Goal: Task Accomplishment & Management: Complete application form

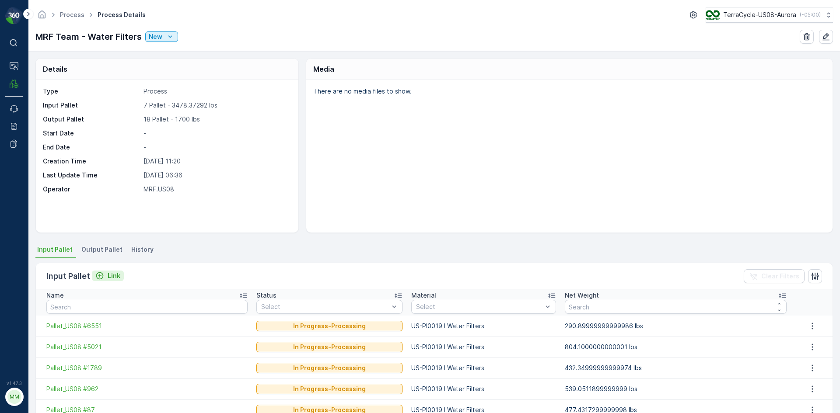
click at [105, 278] on div "Link" at bounding box center [107, 276] width 25 height 9
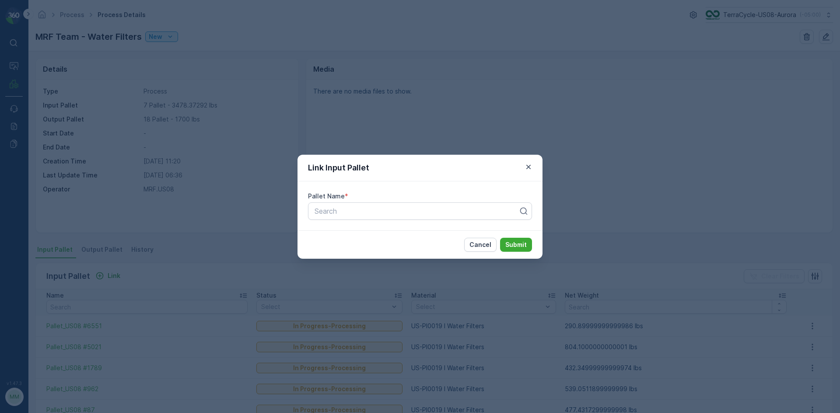
click at [405, 201] on div "Pallet Name * Search" at bounding box center [419, 206] width 245 height 49
drag, startPoint x: 405, startPoint y: 201, endPoint x: 403, endPoint y: 217, distance: 16.3
click at [403, 217] on div "Pallet Name * Search" at bounding box center [419, 206] width 245 height 49
click at [403, 217] on div "Search" at bounding box center [420, 210] width 224 height 17
type input "4965"
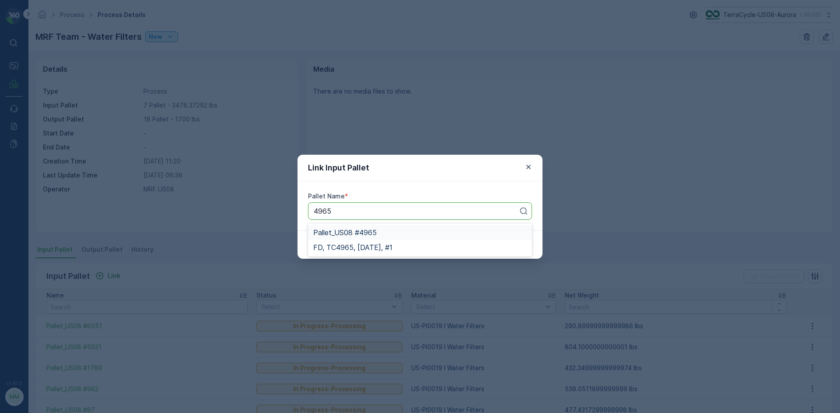
click at [367, 233] on span "Pallet_US08 #4965" at bounding box center [344, 233] width 63 height 8
click at [524, 249] on p "Submit" at bounding box center [515, 245] width 21 height 9
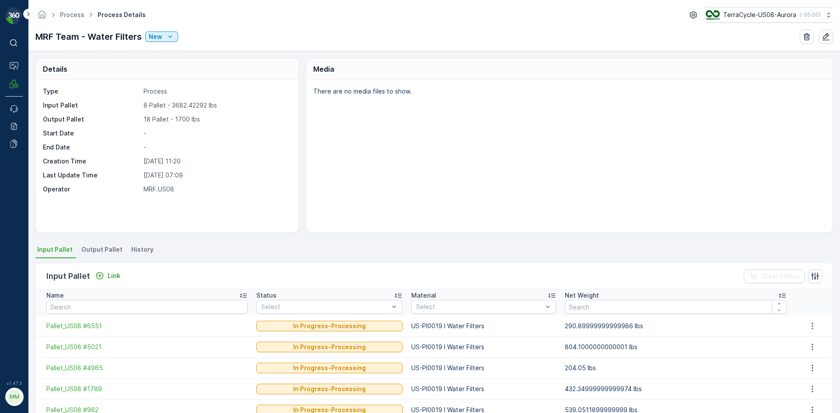
click at [85, 248] on span "Output Pallet" at bounding box center [101, 249] width 41 height 9
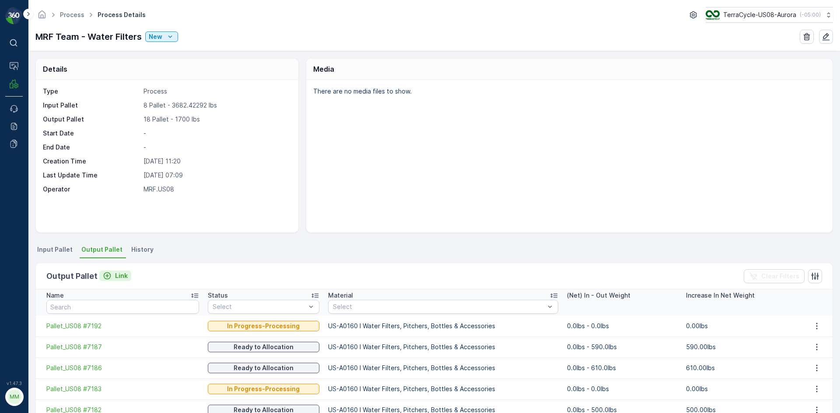
click at [115, 278] on p "Link" at bounding box center [121, 276] width 13 height 9
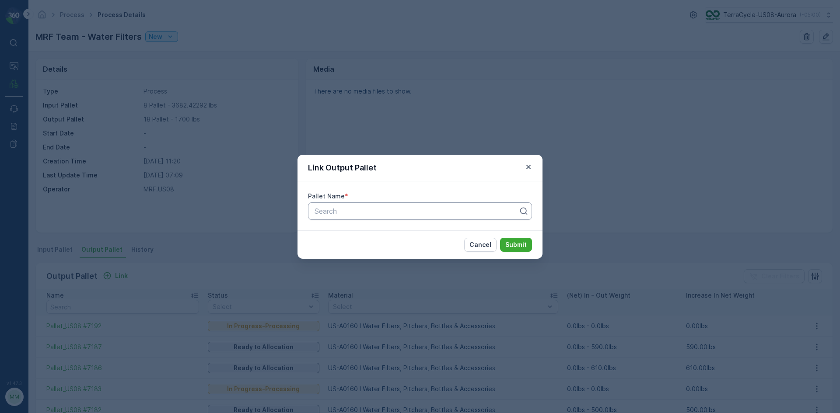
click at [386, 208] on div at bounding box center [417, 211] width 206 height 8
type input "7164"
click at [378, 230] on div "Pallet_US08 #7164" at bounding box center [419, 233] width 213 height 8
click at [527, 240] on button "Submit" at bounding box center [516, 245] width 32 height 14
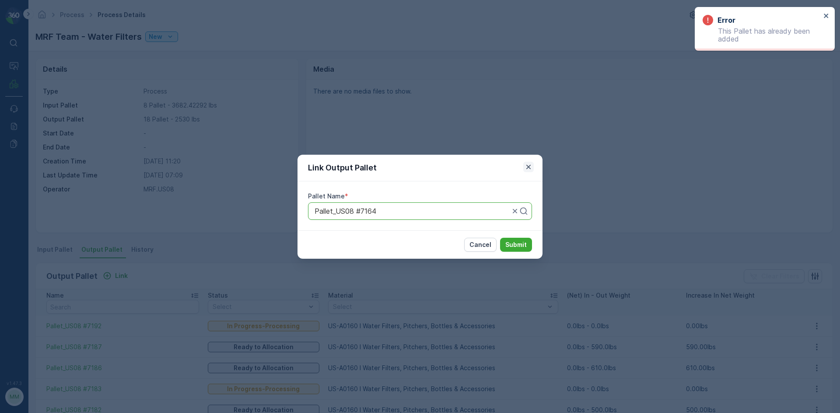
click at [523, 163] on button "button" at bounding box center [528, 167] width 10 height 10
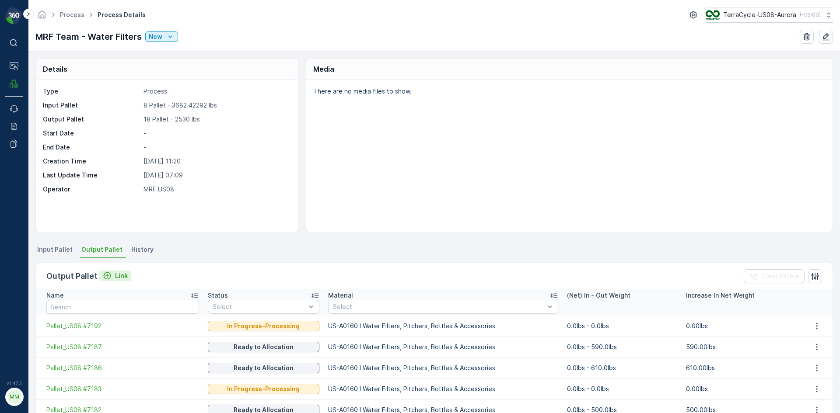
click at [115, 274] on p "Link" at bounding box center [121, 276] width 13 height 9
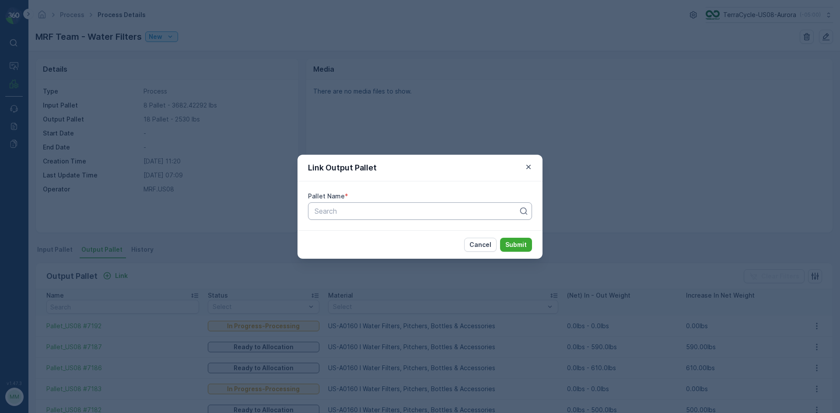
click at [394, 215] on div at bounding box center [417, 211] width 206 height 8
type input "75224"
click at [321, 217] on div at bounding box center [420, 210] width 224 height 17
type input "7224"
click at [378, 250] on div "Pallet_US08 #7224" at bounding box center [419, 248] width 213 height 8
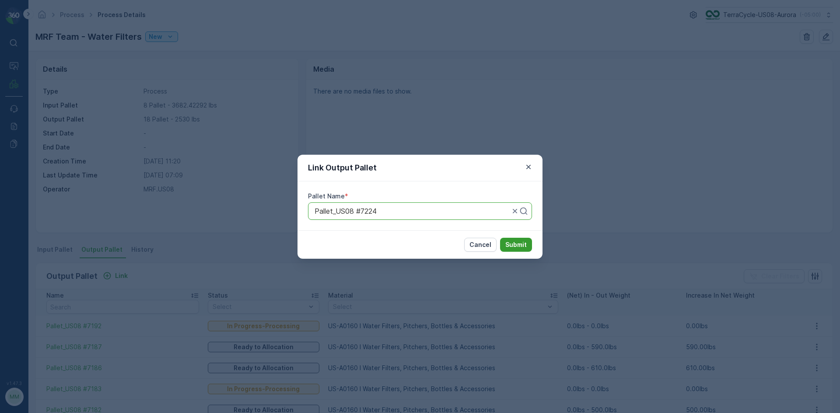
click at [511, 243] on p "Submit" at bounding box center [515, 245] width 21 height 9
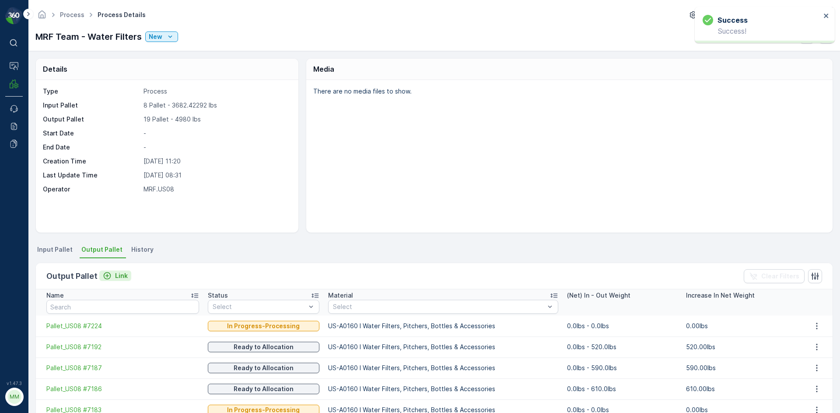
click at [110, 278] on div "Link" at bounding box center [115, 276] width 25 height 9
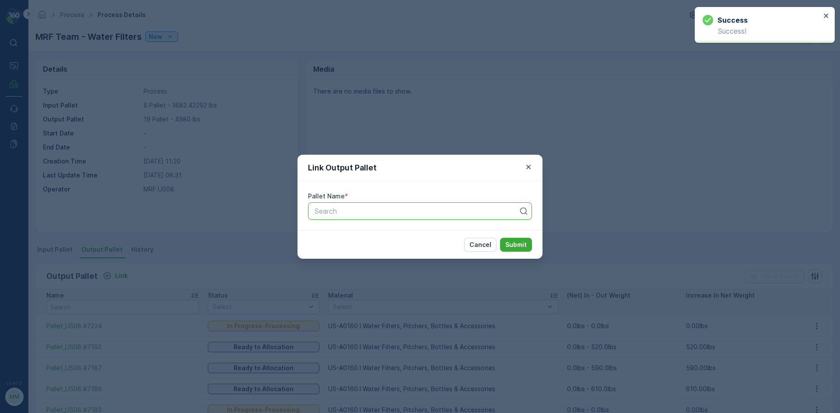
click at [335, 213] on div at bounding box center [417, 211] width 206 height 8
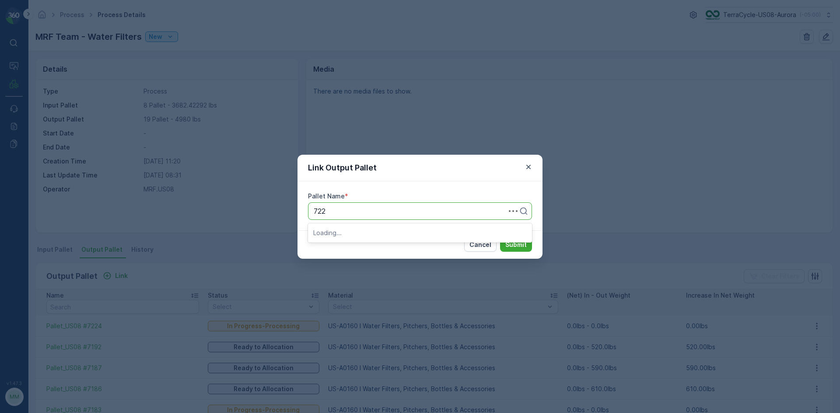
type input "7225"
click at [373, 248] on span "Pallet_US08 #7225" at bounding box center [344, 248] width 62 height 8
click at [510, 241] on p "Submit" at bounding box center [515, 245] width 21 height 9
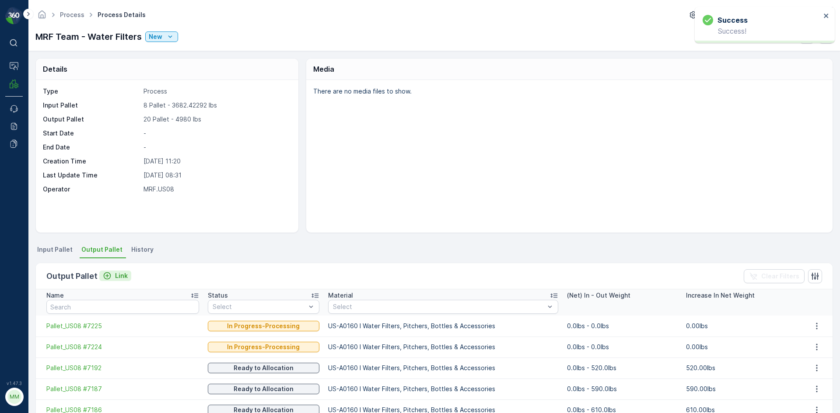
click at [122, 276] on p "Link" at bounding box center [121, 276] width 13 height 9
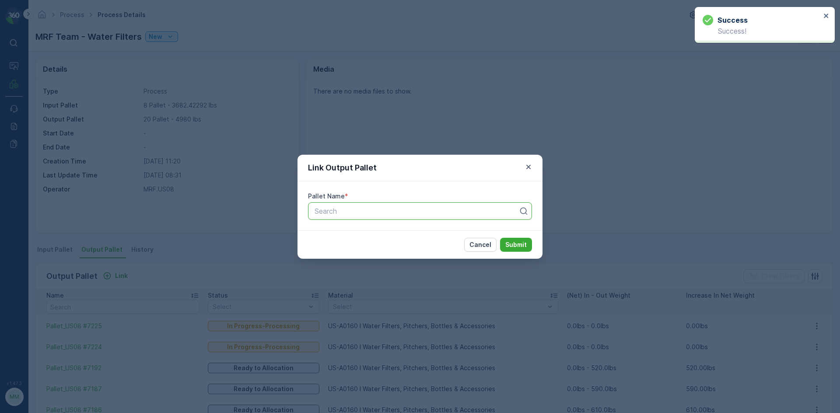
click at [362, 211] on div at bounding box center [417, 211] width 206 height 8
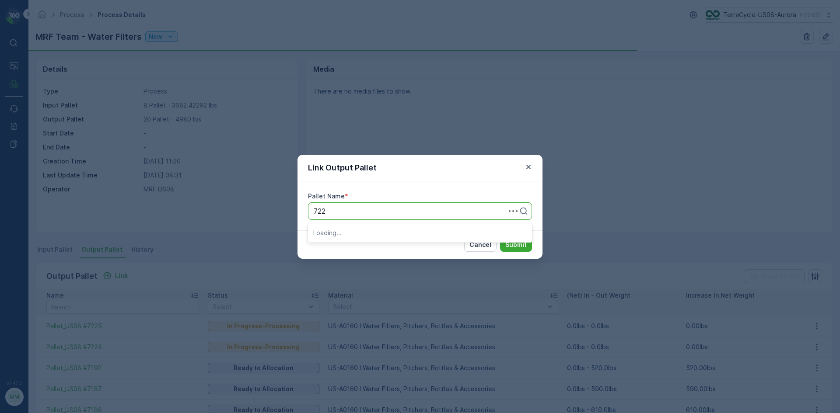
type input "7226"
click at [381, 231] on div "Pallet_US08 #7226" at bounding box center [419, 233] width 213 height 8
click at [527, 248] on button "Submit" at bounding box center [516, 245] width 32 height 14
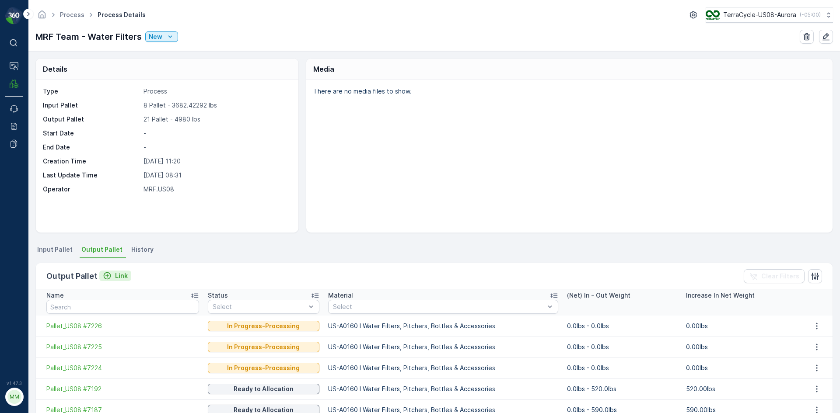
click at [118, 272] on p "Link" at bounding box center [121, 276] width 13 height 9
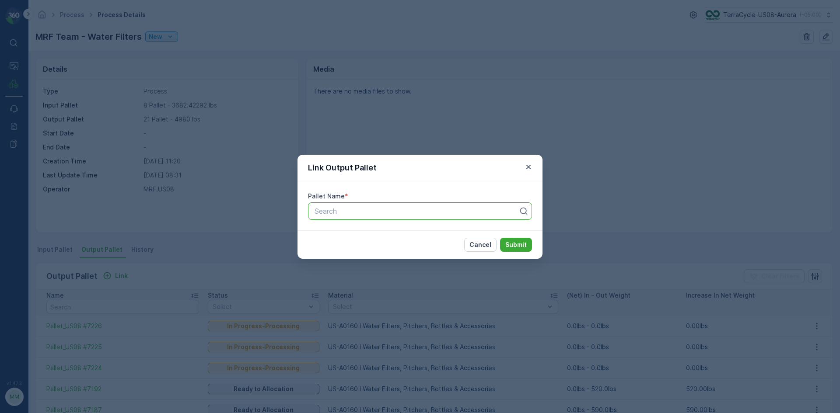
click at [343, 210] on div at bounding box center [417, 211] width 206 height 8
type input "7227"
click at [358, 233] on span "Pallet_US08 #7227" at bounding box center [344, 233] width 62 height 8
click at [520, 242] on p "Submit" at bounding box center [515, 245] width 21 height 9
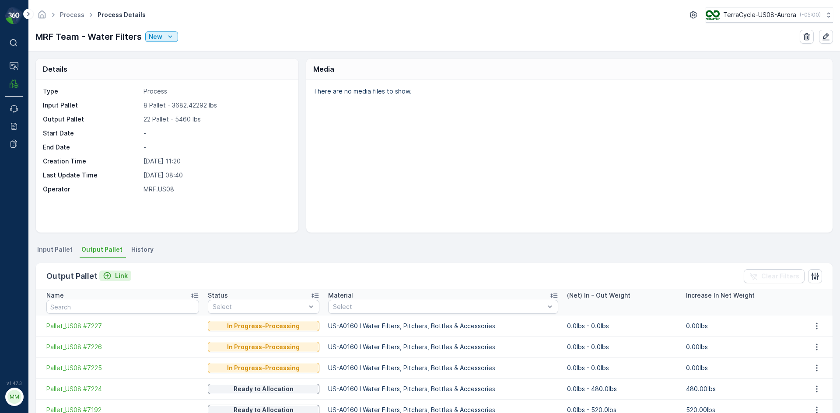
click at [111, 279] on div "Link" at bounding box center [115, 276] width 25 height 9
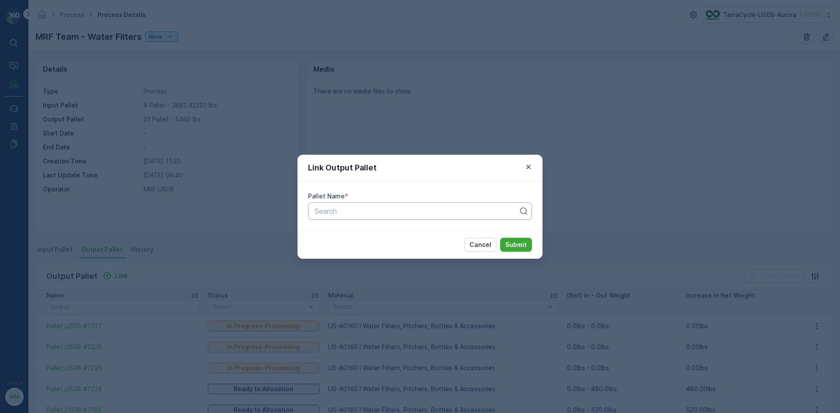
click at [345, 210] on div at bounding box center [417, 211] width 206 height 8
click at [529, 173] on div "Link Output Pallet" at bounding box center [419, 168] width 245 height 27
click at [530, 165] on icon "button" at bounding box center [528, 166] width 4 height 4
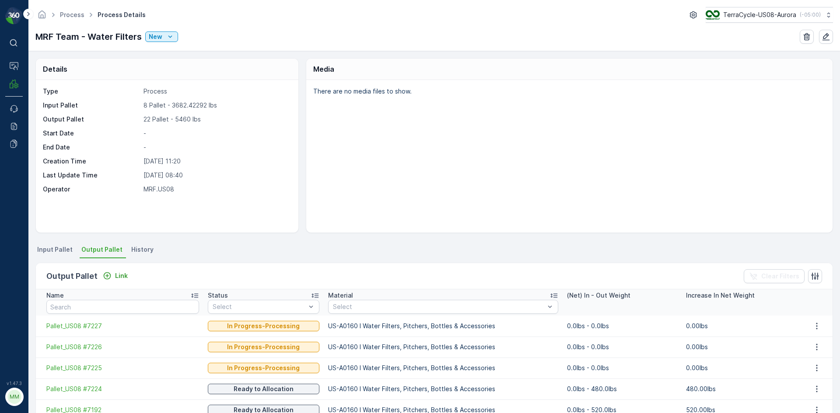
click at [60, 252] on span "Input Pallet" at bounding box center [54, 249] width 35 height 9
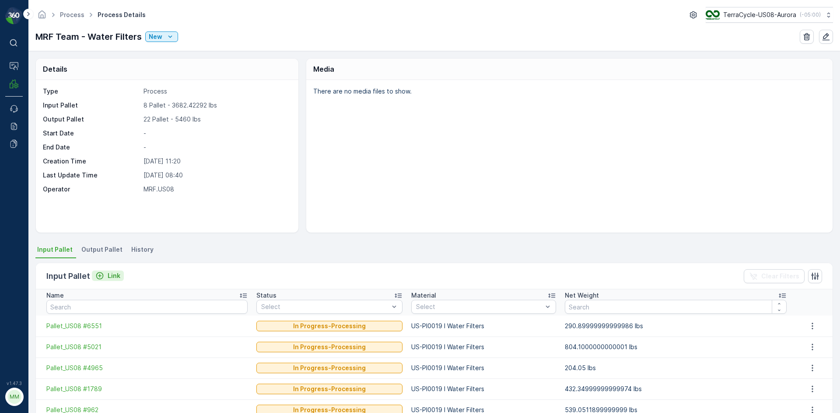
click at [102, 273] on icon "Link" at bounding box center [99, 276] width 9 height 9
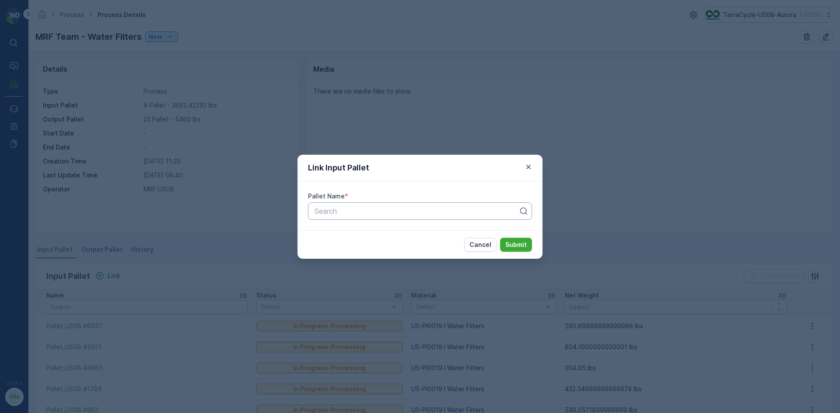
click at [422, 207] on div at bounding box center [417, 211] width 206 height 8
type input "4126"
click at [397, 229] on div "Pallet_US08 #4126" at bounding box center [419, 233] width 213 height 8
click at [505, 243] on button "Submit" at bounding box center [516, 245] width 32 height 14
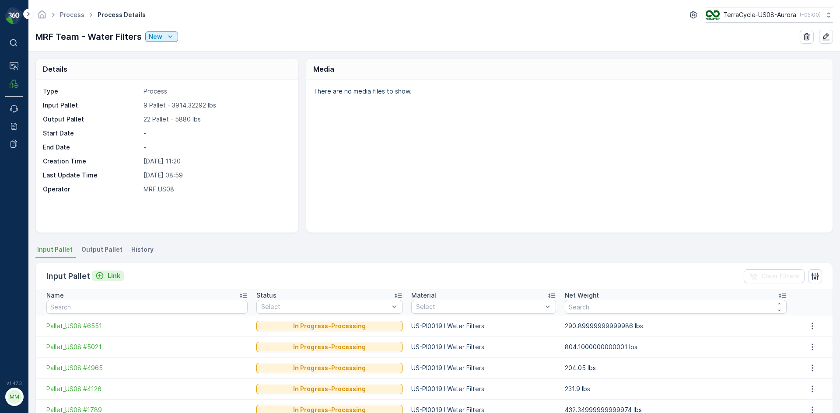
click at [119, 272] on p "Link" at bounding box center [114, 276] width 13 height 9
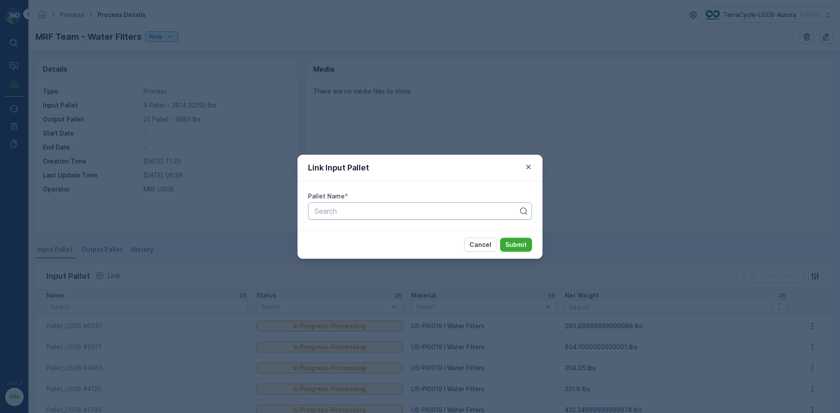
click at [451, 210] on div at bounding box center [417, 211] width 206 height 8
type input "2896"
click at [355, 249] on span "Pallet_US08 #2896" at bounding box center [344, 248] width 63 height 8
click at [512, 247] on p "Submit" at bounding box center [515, 245] width 21 height 9
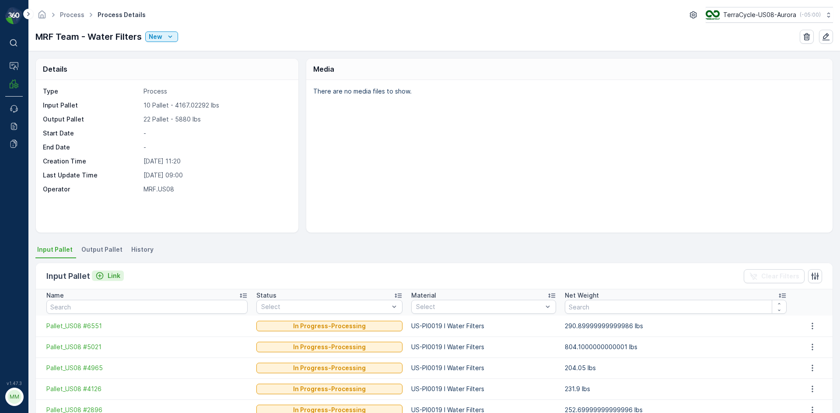
click at [118, 274] on p "Link" at bounding box center [114, 276] width 13 height 9
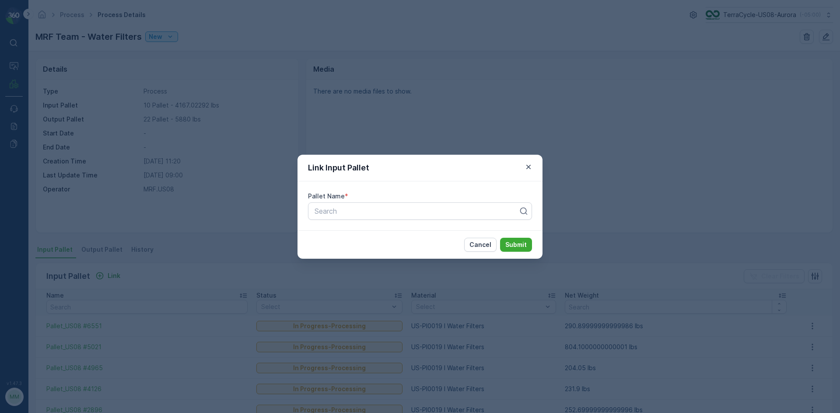
click at [373, 220] on div "Pallet Name * Search" at bounding box center [419, 206] width 245 height 49
click at [378, 215] on div at bounding box center [417, 211] width 206 height 8
type input "6808"
click at [361, 248] on span "Pallet_US08 #6808" at bounding box center [344, 248] width 63 height 8
click at [507, 244] on p "Submit" at bounding box center [515, 245] width 21 height 9
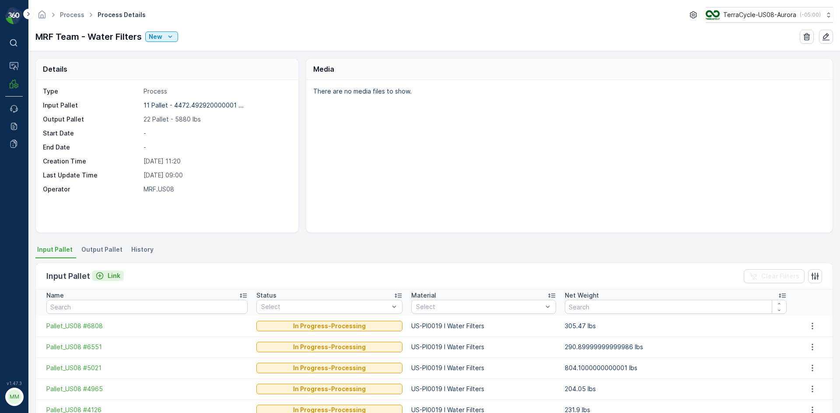
click at [117, 273] on p "Link" at bounding box center [114, 276] width 13 height 9
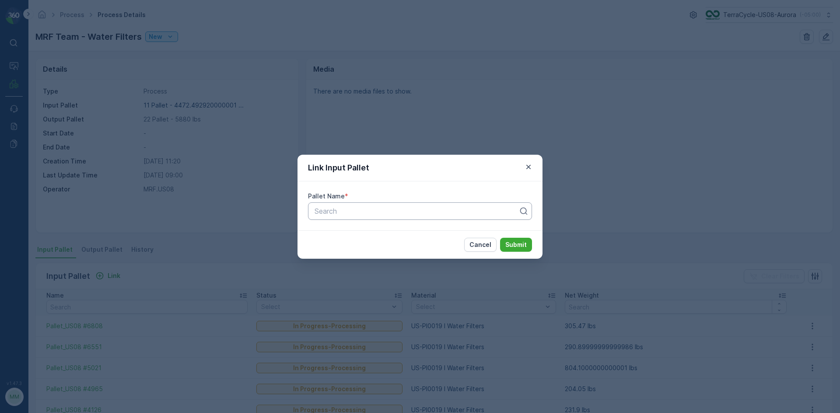
click at [323, 212] on div at bounding box center [417, 211] width 206 height 8
type input "4519"
click at [357, 234] on span "Pallet_US08 #4519" at bounding box center [344, 233] width 62 height 8
click at [524, 244] on p "Submit" at bounding box center [515, 245] width 21 height 9
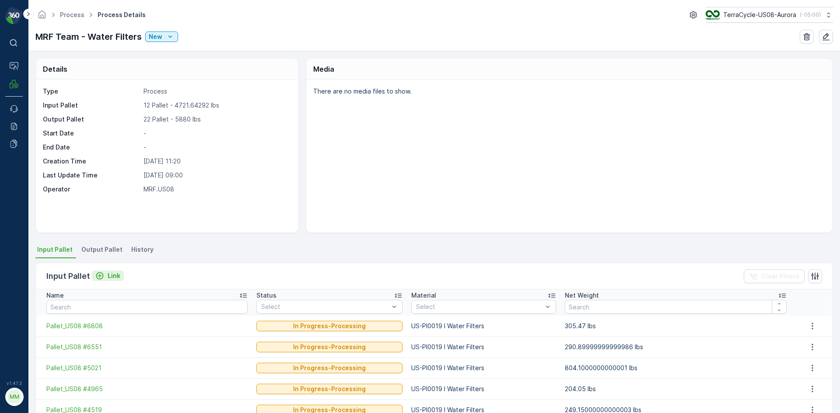
click at [108, 278] on p "Link" at bounding box center [114, 276] width 13 height 9
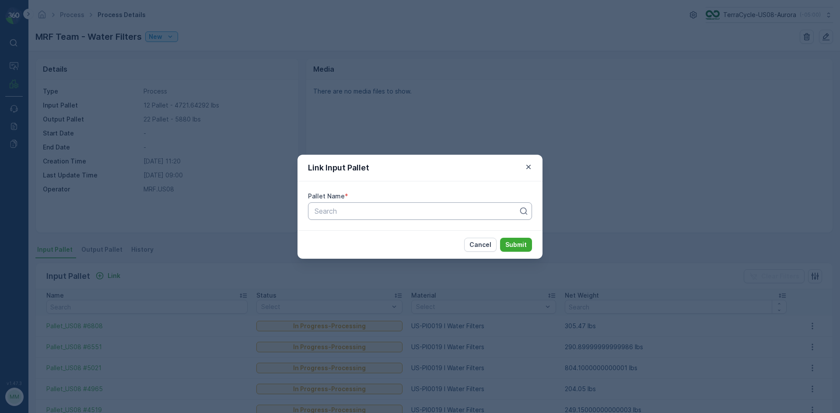
click at [405, 208] on div at bounding box center [417, 211] width 206 height 8
type input "5849"
click at [370, 236] on span "Pallet_US08 #5849" at bounding box center [344, 233] width 63 height 8
click at [513, 249] on p "Submit" at bounding box center [515, 245] width 21 height 9
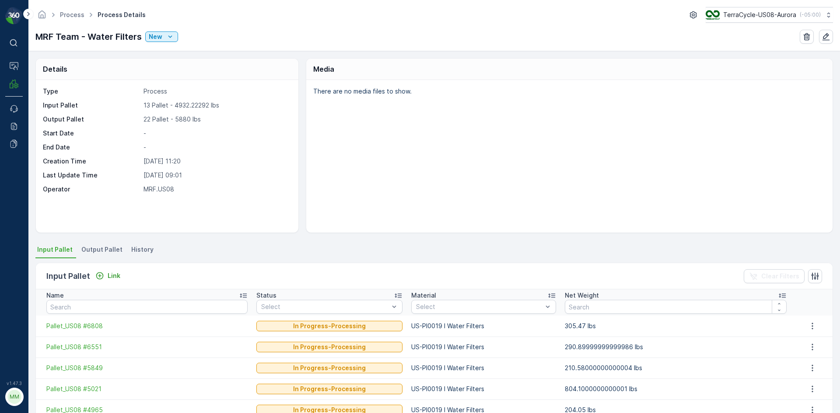
click at [104, 283] on div "Input Pallet Link Clear Filters" at bounding box center [434, 276] width 796 height 26
click at [108, 275] on p "Link" at bounding box center [114, 276] width 13 height 9
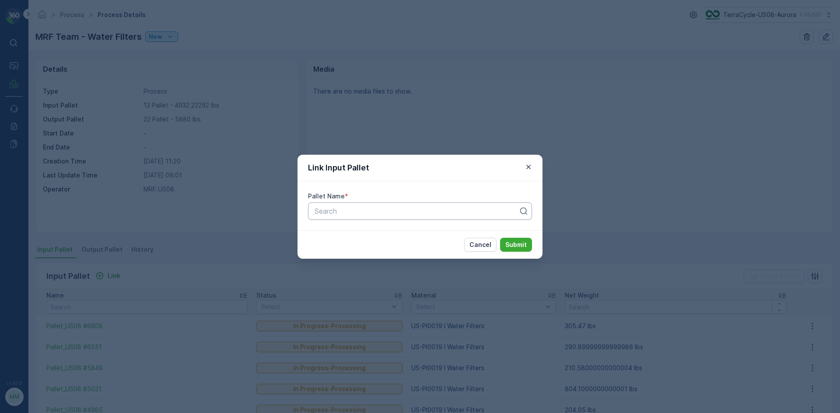
click at [350, 214] on div at bounding box center [417, 211] width 206 height 8
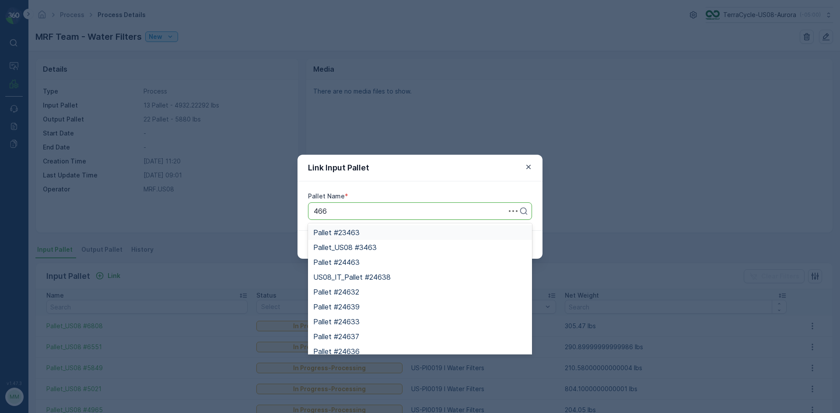
type input "4663"
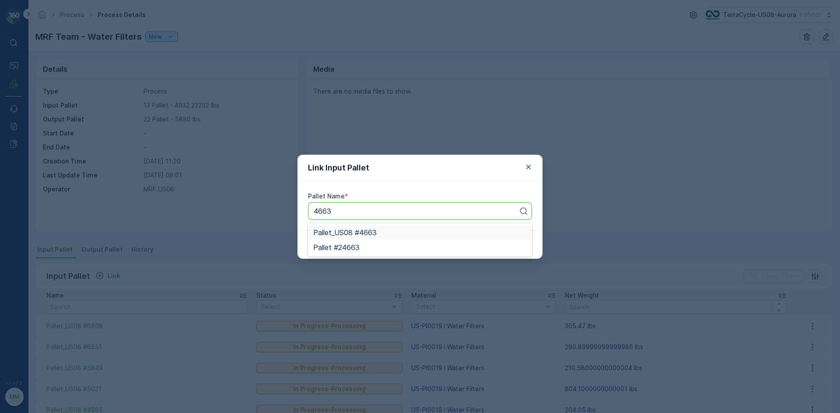
click at [387, 235] on div "Pallet_US08 #4663" at bounding box center [419, 233] width 213 height 8
click at [516, 246] on p "Submit" at bounding box center [515, 245] width 21 height 9
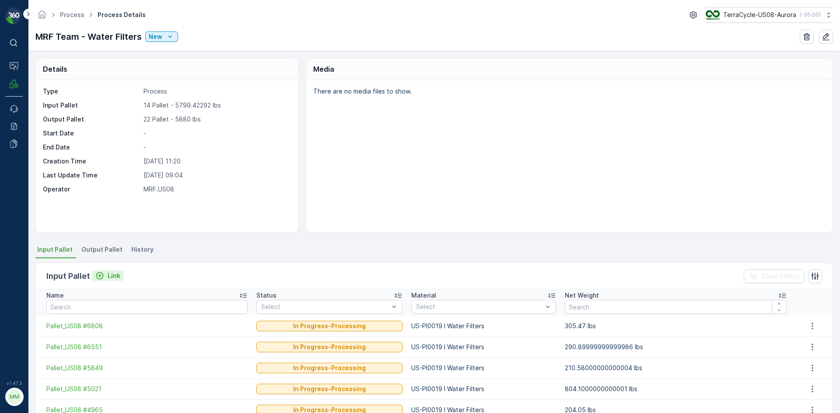
click at [112, 276] on p "Link" at bounding box center [114, 276] width 13 height 9
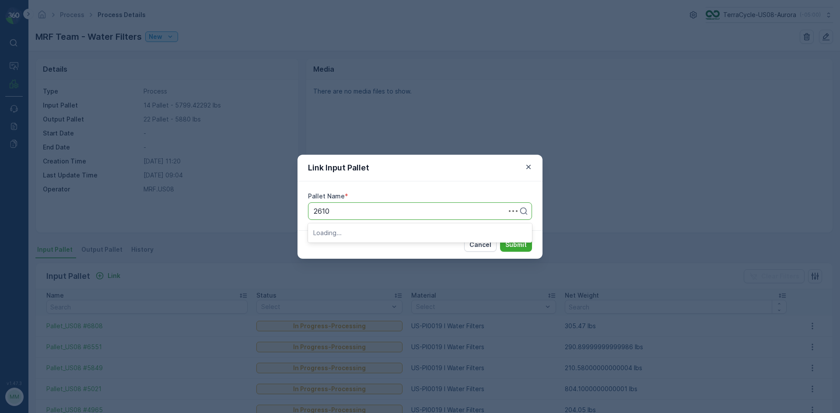
type input "26107"
click at [373, 235] on div "Pallet #26107" at bounding box center [419, 233] width 213 height 8
click at [519, 243] on p "Submit" at bounding box center [515, 245] width 21 height 9
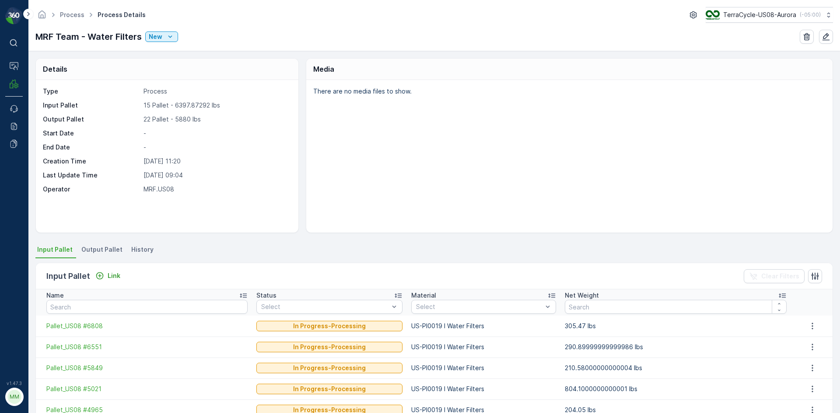
click at [97, 254] on li "Output Pallet" at bounding box center [103, 251] width 46 height 15
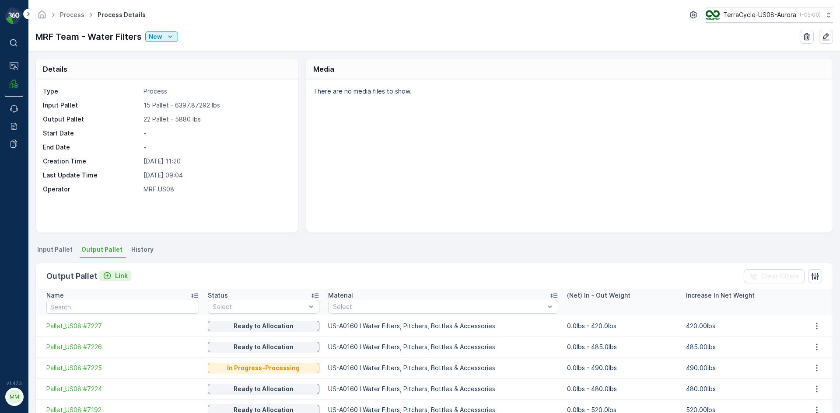
click at [119, 276] on p "Link" at bounding box center [121, 276] width 13 height 9
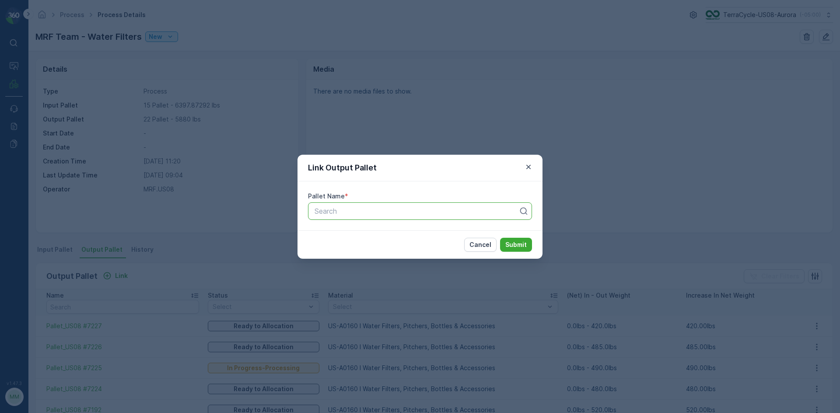
click at [342, 210] on div at bounding box center [417, 211] width 206 height 8
type input "7238"
click at [365, 232] on span "Pallet_US08 #7238" at bounding box center [344, 233] width 63 height 8
click at [530, 243] on button "Submit" at bounding box center [516, 245] width 32 height 14
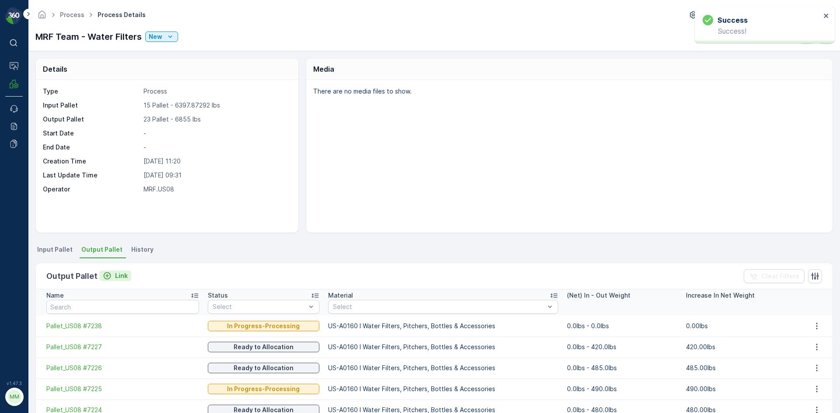
click at [115, 278] on p "Link" at bounding box center [121, 276] width 13 height 9
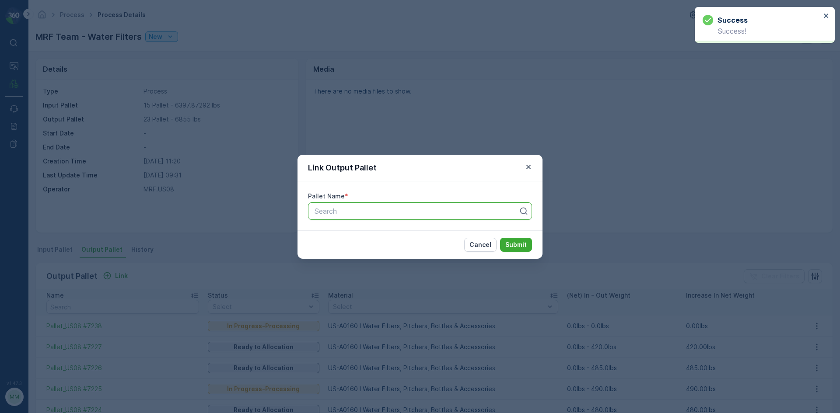
click at [335, 218] on div "Search" at bounding box center [420, 210] width 224 height 17
type input "7239"
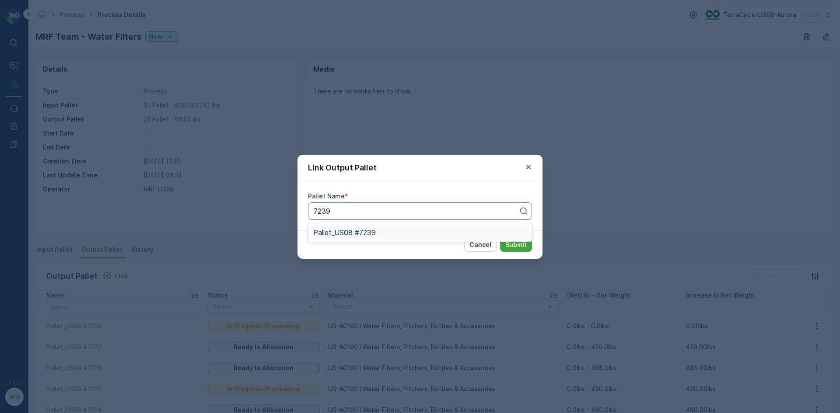
click at [340, 233] on span "Pallet_US08 #7239" at bounding box center [344, 233] width 63 height 8
click at [517, 248] on p "Submit" at bounding box center [515, 245] width 21 height 9
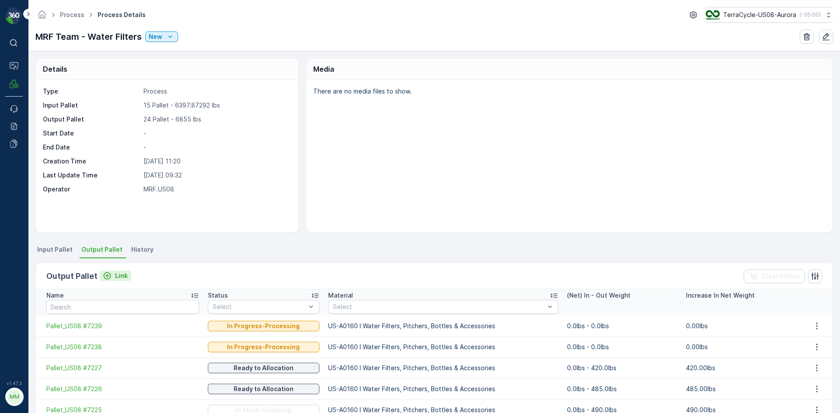
click at [117, 272] on p "Link" at bounding box center [121, 276] width 13 height 9
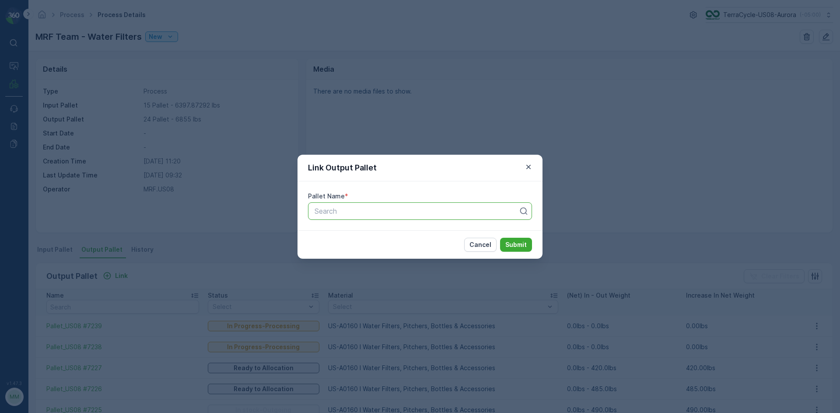
click at [335, 214] on div at bounding box center [417, 211] width 206 height 8
type input "7240"
click at [349, 233] on span "Pallet_US08 #7240" at bounding box center [344, 233] width 63 height 8
click at [526, 246] on p "Submit" at bounding box center [515, 245] width 21 height 9
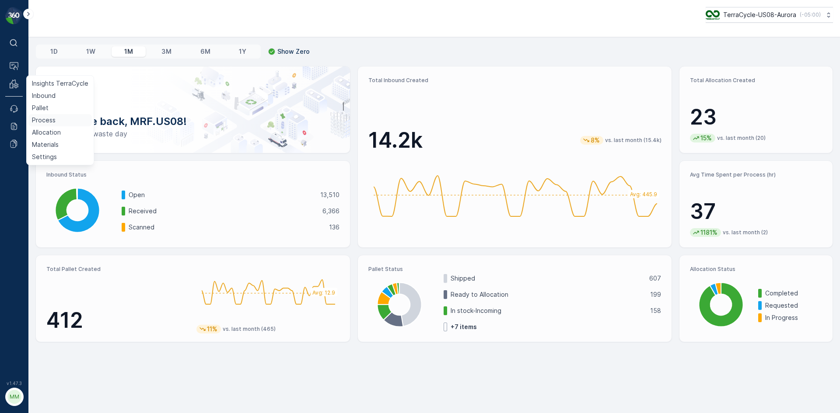
click at [43, 119] on p "Process" at bounding box center [44, 120] width 24 height 9
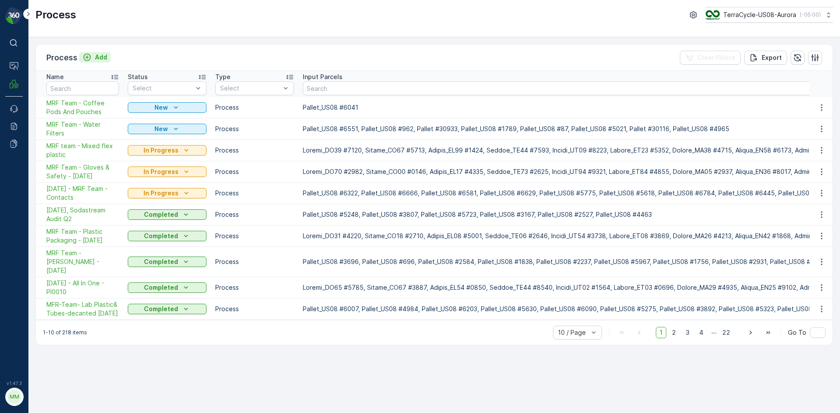
click at [100, 61] on p "Add" at bounding box center [101, 57] width 12 height 9
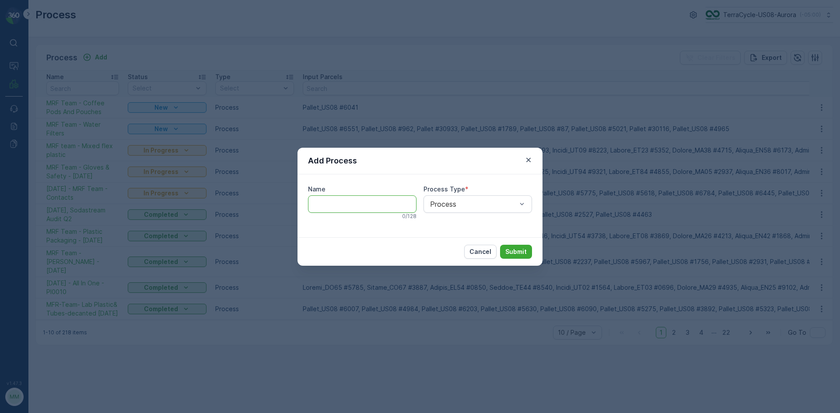
click at [351, 206] on input "Name" at bounding box center [362, 203] width 108 height 17
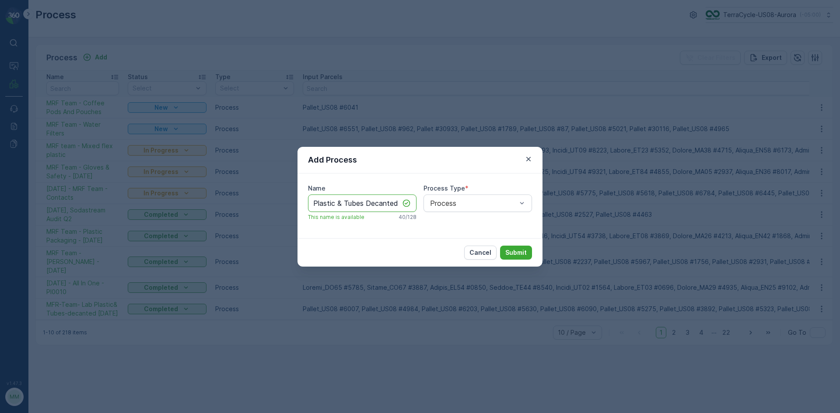
scroll to position [0, 58]
type input "MRF Team - Lab Plastic & Tubes Decanted"
click at [518, 255] on p "Submit" at bounding box center [515, 252] width 21 height 9
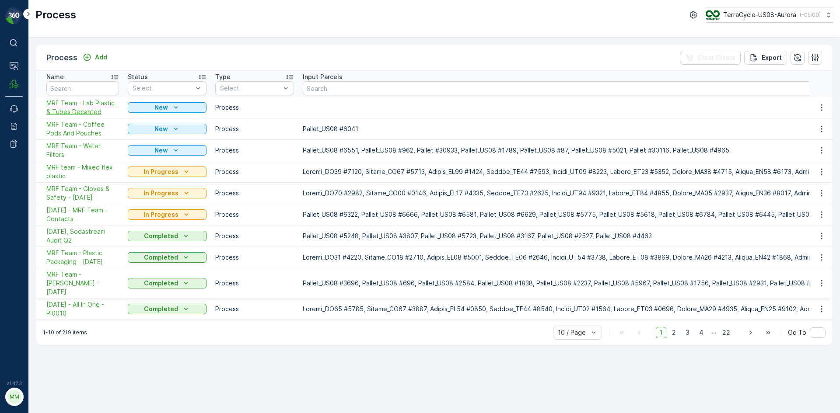
click at [65, 111] on span "MRF Team - Lab Plastic & Tubes Decanted" at bounding box center [82, 107] width 73 height 17
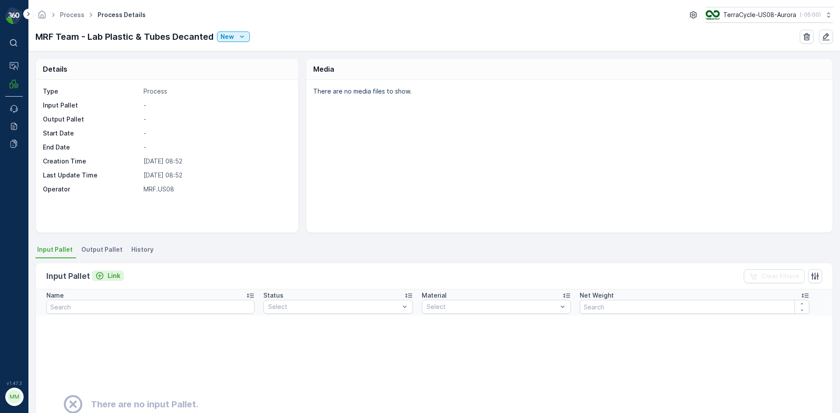
click at [118, 273] on p "Link" at bounding box center [114, 276] width 13 height 9
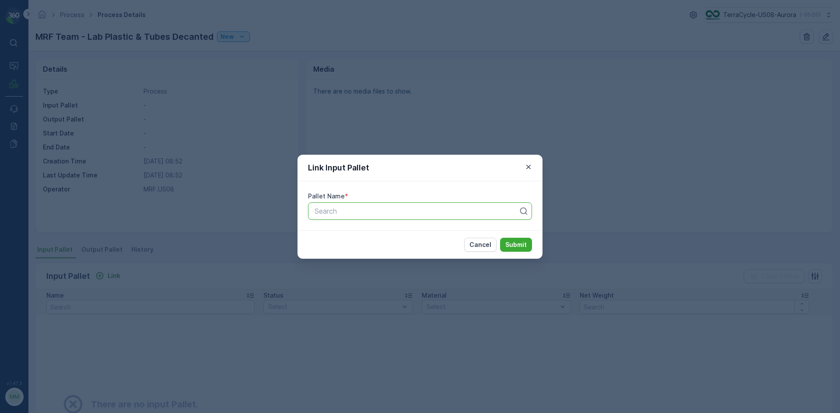
click at [334, 220] on div "Search" at bounding box center [420, 210] width 224 height 17
type input "6559"
click at [377, 239] on div "Pallet_US08 #6559" at bounding box center [420, 232] width 224 height 15
click at [513, 243] on p "Submit" at bounding box center [515, 245] width 21 height 9
click at [404, 212] on div at bounding box center [412, 211] width 197 height 8
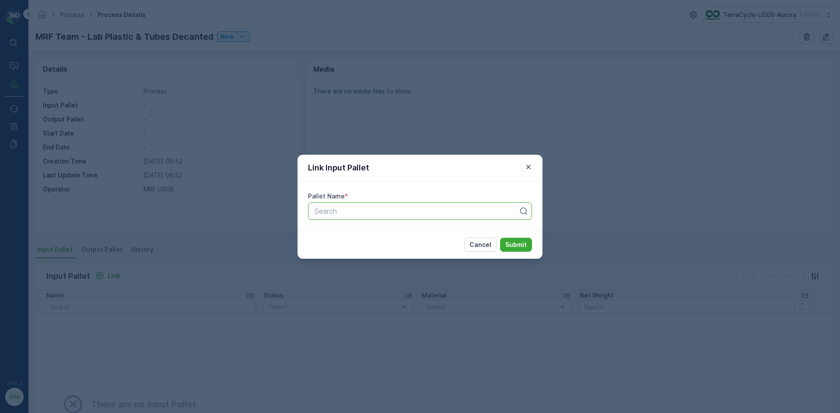
click at [440, 213] on div at bounding box center [417, 211] width 206 height 8
type input "6569"
click at [381, 232] on div "Pallet_US08 #6569" at bounding box center [419, 233] width 213 height 8
click at [505, 247] on button "Submit" at bounding box center [516, 245] width 32 height 14
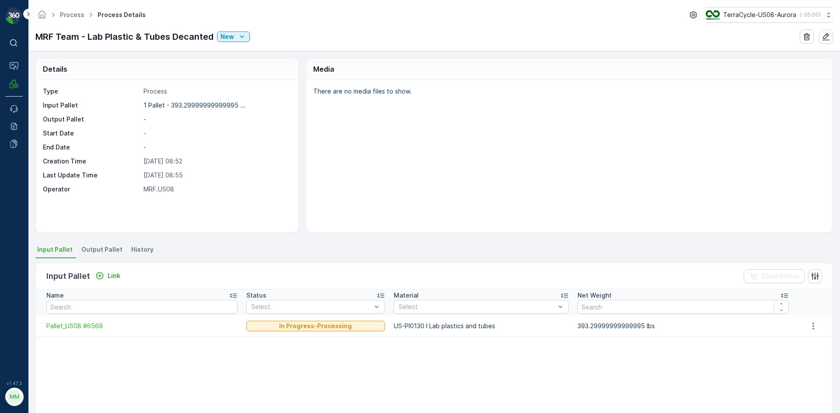
click at [106, 250] on span "Output Pallet" at bounding box center [101, 249] width 41 height 9
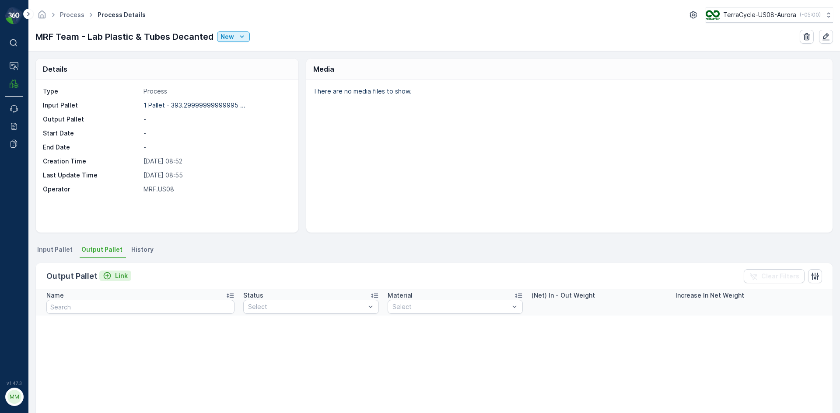
click at [121, 278] on p "Link" at bounding box center [121, 276] width 13 height 9
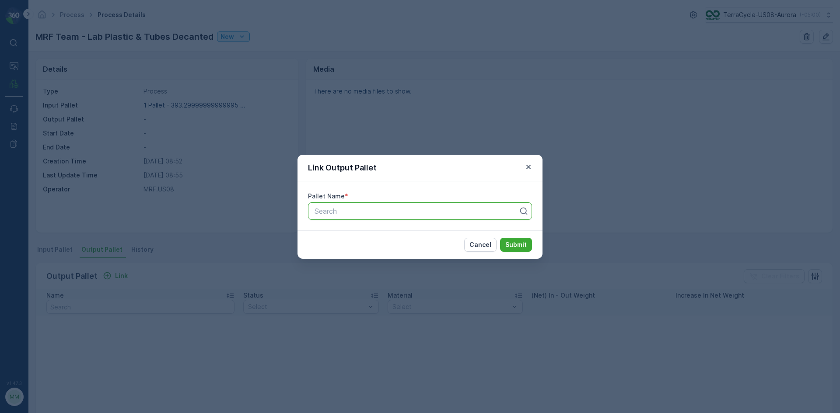
click at [409, 214] on div at bounding box center [417, 211] width 206 height 8
type input "7234"
click at [352, 245] on span "Pallet_US08 #7234" at bounding box center [344, 248] width 63 height 8
click at [506, 241] on p "Submit" at bounding box center [515, 245] width 21 height 9
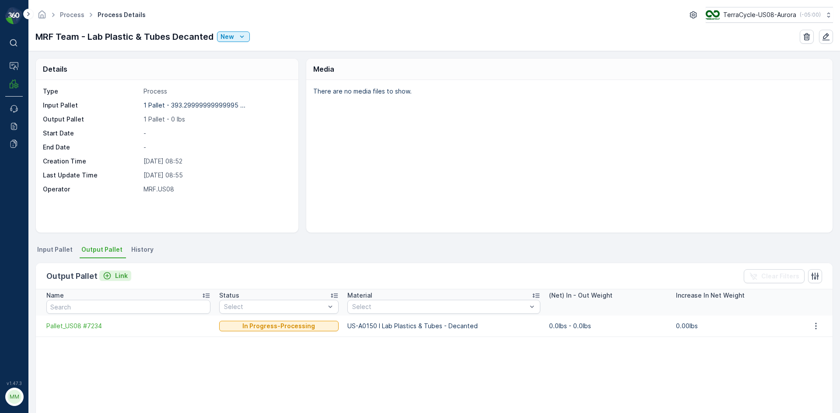
click at [117, 276] on p "Link" at bounding box center [121, 276] width 13 height 9
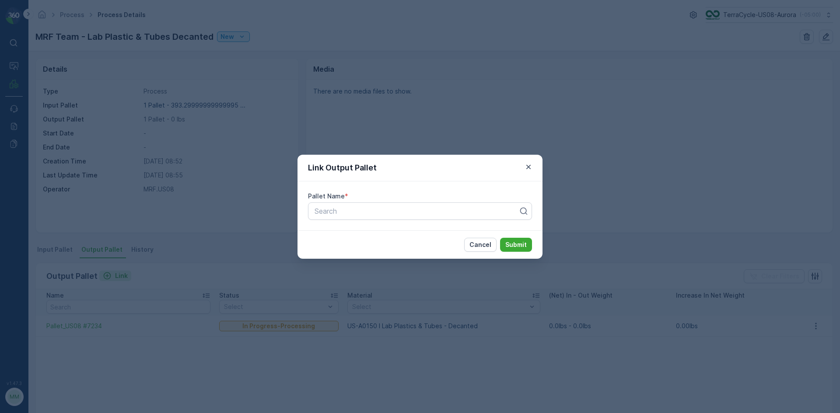
click at [117, 276] on div "Link Output Pallet Pallet Name * Search Cancel Submit" at bounding box center [420, 206] width 840 height 413
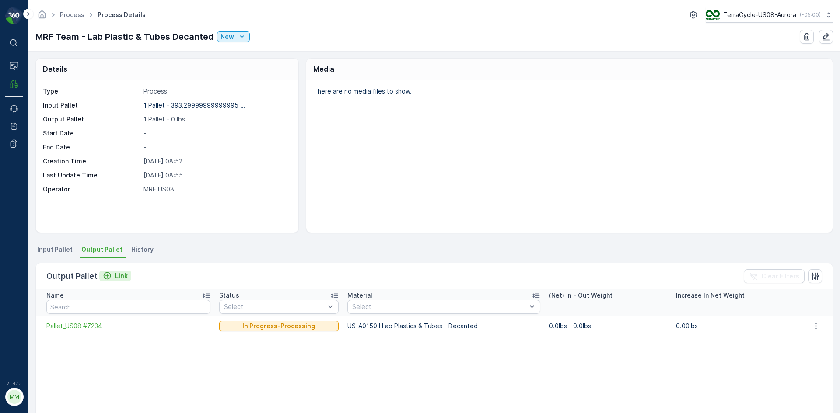
click at [115, 279] on p "Link" at bounding box center [121, 276] width 13 height 9
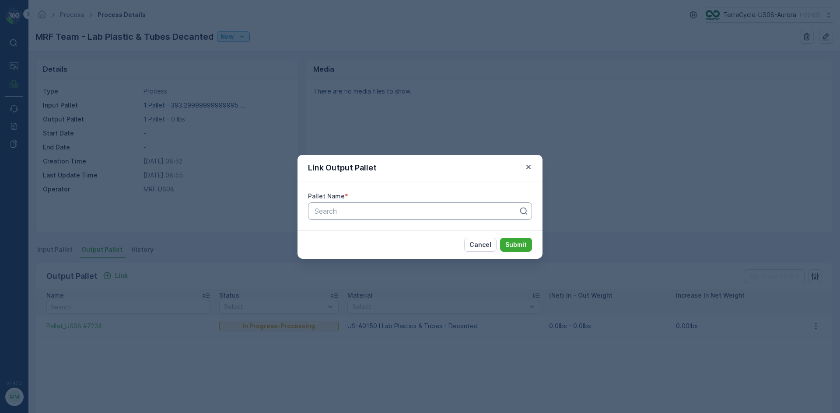
click at [428, 214] on div at bounding box center [417, 211] width 206 height 8
type input "7229"
click at [382, 235] on div "Pallet_US08 #7229" at bounding box center [419, 233] width 213 height 8
click at [515, 246] on p "Submit" at bounding box center [515, 245] width 21 height 9
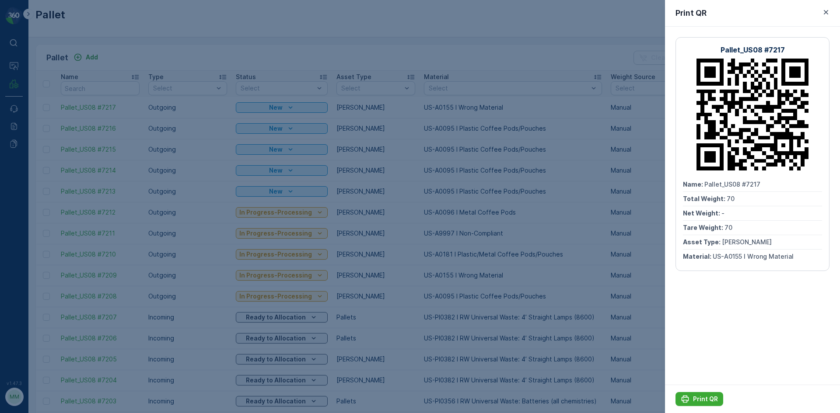
click at [620, 71] on div at bounding box center [420, 206] width 840 height 413
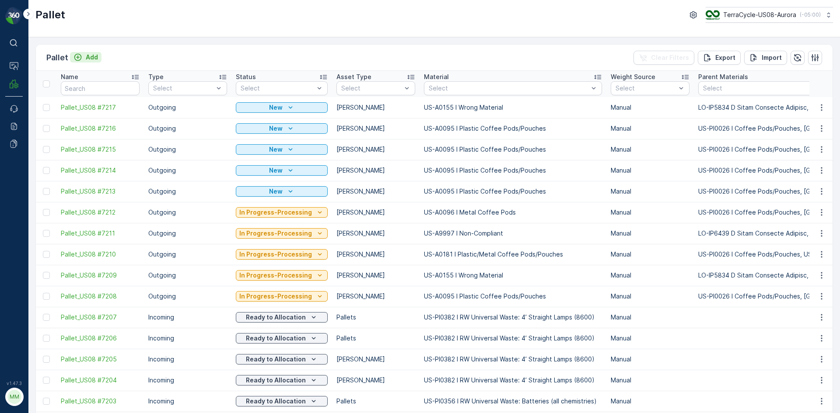
click at [87, 54] on p "Add" at bounding box center [92, 57] width 12 height 9
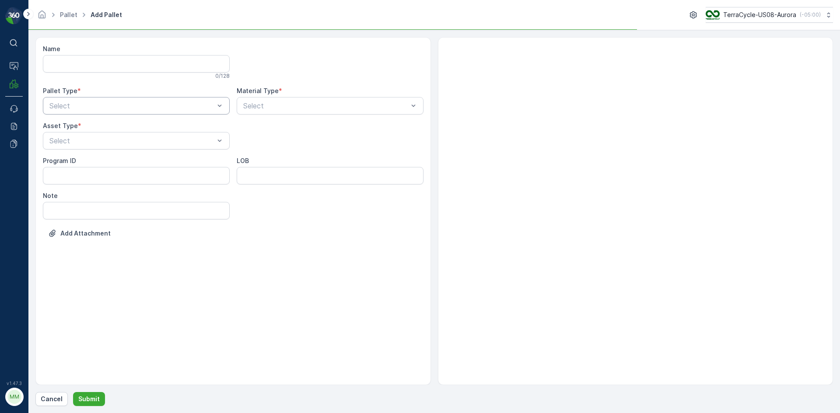
click at [130, 105] on div at bounding box center [132, 106] width 167 height 8
click at [115, 142] on div "Outgoing" at bounding box center [136, 142] width 176 height 8
click at [115, 142] on div at bounding box center [132, 141] width 167 height 8
click at [109, 160] on div "[PERSON_NAME]" at bounding box center [136, 162] width 176 height 8
click at [318, 106] on div at bounding box center [325, 106] width 167 height 8
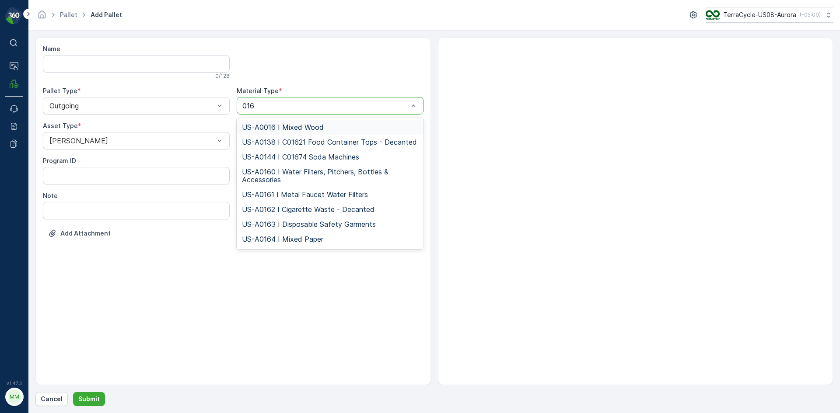
type input "0160"
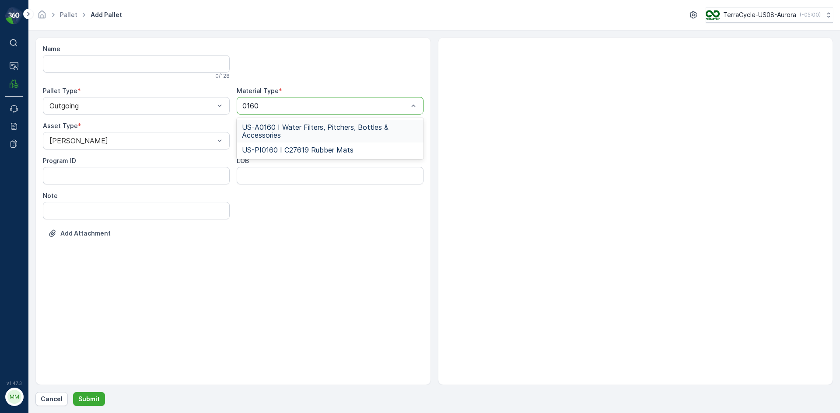
click at [323, 130] on span "US-A0160 I Water Filters, Pitchers, Bottles & Accessories" at bounding box center [330, 131] width 176 height 16
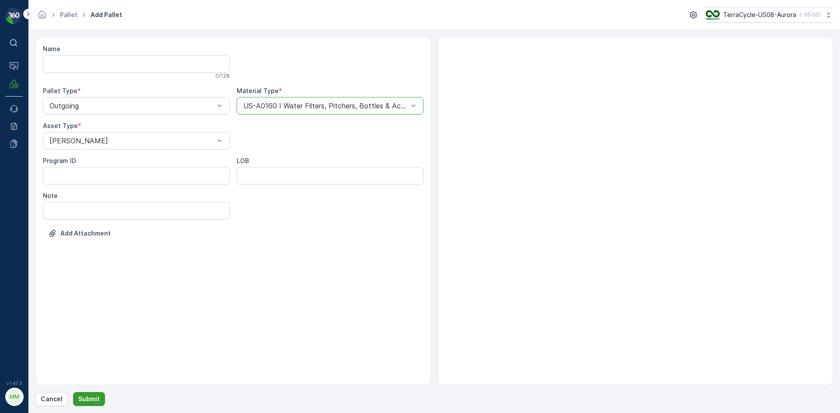
click at [91, 403] on p "Submit" at bounding box center [88, 399] width 21 height 9
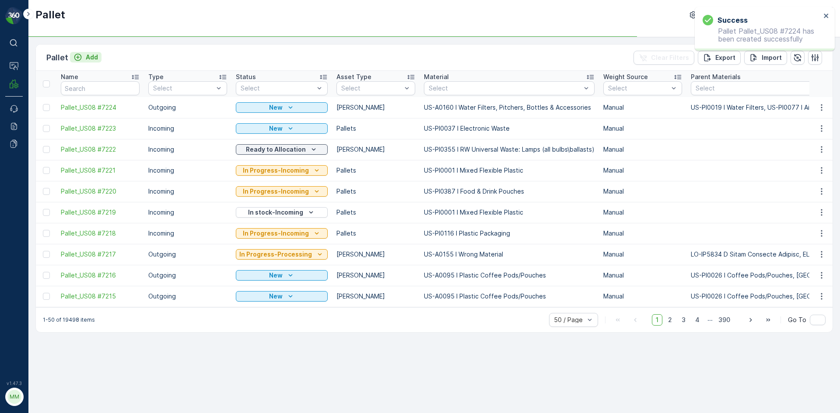
click at [86, 53] on p "Add" at bounding box center [92, 57] width 12 height 9
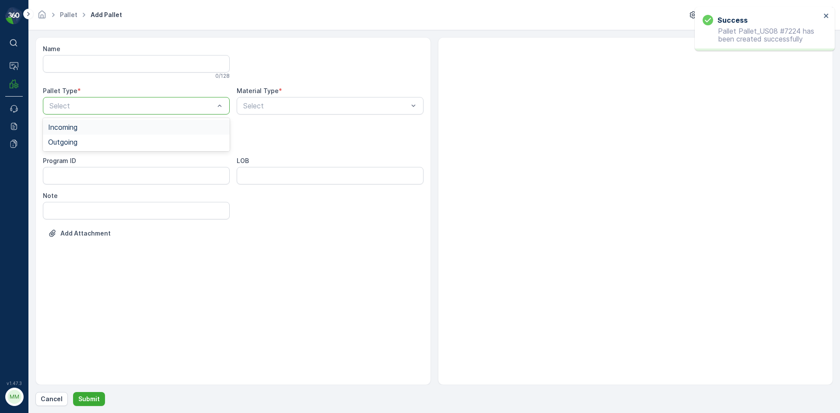
click at [127, 107] on div at bounding box center [132, 106] width 167 height 8
click at [132, 136] on div "Outgoing" at bounding box center [136, 142] width 187 height 15
click at [132, 137] on div at bounding box center [132, 141] width 167 height 8
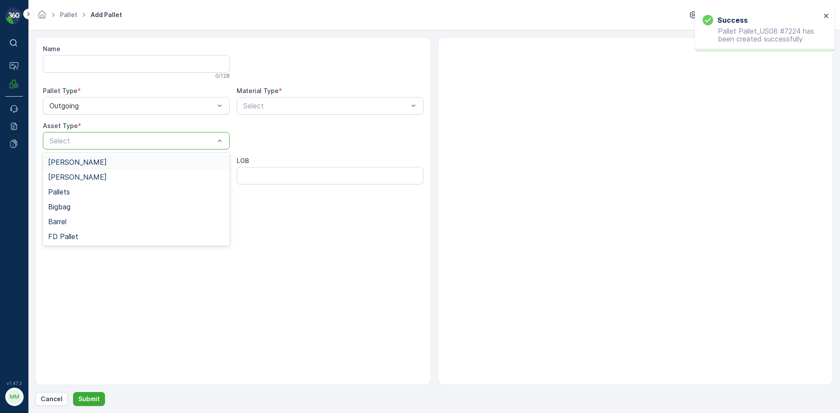
drag, startPoint x: 116, startPoint y: 164, endPoint x: 149, endPoint y: 152, distance: 34.8
click at [116, 164] on div "[PERSON_NAME]" at bounding box center [136, 162] width 176 height 8
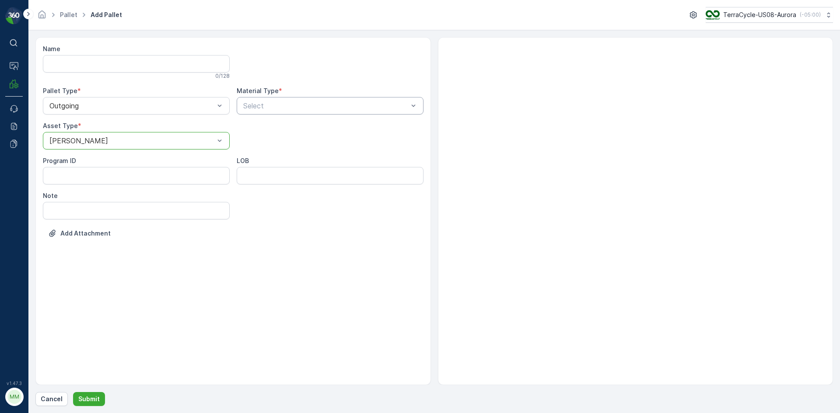
click at [271, 107] on div at bounding box center [325, 106] width 167 height 8
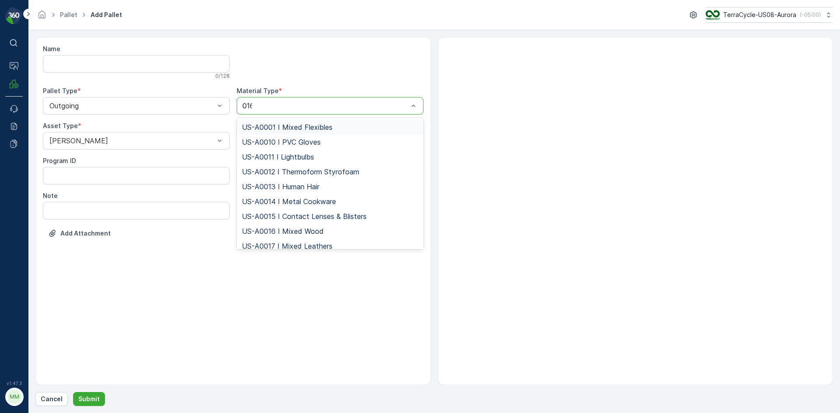
type input "0160"
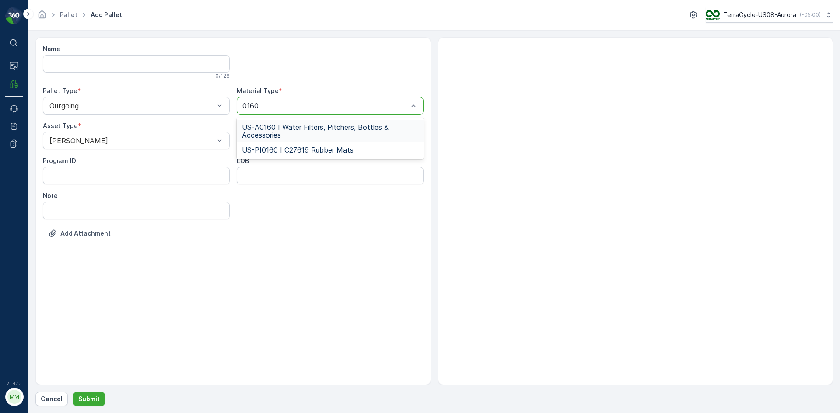
click at [305, 135] on span "US-A0160 I Water Filters, Pitchers, Bottles & Accessories" at bounding box center [330, 131] width 176 height 16
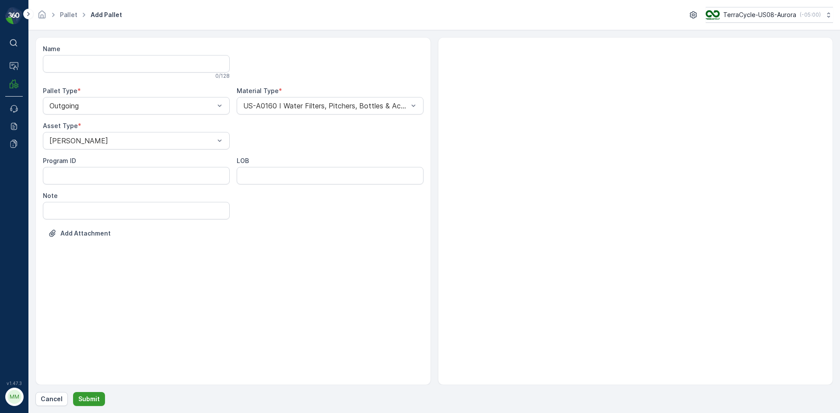
click at [97, 398] on p "Submit" at bounding box center [88, 399] width 21 height 9
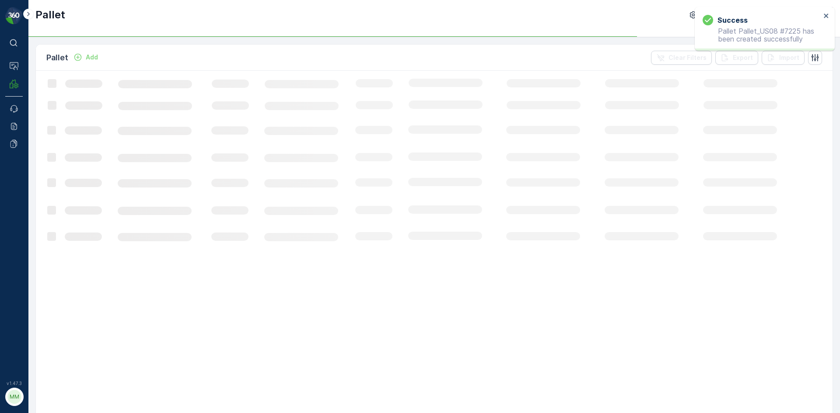
click at [88, 60] on p "Add" at bounding box center [92, 57] width 12 height 9
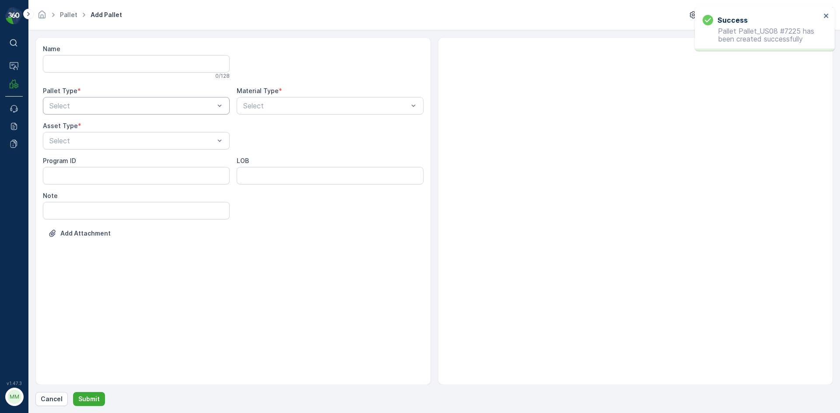
click at [101, 112] on div "Select" at bounding box center [136, 105] width 187 height 17
click at [96, 136] on div "Outgoing" at bounding box center [136, 142] width 187 height 15
click at [94, 161] on div "[PERSON_NAME]" at bounding box center [136, 162] width 176 height 8
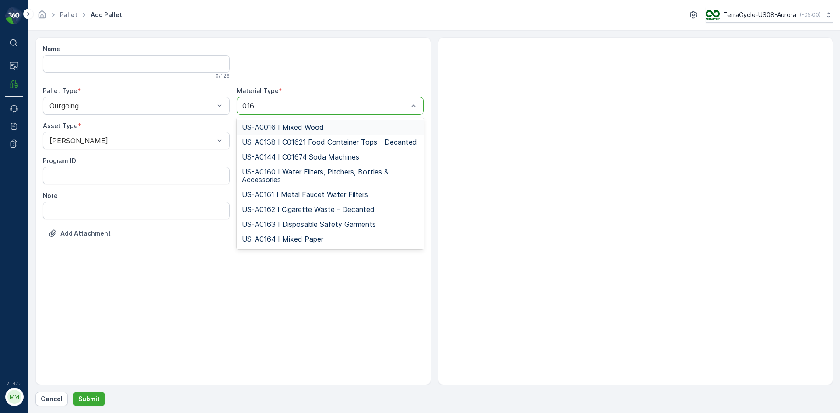
type input "0160"
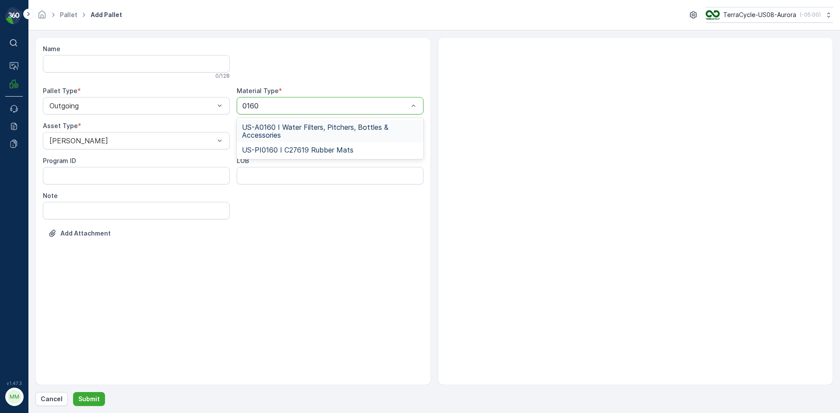
click at [317, 126] on span "US-A0160 I Water Filters, Pitchers, Bottles & Accessories" at bounding box center [330, 131] width 176 height 16
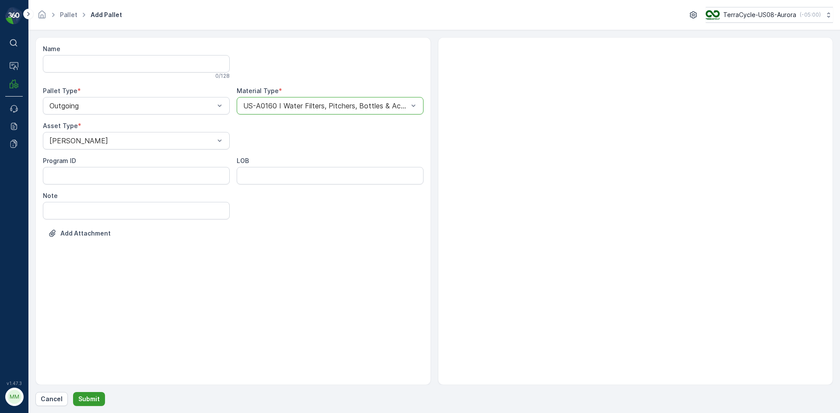
click at [87, 399] on p "Submit" at bounding box center [88, 399] width 21 height 9
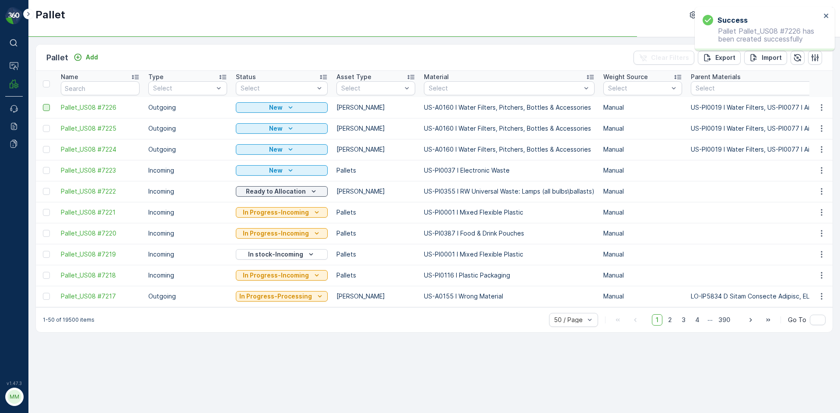
click at [45, 109] on div at bounding box center [46, 107] width 7 height 7
click at [43, 104] on input "checkbox" at bounding box center [43, 104] width 0 height 0
click at [45, 131] on div at bounding box center [46, 128] width 7 height 7
click at [43, 125] on input "checkbox" at bounding box center [43, 125] width 0 height 0
click at [44, 151] on div at bounding box center [46, 149] width 7 height 7
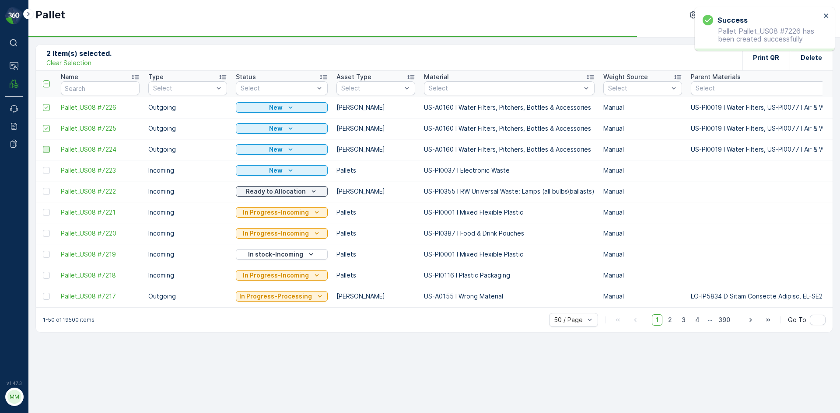
click at [43, 146] on input "checkbox" at bounding box center [43, 146] width 0 height 0
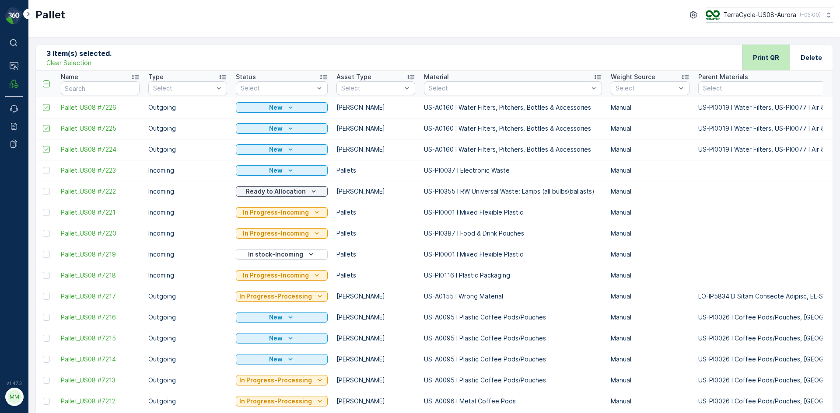
click at [772, 63] on div "Print QR" at bounding box center [766, 58] width 26 height 26
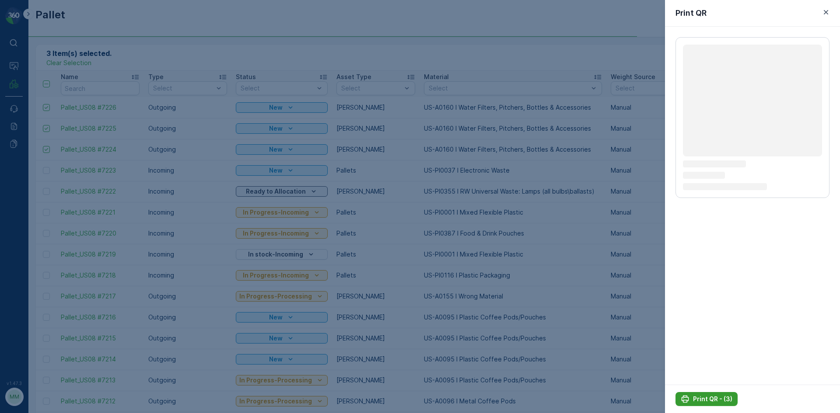
click at [712, 399] on p "Print QR - (3)" at bounding box center [712, 399] width 39 height 9
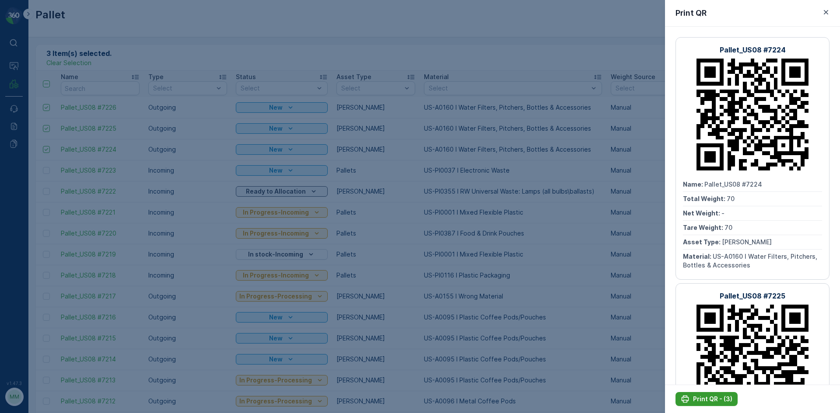
click at [712, 399] on p "Print QR - (3)" at bounding box center [712, 399] width 39 height 9
click at [820, 15] on button "button" at bounding box center [825, 12] width 10 height 10
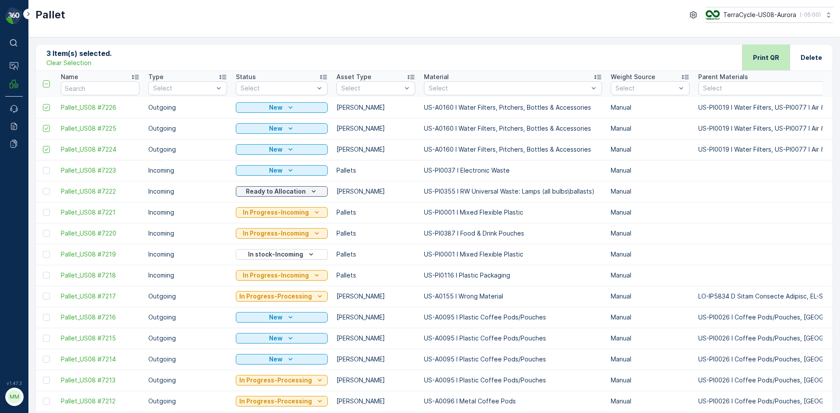
click at [762, 57] on p "Print QR" at bounding box center [766, 57] width 26 height 9
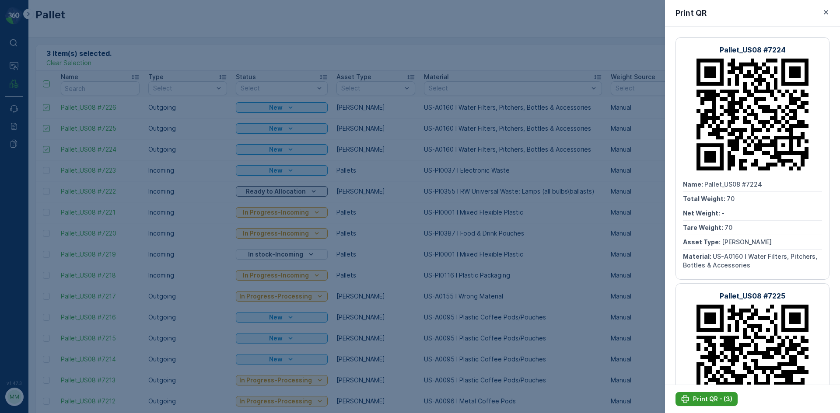
click at [723, 398] on p "Print QR - (3)" at bounding box center [712, 399] width 39 height 9
click at [721, 396] on p "Print QR - (3)" at bounding box center [712, 399] width 39 height 9
click at [703, 404] on button "Print QR - (3)" at bounding box center [706, 399] width 62 height 14
click at [723, 402] on p "Print QR - (3)" at bounding box center [712, 399] width 39 height 9
click at [698, 395] on p "Print QR - (3)" at bounding box center [712, 399] width 39 height 9
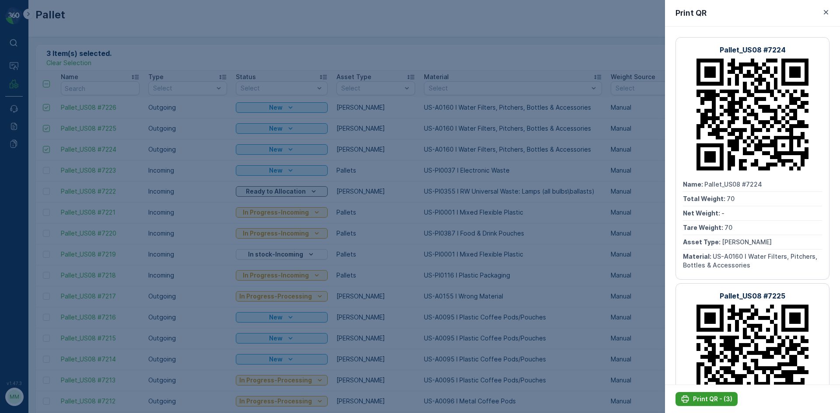
click at [716, 397] on p "Print QR - (3)" at bounding box center [712, 399] width 39 height 9
click at [694, 401] on p "Print QR - (3)" at bounding box center [712, 399] width 39 height 9
click at [705, 402] on p "Print QR - (3)" at bounding box center [712, 399] width 39 height 9
drag, startPoint x: 655, startPoint y: 355, endPoint x: 656, endPoint y: 364, distance: 9.3
click at [655, 355] on div at bounding box center [420, 206] width 840 height 413
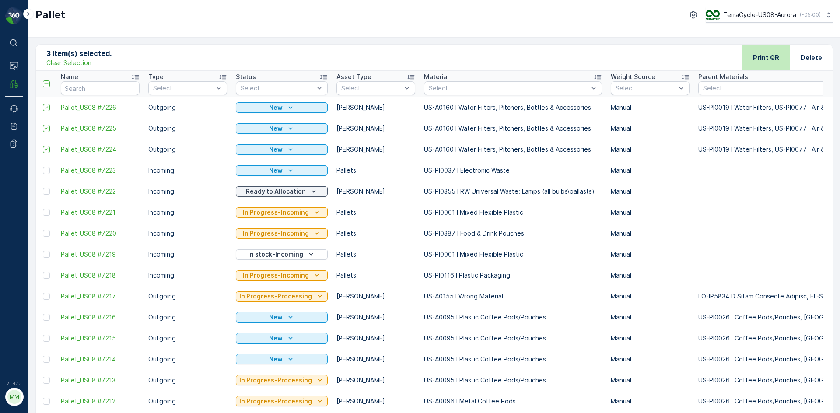
click at [763, 56] on p "Print QR" at bounding box center [766, 57] width 26 height 9
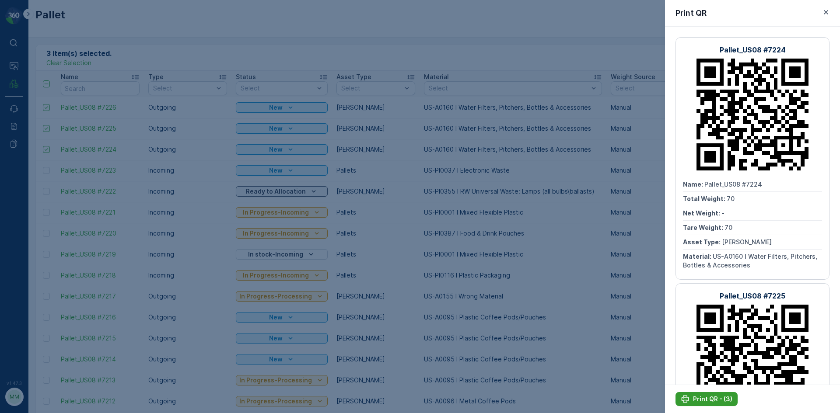
click at [722, 402] on p "Print QR - (3)" at bounding box center [712, 399] width 39 height 9
click at [825, 10] on icon "button" at bounding box center [825, 12] width 9 height 9
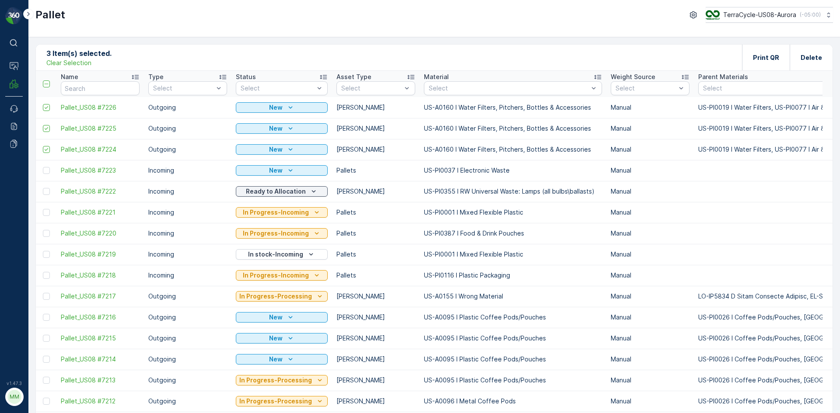
click at [73, 62] on p "Clear Selection" at bounding box center [68, 63] width 45 height 9
click at [97, 52] on button "Add" at bounding box center [85, 57] width 31 height 10
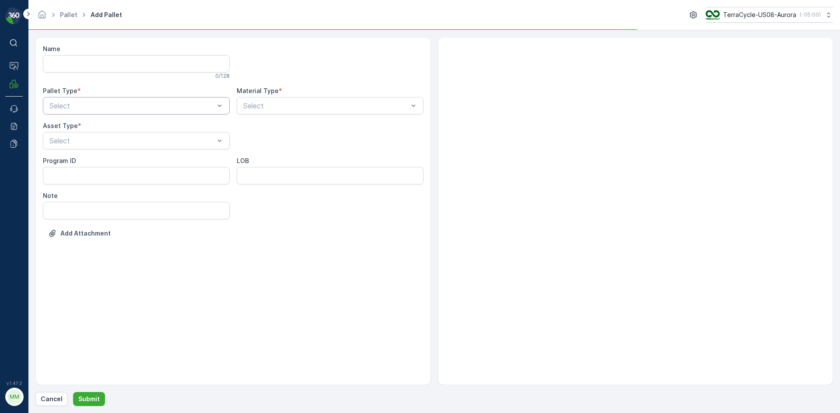
click at [136, 108] on div at bounding box center [132, 106] width 167 height 8
click at [123, 148] on div "Outgoing" at bounding box center [136, 142] width 187 height 15
click at [123, 148] on div "Select" at bounding box center [136, 140] width 187 height 17
click at [126, 164] on div "[PERSON_NAME]" at bounding box center [136, 162] width 176 height 8
click at [303, 106] on div at bounding box center [325, 106] width 167 height 8
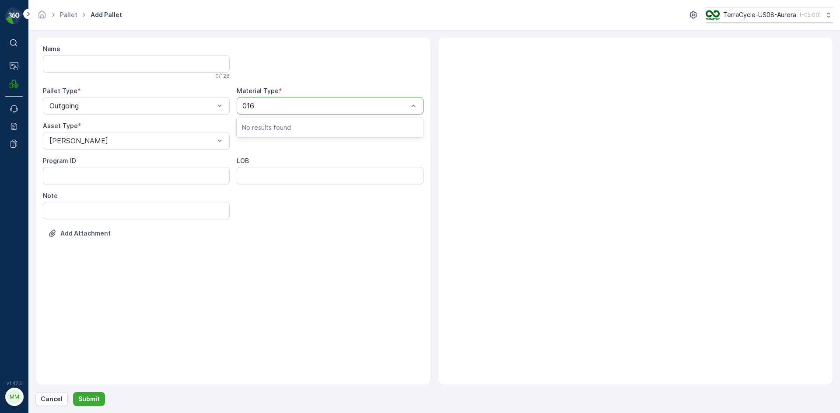
type input "0160"
click at [309, 126] on span "US-A0160 I Water Filters, Pitchers, Bottles & Accessories" at bounding box center [330, 131] width 176 height 16
click at [86, 397] on p "Submit" at bounding box center [88, 399] width 21 height 9
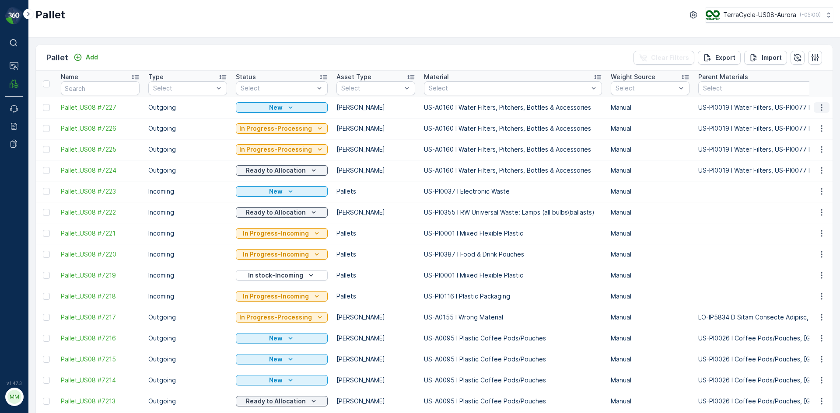
click at [821, 110] on icon "button" at bounding box center [821, 107] width 9 height 9
click at [809, 164] on div "Print QR" at bounding box center [811, 170] width 58 height 12
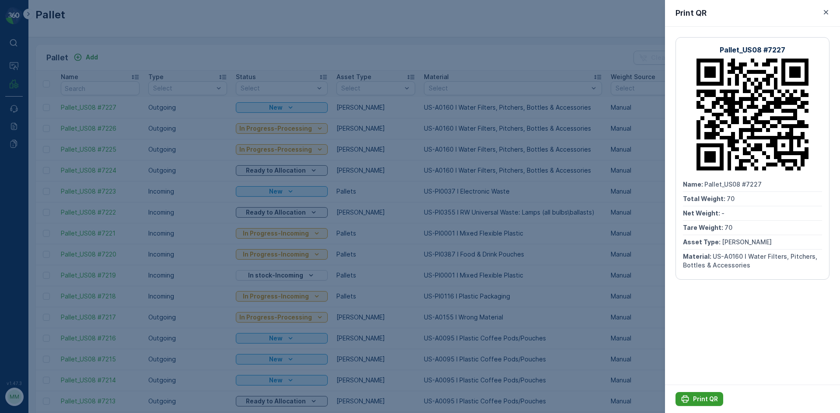
click at [710, 400] on p "Print QR" at bounding box center [705, 399] width 25 height 9
click at [823, 15] on icon "button" at bounding box center [825, 12] width 9 height 9
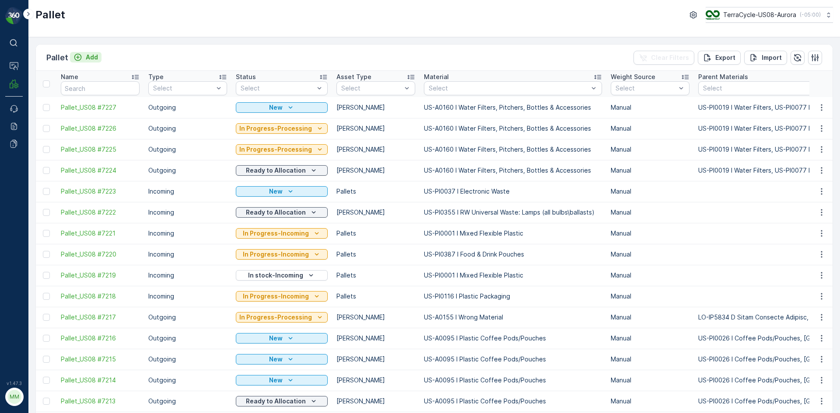
click at [86, 59] on p "Add" at bounding box center [92, 57] width 12 height 9
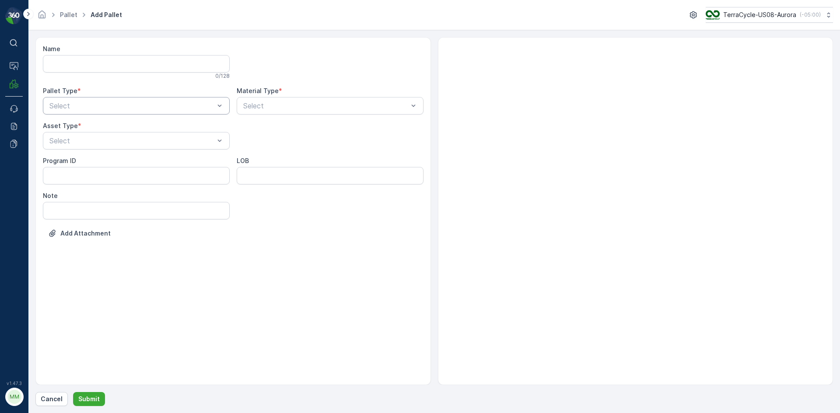
click at [88, 111] on div "Select" at bounding box center [136, 105] width 187 height 17
click at [79, 147] on div "Outgoing" at bounding box center [136, 142] width 187 height 15
click at [79, 147] on div "Select" at bounding box center [136, 140] width 187 height 17
click at [80, 165] on div "[PERSON_NAME]" at bounding box center [136, 162] width 176 height 8
click at [255, 105] on div at bounding box center [325, 106] width 167 height 8
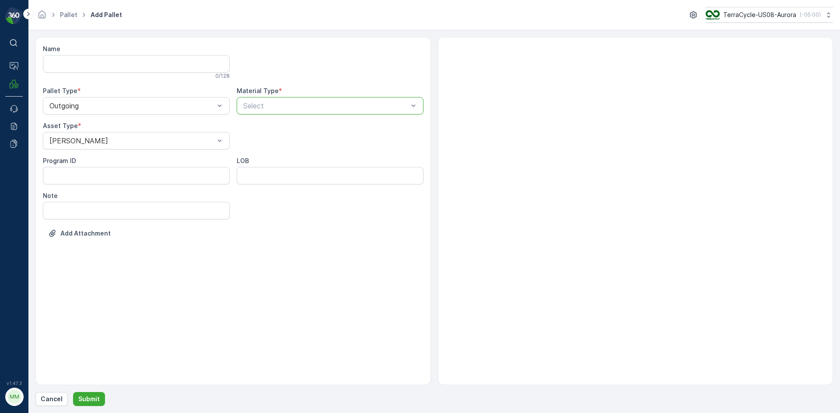
click at [269, 108] on div at bounding box center [325, 106] width 167 height 8
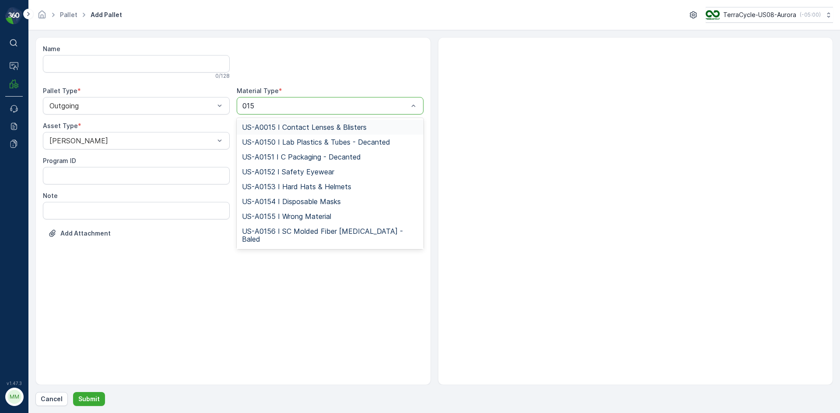
type input "0150"
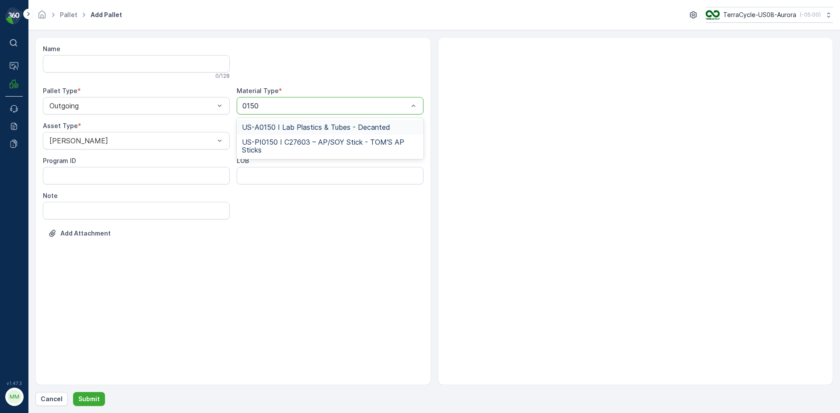
click at [268, 122] on div "US-A0150 I Lab Plastics & Tubes - Decanted" at bounding box center [330, 127] width 187 height 15
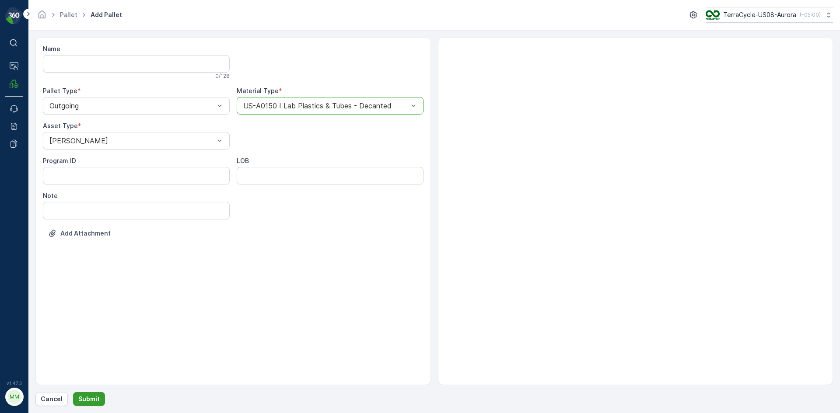
click at [91, 398] on p "Submit" at bounding box center [88, 399] width 21 height 9
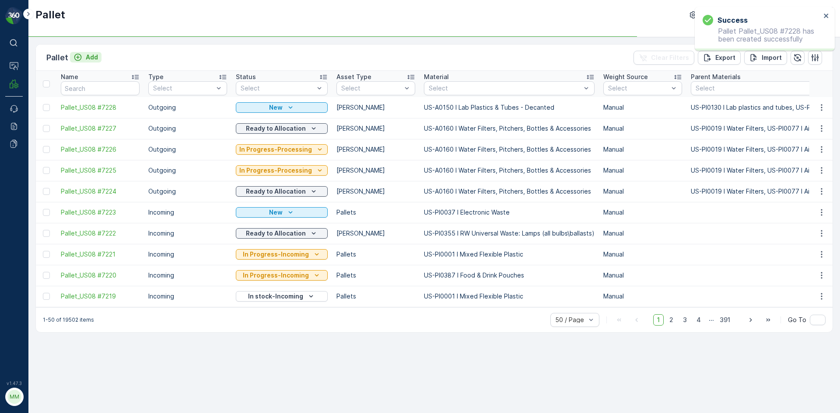
click at [87, 60] on p "Add" at bounding box center [92, 57] width 12 height 9
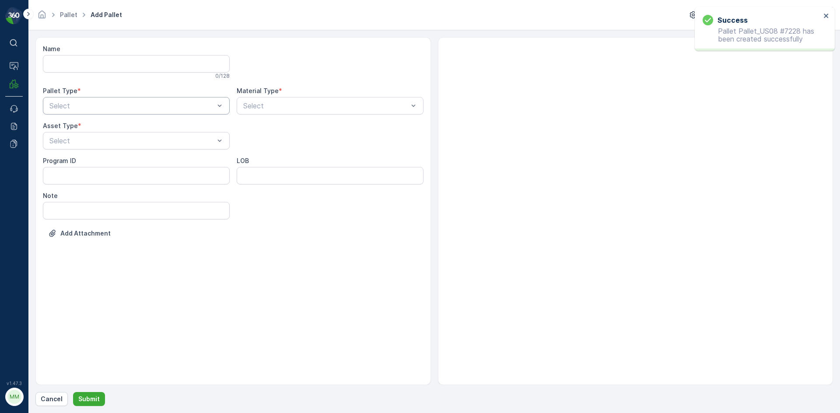
click at [70, 112] on div "Select" at bounding box center [136, 105] width 187 height 17
click at [61, 145] on span "Outgoing" at bounding box center [62, 142] width 29 height 8
click at [63, 157] on div "[PERSON_NAME]" at bounding box center [136, 162] width 187 height 15
click at [272, 107] on div at bounding box center [325, 106] width 167 height 8
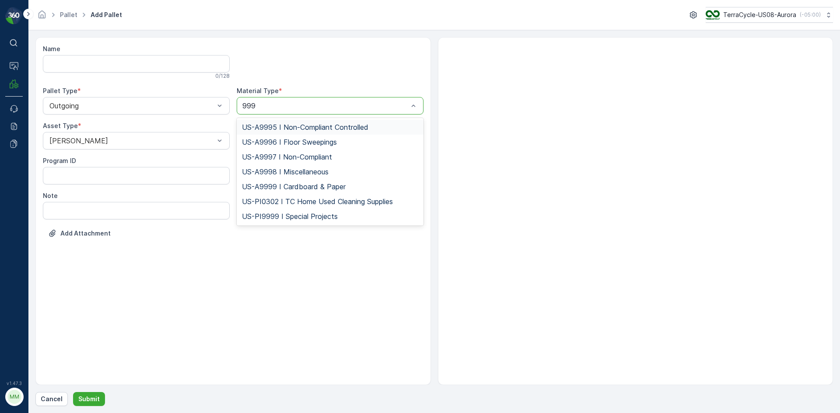
type input "9997"
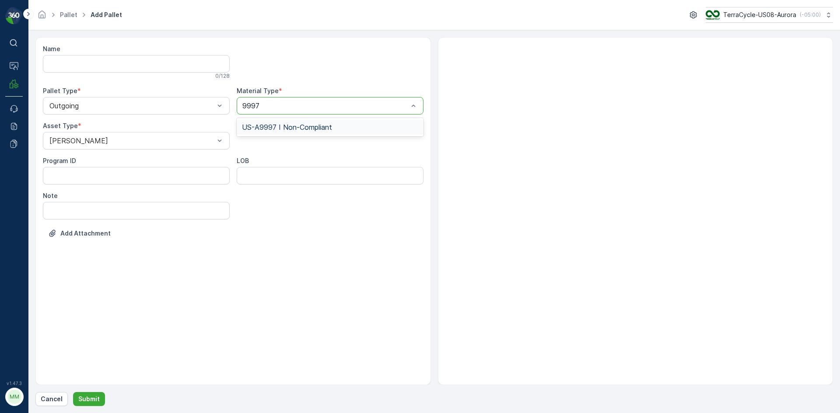
click at [278, 123] on span "US-A9997 I Non-Compliant" at bounding box center [287, 127] width 90 height 8
click at [90, 397] on p "Submit" at bounding box center [88, 399] width 21 height 9
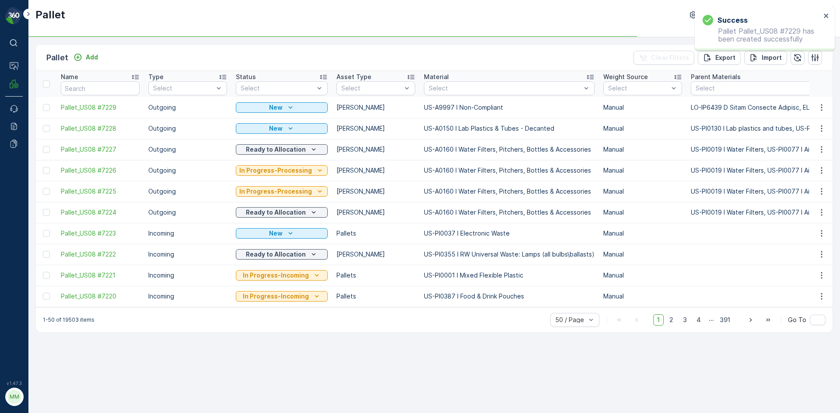
click at [88, 47] on div "Pallet Add Clear Filters Export Import" at bounding box center [434, 58] width 796 height 26
click at [86, 59] on p "Add" at bounding box center [92, 57] width 12 height 9
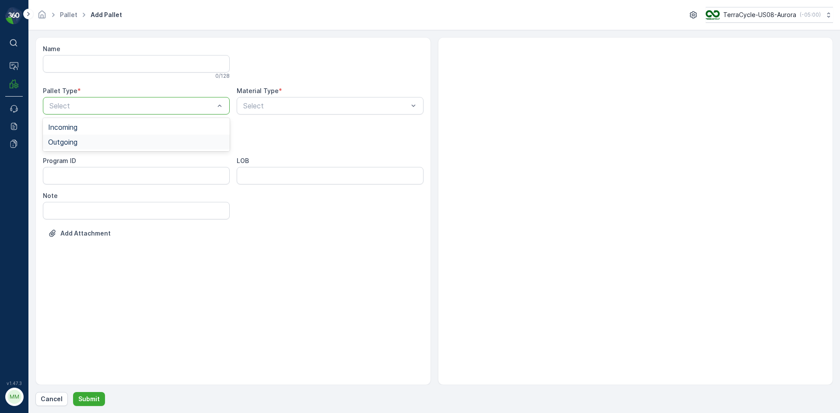
click at [63, 137] on div "Outgoing" at bounding box center [136, 142] width 187 height 15
click at [63, 137] on div at bounding box center [132, 141] width 167 height 8
click at [61, 161] on span "[PERSON_NAME]" at bounding box center [77, 162] width 59 height 8
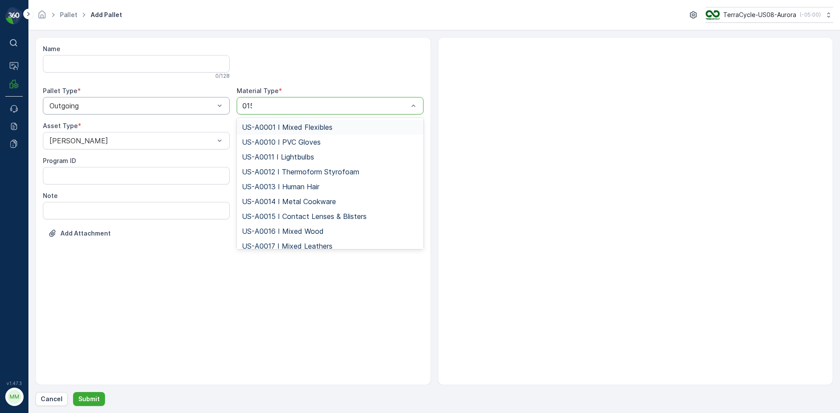
type input "0150"
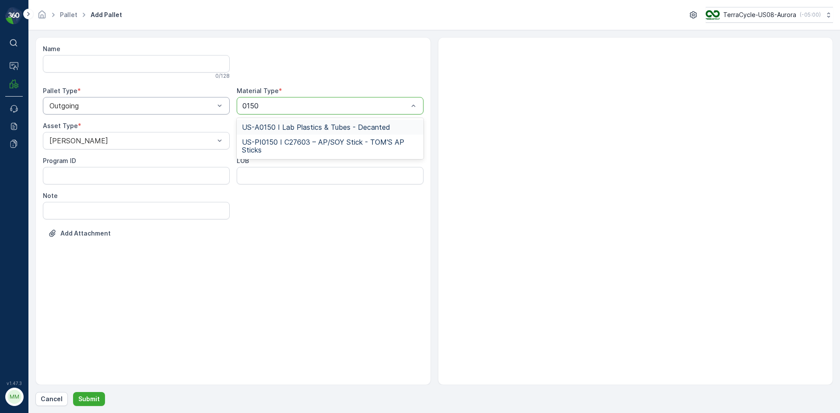
click at [264, 130] on span "US-A0150 I Lab Plastics & Tubes - Decanted" at bounding box center [316, 127] width 148 height 8
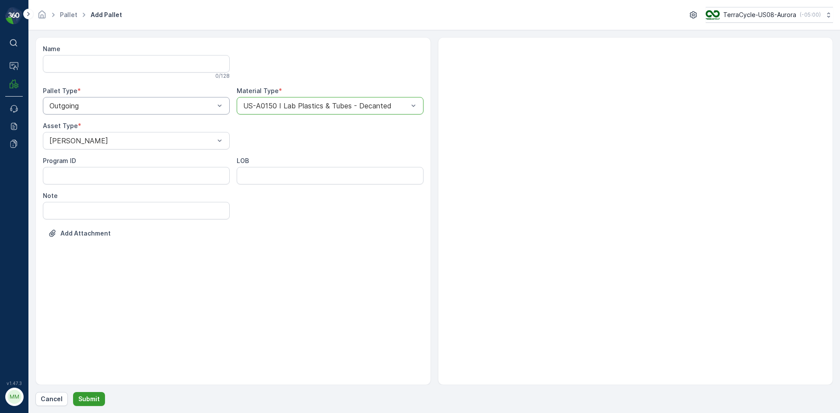
click at [89, 400] on p "Submit" at bounding box center [88, 399] width 21 height 9
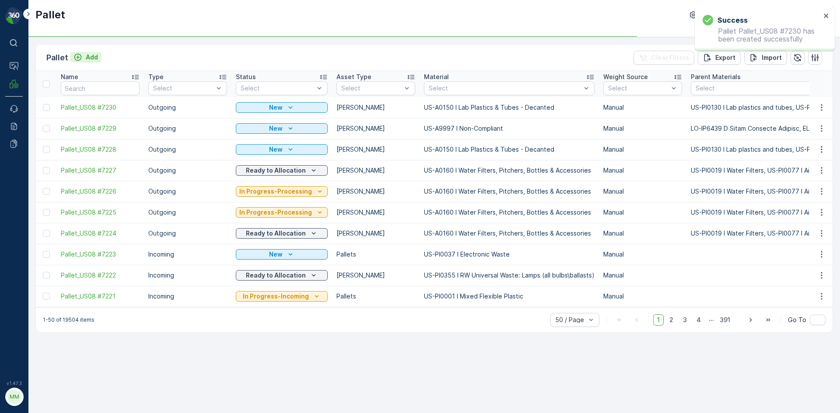
click at [91, 59] on p "Add" at bounding box center [92, 57] width 12 height 9
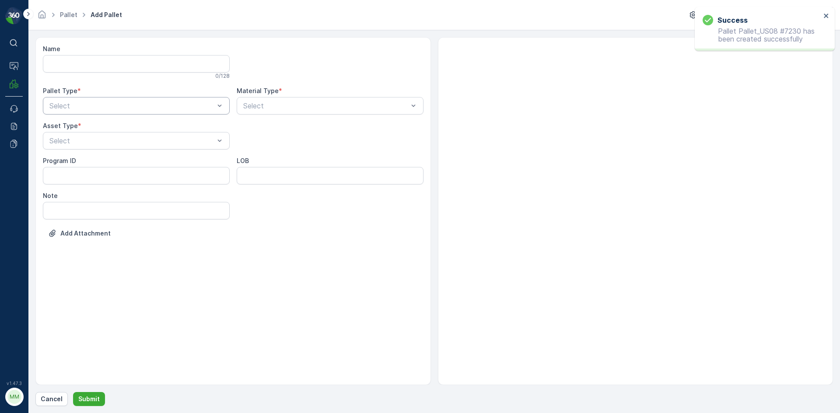
click at [73, 113] on div "Select" at bounding box center [136, 105] width 187 height 17
click at [63, 143] on span "Outgoing" at bounding box center [62, 142] width 29 height 8
click at [63, 143] on div at bounding box center [132, 141] width 167 height 8
drag, startPoint x: 59, startPoint y: 164, endPoint x: 154, endPoint y: 136, distance: 99.1
click at [62, 164] on span "[PERSON_NAME]" at bounding box center [77, 162] width 59 height 8
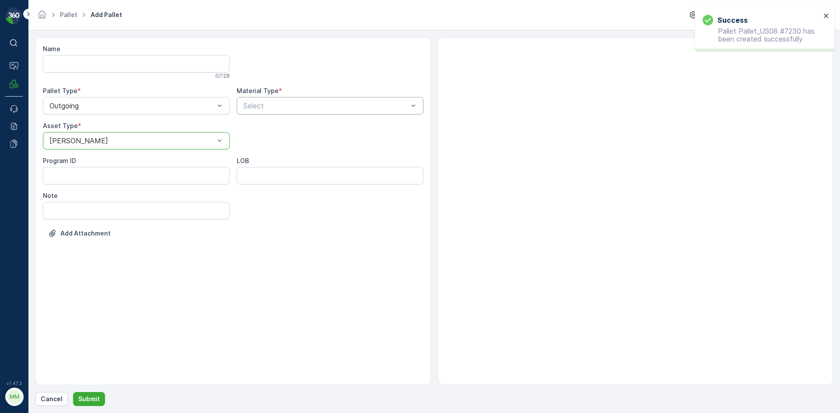
click at [256, 99] on div "Select" at bounding box center [330, 105] width 187 height 17
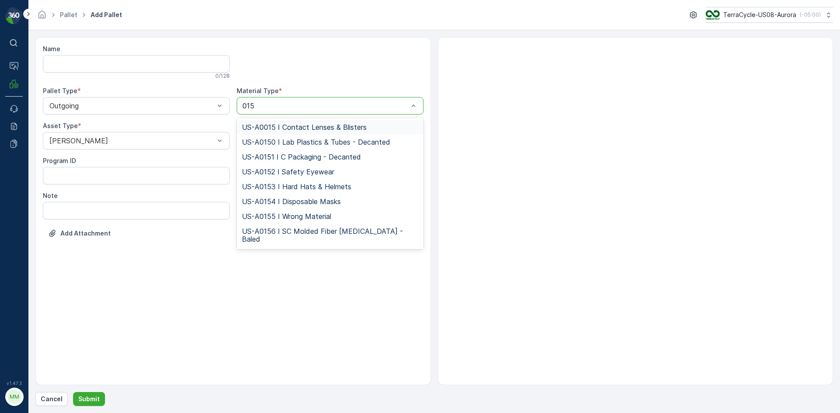
type input "0150"
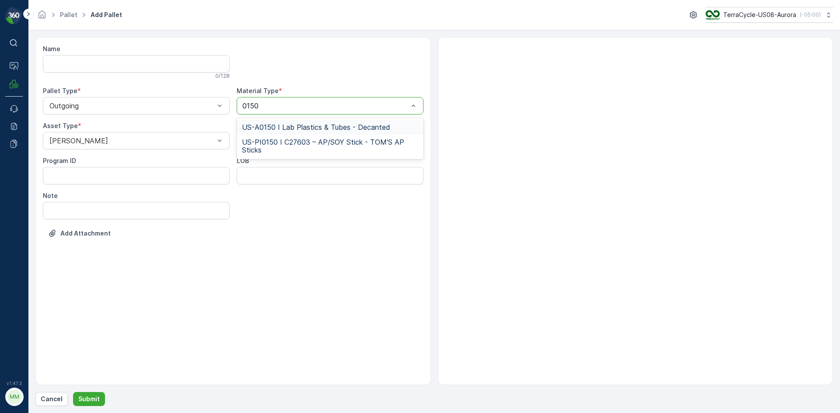
click at [287, 126] on span "US-A0150 I Lab Plastics & Tubes - Decanted" at bounding box center [316, 127] width 148 height 8
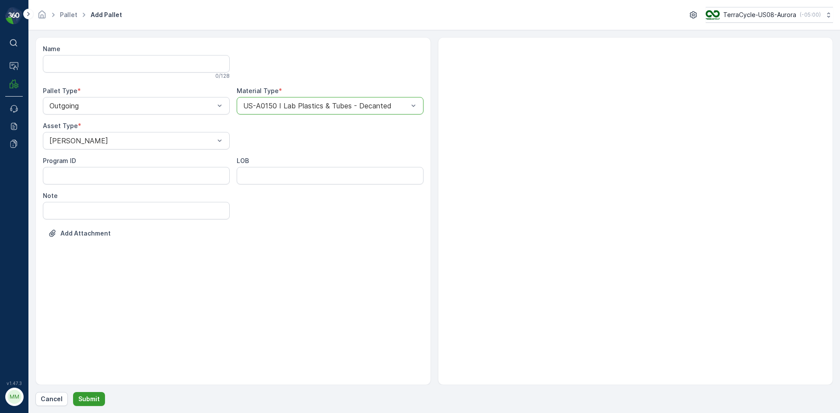
click at [95, 401] on p "Submit" at bounding box center [88, 399] width 21 height 9
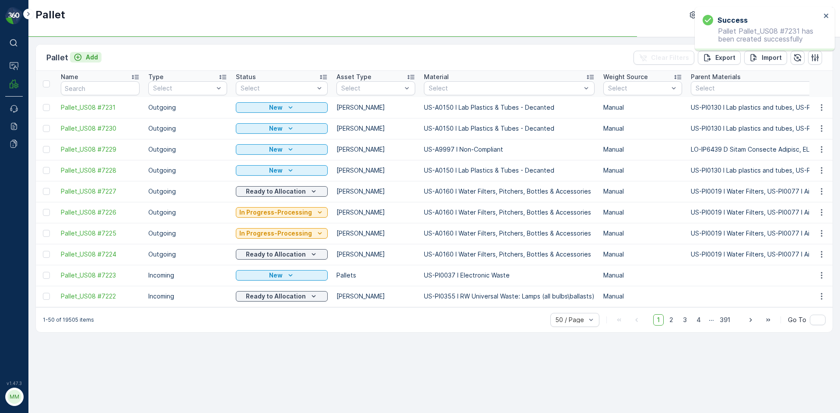
click at [98, 56] on button "Add" at bounding box center [85, 57] width 31 height 10
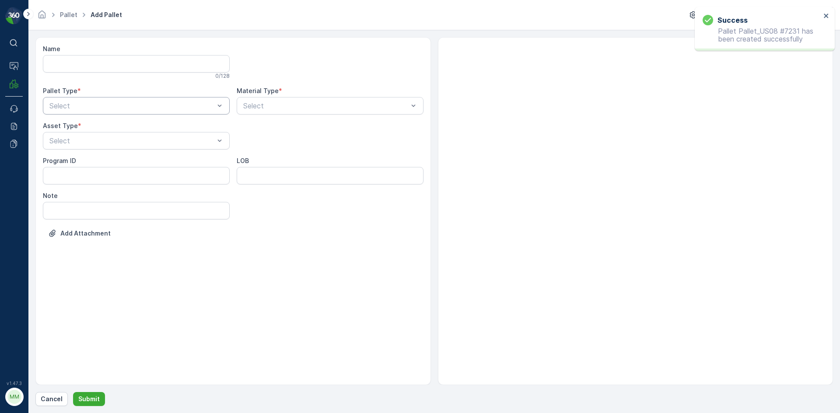
click at [73, 106] on div at bounding box center [132, 106] width 167 height 8
click at [69, 138] on span "Outgoing" at bounding box center [62, 142] width 29 height 8
click at [69, 138] on div at bounding box center [132, 141] width 167 height 8
click at [68, 159] on span "[PERSON_NAME]" at bounding box center [77, 162] width 59 height 8
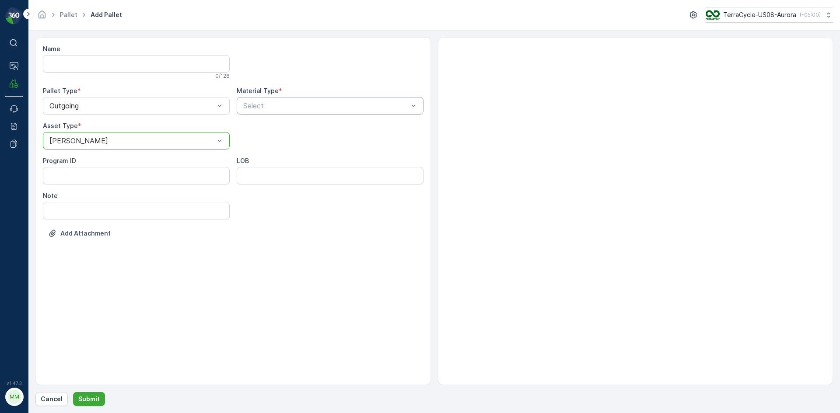
click at [380, 105] on div at bounding box center [325, 106] width 167 height 8
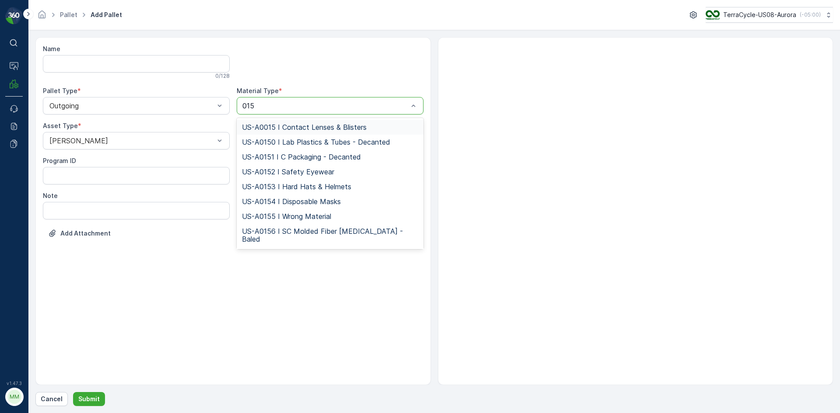
type input "0150"
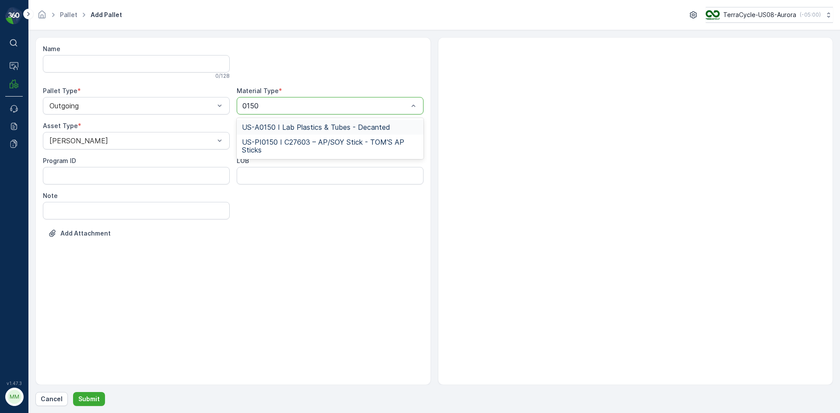
click at [350, 126] on span "US-A0150 I Lab Plastics & Tubes - Decanted" at bounding box center [316, 127] width 148 height 8
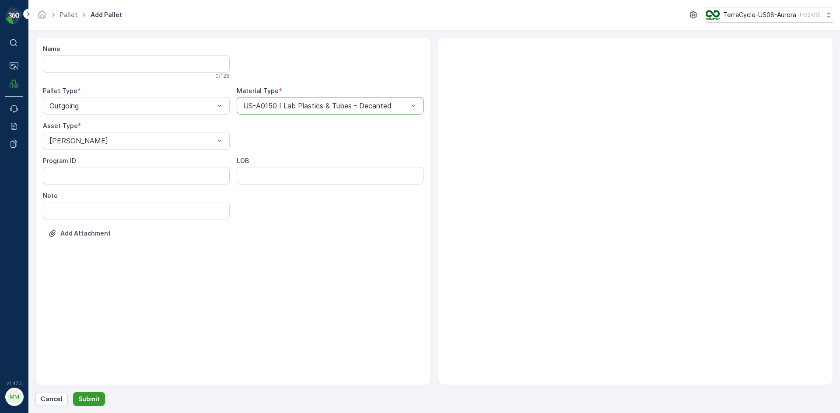
click at [84, 397] on p "Submit" at bounding box center [88, 399] width 21 height 9
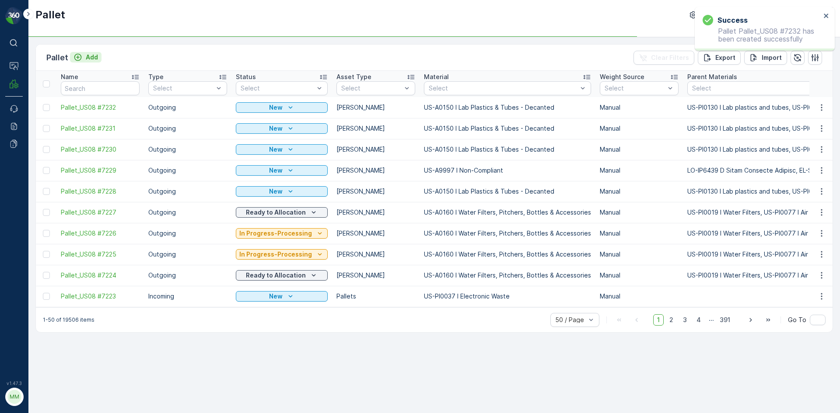
click at [89, 58] on p "Add" at bounding box center [92, 57] width 12 height 9
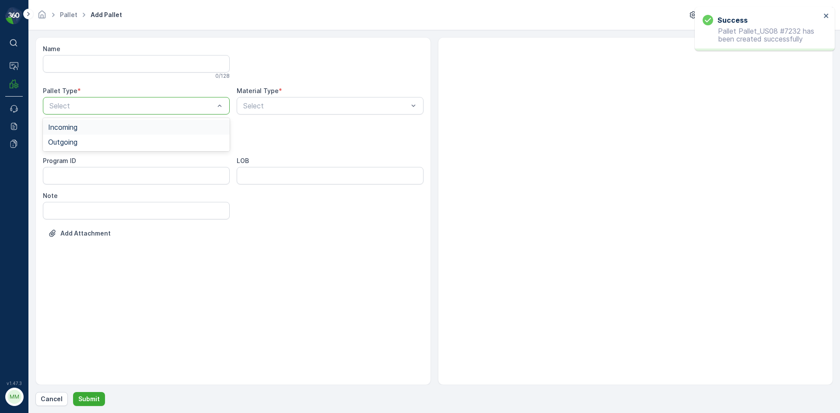
click at [65, 114] on div "Select" at bounding box center [136, 105] width 187 height 17
click at [64, 144] on span "Outgoing" at bounding box center [62, 142] width 29 height 8
click at [64, 144] on div at bounding box center [132, 141] width 167 height 8
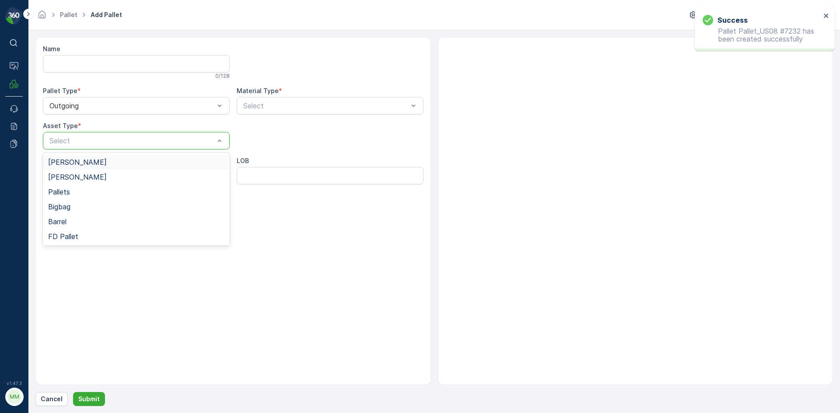
click at [60, 165] on span "[PERSON_NAME]" at bounding box center [77, 162] width 59 height 8
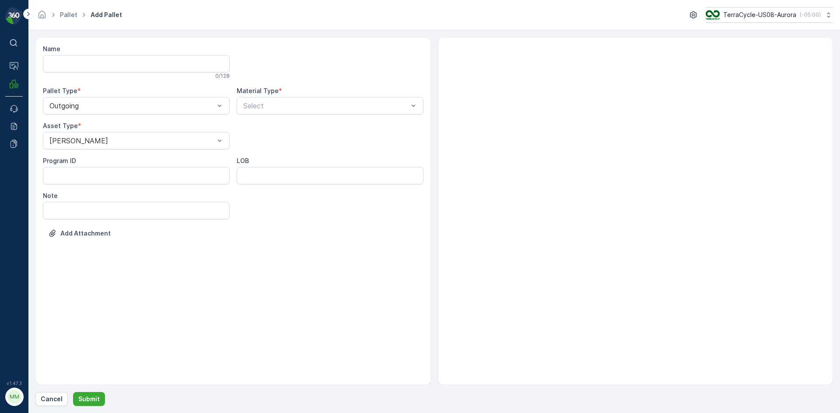
click at [336, 119] on div "Name 0 / 128 Pallet Type * Outgoing Material Type * Select Asset Type * Gaylord…" at bounding box center [233, 148] width 381 height 206
click at [337, 105] on div at bounding box center [325, 106] width 167 height 8
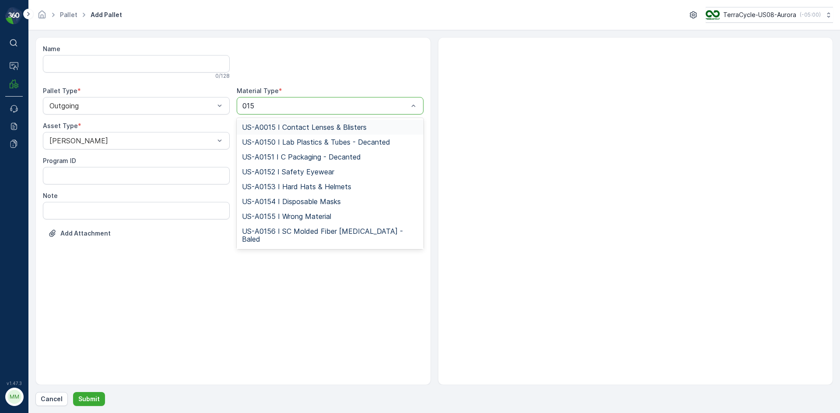
type input "0150"
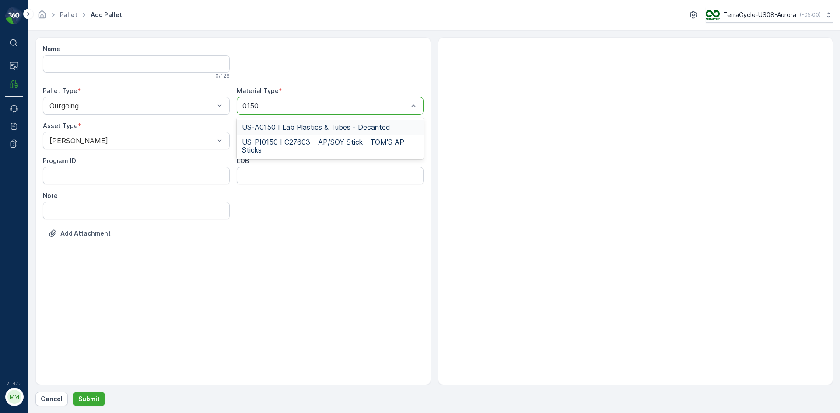
click at [273, 122] on div "US-A0150 I Lab Plastics & Tubes - Decanted" at bounding box center [330, 127] width 187 height 15
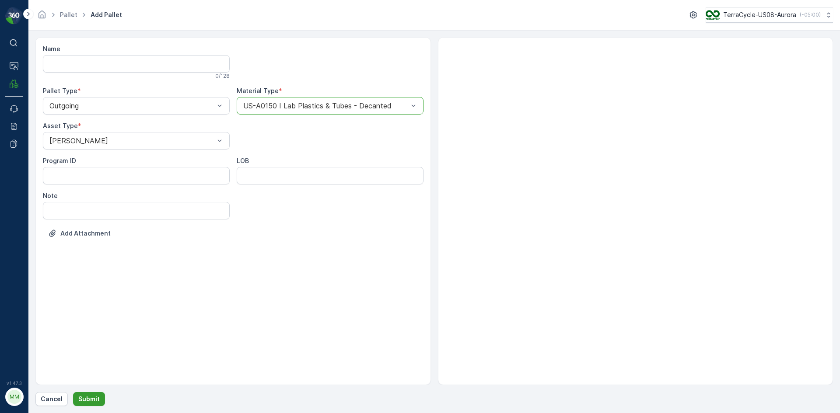
click at [83, 394] on button "Submit" at bounding box center [89, 399] width 32 height 14
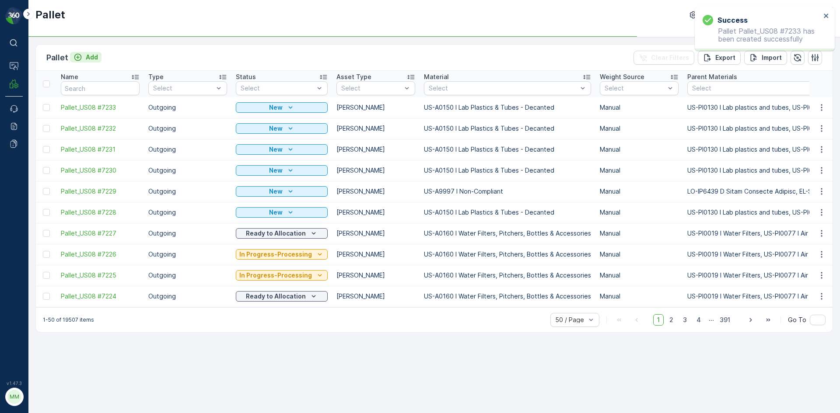
click at [96, 56] on p "Add" at bounding box center [92, 57] width 12 height 9
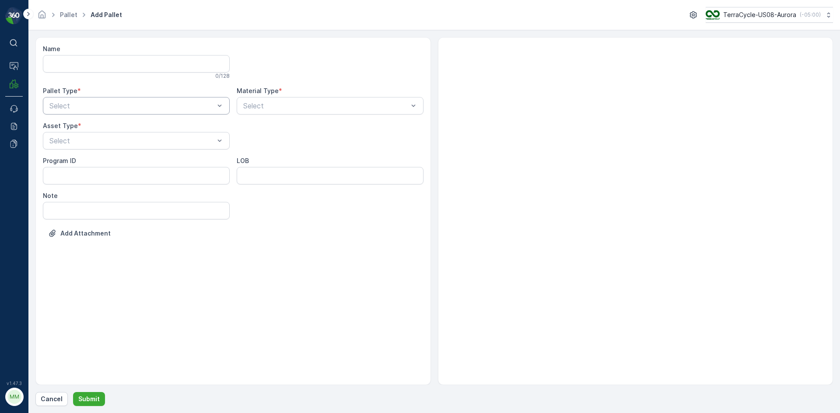
click at [80, 103] on div at bounding box center [132, 106] width 167 height 8
click at [70, 141] on span "Outgoing" at bounding box center [62, 142] width 29 height 8
click at [70, 141] on div at bounding box center [132, 141] width 167 height 8
click at [70, 161] on span "[PERSON_NAME]" at bounding box center [77, 162] width 59 height 8
click at [276, 102] on div at bounding box center [325, 106] width 167 height 8
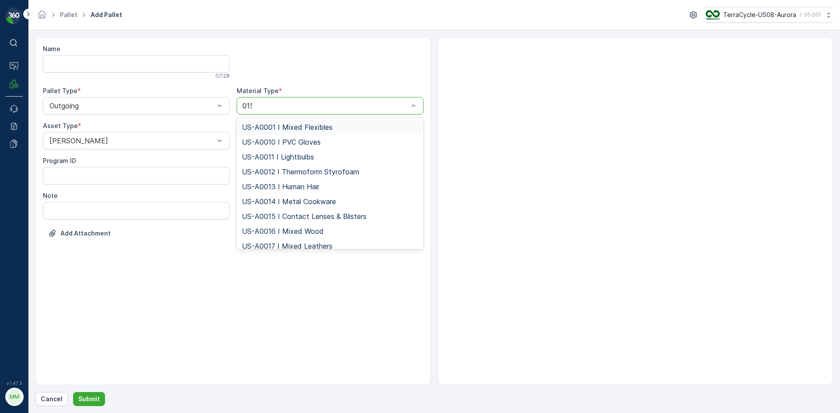
type input "0150"
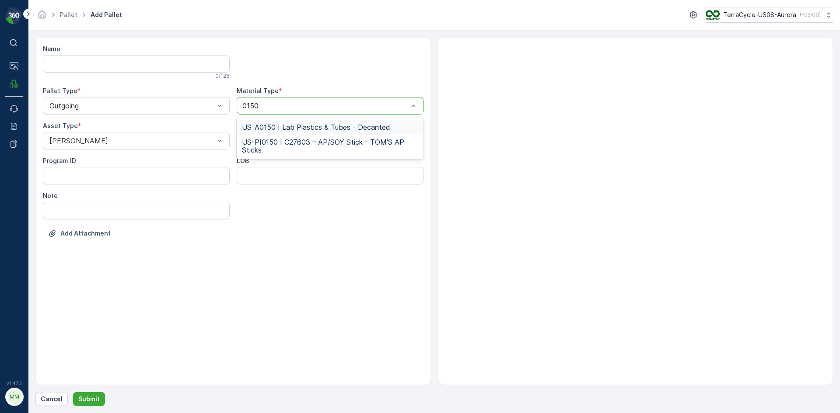
click at [275, 129] on span "US-A0150 I Lab Plastics & Tubes - Decanted" at bounding box center [316, 127] width 148 height 8
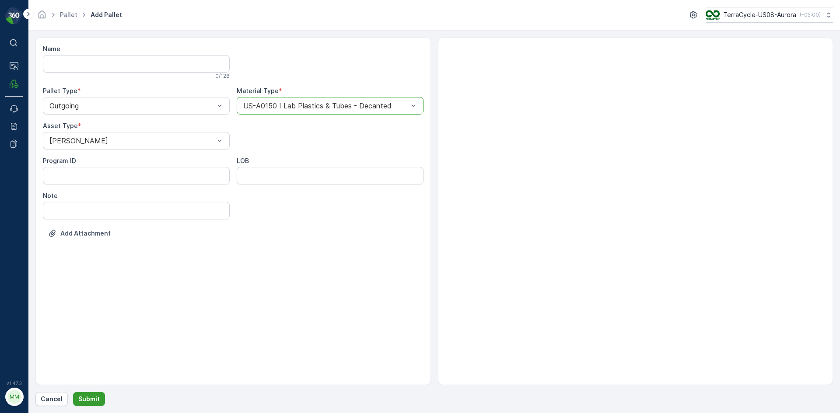
click at [98, 395] on button "Submit" at bounding box center [89, 399] width 32 height 14
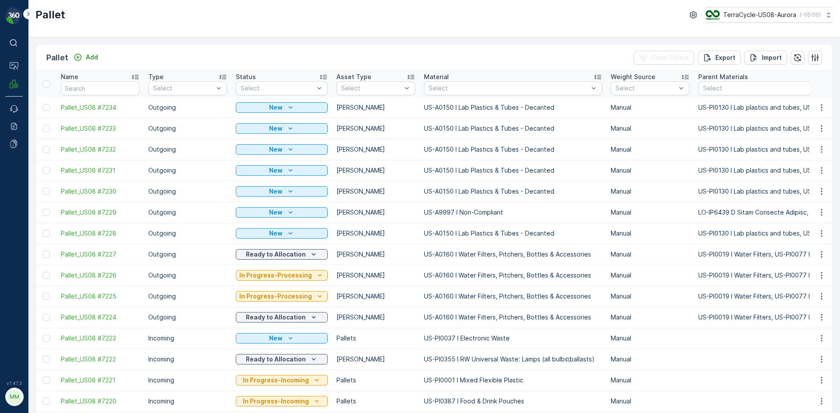
drag, startPoint x: 48, startPoint y: 236, endPoint x: 49, endPoint y: 224, distance: 11.8
click at [48, 236] on div at bounding box center [46, 233] width 7 height 7
click at [43, 230] on input "checkbox" at bounding box center [43, 230] width 0 height 0
click at [47, 213] on div at bounding box center [46, 212] width 7 height 7
click at [43, 209] on input "checkbox" at bounding box center [43, 209] width 0 height 0
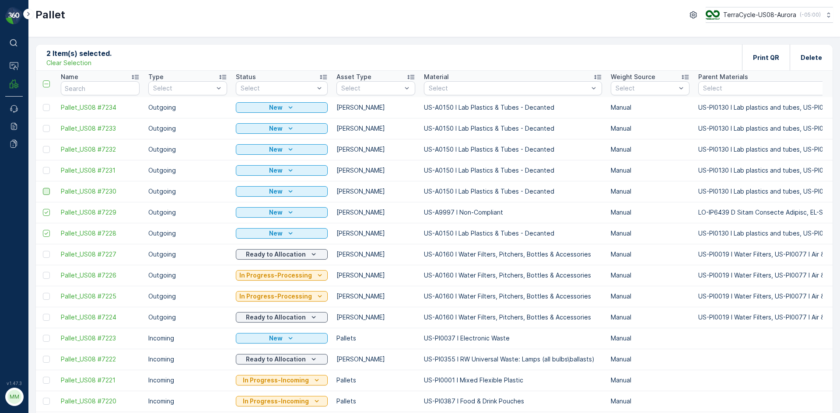
click at [48, 193] on div at bounding box center [46, 191] width 7 height 7
click at [43, 188] on input "checkbox" at bounding box center [43, 188] width 0 height 0
click at [45, 170] on div at bounding box center [46, 170] width 7 height 7
click at [43, 167] on input "checkbox" at bounding box center [43, 167] width 0 height 0
click at [46, 151] on div at bounding box center [46, 149] width 7 height 7
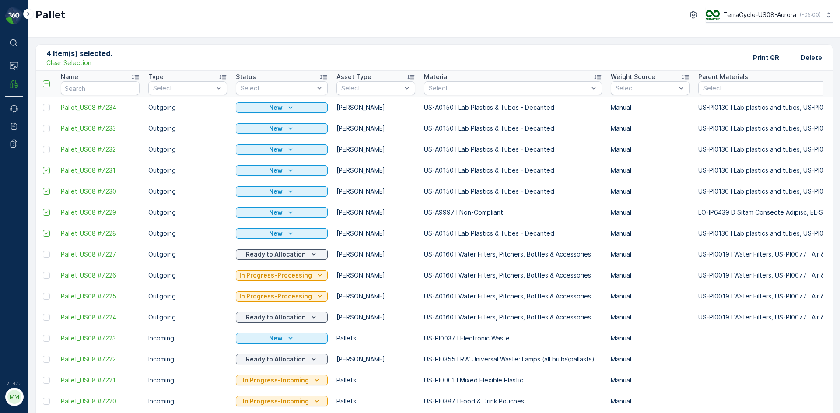
click at [43, 146] on input "checkbox" at bounding box center [43, 146] width 0 height 0
click at [48, 128] on div at bounding box center [46, 128] width 7 height 7
click at [43, 125] on input "checkbox" at bounding box center [43, 125] width 0 height 0
click at [46, 110] on div at bounding box center [46, 107] width 7 height 7
click at [43, 104] on input "checkbox" at bounding box center [43, 104] width 0 height 0
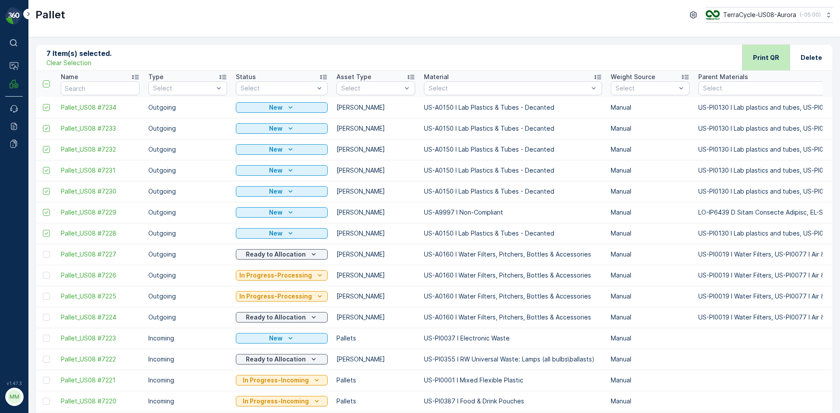
click at [761, 57] on p "Print QR" at bounding box center [766, 57] width 26 height 9
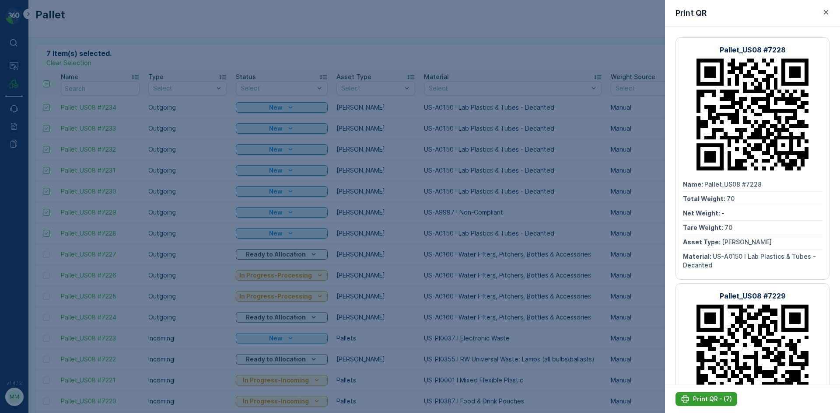
click at [691, 401] on div "Print QR - (7)" at bounding box center [706, 399] width 51 height 9
click at [168, 42] on div at bounding box center [420, 206] width 840 height 413
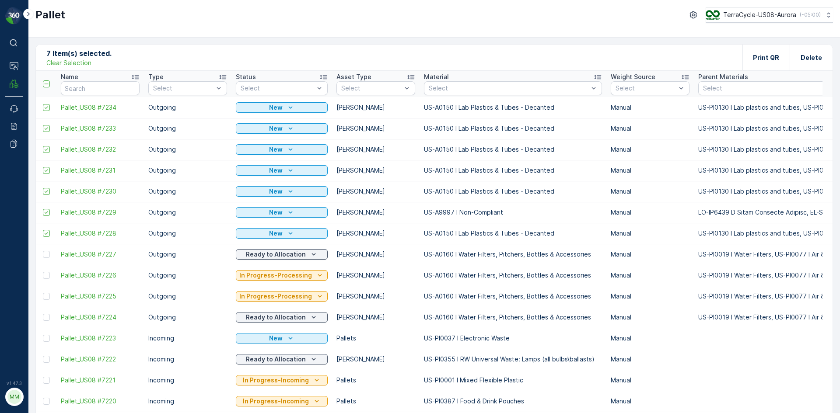
click at [81, 64] on p "Clear Selection" at bounding box center [68, 63] width 45 height 9
click at [80, 84] on input "text" at bounding box center [100, 88] width 79 height 14
type input "6559"
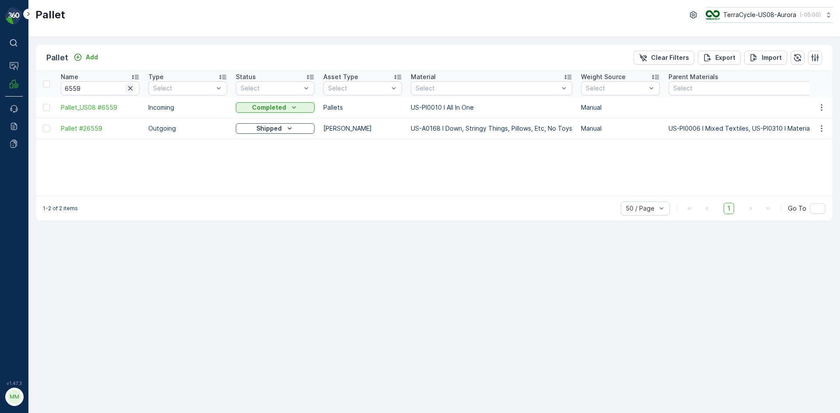
click at [129, 88] on icon "button" at bounding box center [130, 88] width 4 height 4
click at [87, 85] on input "text" at bounding box center [100, 88] width 79 height 14
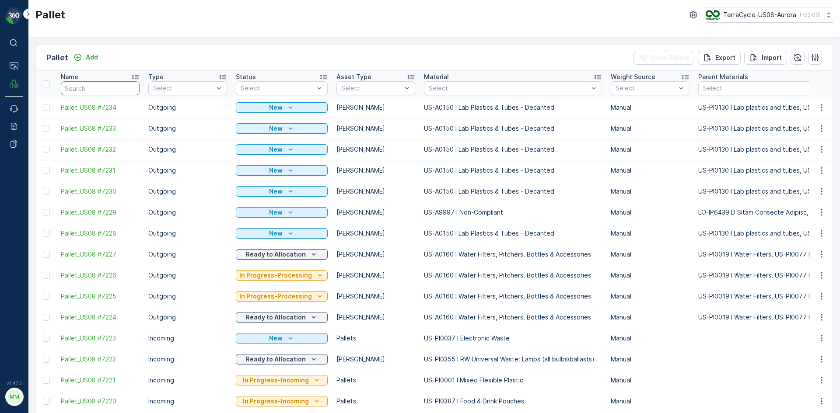
click at [87, 85] on input "text" at bounding box center [100, 88] width 79 height 14
type input "6569"
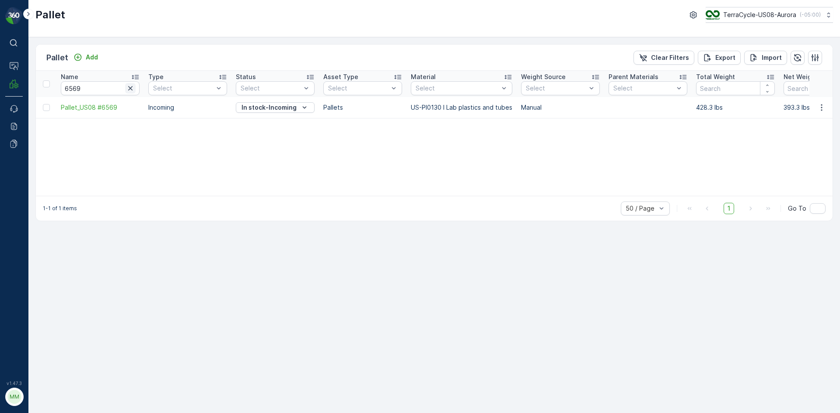
click at [132, 87] on icon "button" at bounding box center [130, 88] width 4 height 4
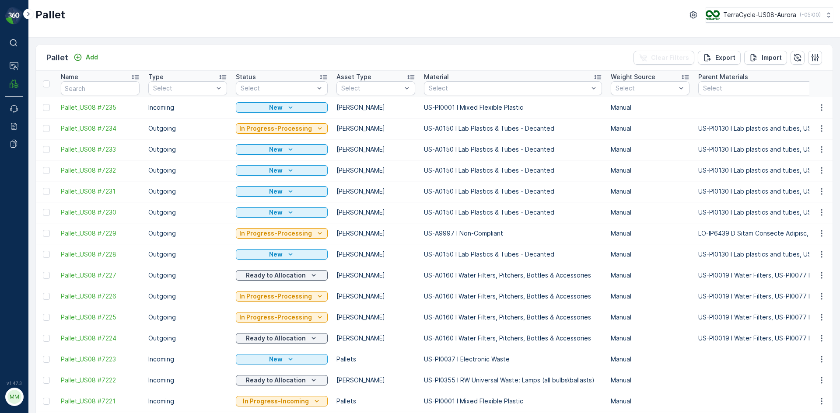
drag, startPoint x: 113, startPoint y: 61, endPoint x: 64, endPoint y: 60, distance: 49.0
click at [109, 62] on div "Pallet Add Clear Filters Export Import" at bounding box center [434, 58] width 796 height 26
click at [64, 60] on p "Pallet" at bounding box center [57, 58] width 22 height 12
click at [80, 60] on icon "Add" at bounding box center [77, 57] width 9 height 9
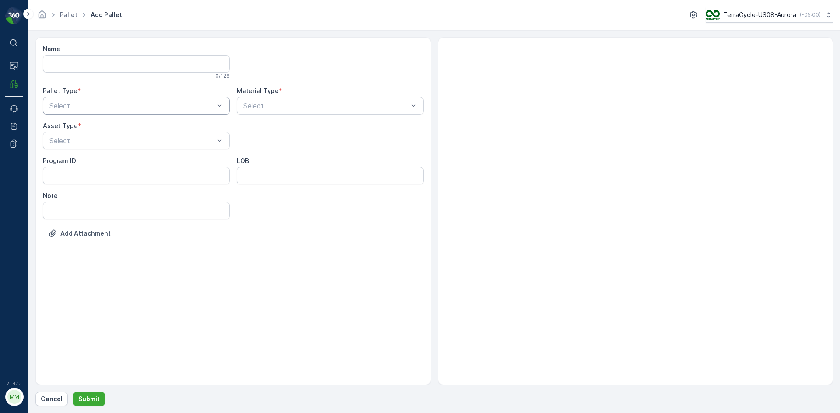
click at [99, 103] on div at bounding box center [132, 106] width 167 height 8
click at [67, 142] on span "Outgoing" at bounding box center [62, 142] width 29 height 8
click at [67, 142] on div at bounding box center [132, 141] width 167 height 8
click at [65, 157] on div "[PERSON_NAME]" at bounding box center [136, 162] width 187 height 15
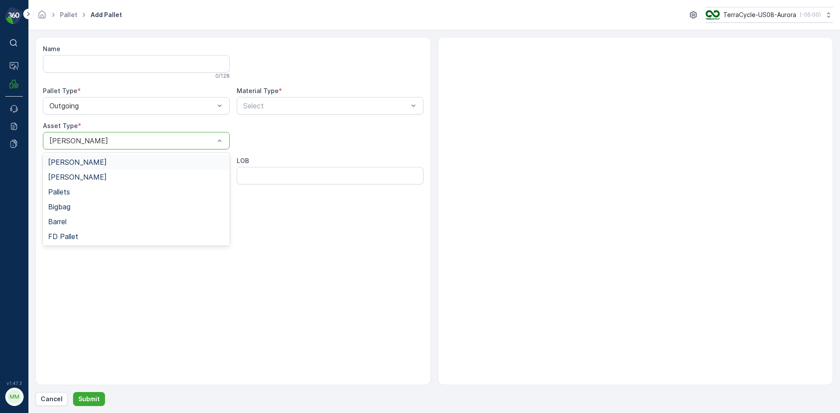
click at [67, 144] on div at bounding box center [132, 141] width 167 height 8
click at [59, 174] on span "[PERSON_NAME]" at bounding box center [77, 177] width 59 height 8
click at [252, 109] on div at bounding box center [325, 106] width 167 height 8
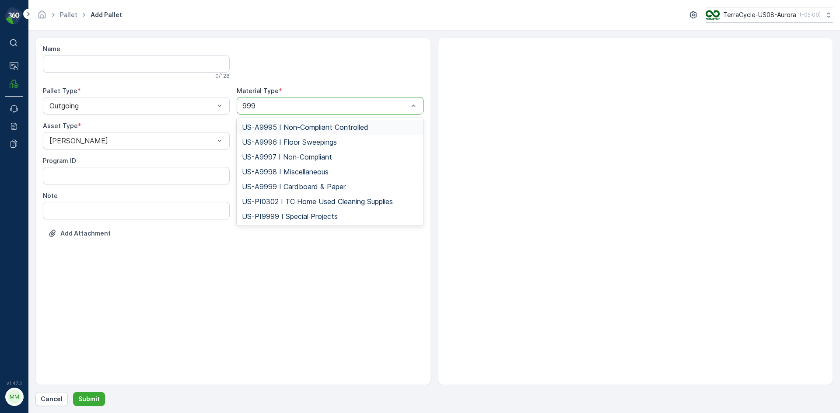
type input "9999"
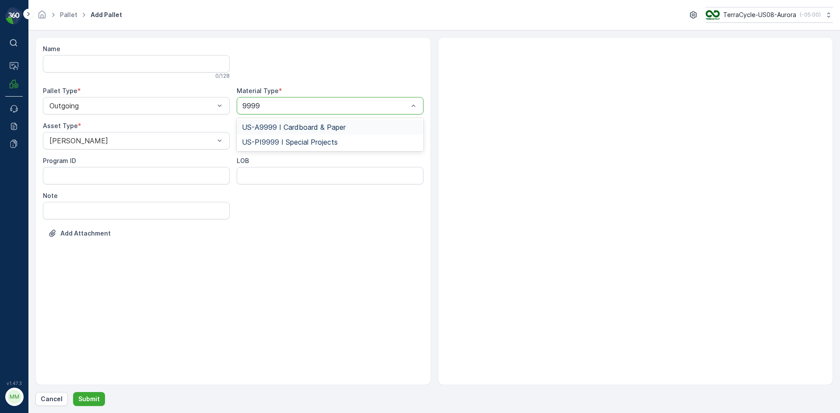
click at [310, 130] on span "US-A9999 I Cardboard & Paper" at bounding box center [294, 127] width 104 height 8
click at [91, 399] on p "Submit" at bounding box center [88, 399] width 21 height 9
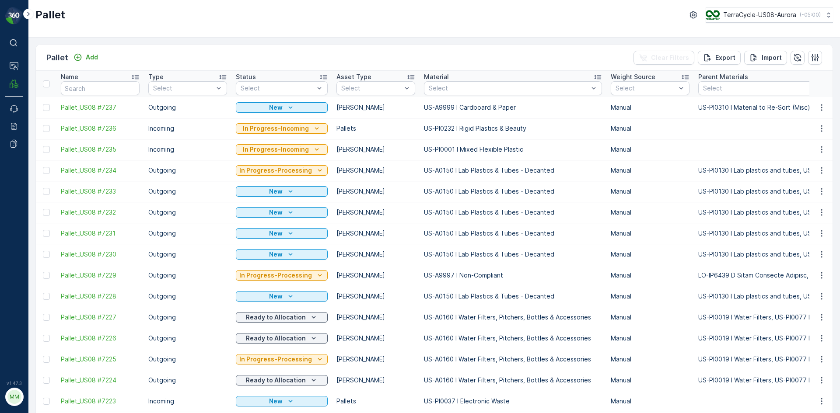
click at [821, 107] on icon "button" at bounding box center [821, 107] width 9 height 9
click at [801, 167] on span "Print QR" at bounding box center [797, 169] width 24 height 9
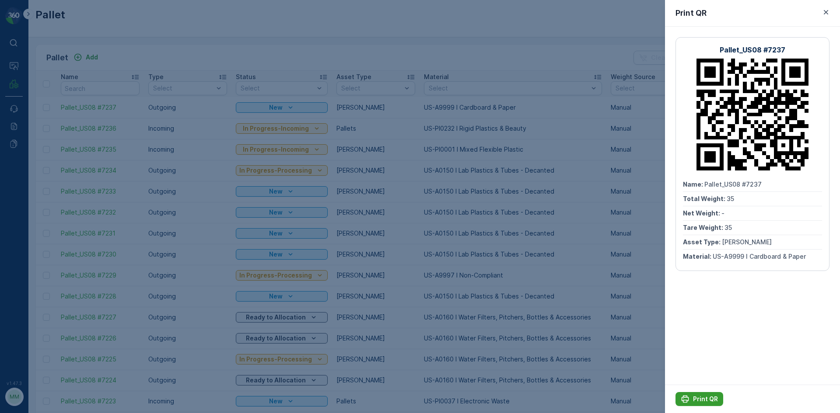
click at [703, 399] on p "Print QR" at bounding box center [705, 399] width 25 height 9
click at [704, 401] on p "Print QR" at bounding box center [705, 399] width 25 height 9
click at [159, 45] on div at bounding box center [420, 206] width 840 height 413
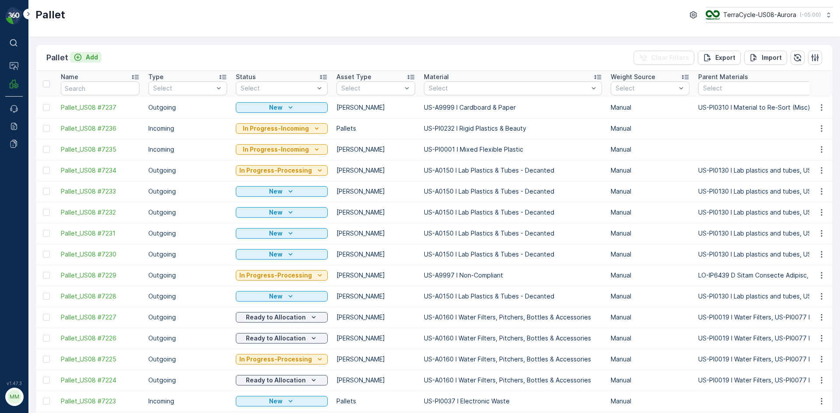
click at [90, 61] on p "Add" at bounding box center [92, 57] width 12 height 9
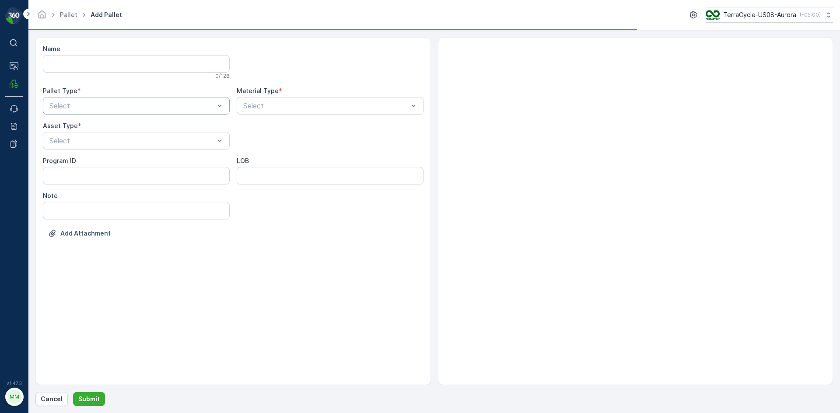
click at [83, 112] on div "Select" at bounding box center [136, 105] width 187 height 17
click at [77, 148] on div "Outgoing" at bounding box center [136, 142] width 187 height 15
click at [77, 146] on div "Select" at bounding box center [136, 140] width 187 height 17
click at [73, 159] on span "[PERSON_NAME]" at bounding box center [77, 162] width 59 height 8
click at [295, 95] on div "Material Type *" at bounding box center [330, 91] width 187 height 9
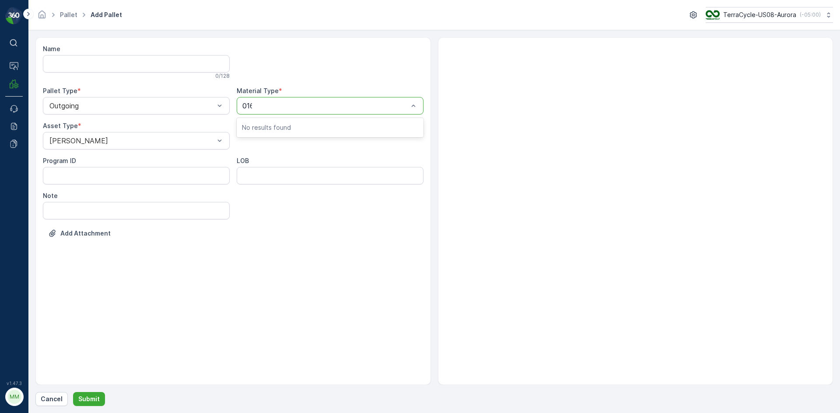
type input "0160"
click at [288, 129] on span "US-A0160 I Water Filters, Pitchers, Bottles & Accessories" at bounding box center [330, 131] width 176 height 16
click at [98, 398] on button "Submit" at bounding box center [89, 399] width 32 height 14
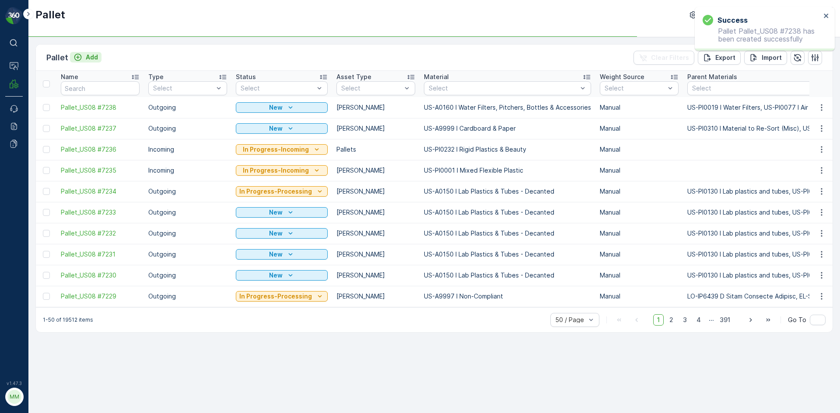
click at [94, 60] on p "Add" at bounding box center [92, 57] width 12 height 9
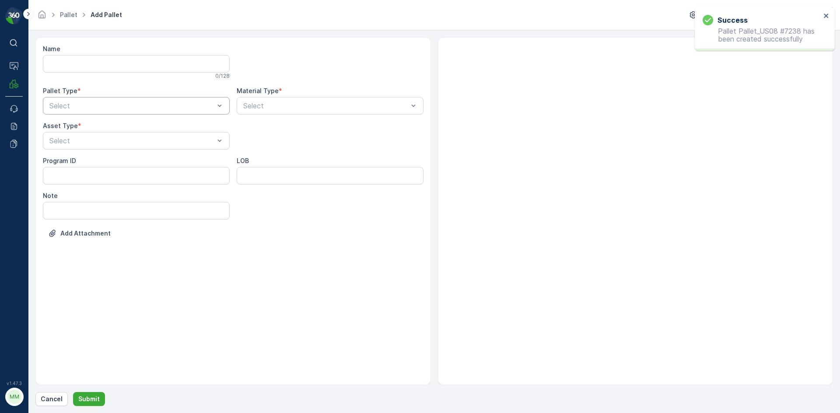
click at [73, 113] on div "Select" at bounding box center [136, 105] width 187 height 17
click at [68, 141] on span "Outgoing" at bounding box center [62, 142] width 29 height 8
click at [68, 141] on div at bounding box center [132, 141] width 167 height 8
click at [63, 165] on span "[PERSON_NAME]" at bounding box center [77, 162] width 59 height 8
click at [272, 106] on div at bounding box center [325, 106] width 167 height 8
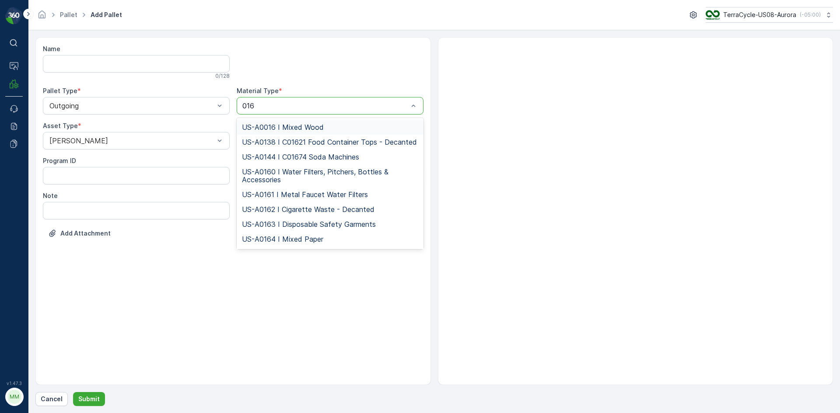
type input "0160"
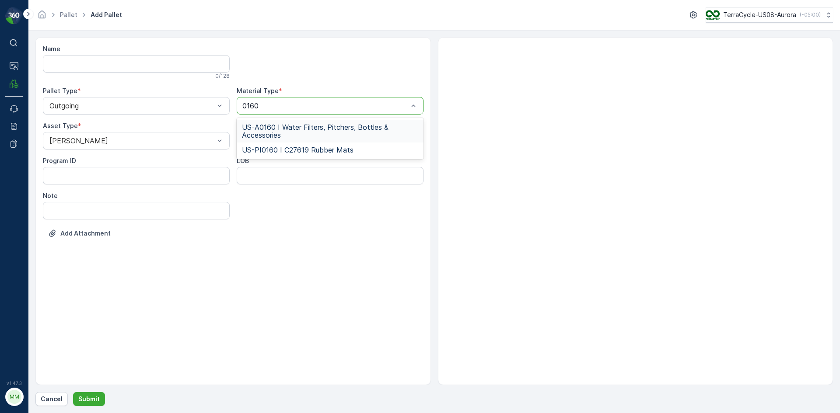
click at [278, 124] on span "US-A0160 I Water Filters, Pitchers, Bottles & Accessories" at bounding box center [330, 131] width 176 height 16
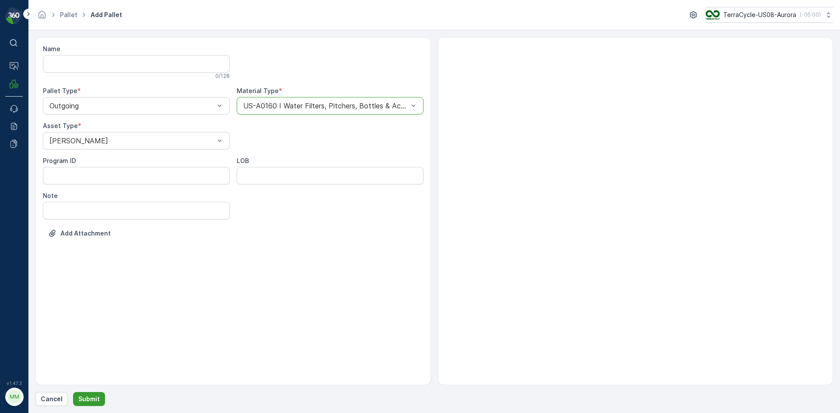
click at [86, 399] on p "Submit" at bounding box center [88, 399] width 21 height 9
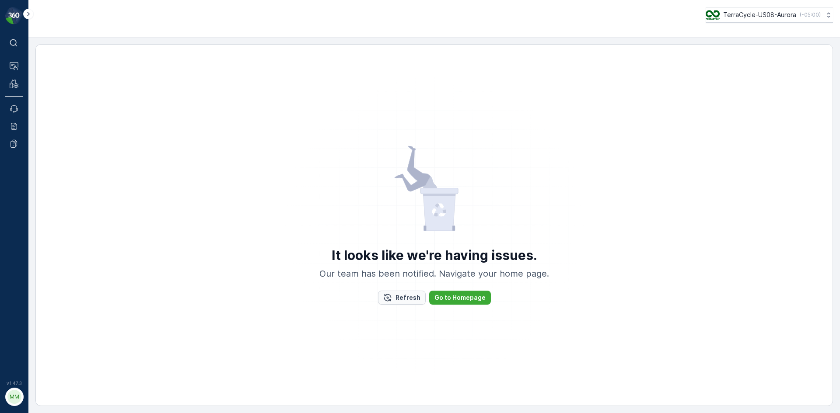
click at [394, 297] on div "Refresh" at bounding box center [401, 297] width 37 height 9
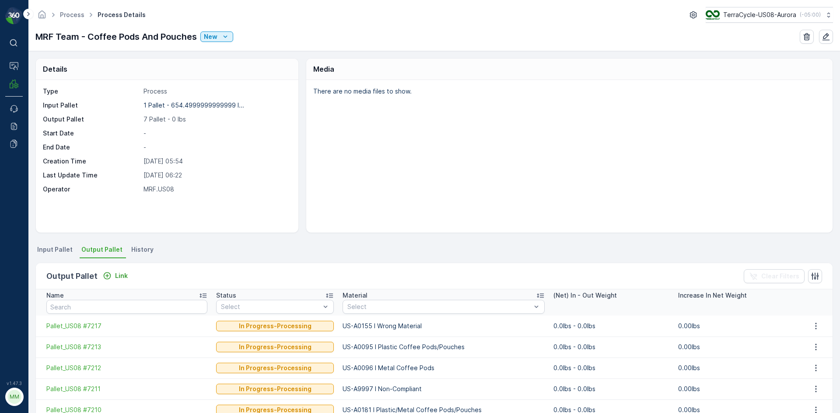
click at [70, 246] on span "Input Pallet" at bounding box center [54, 249] width 35 height 9
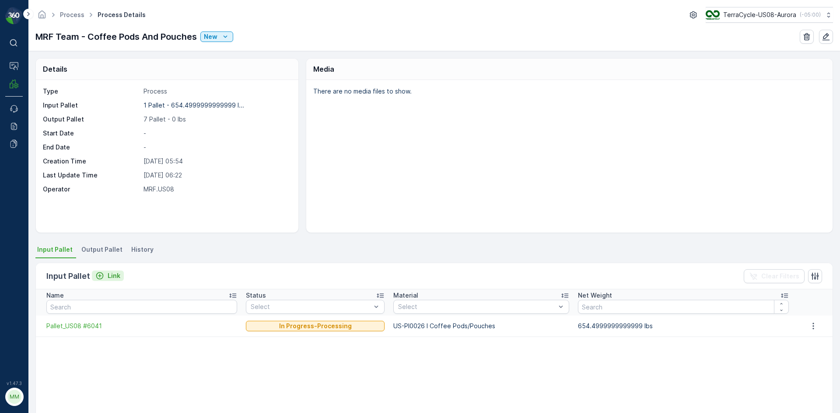
click at [101, 281] on button "Link" at bounding box center [108, 276] width 32 height 10
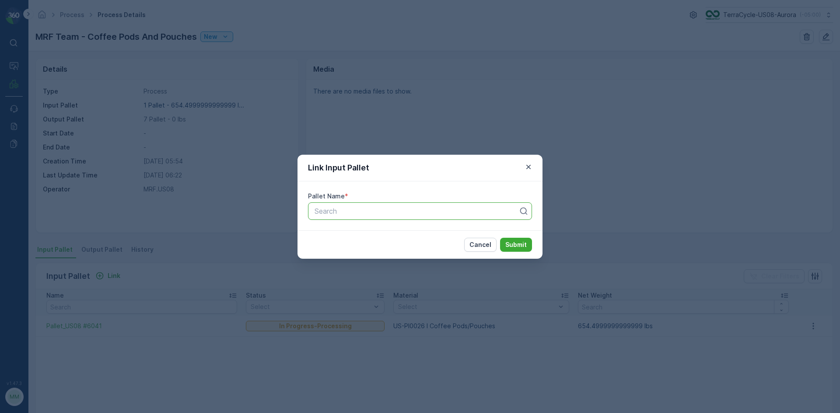
click at [339, 213] on div at bounding box center [417, 211] width 206 height 8
type input "5996"
click at [371, 209] on div at bounding box center [417, 211] width 206 height 8
type input "5696"
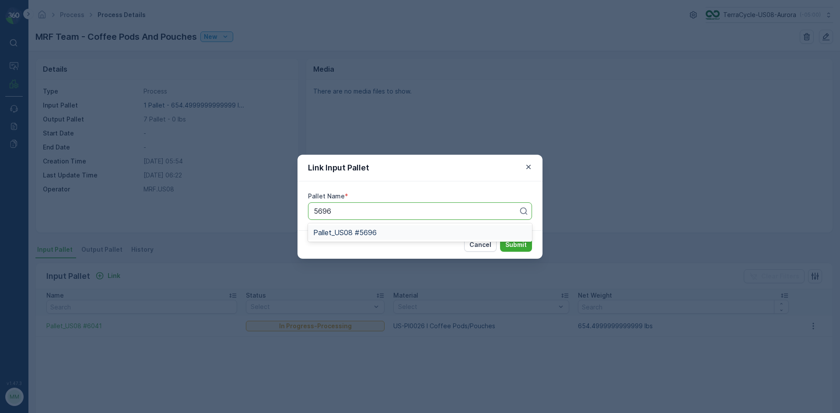
click at [357, 238] on div "Pallet_US08 #5696" at bounding box center [420, 232] width 224 height 15
click at [511, 241] on p "Submit" at bounding box center [515, 245] width 21 height 9
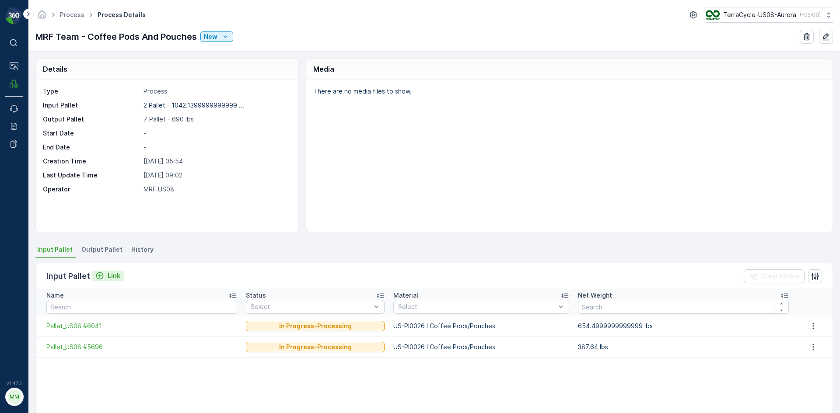
click at [103, 273] on icon "Link" at bounding box center [99, 276] width 9 height 9
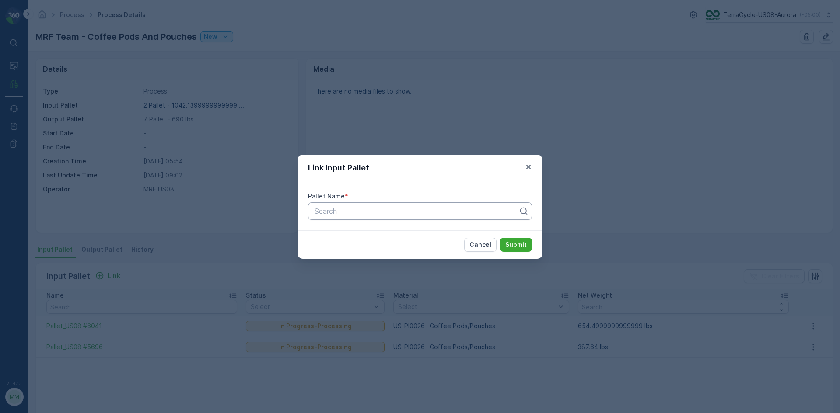
click at [353, 207] on div at bounding box center [417, 211] width 206 height 8
type input "7016"
click at [353, 232] on span "Pallet_US08 #7016" at bounding box center [344, 233] width 62 height 8
click at [519, 248] on p "Submit" at bounding box center [515, 245] width 21 height 9
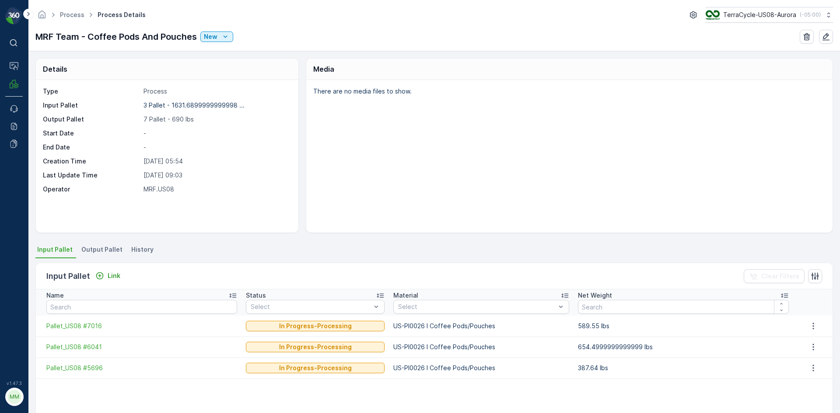
click at [108, 251] on span "Output Pallet" at bounding box center [101, 249] width 41 height 9
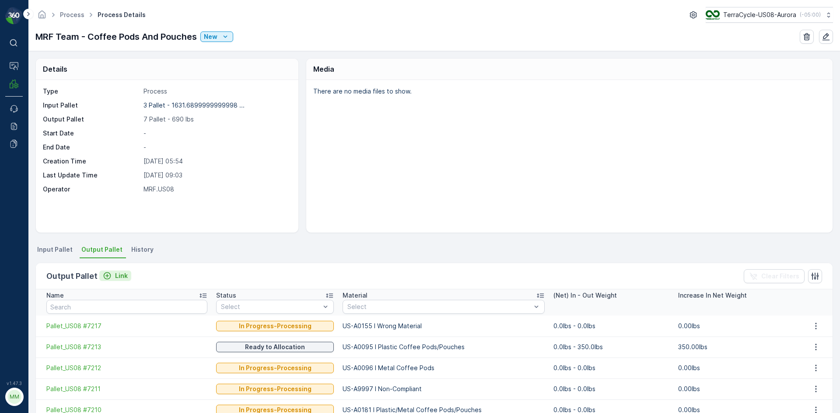
click at [112, 275] on div "Link" at bounding box center [115, 276] width 25 height 9
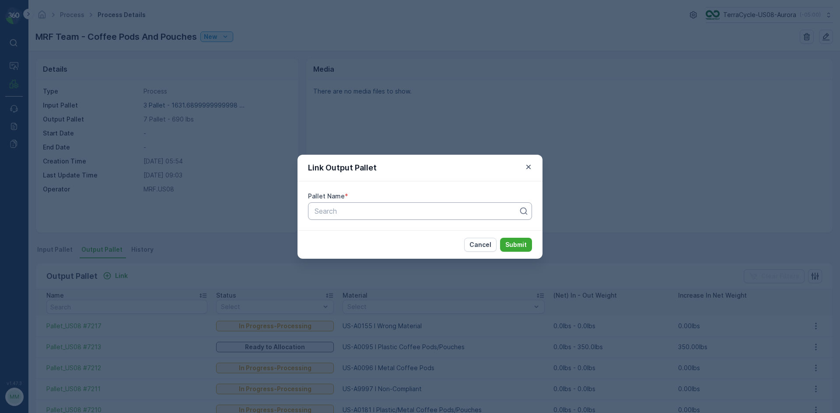
click at [335, 215] on div at bounding box center [417, 211] width 206 height 8
type input "7215"
click at [367, 248] on span "Pallet_US08 #7215" at bounding box center [343, 248] width 61 height 8
click at [521, 248] on p "Submit" at bounding box center [515, 245] width 21 height 9
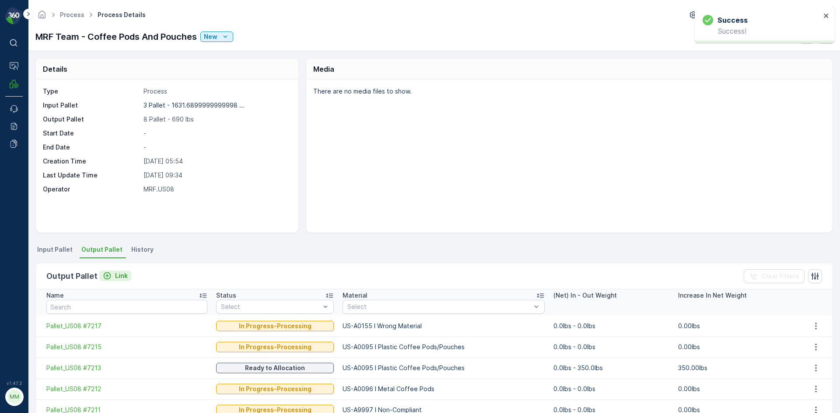
click at [120, 274] on p "Link" at bounding box center [121, 276] width 13 height 9
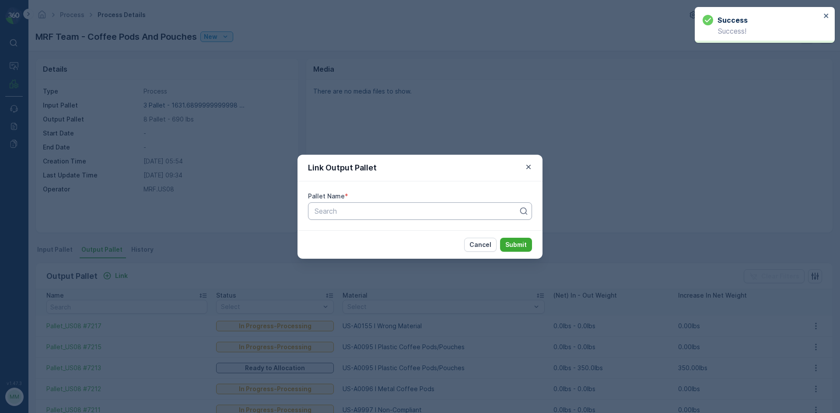
click at [324, 212] on div at bounding box center [417, 211] width 206 height 8
type input "7214"
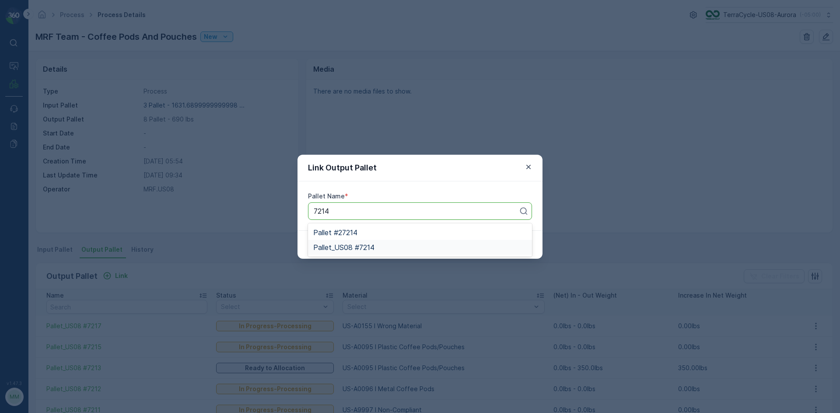
click at [359, 247] on span "Pallet_US08 #7214" at bounding box center [343, 248] width 61 height 8
click at [517, 247] on p "Submit" at bounding box center [515, 245] width 21 height 9
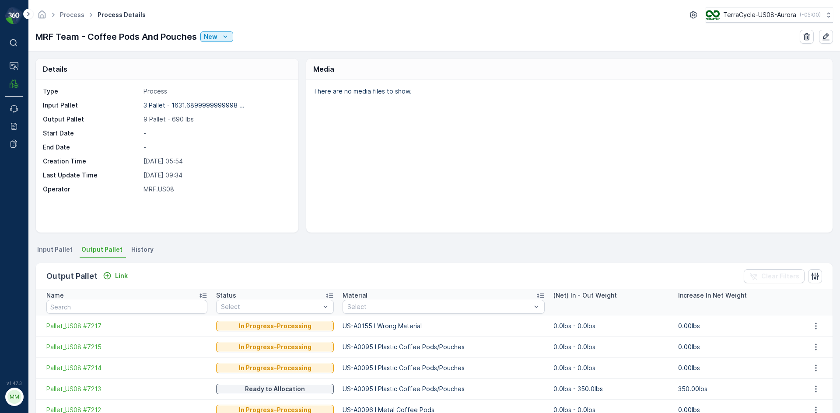
click at [67, 247] on span "Input Pallet" at bounding box center [54, 249] width 35 height 9
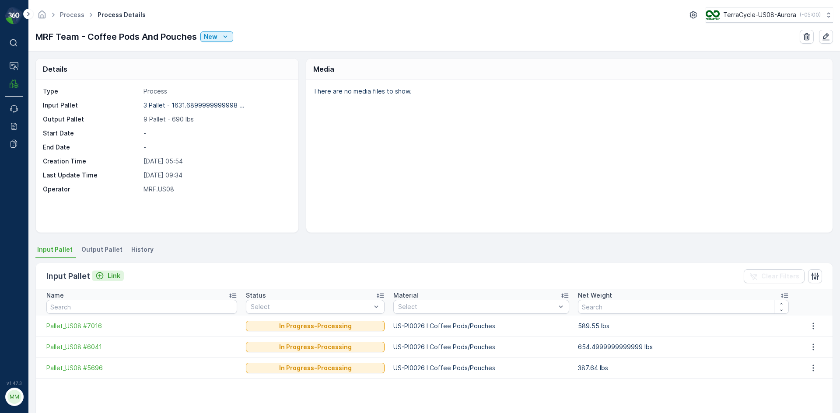
click at [113, 271] on button "Link" at bounding box center [108, 276] width 32 height 10
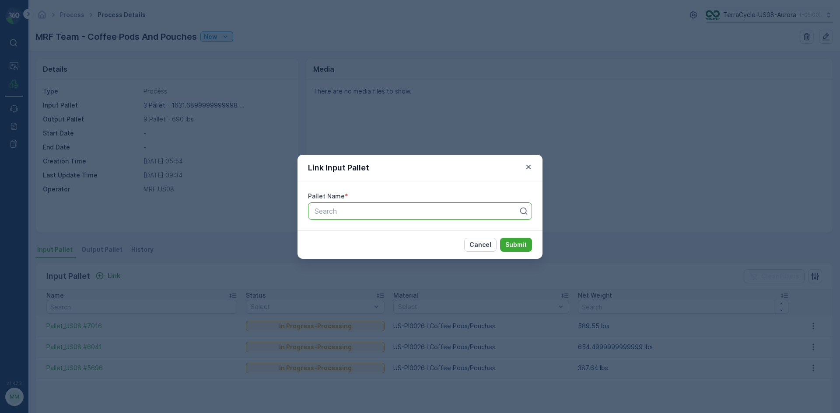
click at [414, 208] on div at bounding box center [417, 211] width 206 height 8
type input "6067"
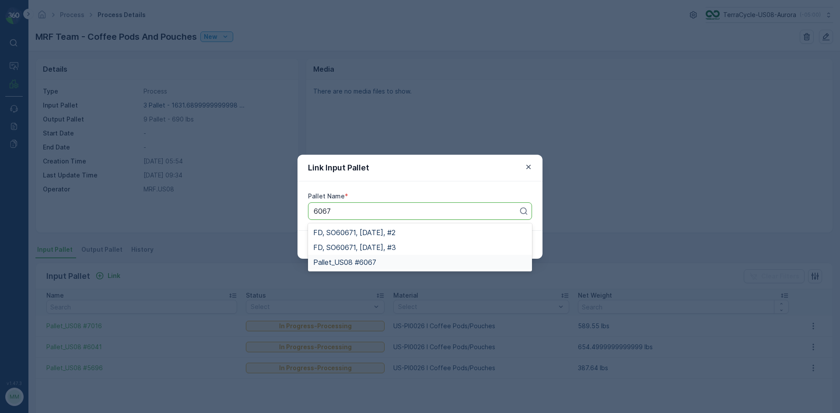
click at [332, 268] on div "Pallet_US08 #6067" at bounding box center [420, 262] width 224 height 15
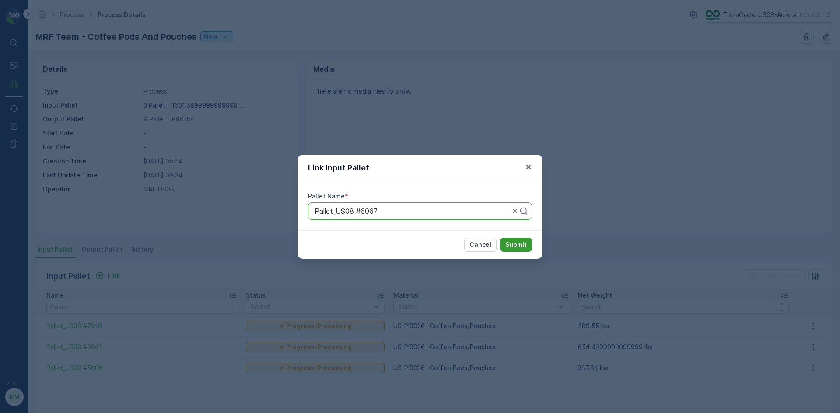
click at [515, 248] on p "Submit" at bounding box center [515, 245] width 21 height 9
click at [527, 166] on icon "button" at bounding box center [528, 167] width 9 height 9
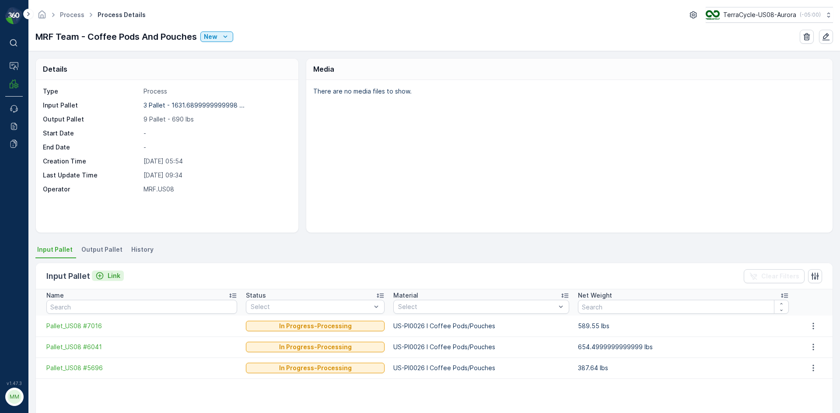
click at [109, 279] on p "Link" at bounding box center [114, 276] width 13 height 9
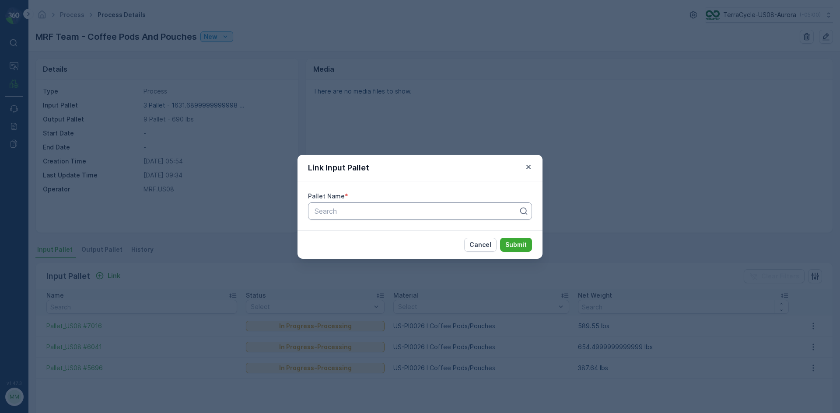
click at [319, 214] on div at bounding box center [417, 211] width 206 height 8
type input "6067"
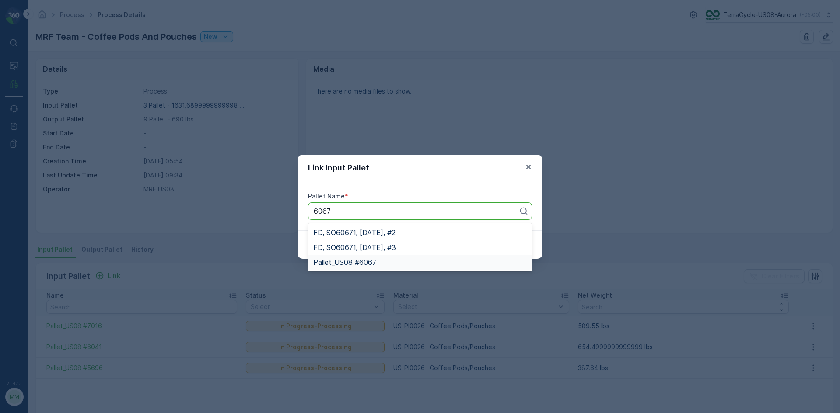
click at [394, 260] on div "Pallet_US08 #6067" at bounding box center [419, 262] width 213 height 8
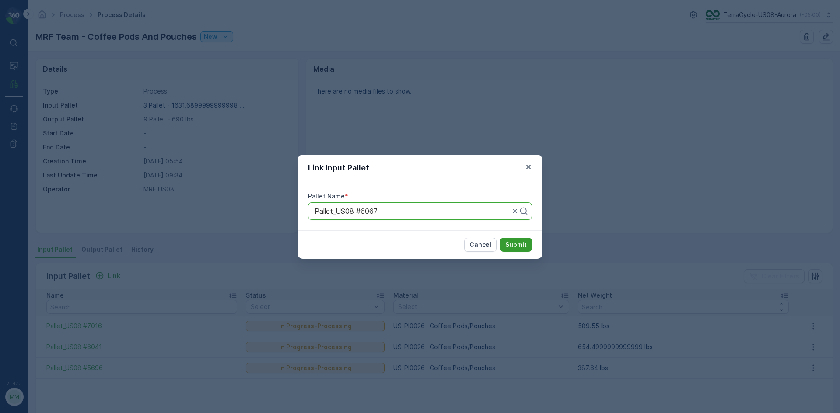
click at [524, 239] on button "Submit" at bounding box center [516, 245] width 32 height 14
click at [453, 213] on div at bounding box center [412, 211] width 197 height 8
click at [454, 213] on div at bounding box center [412, 211] width 197 height 8
click at [455, 212] on div at bounding box center [412, 211] width 197 height 8
click at [423, 213] on div at bounding box center [417, 211] width 206 height 8
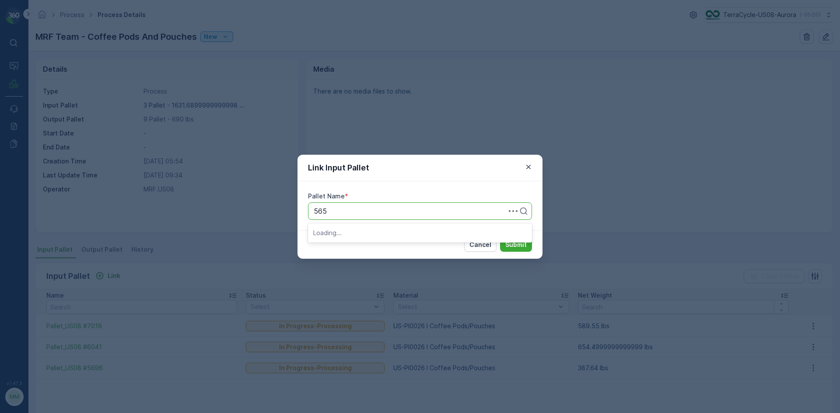
type input "5656"
click at [405, 234] on div "Pallet_US08 #5656" at bounding box center [419, 233] width 213 height 8
click at [521, 241] on p "Submit" at bounding box center [515, 245] width 21 height 9
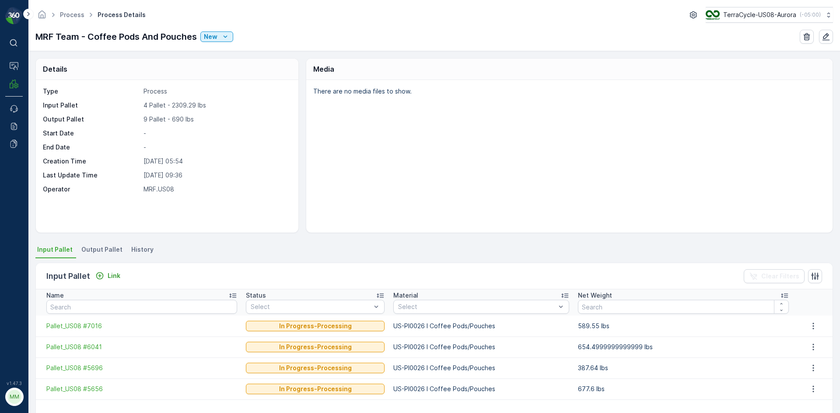
click at [94, 250] on span "Output Pallet" at bounding box center [101, 249] width 41 height 9
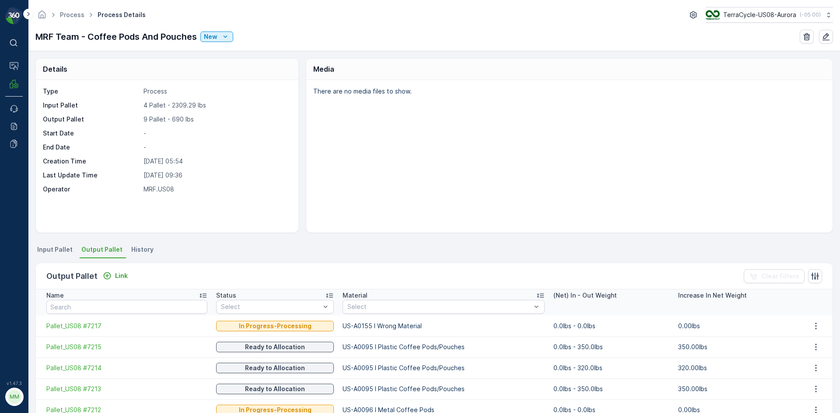
click at [111, 269] on div "Output Pallet Link Clear Filters" at bounding box center [434, 276] width 796 height 26
click at [112, 275] on div "Link" at bounding box center [115, 276] width 25 height 9
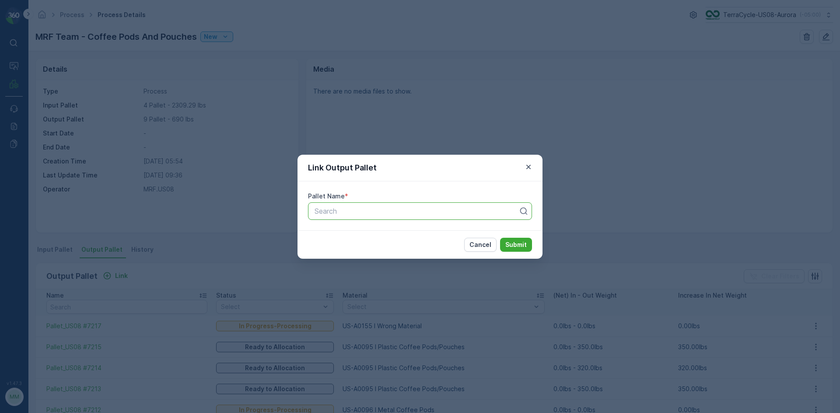
click at [405, 218] on div "Search" at bounding box center [420, 210] width 224 height 17
type input "7241"
click at [418, 230] on div "Pallet_US08 #7241" at bounding box center [419, 233] width 213 height 8
click at [511, 241] on p "Submit" at bounding box center [515, 245] width 21 height 9
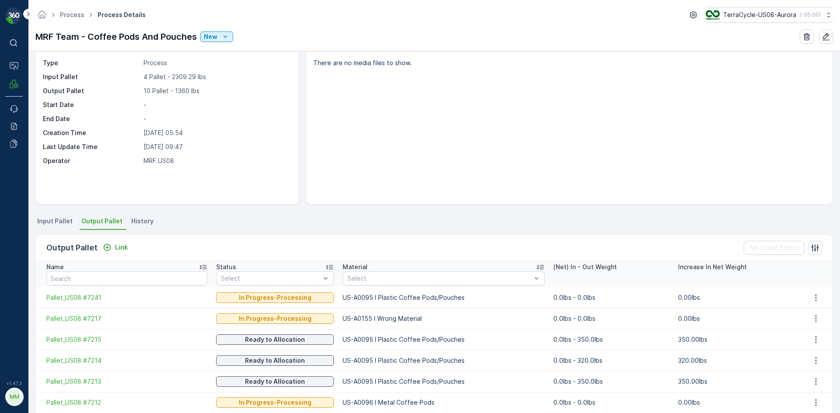
scroll to position [44, 0]
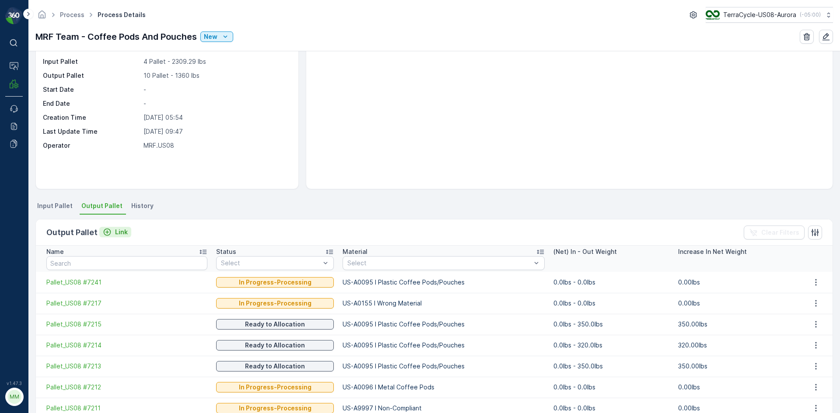
click at [113, 228] on div "Link" at bounding box center [115, 232] width 25 height 9
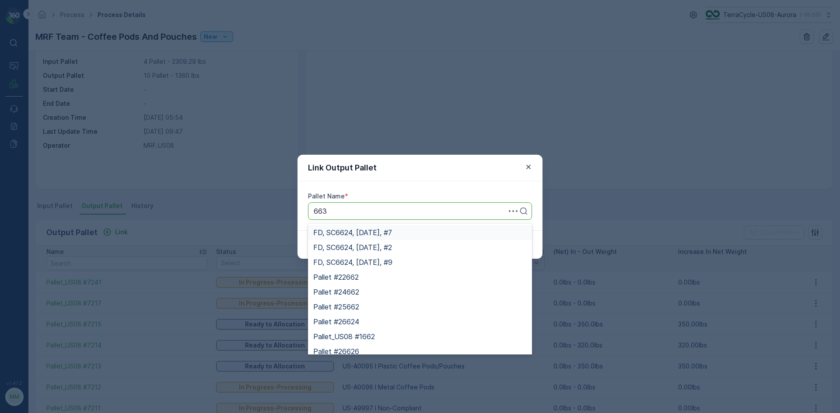
type input "6632"
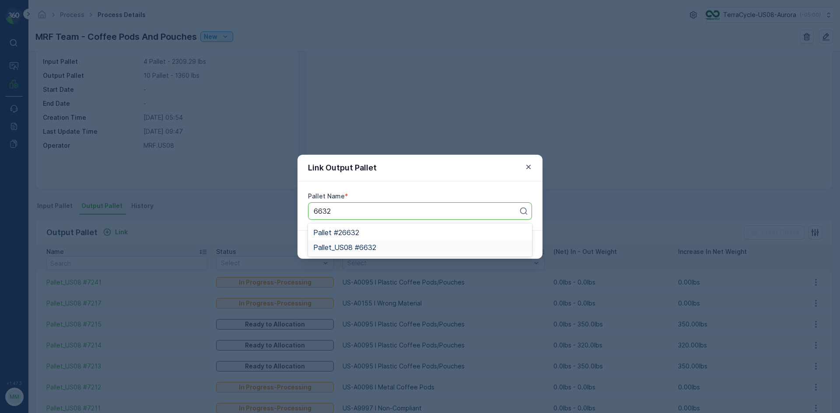
click at [425, 252] on div "Pallet_US08 #6632" at bounding box center [420, 247] width 224 height 15
click at [509, 250] on button "Submit" at bounding box center [516, 245] width 32 height 14
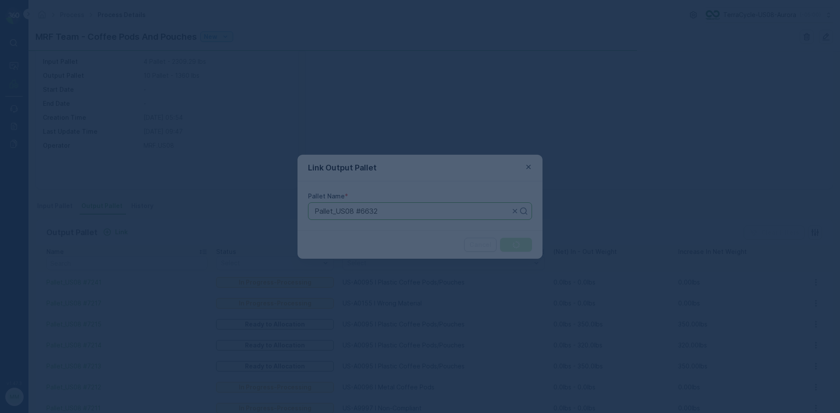
click at [509, 250] on div at bounding box center [420, 206] width 840 height 413
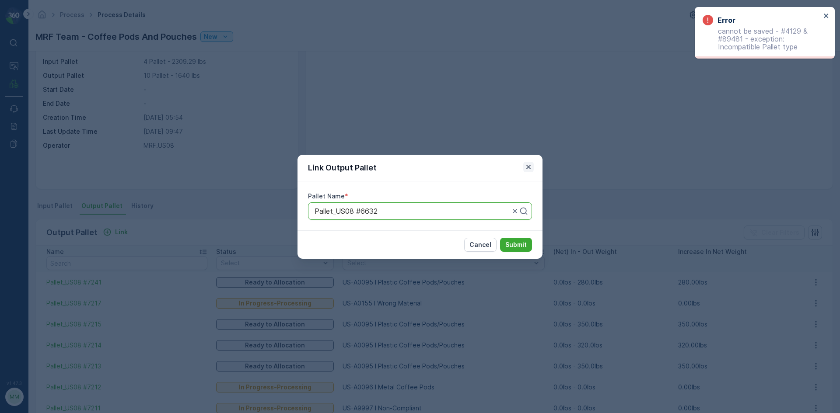
click at [528, 168] on icon "button" at bounding box center [528, 166] width 4 height 4
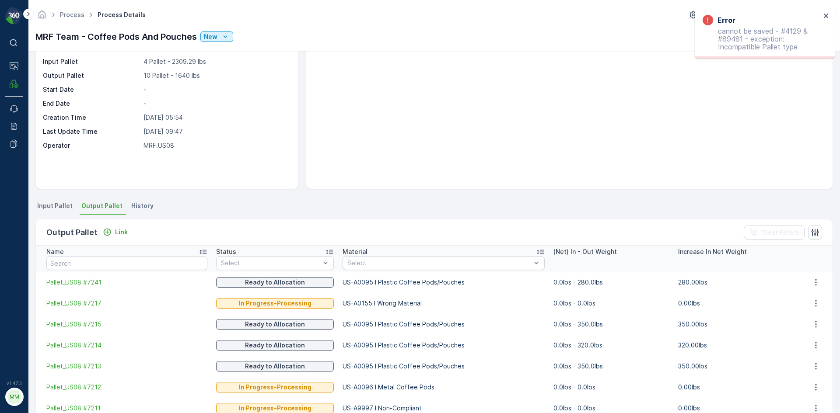
click at [50, 209] on span "Input Pallet" at bounding box center [54, 206] width 35 height 9
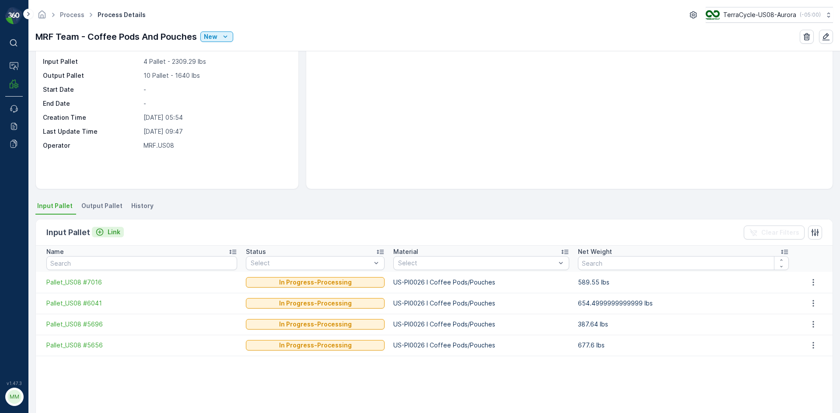
click at [114, 233] on p "Link" at bounding box center [114, 232] width 13 height 9
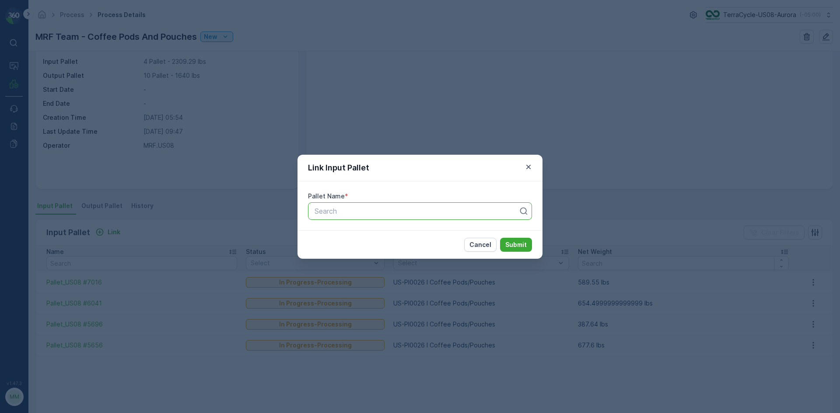
click at [364, 213] on div at bounding box center [417, 211] width 206 height 8
type input "6632"
click at [366, 250] on span "Pallet_US08 #6632" at bounding box center [344, 248] width 63 height 8
click at [517, 248] on p "Submit" at bounding box center [515, 245] width 21 height 9
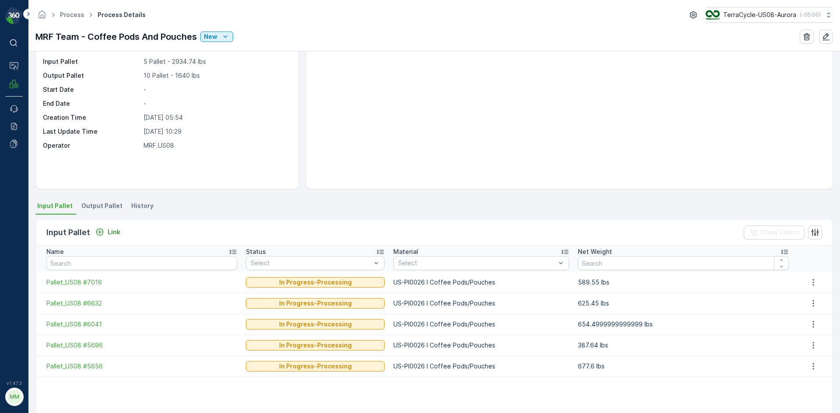
click at [113, 201] on li "Output Pallet" at bounding box center [103, 207] width 46 height 15
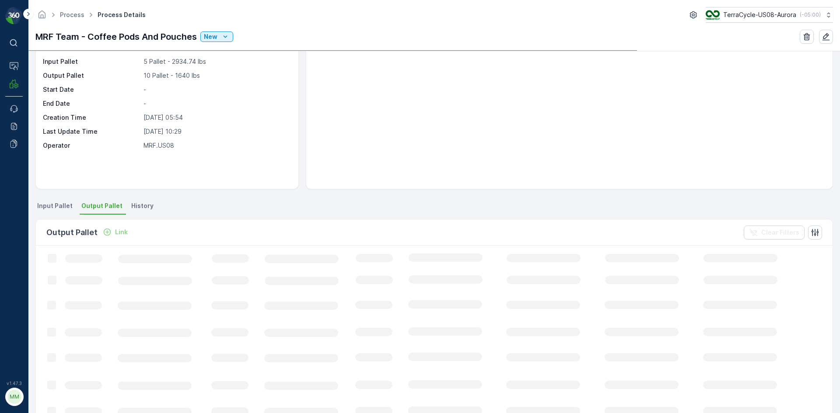
scroll to position [44, 0]
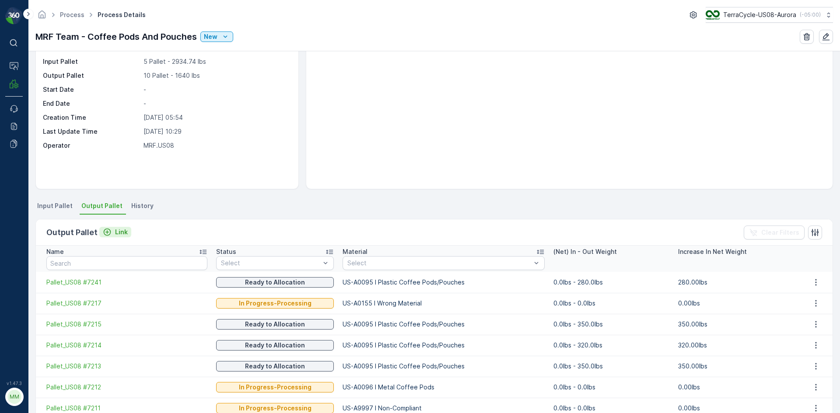
click at [105, 234] on icon "Link" at bounding box center [107, 232] width 9 height 9
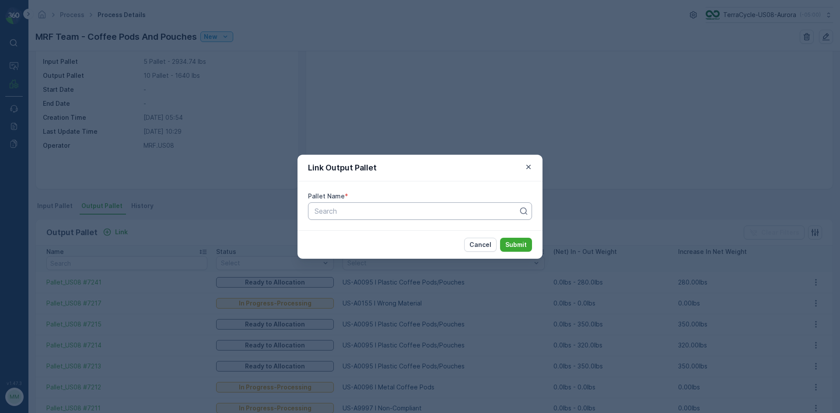
click at [381, 209] on div at bounding box center [417, 211] width 206 height 8
type input "7251"
click at [433, 238] on div "Pallet_US08 #7251" at bounding box center [420, 232] width 224 height 15
click at [515, 247] on p "Submit" at bounding box center [515, 245] width 21 height 9
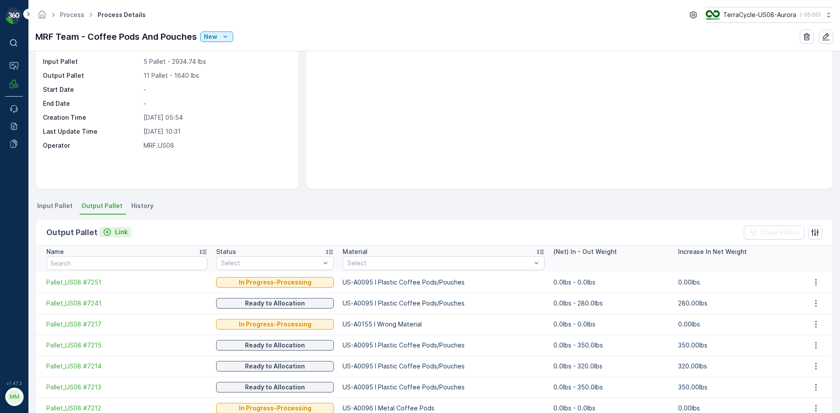
click at [123, 233] on p "Link" at bounding box center [121, 232] width 13 height 9
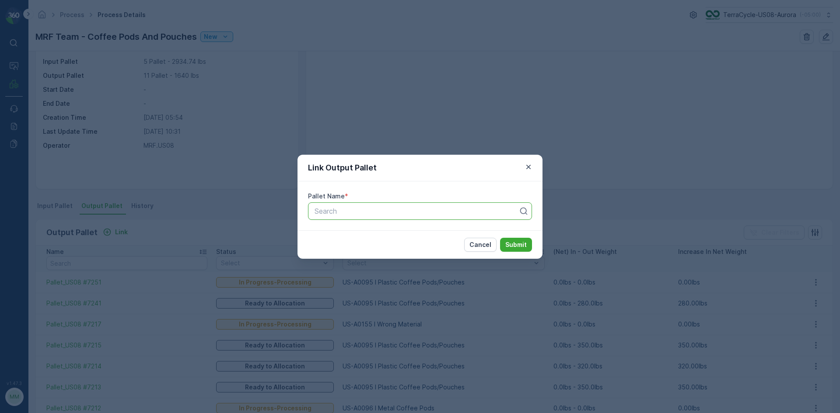
click at [344, 209] on div at bounding box center [417, 211] width 206 height 8
type input "7254"
click at [346, 248] on span "Pallet_US08 #7254" at bounding box center [344, 248] width 63 height 8
click at [524, 246] on p "Submit" at bounding box center [515, 245] width 21 height 9
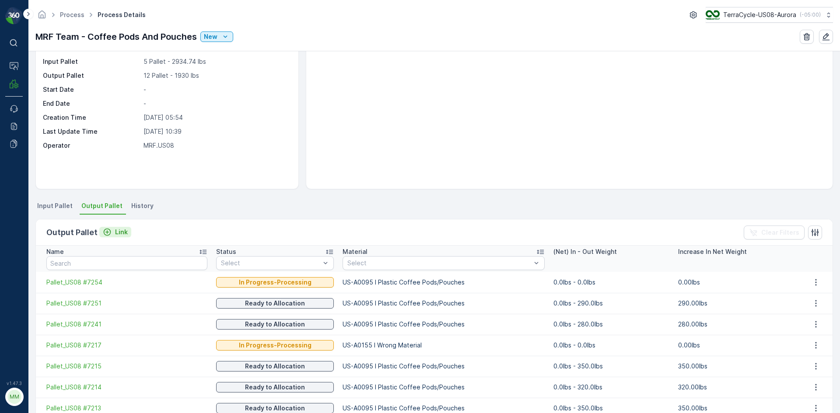
click at [124, 232] on p "Link" at bounding box center [121, 232] width 13 height 9
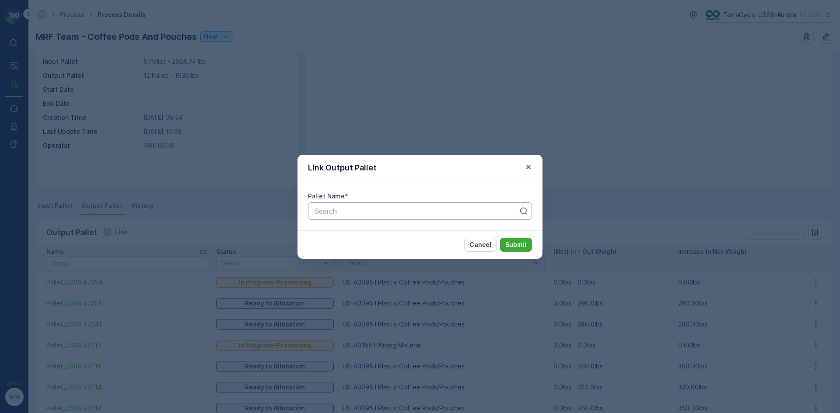
click at [344, 210] on div at bounding box center [417, 211] width 206 height 8
type input "7255"
click at [394, 227] on div "Pallet_US08 #7255" at bounding box center [420, 232] width 224 height 15
click at [517, 246] on p "Submit" at bounding box center [515, 245] width 21 height 9
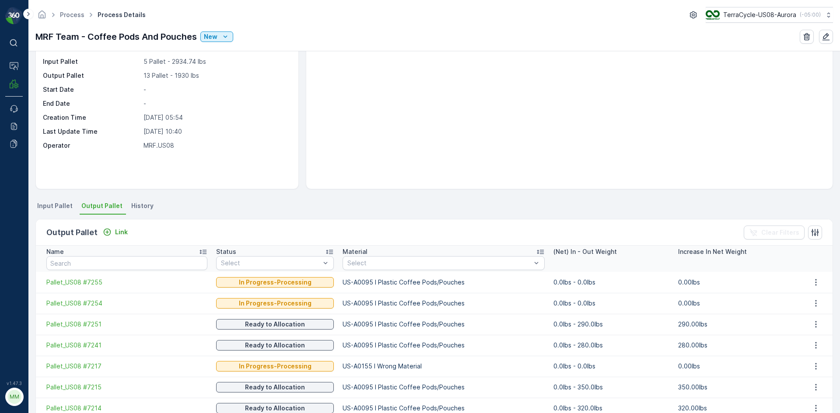
click at [65, 203] on span "Input Pallet" at bounding box center [54, 206] width 35 height 9
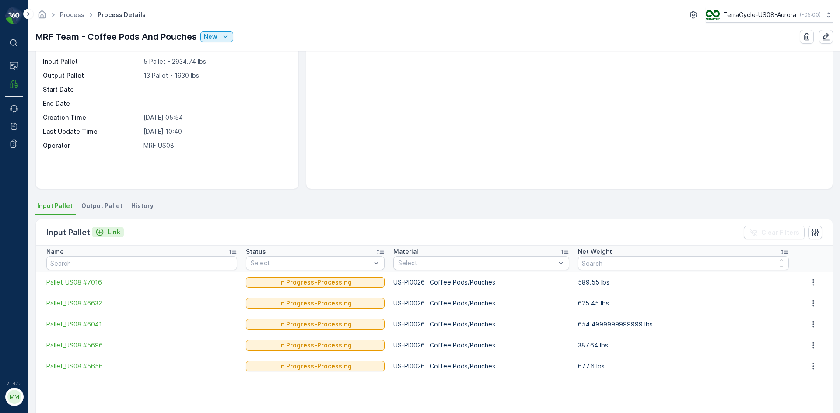
click at [112, 233] on p "Link" at bounding box center [114, 232] width 13 height 9
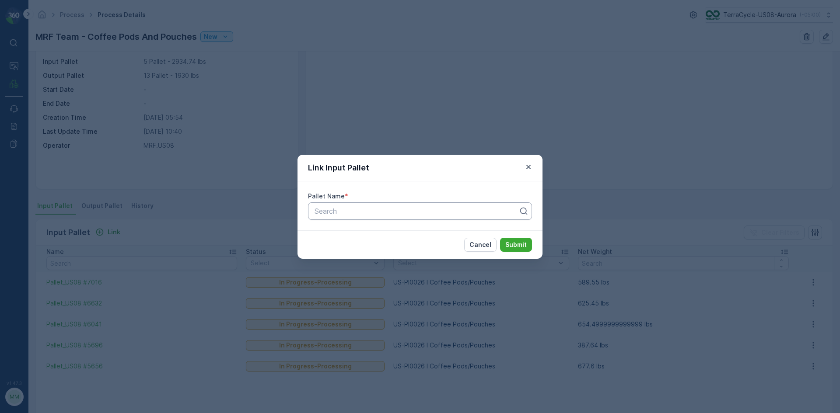
click at [343, 209] on div at bounding box center [417, 211] width 206 height 8
type input "6508"
click at [345, 234] on span "Pallet_US08 #6508" at bounding box center [344, 233] width 63 height 8
click at [516, 250] on button "Submit" at bounding box center [516, 245] width 32 height 14
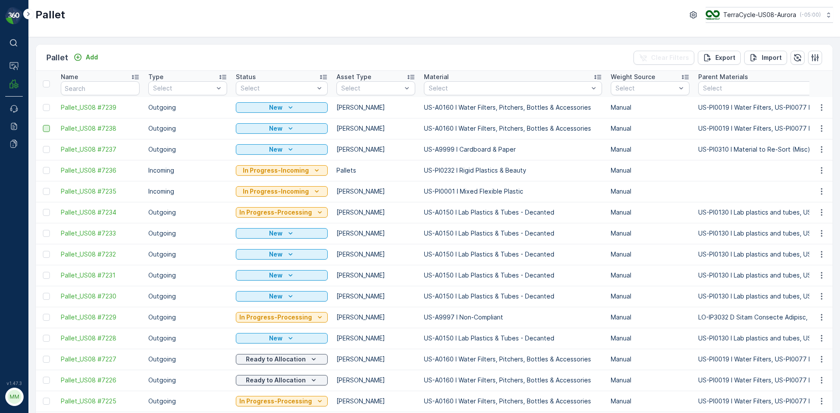
click at [46, 129] on div at bounding box center [46, 128] width 7 height 7
click at [43, 125] on input "checkbox" at bounding box center [43, 125] width 0 height 0
click at [48, 106] on div at bounding box center [46, 107] width 7 height 7
click at [43, 104] on input "checkbox" at bounding box center [43, 104] width 0 height 0
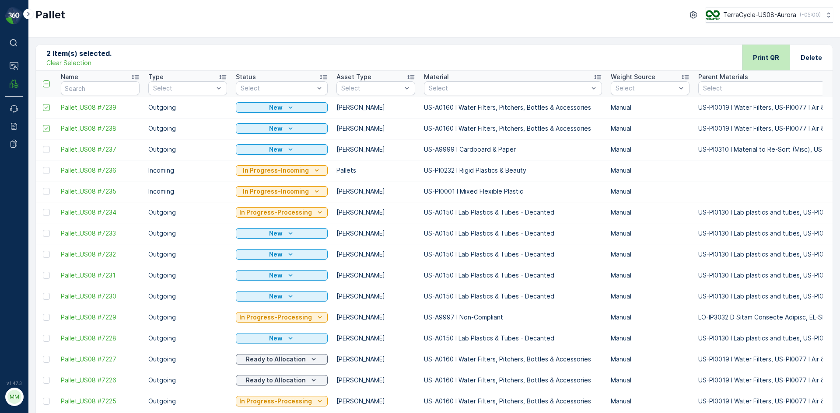
click at [764, 51] on div "Print QR" at bounding box center [766, 58] width 26 height 26
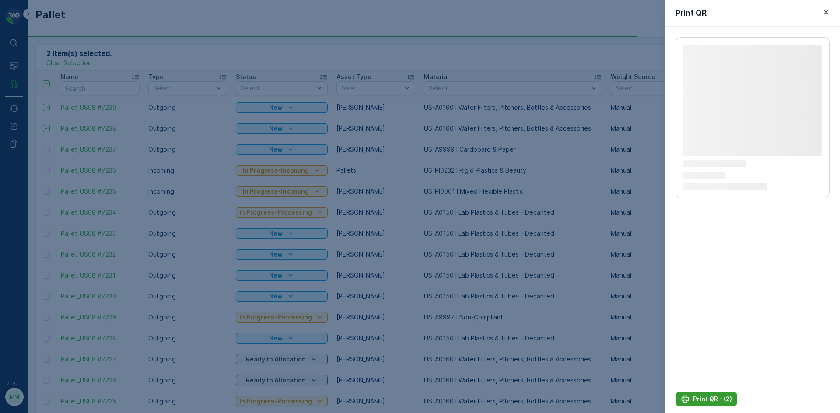
click at [705, 394] on button "Print QR - (2)" at bounding box center [706, 399] width 62 height 14
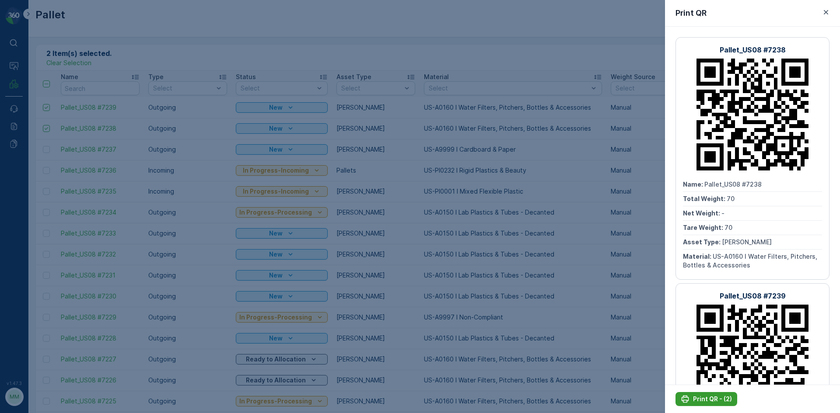
click at [693, 400] on p "Print QR - (2)" at bounding box center [712, 399] width 39 height 9
click at [829, 15] on icon "button" at bounding box center [825, 12] width 9 height 9
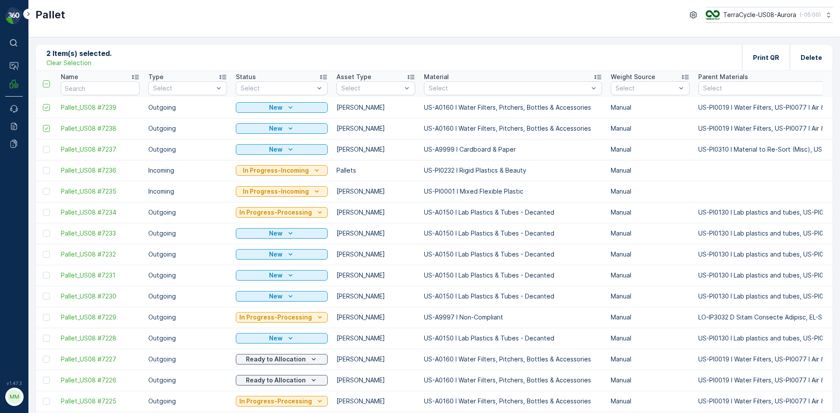
click at [80, 65] on p "Clear Selection" at bounding box center [68, 63] width 45 height 9
click at [77, 57] on icon "Add" at bounding box center [77, 57] width 7 height 7
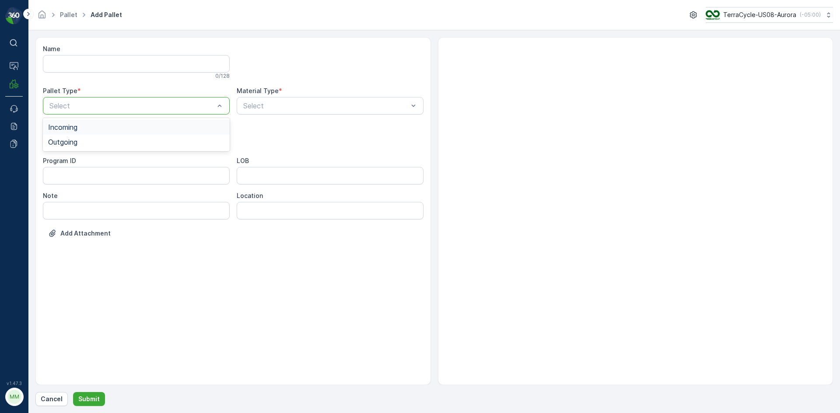
click at [192, 107] on div at bounding box center [132, 106] width 167 height 8
click at [146, 133] on div "Incoming" at bounding box center [136, 127] width 187 height 15
click at [142, 101] on div "Incoming" at bounding box center [136, 105] width 187 height 17
click at [113, 142] on div "Outgoing" at bounding box center [136, 142] width 176 height 8
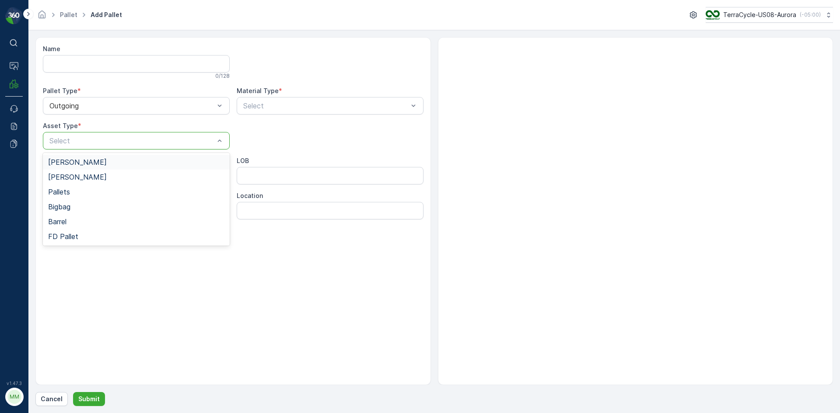
click at [113, 142] on div at bounding box center [132, 141] width 167 height 8
click at [100, 159] on div "[PERSON_NAME]" at bounding box center [136, 162] width 176 height 8
click at [338, 106] on div at bounding box center [325, 106] width 167 height 8
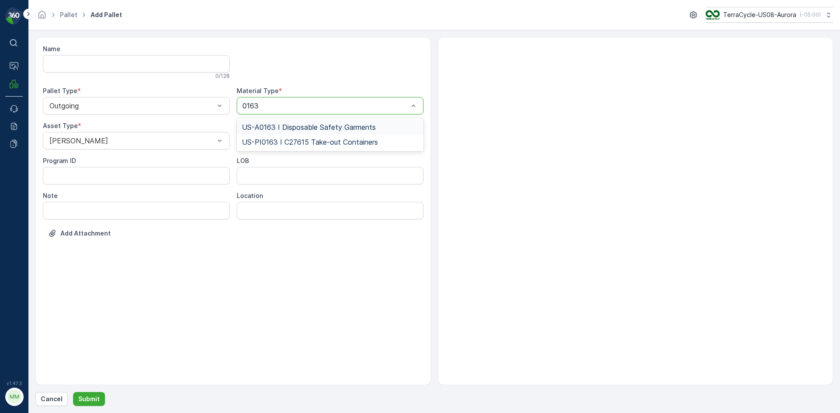
type input "0163"
click at [326, 104] on div at bounding box center [325, 106] width 167 height 8
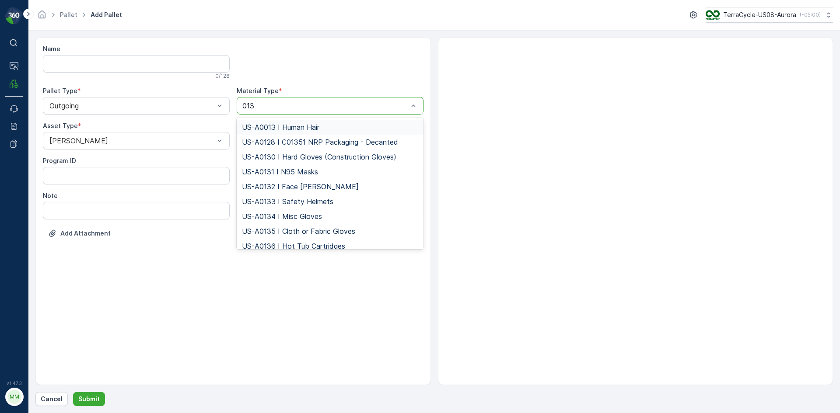
type input "0136"
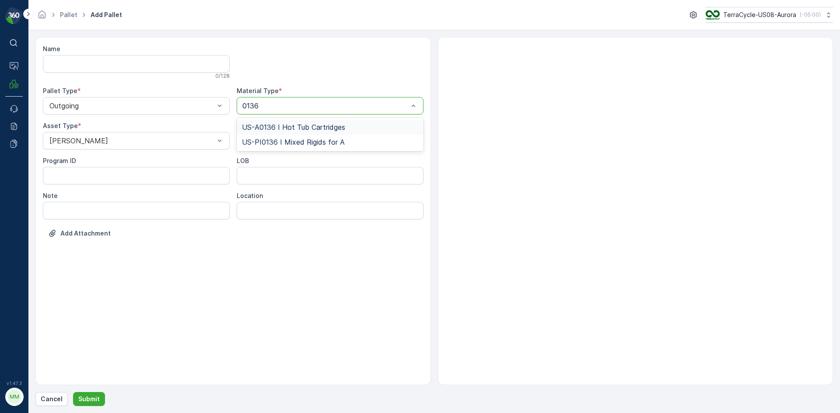
click at [326, 123] on span "US-A0136 I Hot Tub Cartridges" at bounding box center [293, 127] width 103 height 8
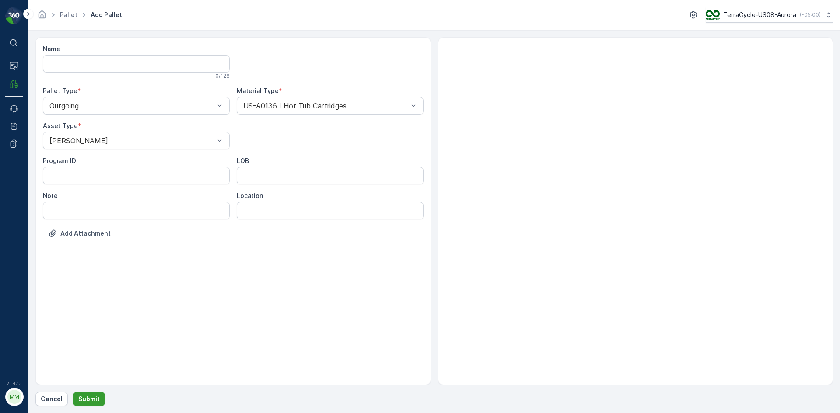
click at [89, 396] on p "Submit" at bounding box center [88, 399] width 21 height 9
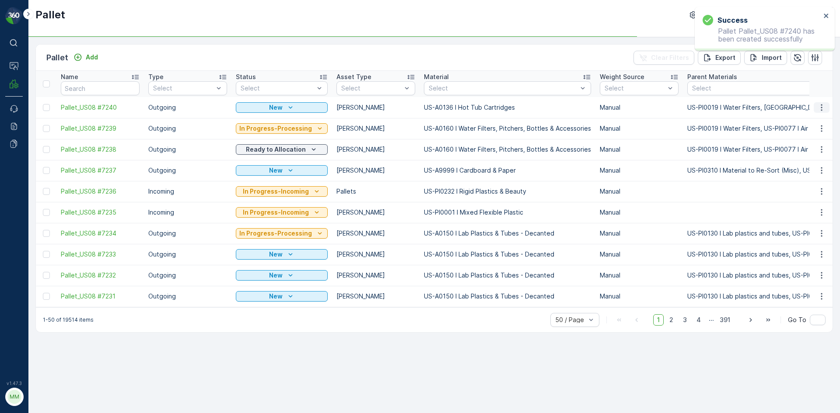
click at [822, 108] on icon "button" at bounding box center [820, 107] width 1 height 7
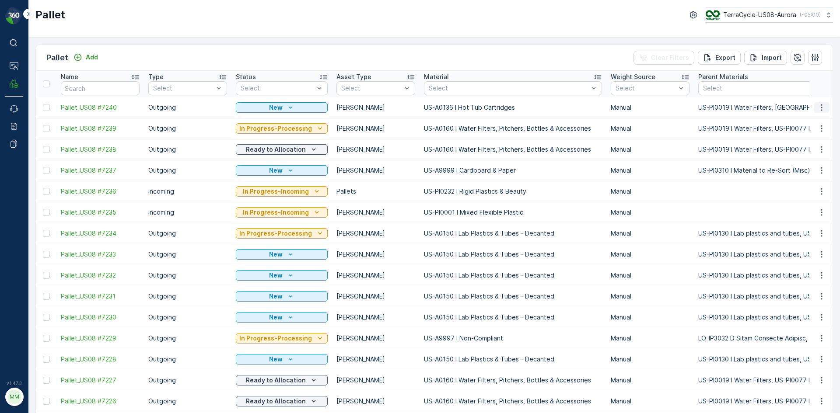
click at [819, 111] on icon "button" at bounding box center [821, 107] width 9 height 9
click at [794, 171] on span "Print QR" at bounding box center [797, 169] width 24 height 9
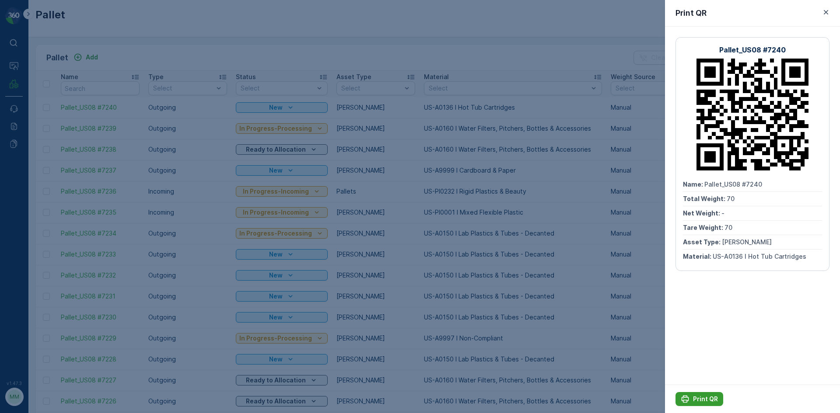
click at [702, 402] on p "Print QR" at bounding box center [705, 399] width 25 height 9
click at [828, 13] on icon "button" at bounding box center [825, 12] width 9 height 9
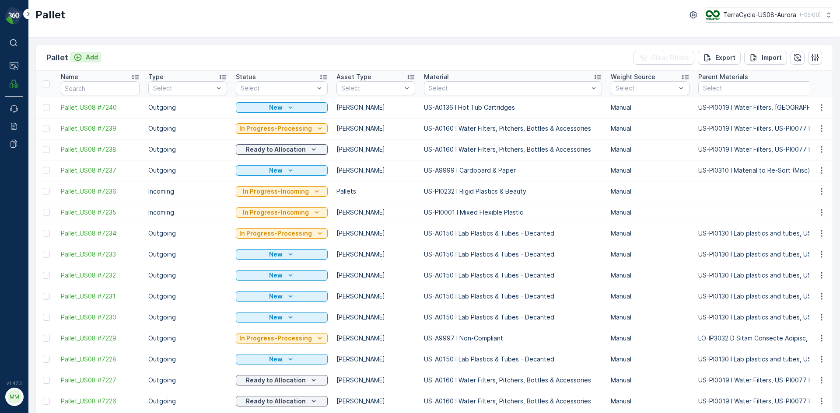
click at [86, 59] on p "Add" at bounding box center [92, 57] width 12 height 9
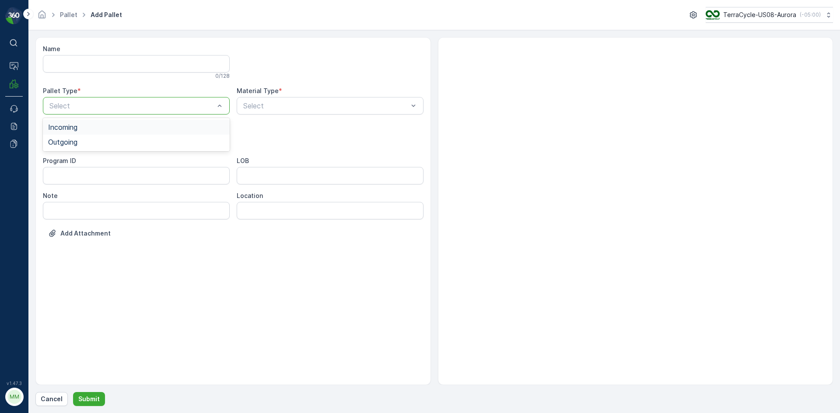
click at [145, 109] on div at bounding box center [132, 106] width 167 height 8
click at [130, 141] on div "Outgoing" at bounding box center [136, 142] width 176 height 8
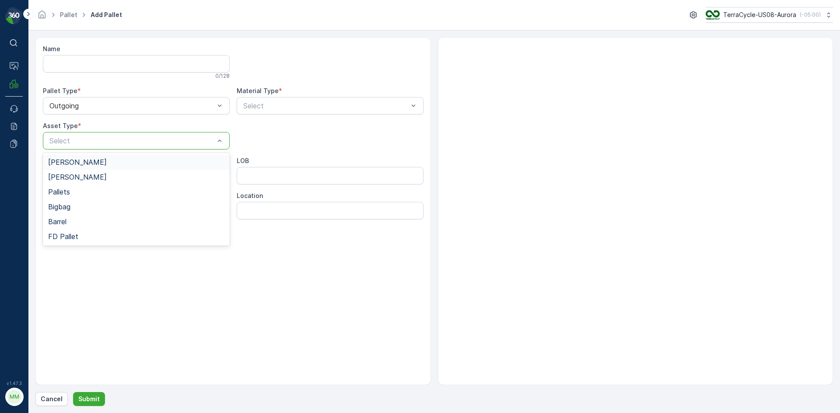
click at [130, 141] on div at bounding box center [132, 141] width 167 height 8
click at [128, 162] on div "[PERSON_NAME]" at bounding box center [136, 162] width 176 height 8
click at [314, 103] on div at bounding box center [325, 106] width 167 height 8
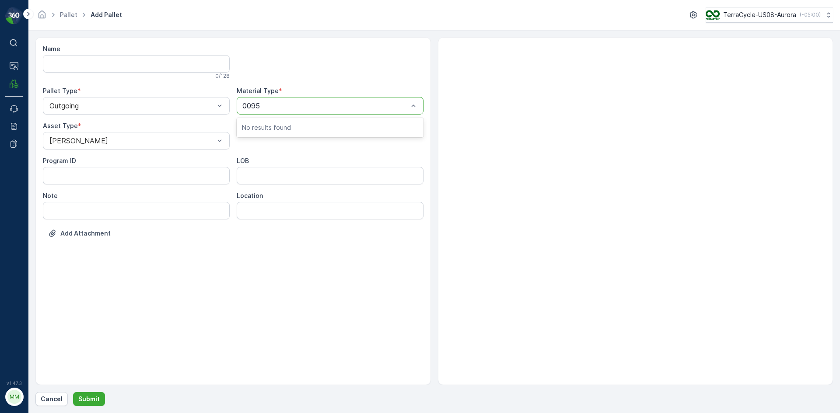
type input "0095"
click at [334, 67] on div at bounding box center [330, 62] width 187 height 35
click at [345, 94] on div "Material Type *" at bounding box center [330, 91] width 187 height 9
click at [346, 109] on div at bounding box center [325, 106] width 167 height 8
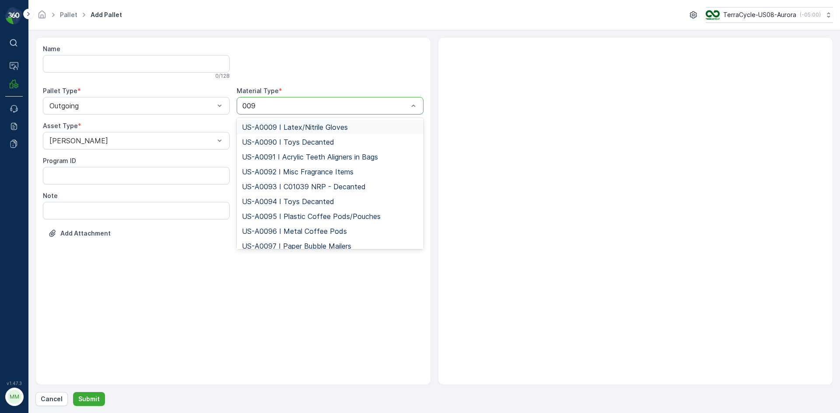
type input "0095"
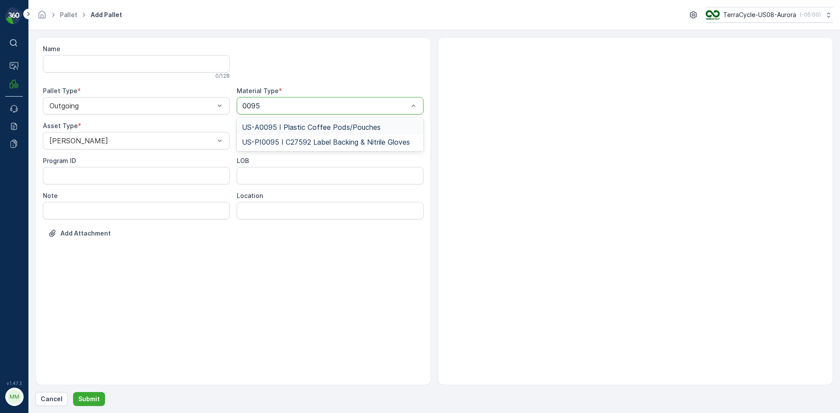
click at [340, 132] on div "US-A0095 I Plastic Coffee Pods/Pouches" at bounding box center [330, 127] width 187 height 15
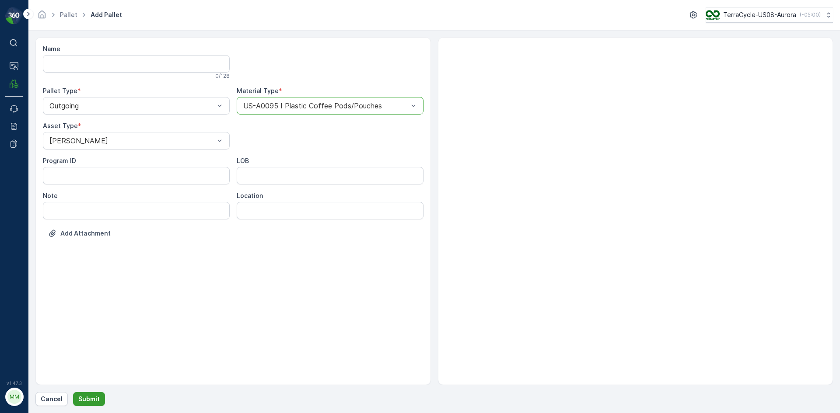
click at [95, 396] on p "Submit" at bounding box center [88, 399] width 21 height 9
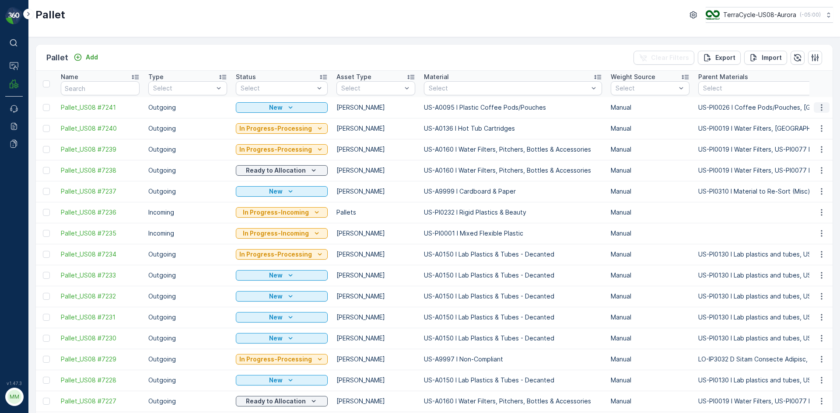
click at [824, 106] on button "button" at bounding box center [821, 107] width 16 height 10
click at [802, 168] on span "Print QR" at bounding box center [797, 169] width 24 height 9
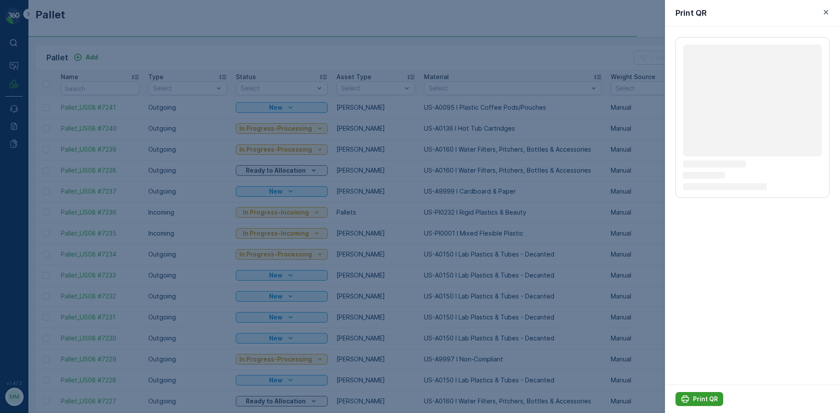
click at [710, 396] on p "Print QR" at bounding box center [705, 399] width 25 height 9
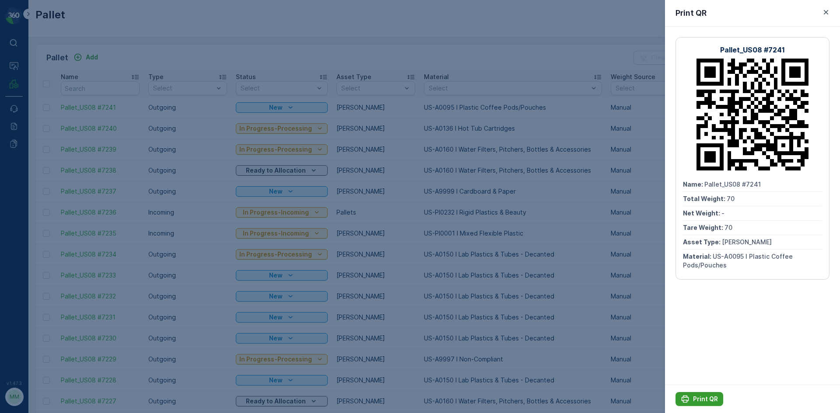
click at [704, 401] on p "Print QR" at bounding box center [705, 399] width 25 height 9
drag, startPoint x: 367, startPoint y: 216, endPoint x: 365, endPoint y: 206, distance: 11.2
click at [374, 203] on div at bounding box center [420, 206] width 840 height 413
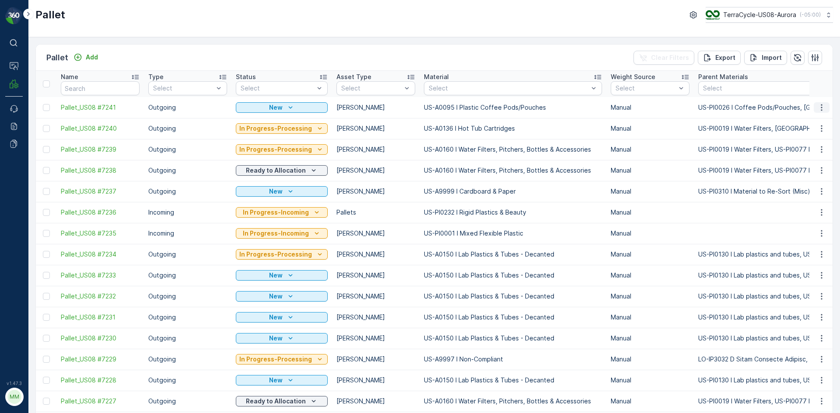
click at [820, 107] on icon "button" at bounding box center [821, 107] width 9 height 9
click at [506, 49] on div "Pallet Add Clear Filters Export Import" at bounding box center [434, 58] width 796 height 26
click at [94, 59] on p "Add" at bounding box center [92, 57] width 12 height 9
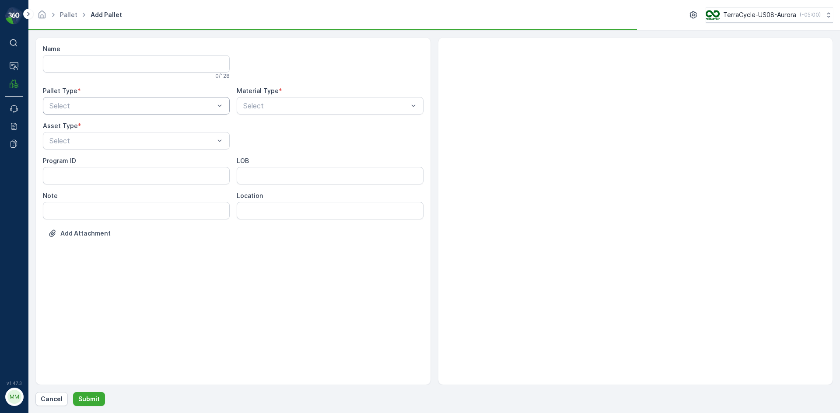
click at [78, 100] on div "Select" at bounding box center [136, 105] width 187 height 17
click at [87, 145] on div "Outgoing" at bounding box center [136, 142] width 187 height 15
click at [61, 173] on span "[PERSON_NAME]" at bounding box center [77, 177] width 59 height 8
click at [283, 107] on div at bounding box center [325, 106] width 167 height 8
type input "9999"
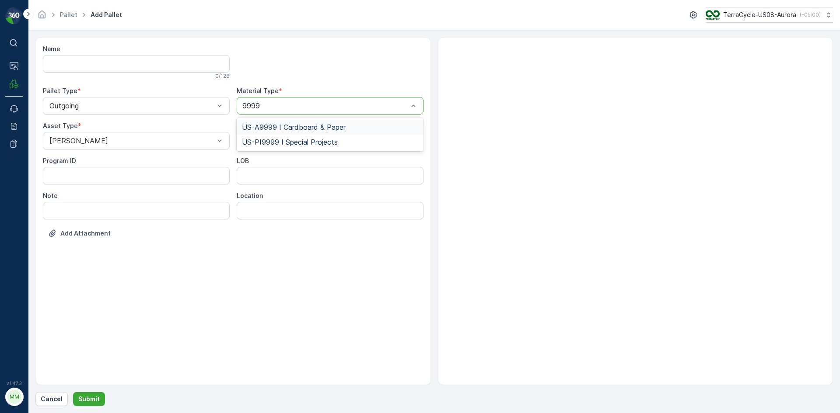
click at [299, 122] on div "US-A9999 I Cardboard & Paper" at bounding box center [330, 127] width 187 height 15
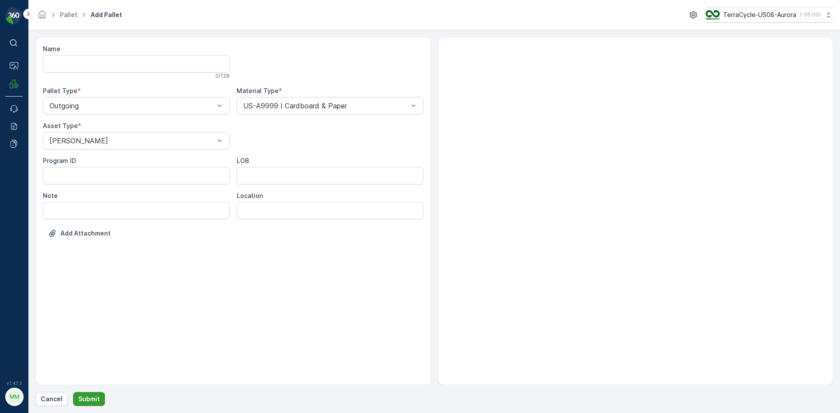
drag, startPoint x: 80, startPoint y: 406, endPoint x: 86, endPoint y: 399, distance: 9.3
click at [81, 404] on form "Name 0 / 128 Pallet Type * Outgoing Material Type * US-A9999 I Cardboard & Pape…" at bounding box center [433, 221] width 811 height 383
click at [86, 399] on p "Submit" at bounding box center [88, 399] width 21 height 9
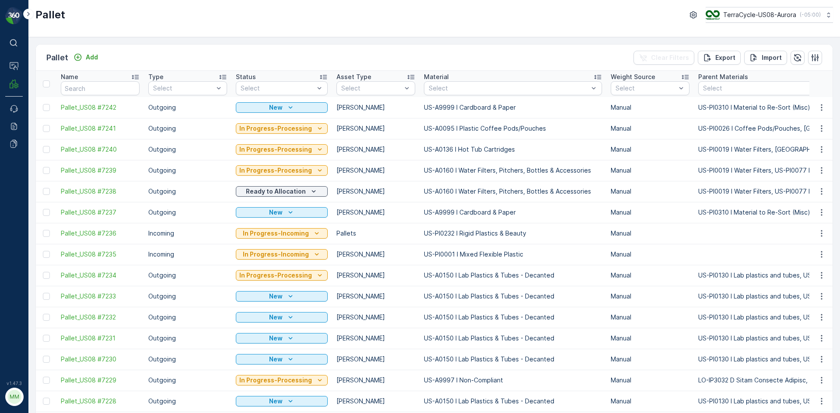
click at [817, 110] on icon "button" at bounding box center [821, 107] width 9 height 9
click at [799, 170] on span "Print QR" at bounding box center [797, 169] width 24 height 9
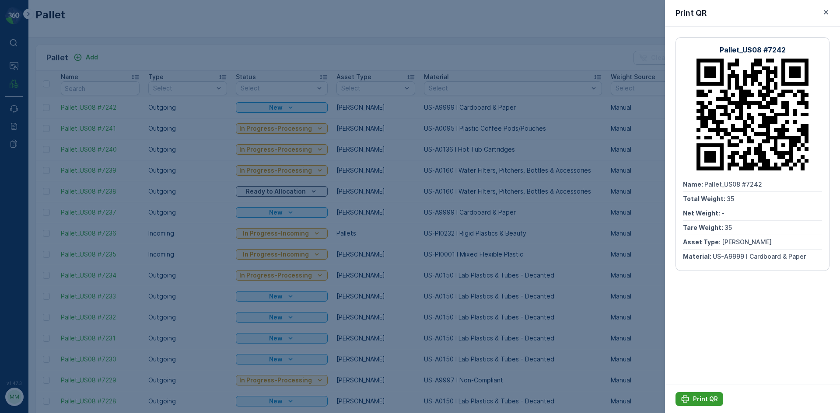
click at [681, 398] on icon "Print QR" at bounding box center [685, 399] width 9 height 9
click at [100, 63] on div at bounding box center [420, 206] width 840 height 413
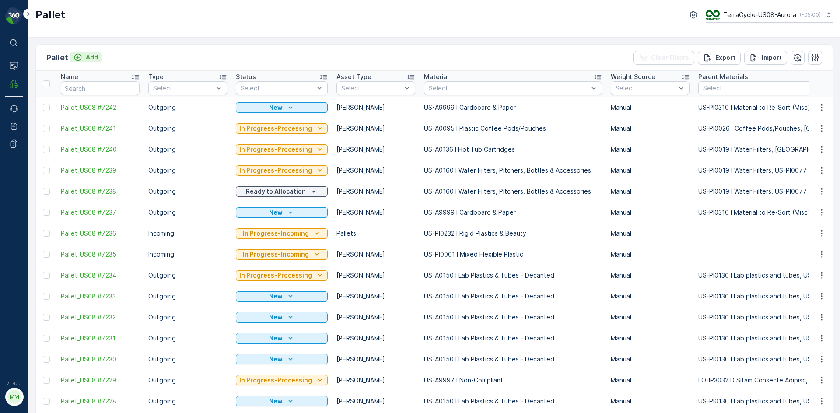
click at [94, 61] on p "Add" at bounding box center [92, 57] width 12 height 9
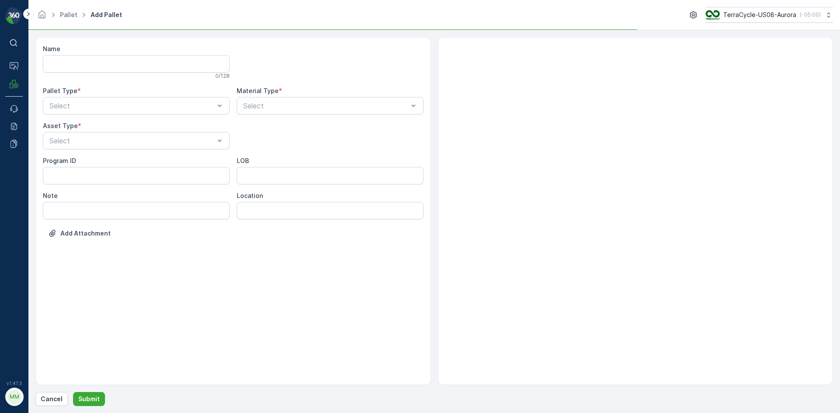
click at [70, 115] on Type "Select" at bounding box center [136, 105] width 187 height 17
click at [73, 147] on div "Outgoing" at bounding box center [136, 142] width 187 height 15
click at [71, 163] on label "Program ID" at bounding box center [59, 160] width 33 height 7
click at [71, 167] on ID "Program ID" at bounding box center [136, 175] width 187 height 17
click at [73, 143] on div at bounding box center [132, 141] width 167 height 8
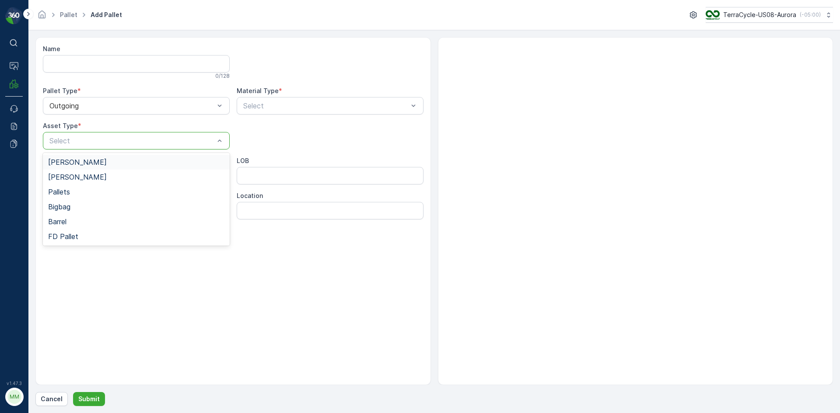
click at [67, 162] on span "[PERSON_NAME]" at bounding box center [77, 162] width 59 height 8
click at [191, 138] on div at bounding box center [132, 141] width 167 height 8
click at [56, 182] on div "[PERSON_NAME]" at bounding box center [136, 177] width 187 height 15
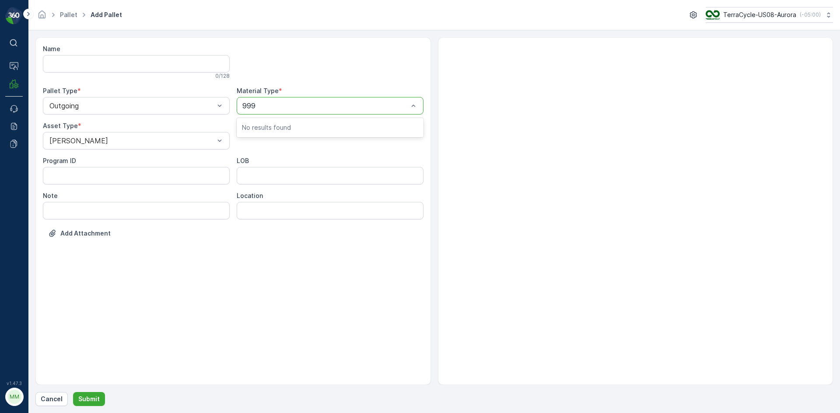
type input "9999"
click at [359, 126] on div "US-A9999 I Cardboard & Paper" at bounding box center [330, 127] width 176 height 8
click at [96, 398] on p "Submit" at bounding box center [88, 399] width 21 height 9
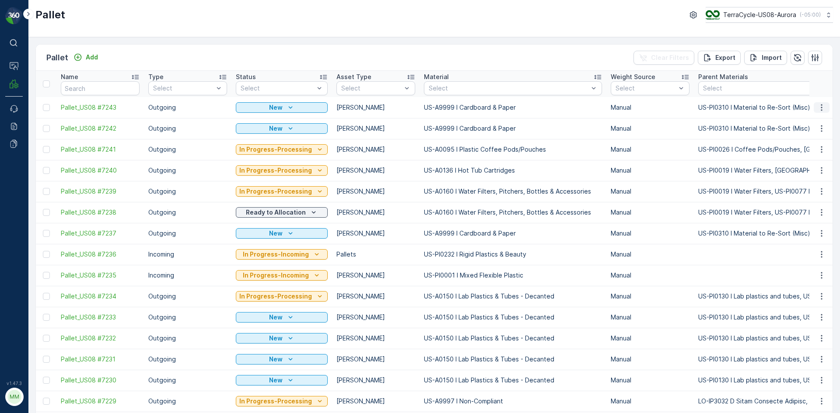
click at [820, 105] on icon "button" at bounding box center [821, 107] width 9 height 9
click at [799, 167] on span "Print QR" at bounding box center [797, 169] width 24 height 9
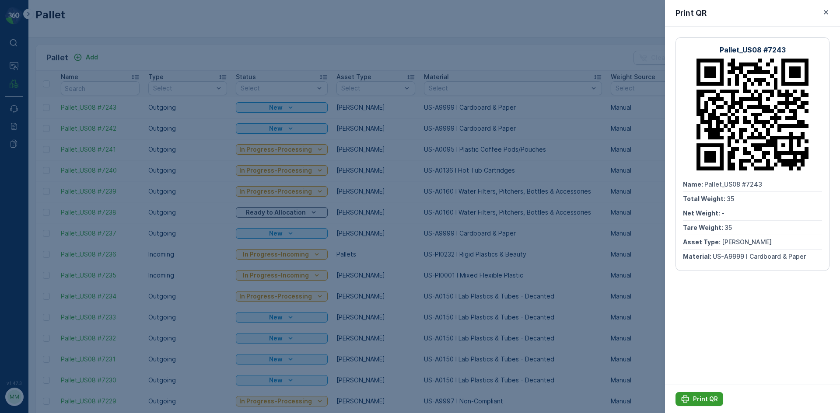
click at [711, 402] on p "Print QR" at bounding box center [705, 399] width 25 height 9
click at [384, 42] on div at bounding box center [420, 206] width 840 height 413
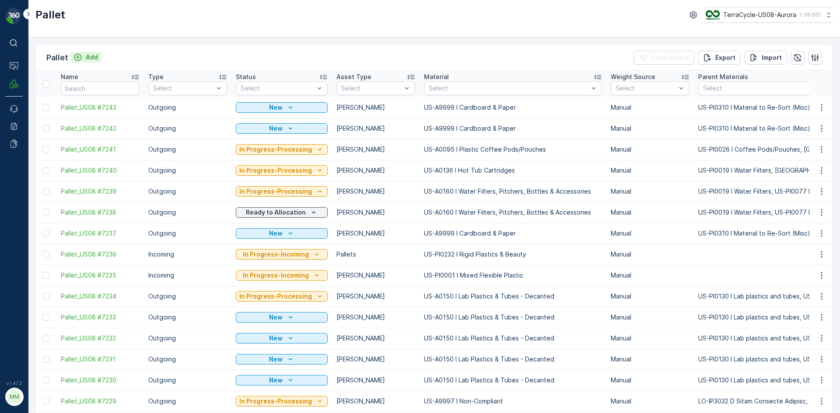
click at [95, 58] on p "Add" at bounding box center [92, 57] width 12 height 9
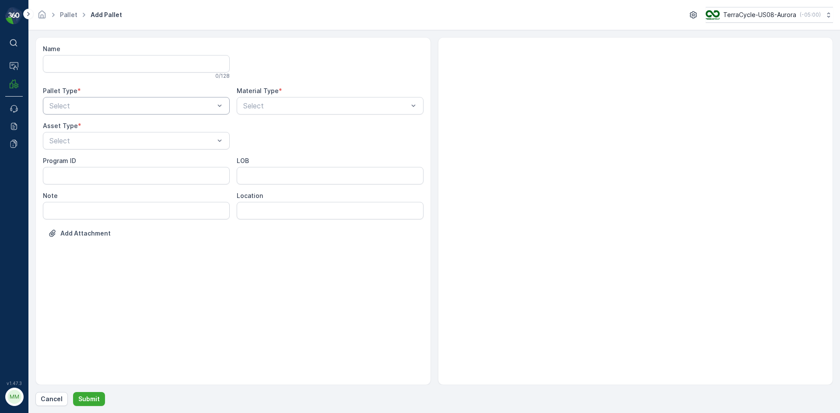
click at [79, 98] on div "Select" at bounding box center [136, 105] width 187 height 17
click at [79, 140] on div "Outgoing" at bounding box center [136, 142] width 176 height 8
click at [79, 140] on div at bounding box center [132, 141] width 167 height 8
click at [73, 169] on div "[PERSON_NAME]" at bounding box center [136, 162] width 187 height 15
click at [248, 106] on div at bounding box center [325, 106] width 167 height 8
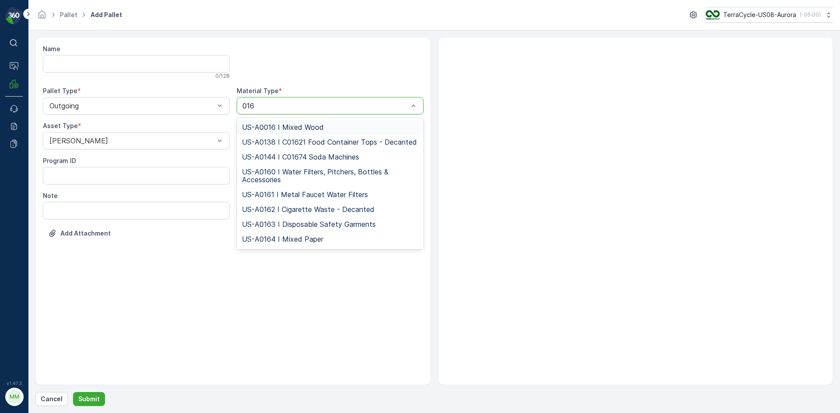
type input "0164"
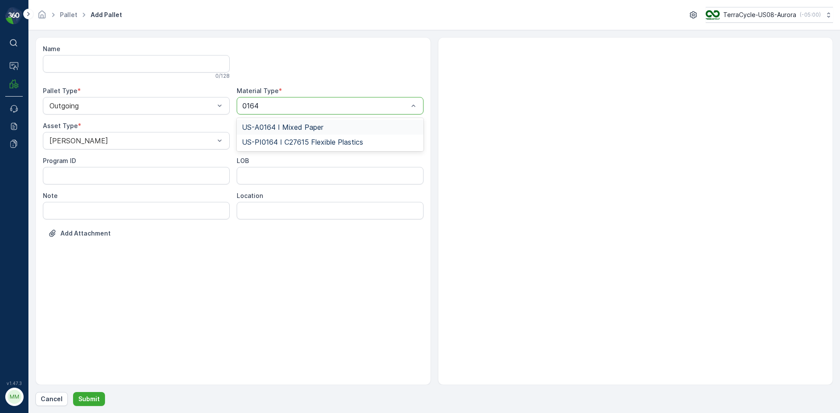
click at [276, 126] on span "US-A0164 I Mixed Paper" at bounding box center [282, 127] width 81 height 8
click at [95, 400] on p "Submit" at bounding box center [88, 399] width 21 height 9
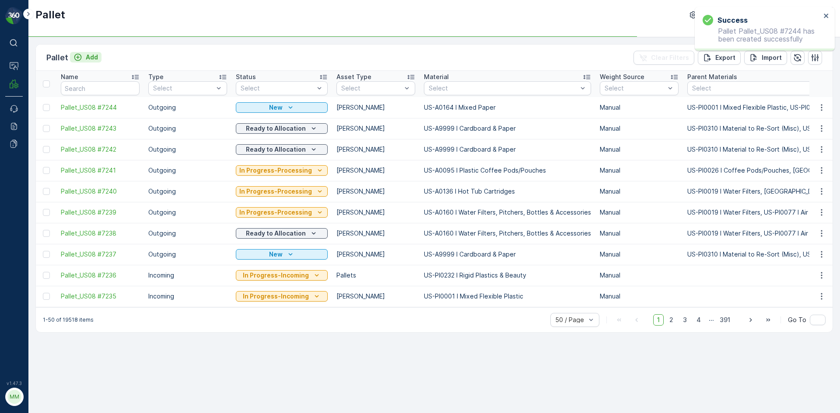
click at [88, 54] on p "Add" at bounding box center [92, 57] width 12 height 9
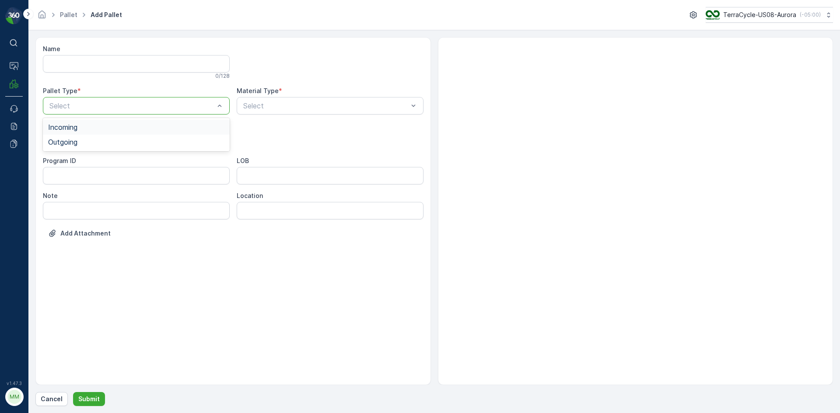
click at [128, 105] on div at bounding box center [132, 106] width 167 height 8
click at [87, 149] on div "Outgoing" at bounding box center [136, 142] width 187 height 15
click at [88, 147] on div "Select" at bounding box center [136, 140] width 187 height 17
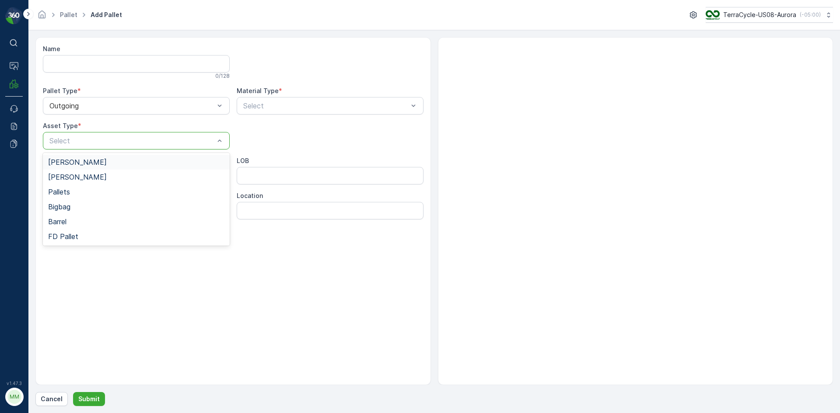
click at [84, 157] on div "[PERSON_NAME]" at bounding box center [136, 162] width 187 height 15
click at [257, 107] on div at bounding box center [325, 106] width 167 height 8
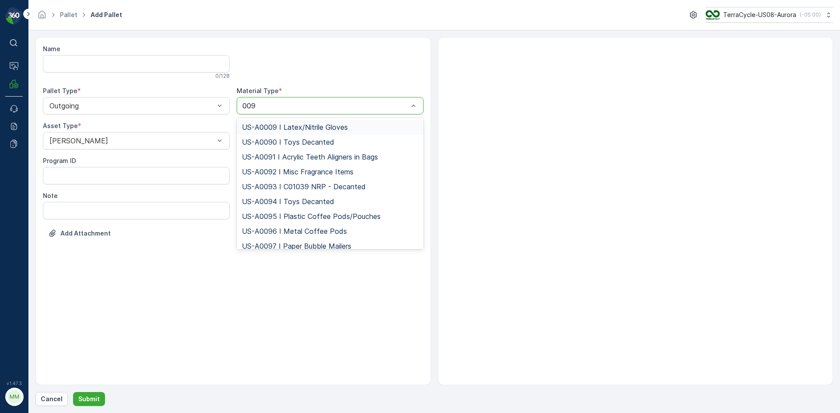
type input "0097"
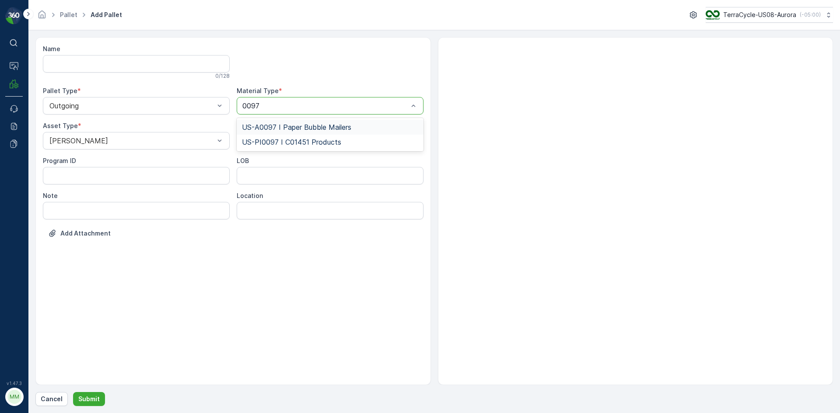
click at [280, 126] on span "US-A0097 I Paper Bubble Mailers" at bounding box center [296, 127] width 109 height 8
click at [90, 397] on p "Submit" at bounding box center [88, 399] width 21 height 9
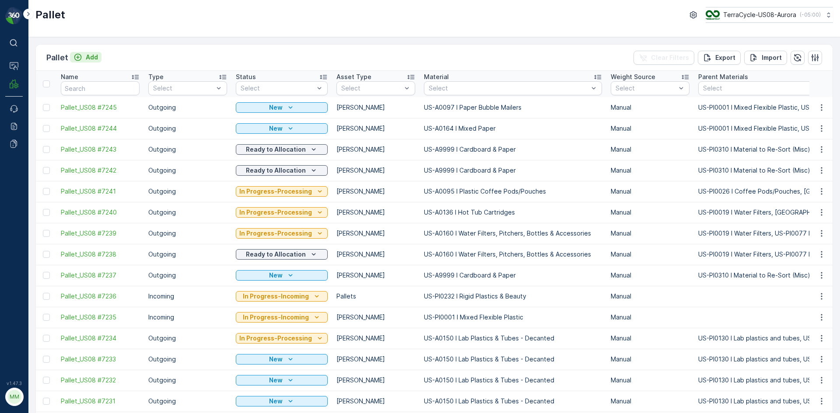
click at [88, 59] on p "Add" at bounding box center [92, 57] width 12 height 9
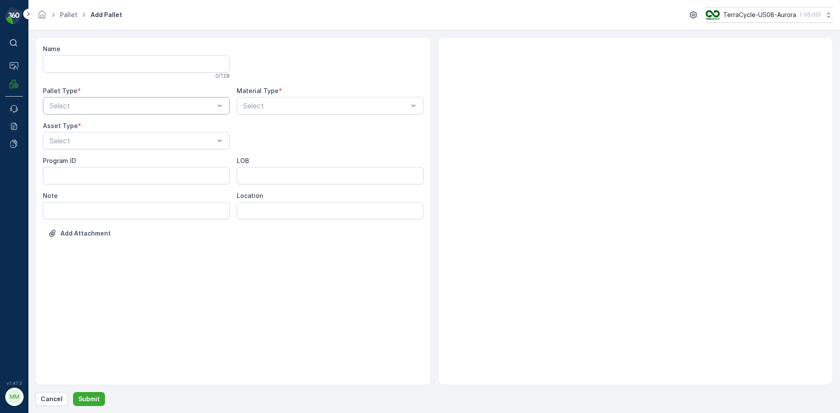
click at [76, 98] on div "Select" at bounding box center [136, 105] width 187 height 17
click at [63, 148] on div "Outgoing" at bounding box center [136, 142] width 187 height 15
click at [63, 148] on div "Select" at bounding box center [136, 140] width 187 height 17
click at [62, 157] on div "[PERSON_NAME]" at bounding box center [136, 162] width 187 height 15
click at [264, 105] on div at bounding box center [325, 106] width 167 height 8
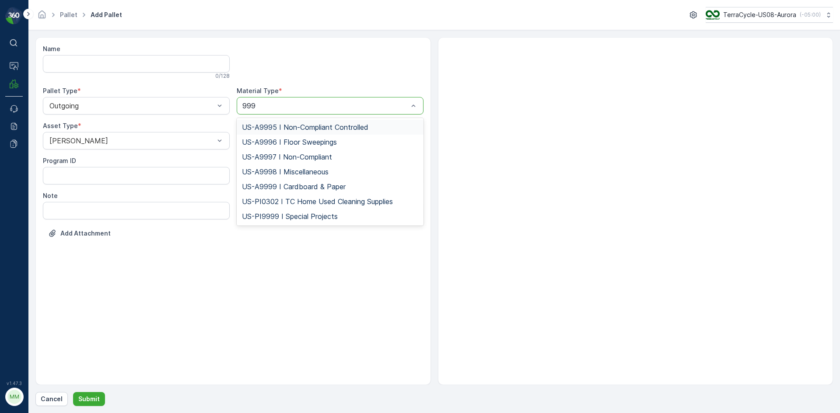
type input "9997"
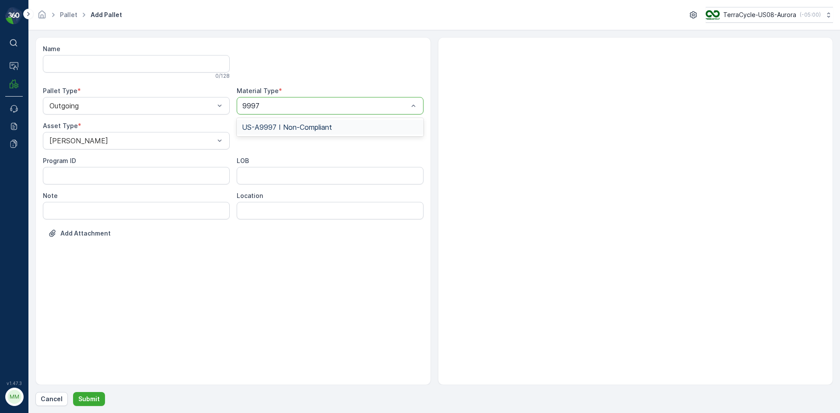
click at [244, 127] on span "US-A9997 I Non-Compliant" at bounding box center [287, 127] width 90 height 8
click at [88, 387] on div "Name 0 / 128 Pallet Type * Outgoing Material Type * option US-A9997 I Non-Compl…" at bounding box center [433, 221] width 797 height 369
click at [90, 393] on button "Submit" at bounding box center [89, 399] width 32 height 14
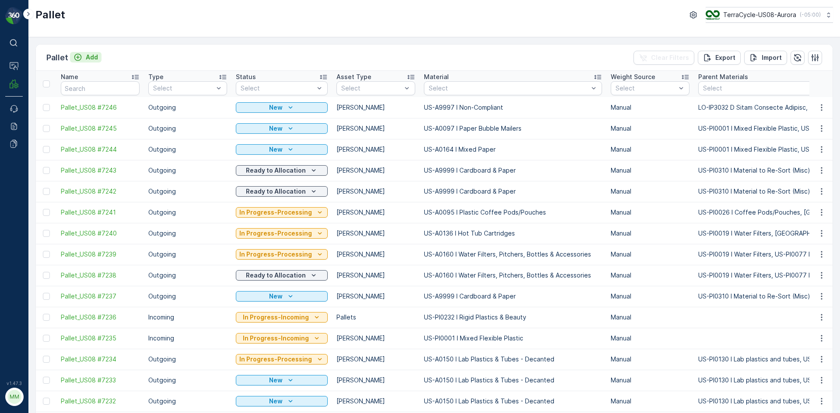
click at [87, 58] on p "Add" at bounding box center [92, 57] width 12 height 9
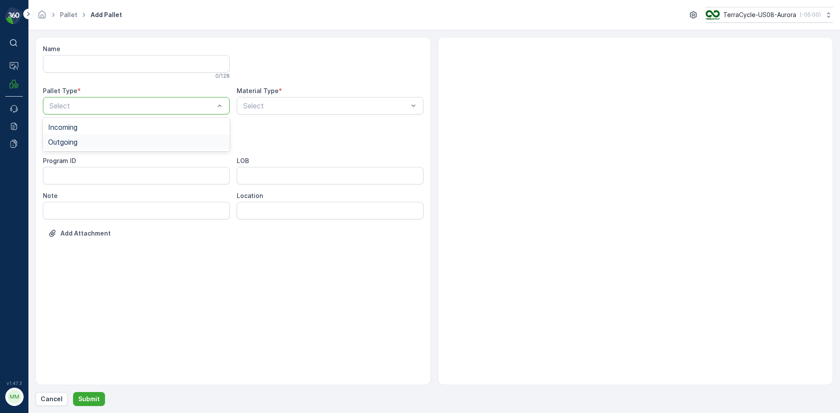
click at [49, 144] on span "Outgoing" at bounding box center [62, 142] width 29 height 8
click at [49, 144] on input "text" at bounding box center [50, 141] width 2 height 8
click at [63, 165] on span "[PERSON_NAME]" at bounding box center [77, 162] width 59 height 8
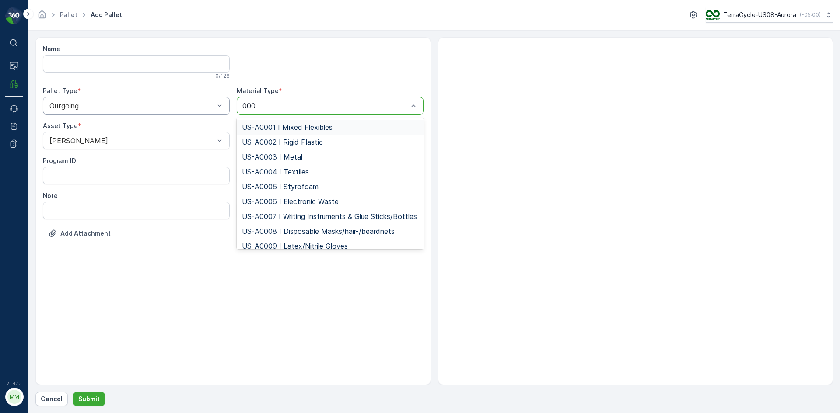
type input "0002"
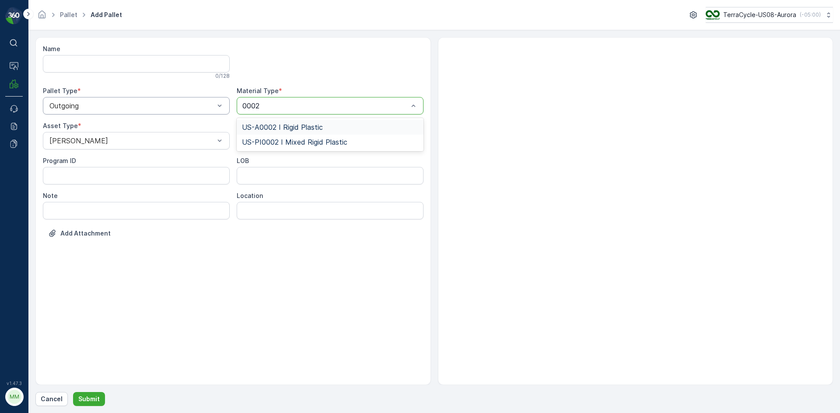
click at [282, 121] on div "US-A0002 I Rigid Plastic" at bounding box center [330, 127] width 187 height 15
click at [95, 396] on p "Submit" at bounding box center [88, 399] width 21 height 9
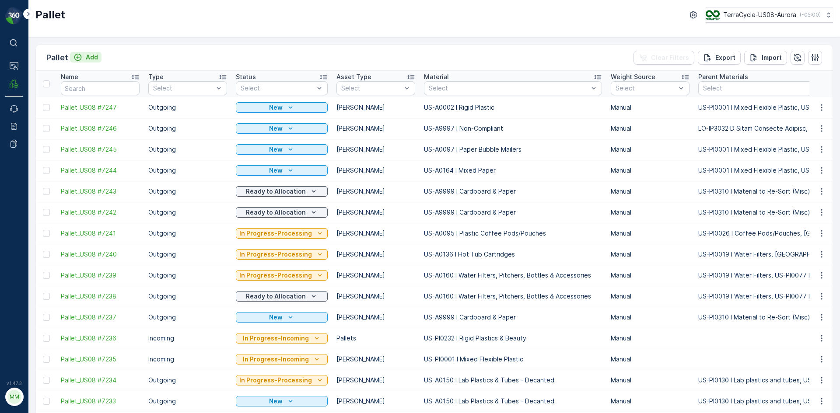
click at [91, 60] on p "Add" at bounding box center [92, 57] width 12 height 9
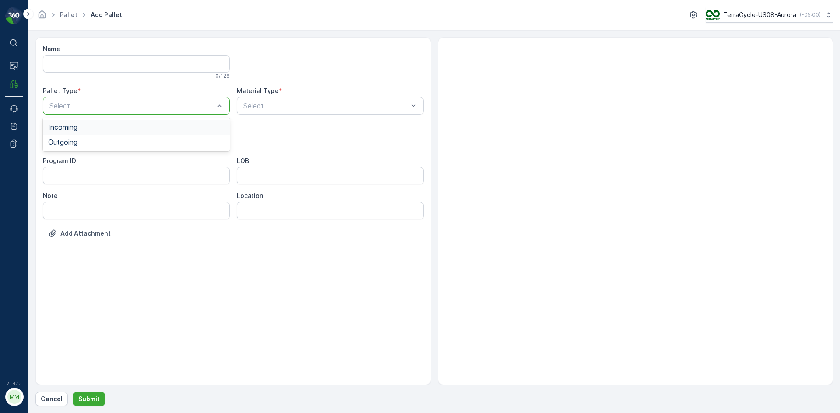
click at [147, 107] on div at bounding box center [132, 106] width 167 height 8
click at [123, 145] on div "Outgoing" at bounding box center [136, 142] width 176 height 8
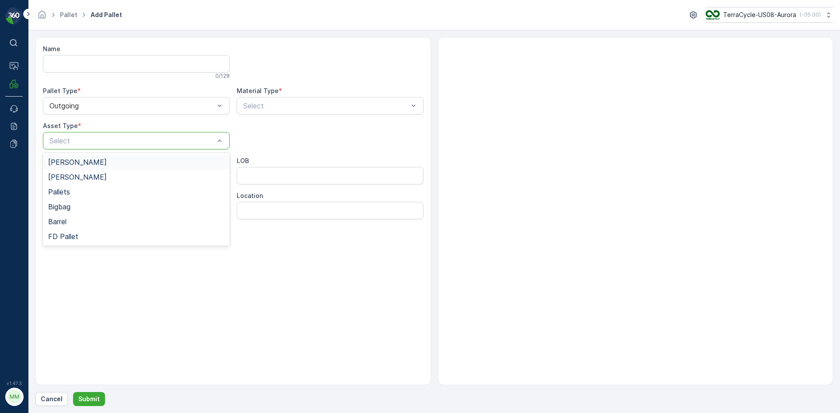
click at [121, 161] on div "[PERSON_NAME]" at bounding box center [136, 162] width 176 height 8
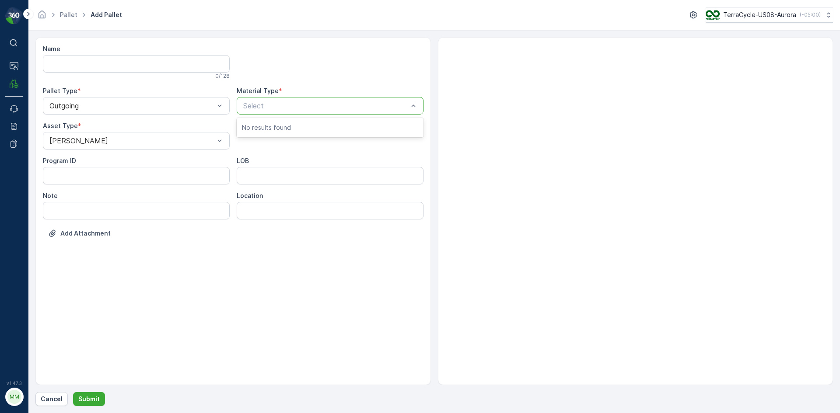
click at [313, 109] on div at bounding box center [325, 106] width 167 height 8
type input "0160"
click at [282, 75] on div at bounding box center [330, 62] width 187 height 35
click at [293, 108] on div at bounding box center [325, 106] width 167 height 8
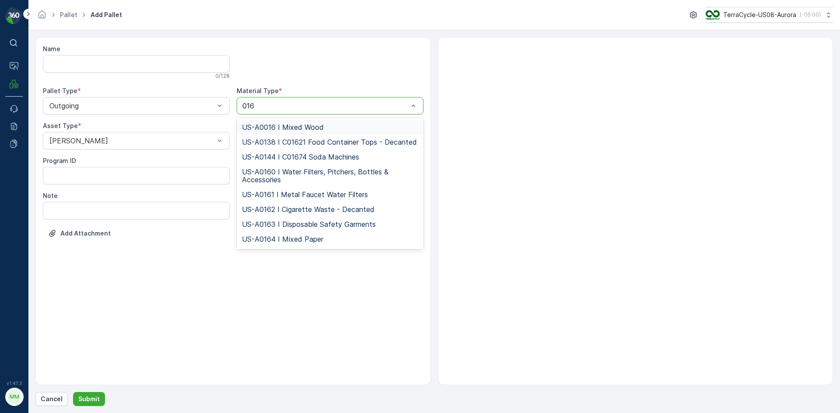
type input "0160"
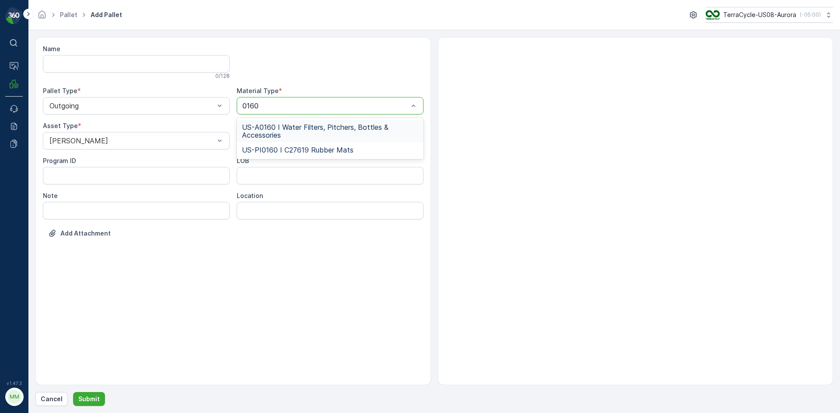
click at [308, 129] on span "US-A0160 I Water Filters, Pitchers, Bottles & Accessories" at bounding box center [330, 131] width 176 height 16
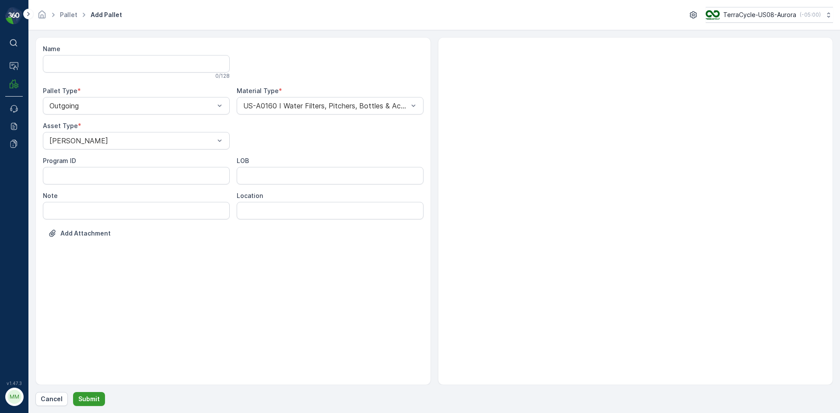
click at [97, 401] on p "Submit" at bounding box center [88, 399] width 21 height 9
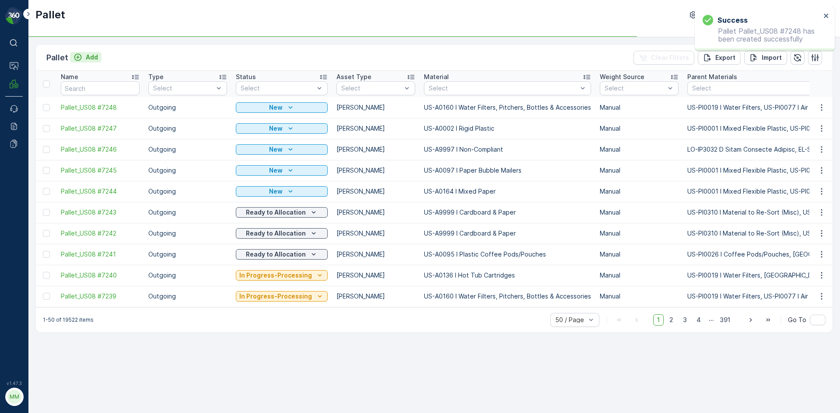
click at [91, 57] on p "Add" at bounding box center [92, 57] width 12 height 9
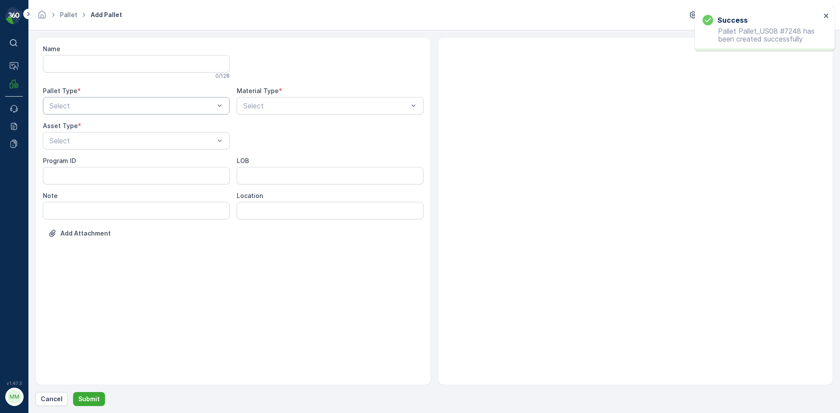
click at [172, 108] on div at bounding box center [132, 106] width 167 height 8
click at [140, 136] on div "Outgoing" at bounding box center [136, 142] width 187 height 15
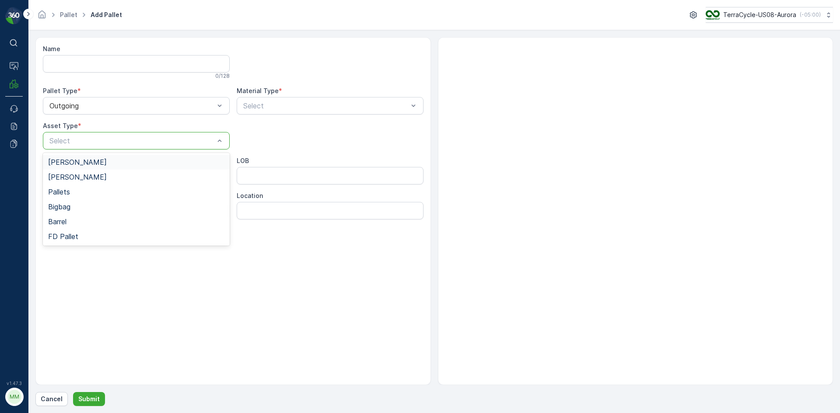
click at [140, 161] on div "[PERSON_NAME]" at bounding box center [136, 162] width 176 height 8
click at [367, 104] on div at bounding box center [325, 106] width 167 height 8
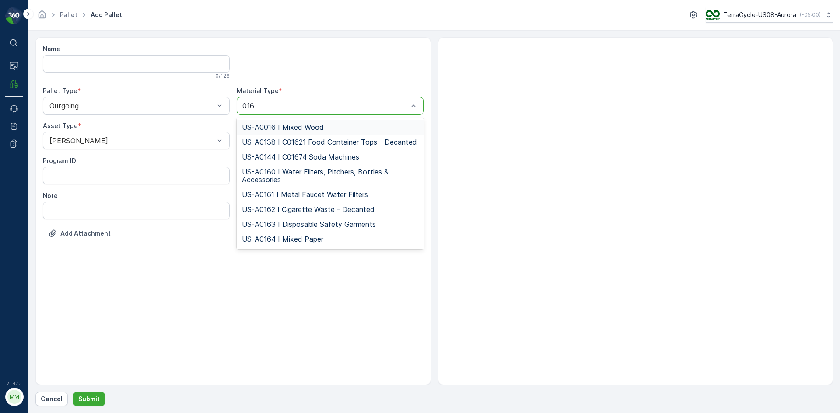
type input "0160"
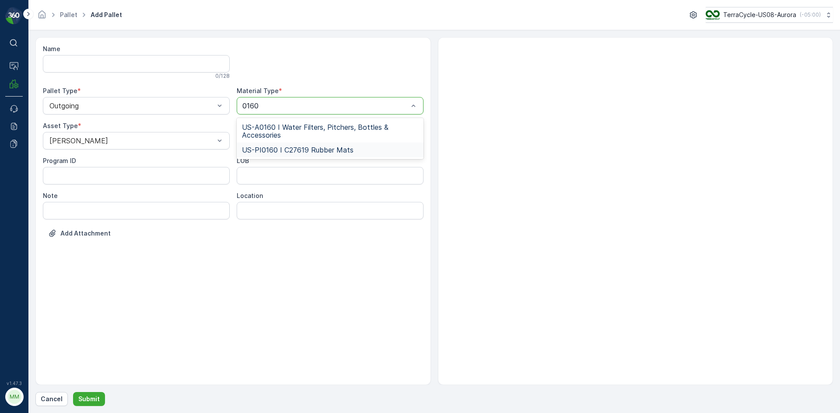
click at [390, 146] on div "US-PI0160 I C27619 Rubber Mats" at bounding box center [330, 150] width 176 height 8
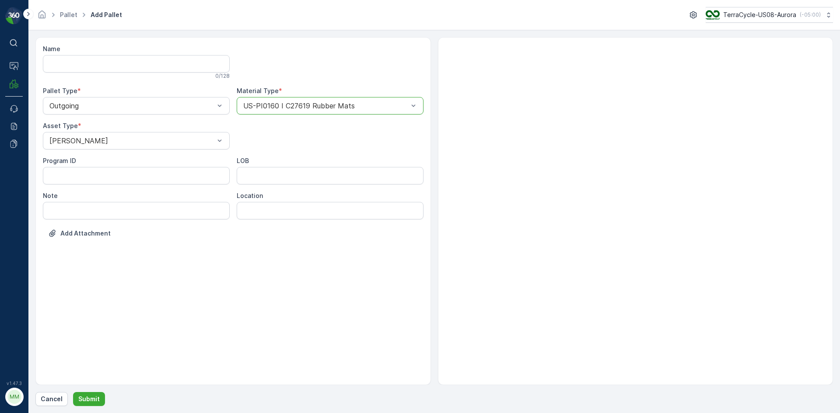
click at [379, 107] on div at bounding box center [325, 106] width 167 height 8
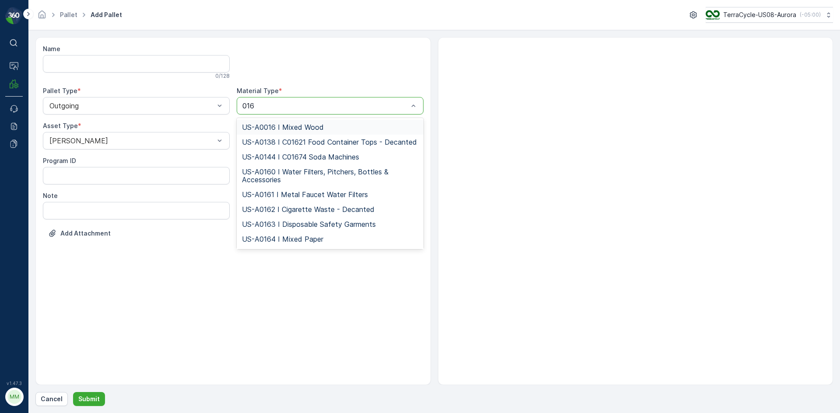
type input "0160"
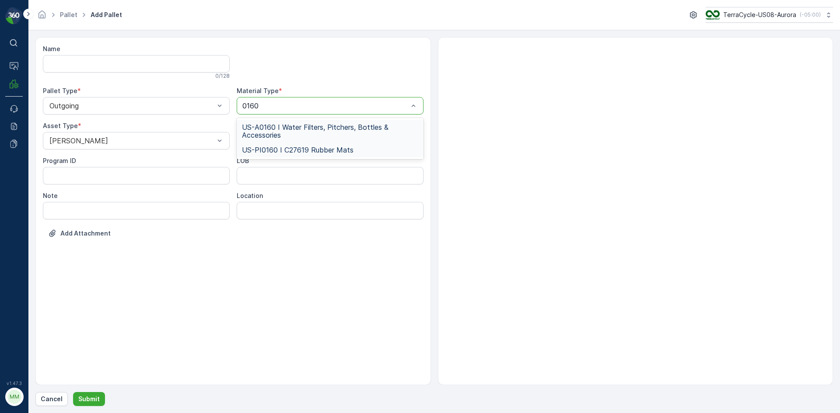
click at [353, 130] on span "US-A0160 I Water Filters, Pitchers, Bottles & Accessories" at bounding box center [330, 131] width 176 height 16
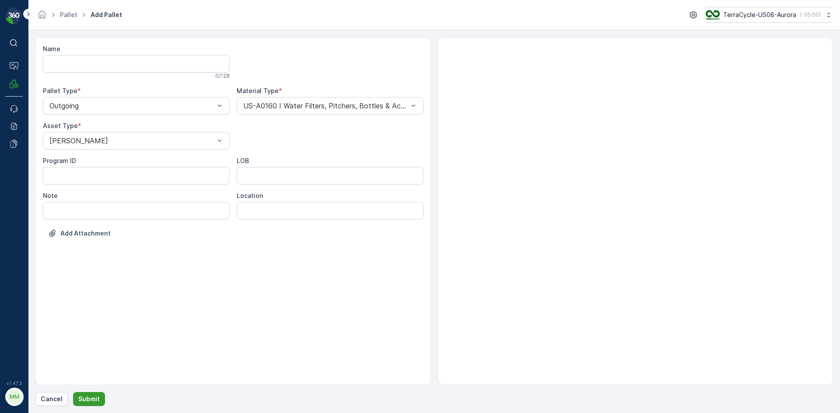
click at [95, 400] on p "Submit" at bounding box center [88, 399] width 21 height 9
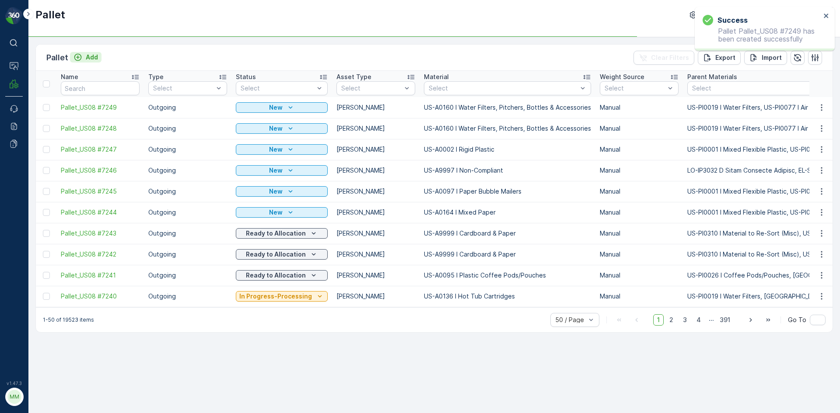
click at [86, 56] on p "Add" at bounding box center [92, 57] width 12 height 9
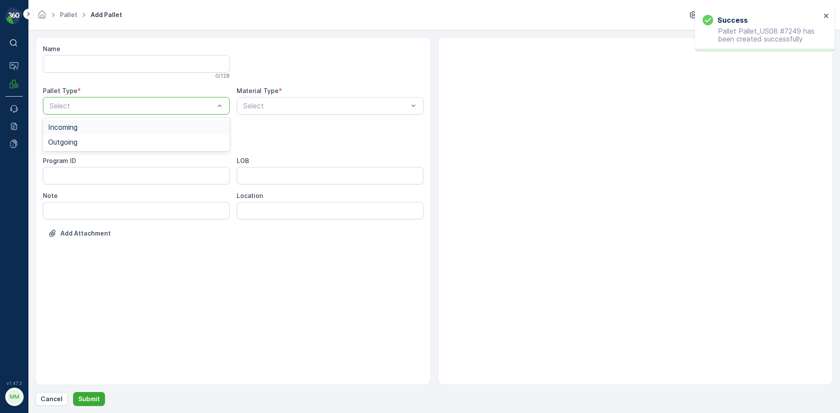
click at [195, 105] on div at bounding box center [132, 106] width 167 height 8
click at [175, 145] on div "Outgoing" at bounding box center [136, 142] width 176 height 8
click at [174, 141] on div at bounding box center [132, 141] width 167 height 8
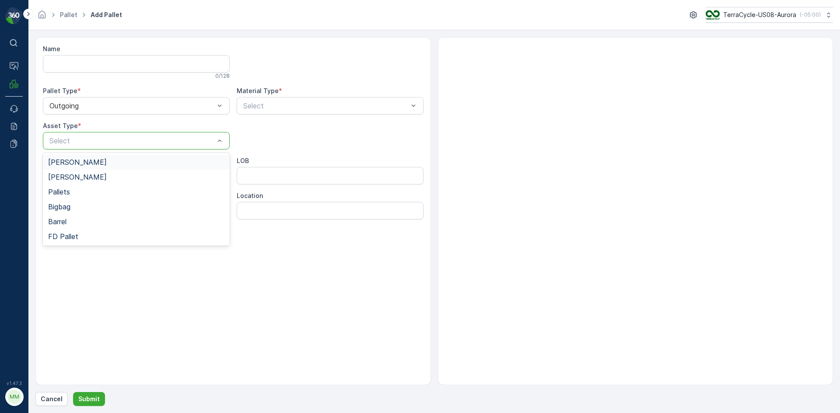
click at [166, 164] on div "Gaylord" at bounding box center [136, 162] width 176 height 8
click at [298, 99] on div "Select" at bounding box center [330, 105] width 187 height 17
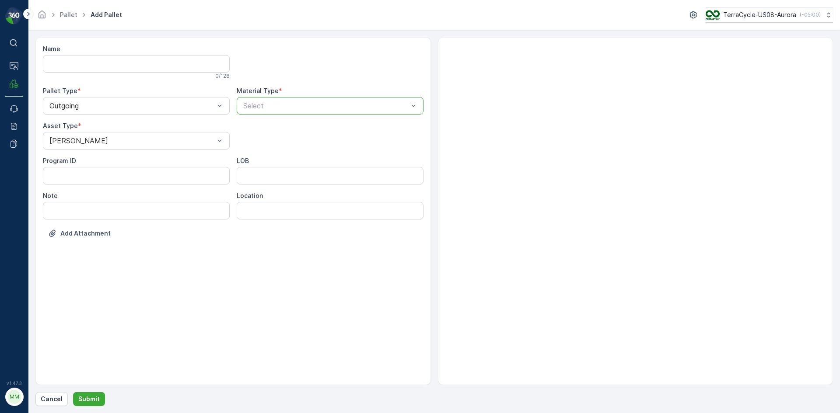
click at [28, 12] on icon at bounding box center [28, 14] width 3 height 4
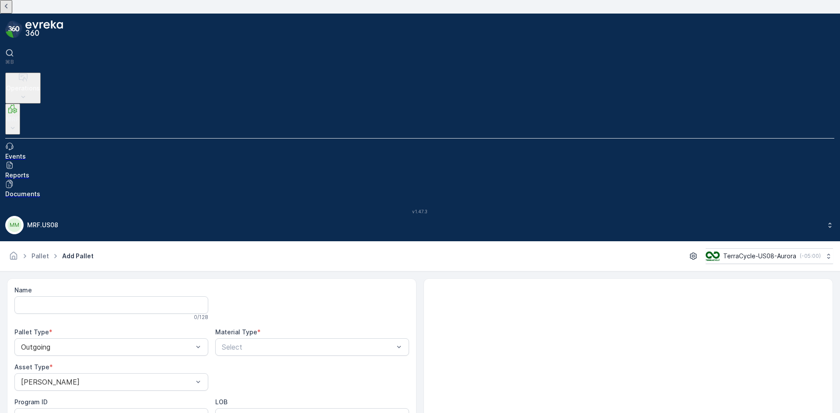
click at [11, 11] on icon at bounding box center [6, 6] width 10 height 10
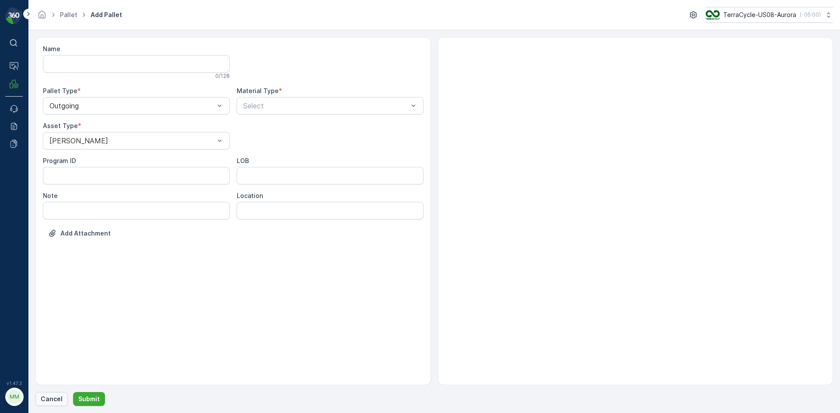
click at [46, 401] on p "Cancel" at bounding box center [52, 399] width 22 height 9
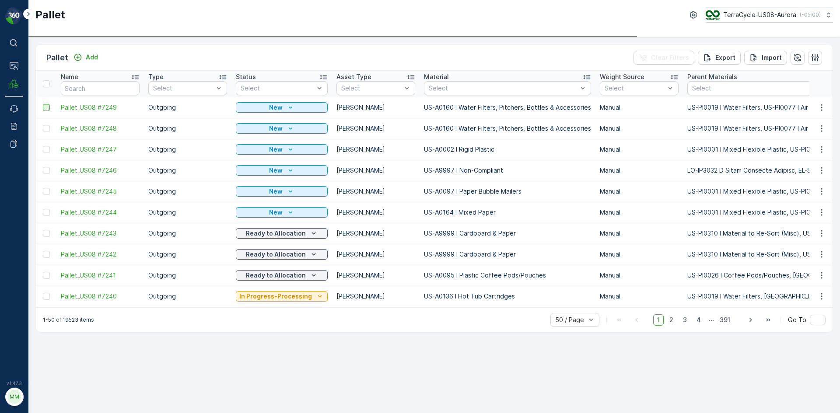
click at [49, 108] on div at bounding box center [46, 107] width 7 height 7
click at [43, 104] on input "checkbox" at bounding box center [43, 104] width 0 height 0
click at [44, 129] on div at bounding box center [46, 128] width 7 height 7
click at [43, 125] on input "checkbox" at bounding box center [43, 125] width 0 height 0
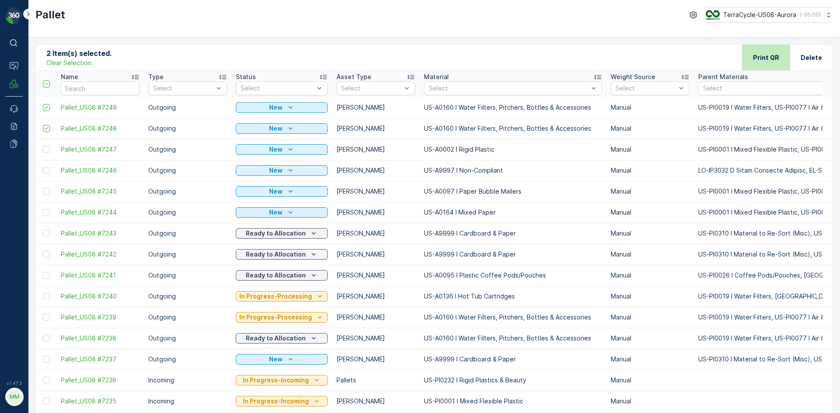
click at [786, 53] on div "Print QR" at bounding box center [766, 58] width 48 height 26
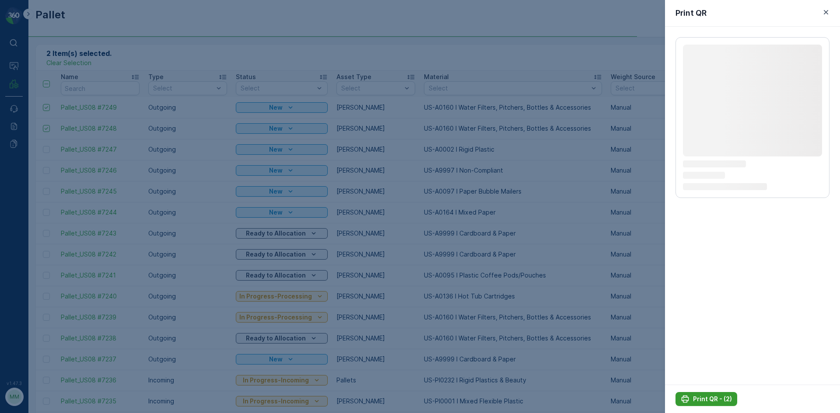
click at [712, 400] on p "Print QR - (2)" at bounding box center [712, 399] width 39 height 9
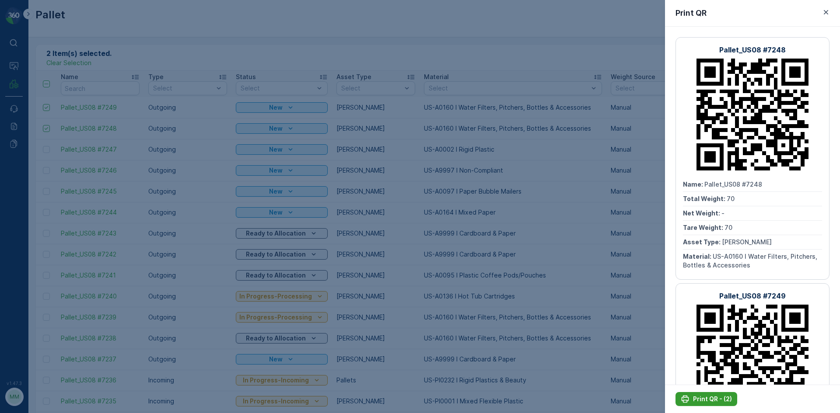
click at [706, 401] on p "Print QR - (2)" at bounding box center [712, 399] width 39 height 9
click at [829, 14] on icon "button" at bounding box center [825, 12] width 9 height 9
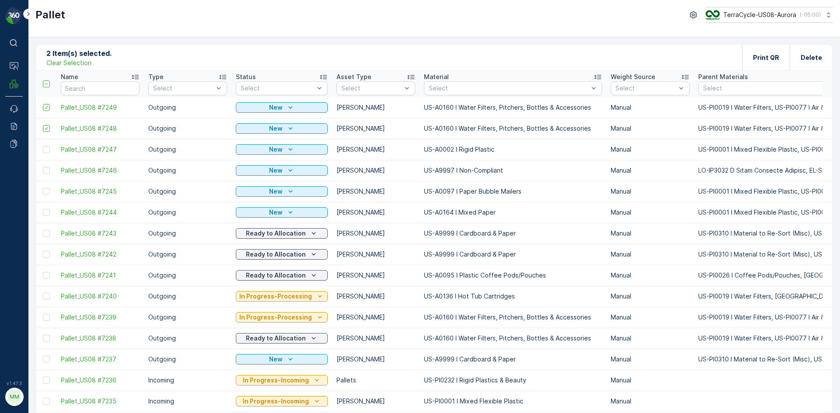
click at [84, 65] on p "Clear Selection" at bounding box center [68, 63] width 45 height 9
click at [86, 57] on p "Add" at bounding box center [92, 57] width 12 height 9
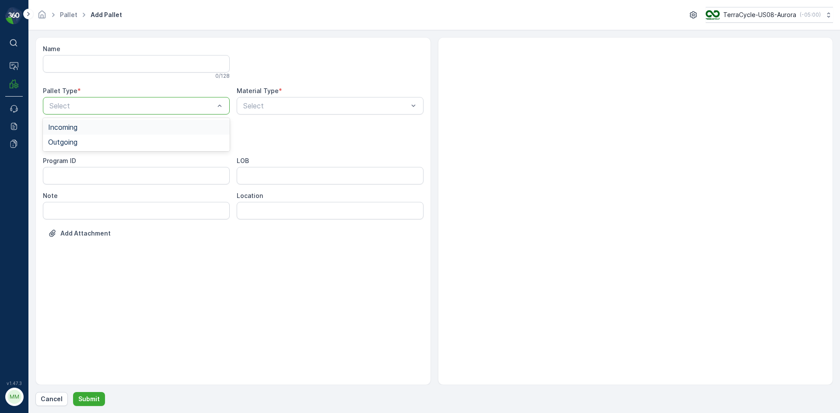
click at [162, 104] on div at bounding box center [132, 106] width 167 height 8
click at [124, 146] on div "Outgoing" at bounding box center [136, 142] width 176 height 8
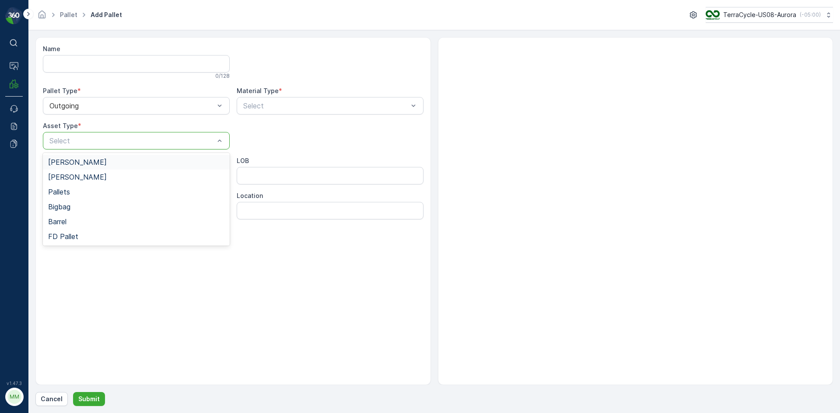
click at [108, 160] on div "[PERSON_NAME]" at bounding box center [136, 162] width 176 height 8
click at [278, 99] on div "Select" at bounding box center [330, 105] width 187 height 17
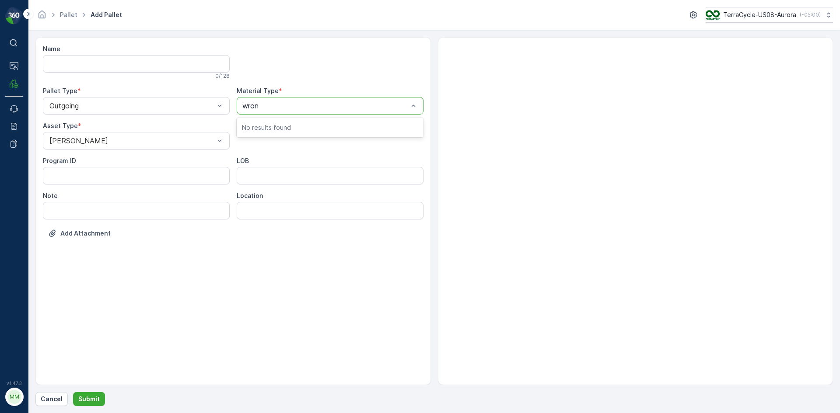
type input "wrong"
click at [272, 126] on span "US-A0155 I Wrong Material" at bounding box center [286, 127] width 89 height 8
click at [96, 397] on p "Submit" at bounding box center [88, 399] width 21 height 9
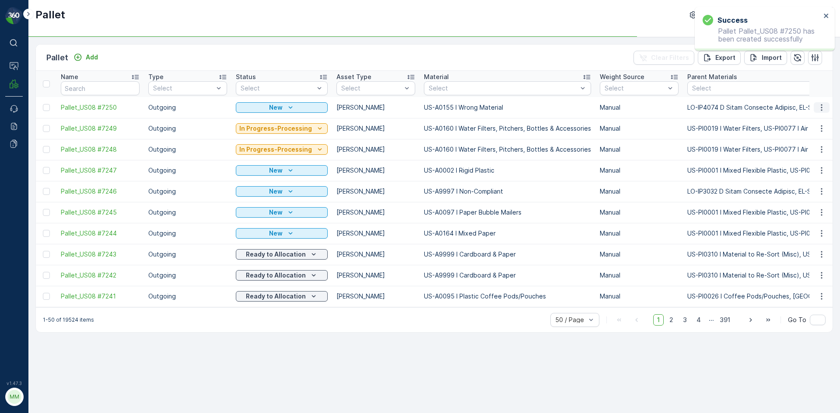
click at [824, 107] on icon "button" at bounding box center [821, 107] width 9 height 9
click at [803, 171] on span "Print QR" at bounding box center [797, 169] width 24 height 9
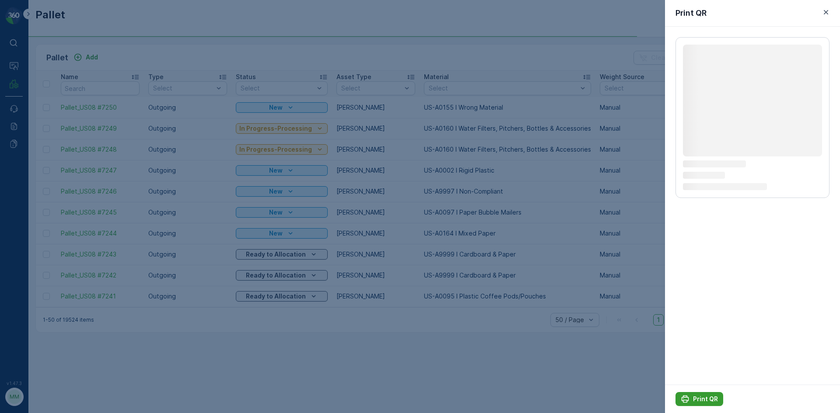
click at [704, 403] on p "Print QR" at bounding box center [705, 399] width 25 height 9
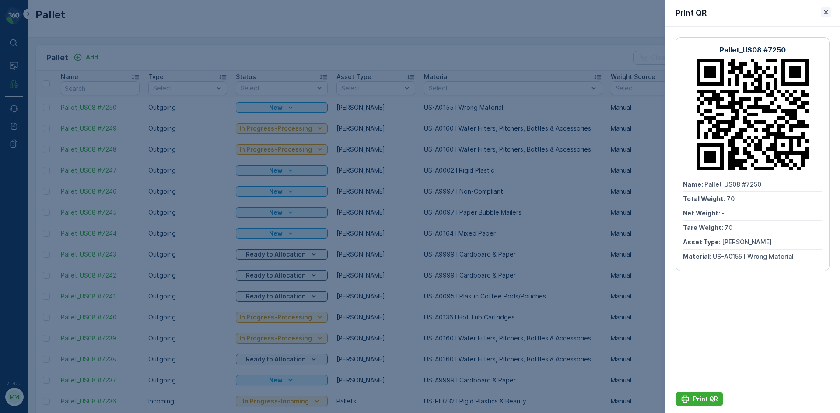
click at [825, 13] on icon "button" at bounding box center [826, 12] width 4 height 4
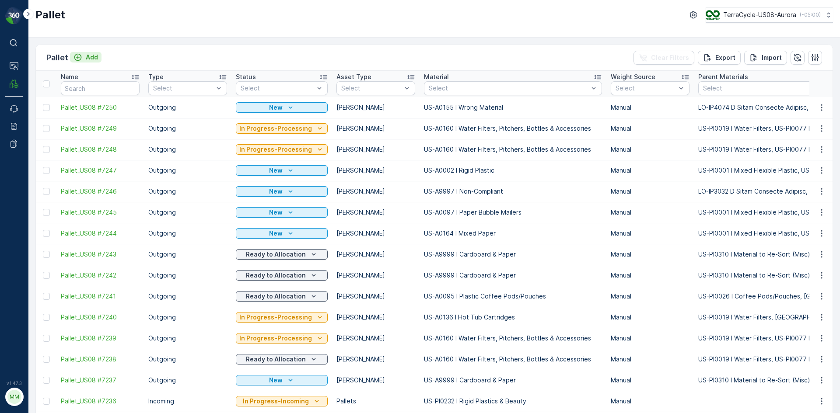
click at [92, 57] on p "Add" at bounding box center [92, 57] width 12 height 9
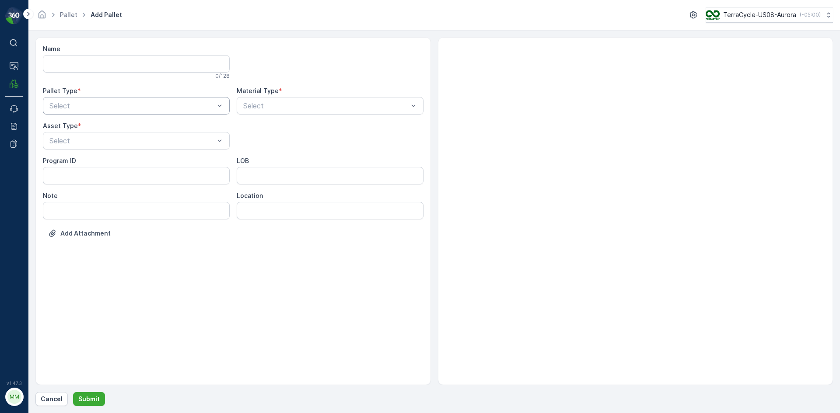
click at [194, 105] on div at bounding box center [132, 106] width 167 height 8
click at [184, 133] on div "Incoming" at bounding box center [136, 127] width 187 height 15
click at [175, 110] on div "Incoming" at bounding box center [136, 105] width 187 height 17
click at [170, 141] on div "Outgoing" at bounding box center [136, 142] width 176 height 8
click at [170, 142] on div at bounding box center [132, 141] width 167 height 8
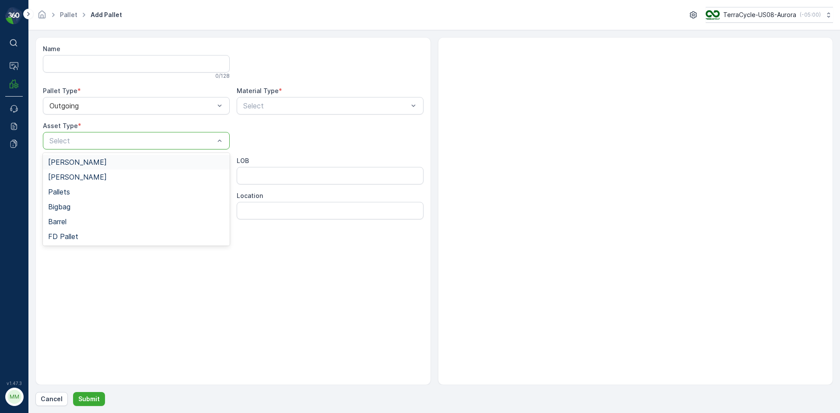
click at [167, 163] on div "Gaylord" at bounding box center [136, 162] width 176 height 8
click at [301, 104] on div at bounding box center [325, 106] width 167 height 8
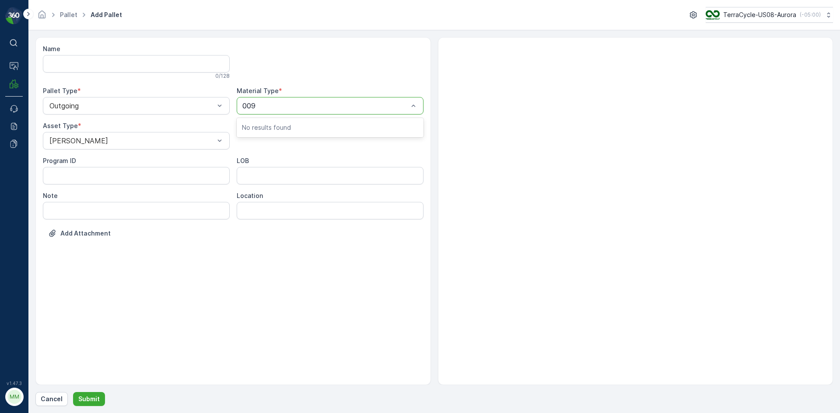
type input "0095"
click at [369, 126] on span "US-A0095 I Plastic Coffee Pods/Pouches" at bounding box center [311, 127] width 139 height 8
click at [90, 401] on p "Submit" at bounding box center [88, 399] width 21 height 9
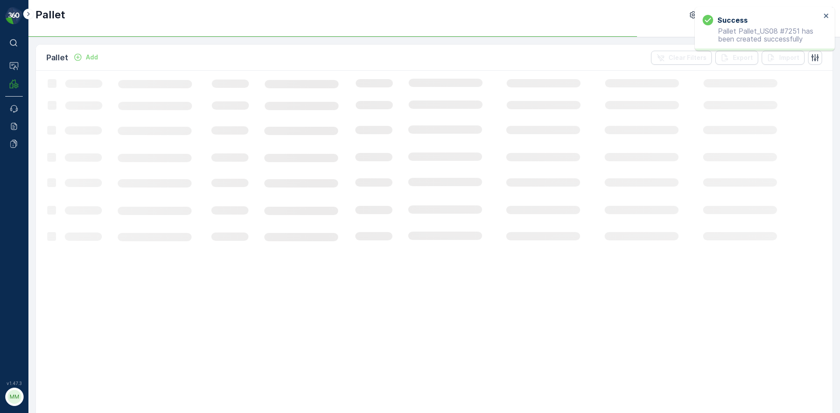
click at [89, 59] on p "Add" at bounding box center [92, 57] width 12 height 9
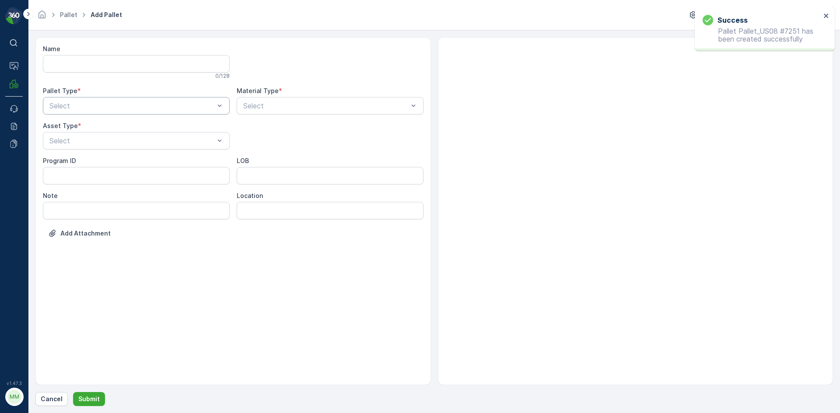
click at [147, 100] on div "Select" at bounding box center [136, 105] width 187 height 17
click at [120, 148] on div "Outgoing" at bounding box center [136, 142] width 187 height 15
click at [187, 142] on div at bounding box center [132, 141] width 167 height 8
click at [158, 162] on div "[PERSON_NAME]" at bounding box center [136, 162] width 176 height 8
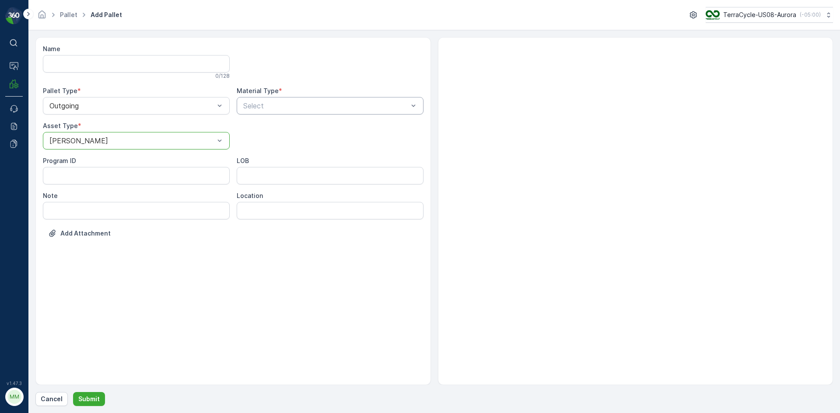
click at [269, 105] on div at bounding box center [325, 106] width 167 height 8
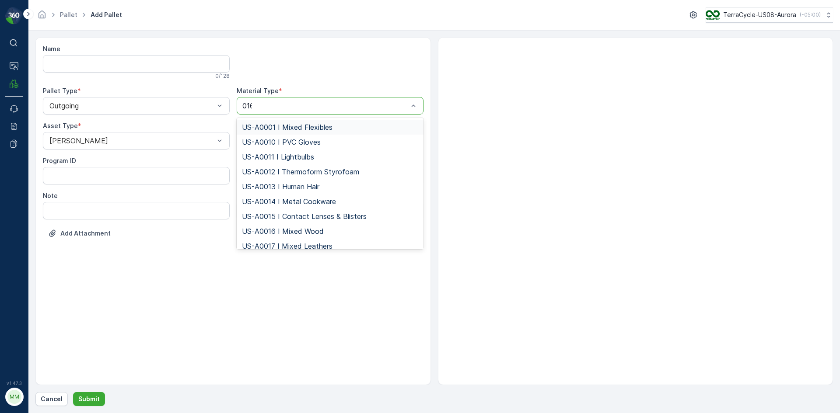
type input "0160"
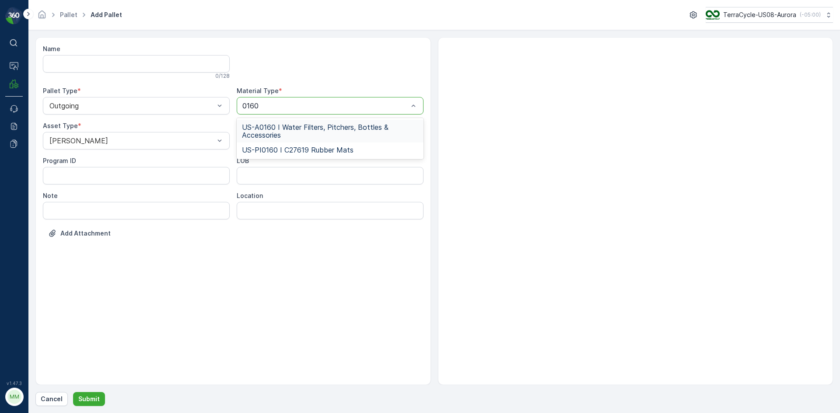
click at [312, 132] on span "US-A0160 I Water Filters, Pitchers, Bottles & Accessories" at bounding box center [330, 131] width 176 height 16
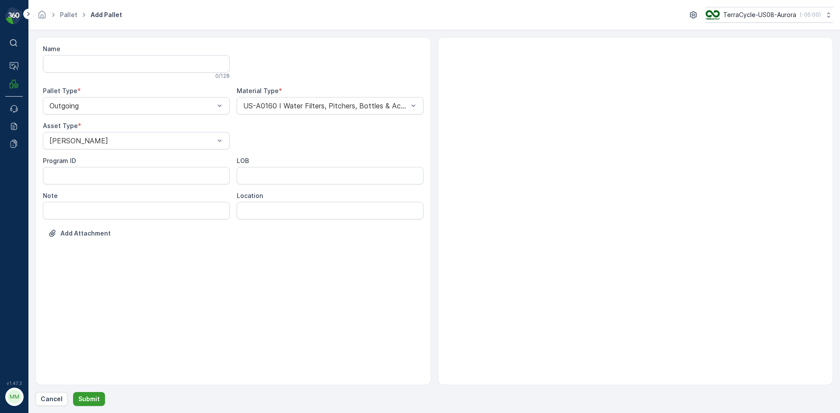
click at [91, 404] on button "Submit" at bounding box center [89, 399] width 32 height 14
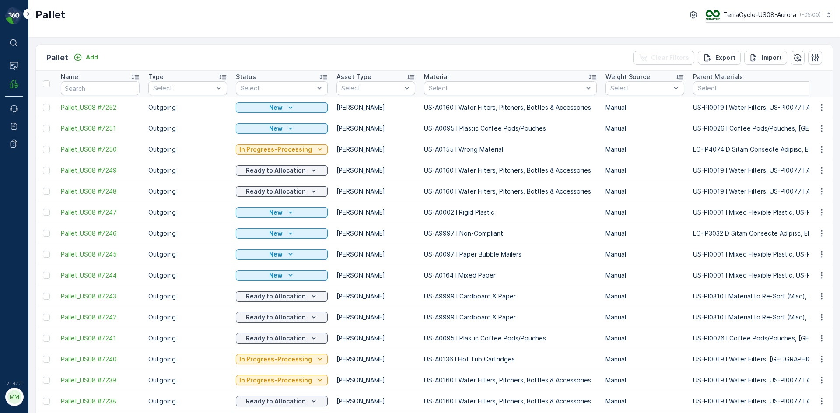
click at [76, 52] on div "Pallet Add" at bounding box center [73, 58] width 55 height 12
click at [87, 54] on p "Add" at bounding box center [92, 57] width 12 height 9
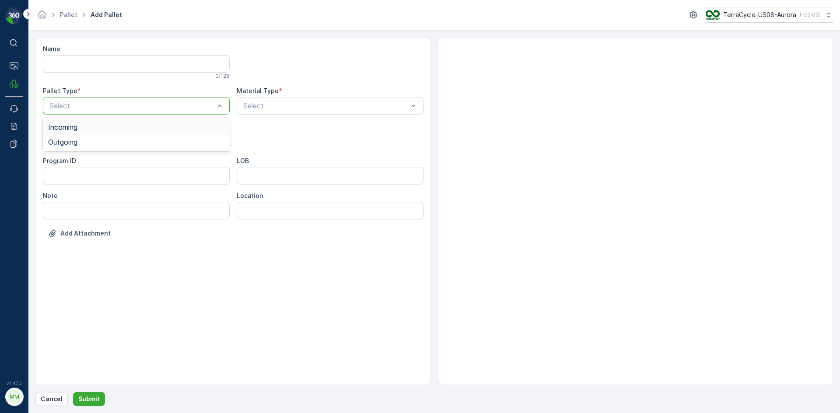
click at [189, 113] on div "Select" at bounding box center [136, 105] width 187 height 17
click at [174, 147] on div "Outgoing" at bounding box center [136, 142] width 187 height 15
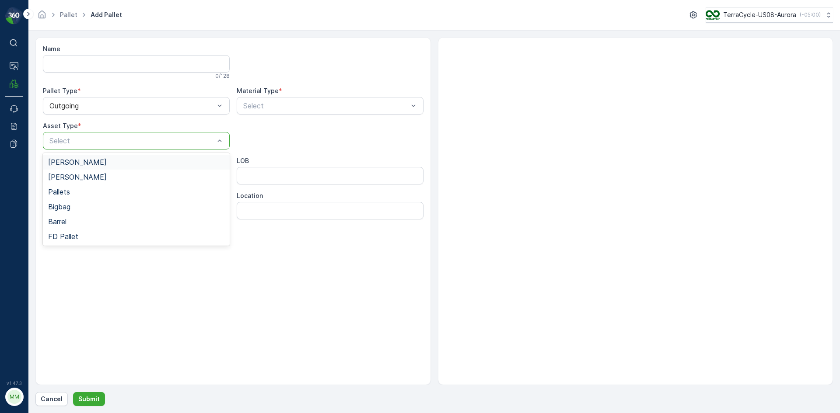
click at [174, 147] on div "Select" at bounding box center [136, 140] width 187 height 17
click at [155, 164] on div "[PERSON_NAME]" at bounding box center [136, 162] width 176 height 8
click at [292, 108] on div at bounding box center [325, 106] width 167 height 8
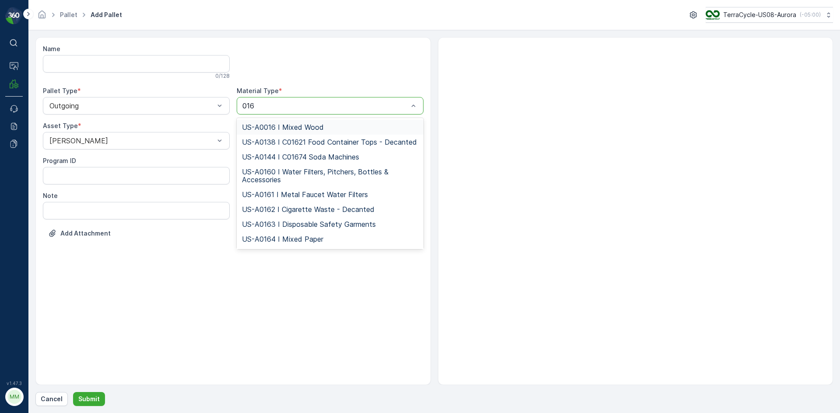
type input "0160"
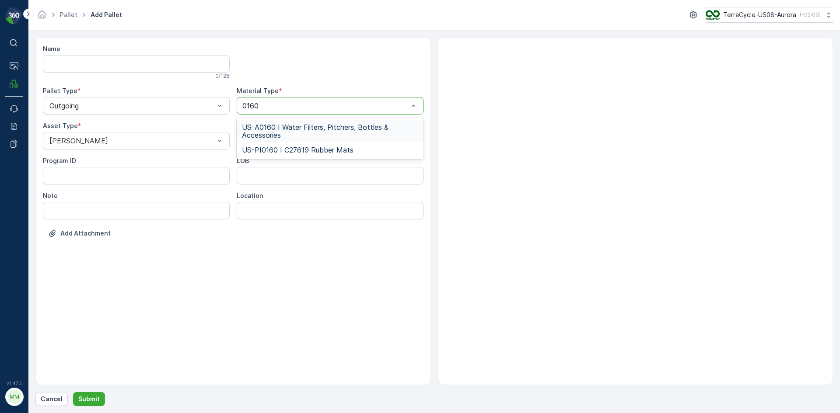
click at [295, 126] on span "US-A0160 I Water Filters, Pitchers, Bottles & Accessories" at bounding box center [330, 131] width 176 height 16
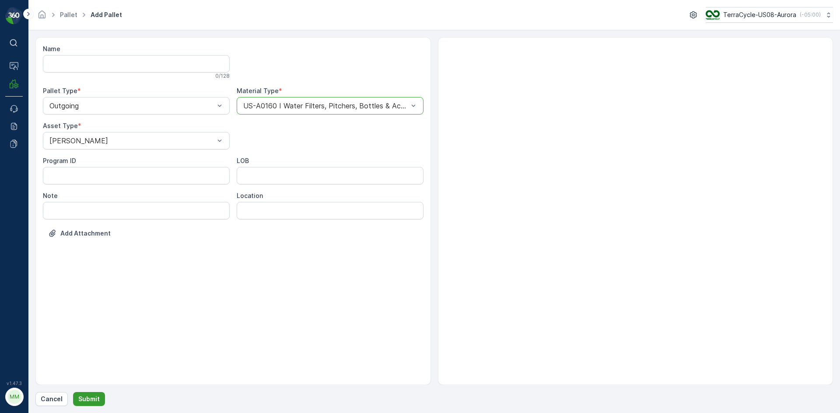
click at [82, 398] on p "Submit" at bounding box center [88, 399] width 21 height 9
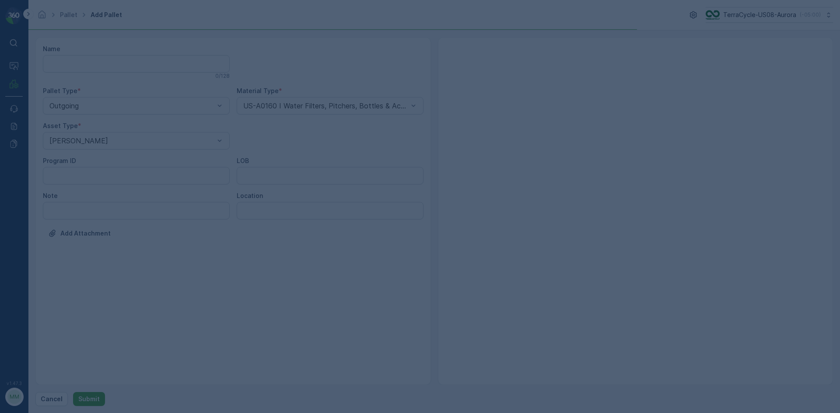
click at [82, 398] on div at bounding box center [420, 206] width 840 height 413
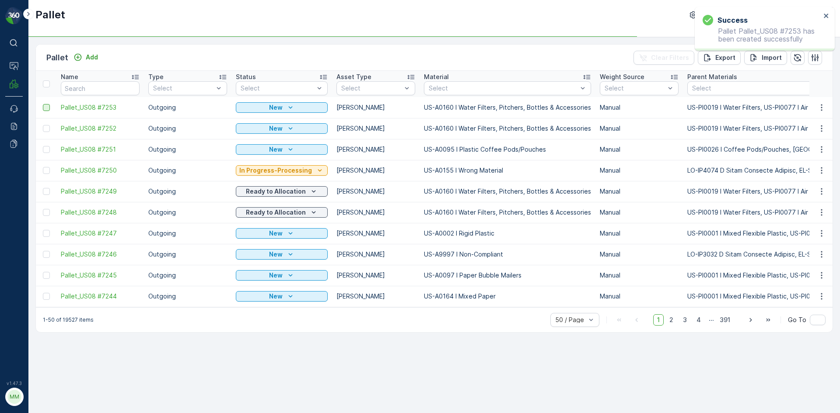
click at [43, 108] on div at bounding box center [46, 107] width 7 height 7
click at [43, 104] on input "checkbox" at bounding box center [43, 104] width 0 height 0
click at [45, 129] on div at bounding box center [46, 128] width 7 height 7
click at [43, 125] on input "checkbox" at bounding box center [43, 125] width 0 height 0
click at [45, 150] on div at bounding box center [46, 149] width 7 height 7
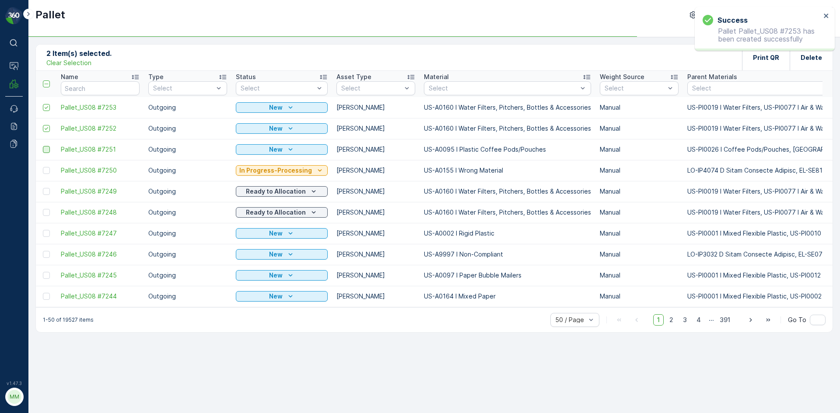
click at [43, 146] on input "checkbox" at bounding box center [43, 146] width 0 height 0
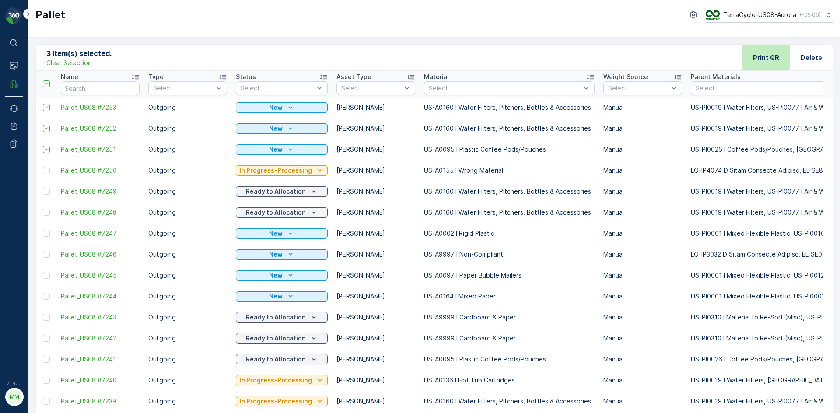
click at [765, 63] on div "Print QR" at bounding box center [766, 58] width 26 height 26
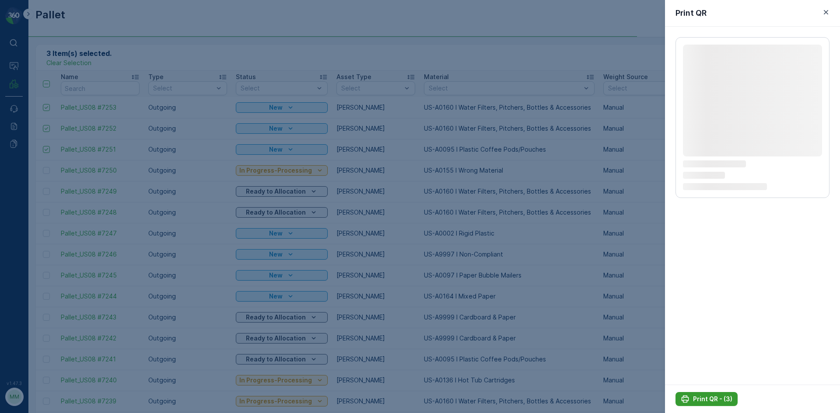
click at [719, 397] on p "Print QR - (3)" at bounding box center [712, 399] width 39 height 9
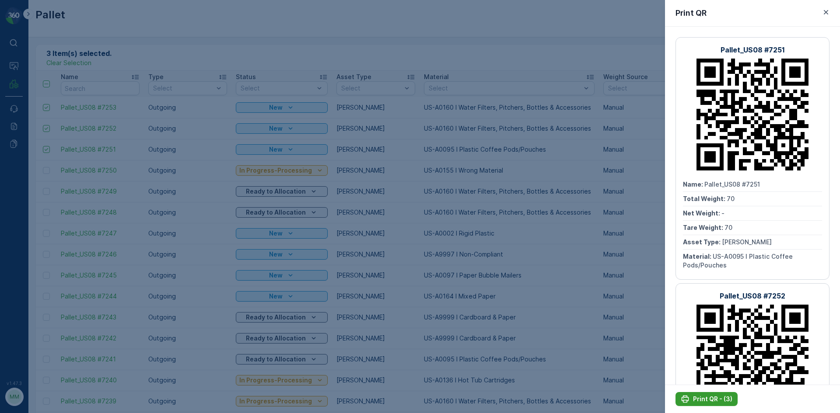
click at [723, 400] on p "Print QR - (3)" at bounding box center [712, 399] width 39 height 9
click at [824, 14] on icon "button" at bounding box center [825, 12] width 9 height 9
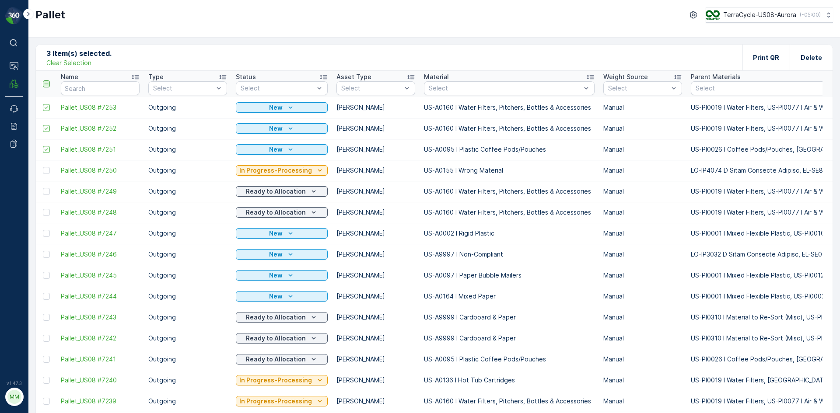
click at [45, 85] on icon at bounding box center [46, 84] width 6 height 6
click at [48, 80] on input "checkbox" at bounding box center [48, 80] width 0 height 0
click at [74, 63] on p "Clear Selection" at bounding box center [68, 63] width 45 height 9
click at [74, 63] on div "Add" at bounding box center [85, 57] width 31 height 11
click at [94, 54] on p "Add" at bounding box center [92, 57] width 12 height 9
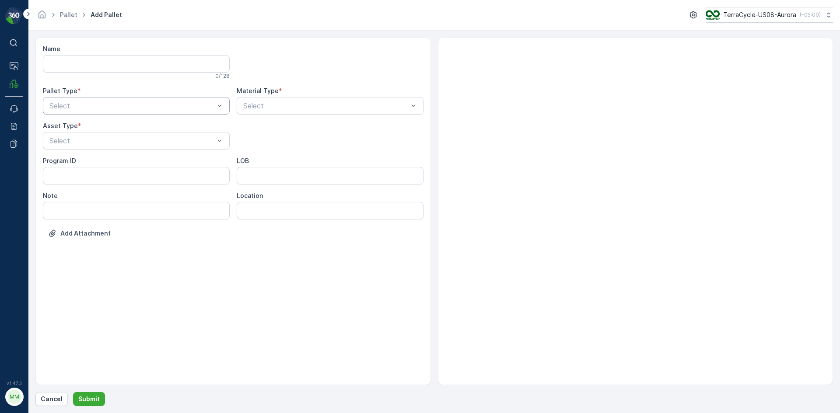
click at [182, 106] on div at bounding box center [132, 106] width 167 height 8
click at [170, 148] on div "Outgoing" at bounding box center [136, 142] width 187 height 15
click at [167, 163] on div "[PERSON_NAME]" at bounding box center [136, 162] width 176 height 8
click at [328, 107] on div at bounding box center [325, 106] width 167 height 8
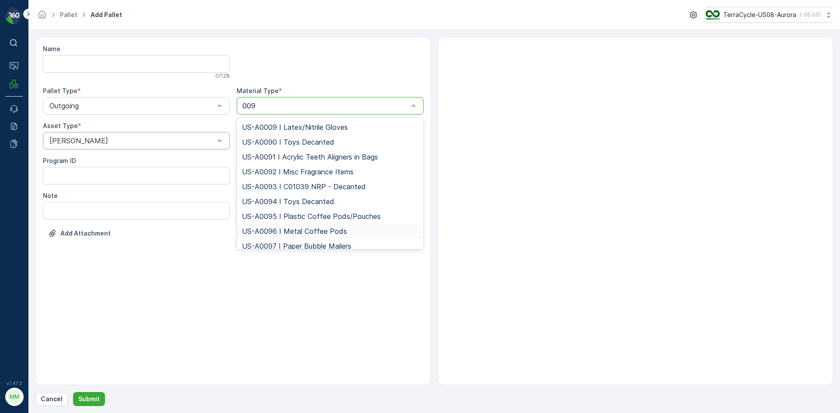
type input "0095"
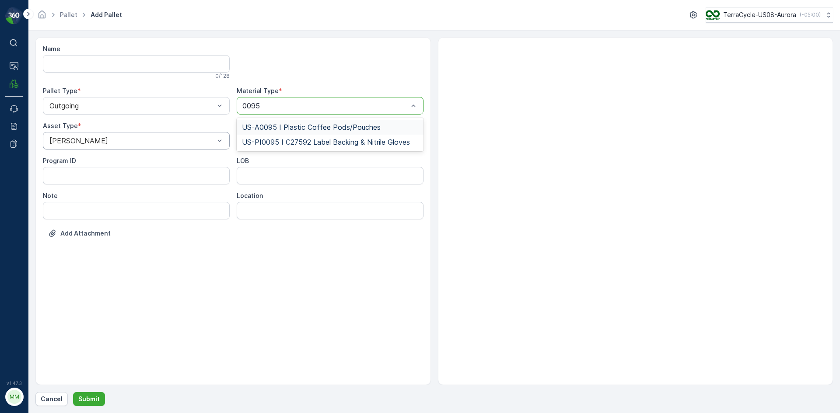
click at [347, 130] on span "US-A0095 I Plastic Coffee Pods/Pouches" at bounding box center [311, 127] width 139 height 8
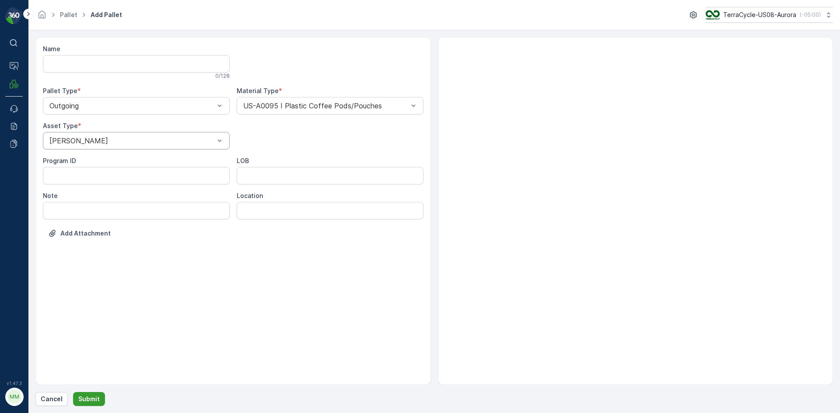
click at [92, 400] on p "Submit" at bounding box center [88, 399] width 21 height 9
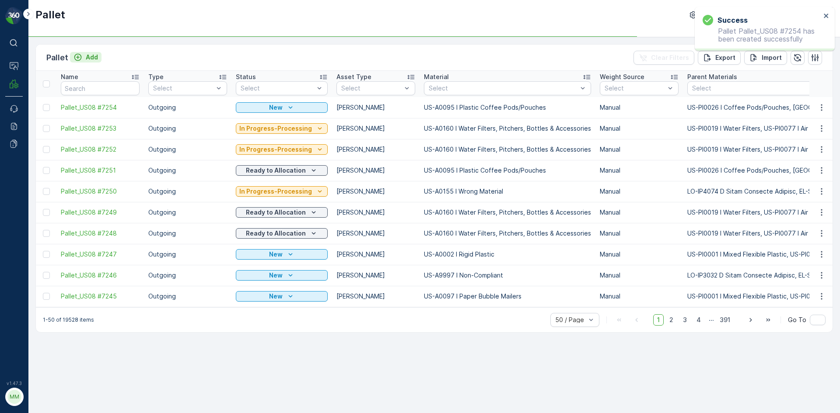
click at [86, 57] on p "Add" at bounding box center [92, 57] width 12 height 9
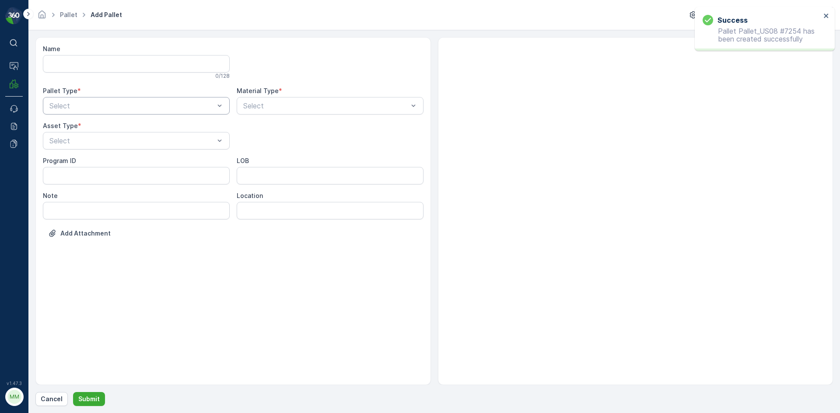
click at [173, 99] on div "Select" at bounding box center [136, 105] width 187 height 17
click at [147, 143] on div "Outgoing" at bounding box center [136, 142] width 176 height 8
click at [147, 143] on div at bounding box center [132, 141] width 167 height 8
click at [140, 158] on div "[PERSON_NAME]" at bounding box center [136, 162] width 187 height 15
click at [271, 106] on div at bounding box center [325, 106] width 167 height 8
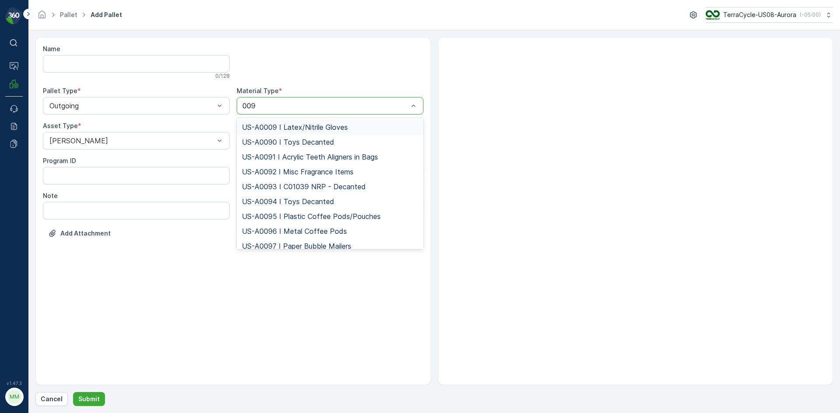
type input "0095"
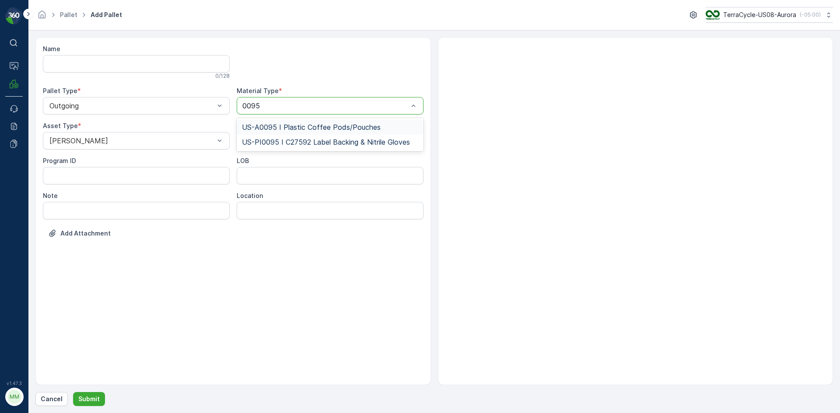
click at [291, 126] on span "US-A0095 I Plastic Coffee Pods/Pouches" at bounding box center [311, 127] width 139 height 8
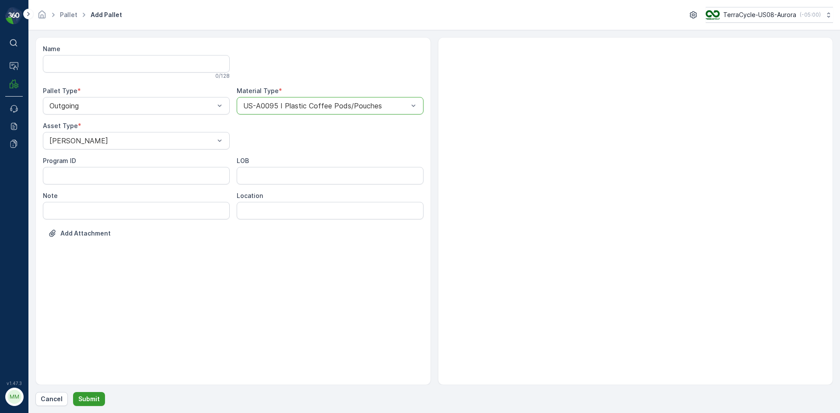
click at [90, 399] on p "Submit" at bounding box center [88, 399] width 21 height 9
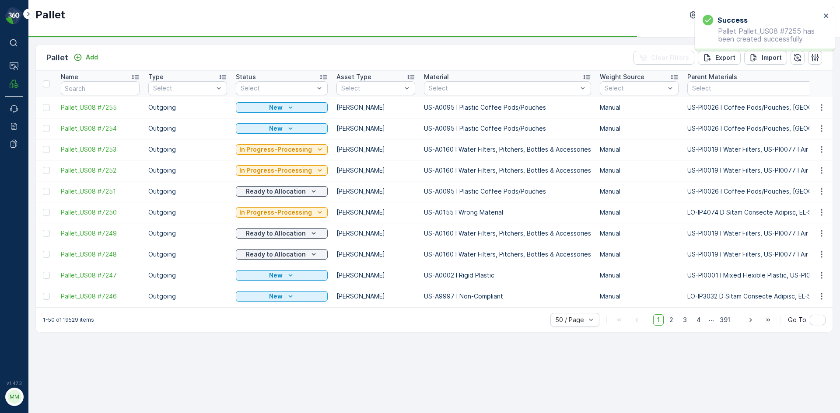
click at [42, 106] on td at bounding box center [46, 107] width 21 height 21
click at [48, 130] on div at bounding box center [46, 128] width 7 height 7
click at [43, 125] on input "checkbox" at bounding box center [43, 125] width 0 height 0
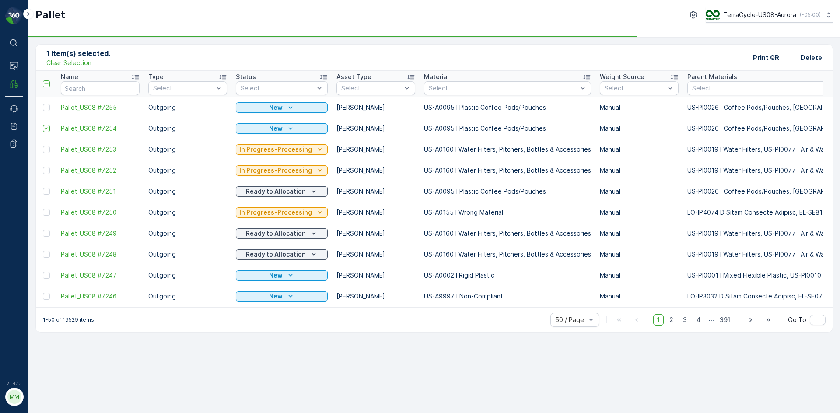
click at [49, 113] on td at bounding box center [46, 107] width 21 height 21
click at [49, 109] on div at bounding box center [46, 107] width 7 height 7
click at [43, 104] on input "checkbox" at bounding box center [43, 104] width 0 height 0
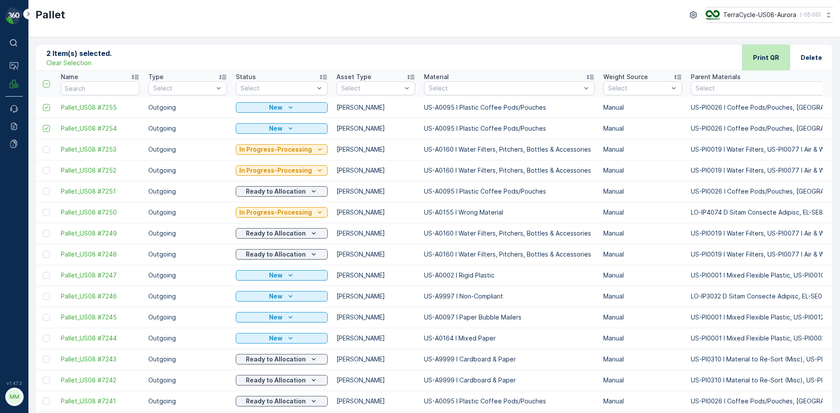
click at [765, 54] on p "Print QR" at bounding box center [766, 57] width 26 height 9
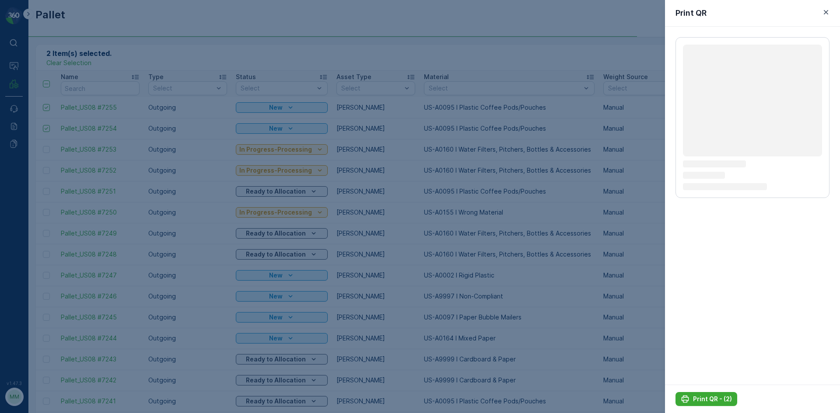
click at [704, 392] on div "Print QR - (2)" at bounding box center [752, 399] width 175 height 28
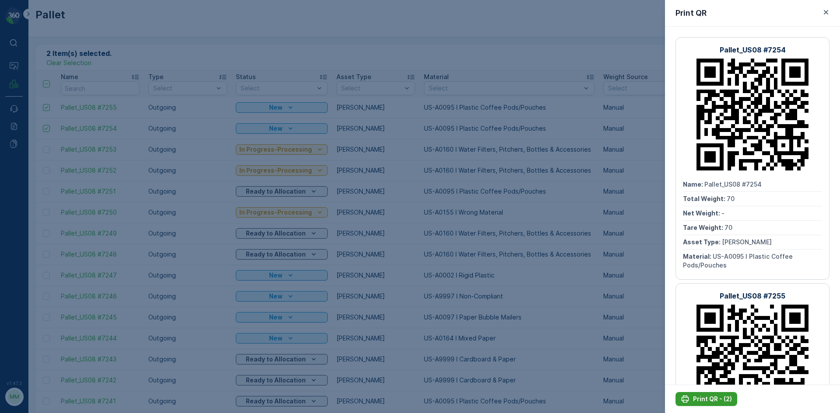
click at [704, 397] on p "Print QR - (2)" at bounding box center [712, 399] width 39 height 9
click at [825, 9] on icon "button" at bounding box center [825, 12] width 9 height 9
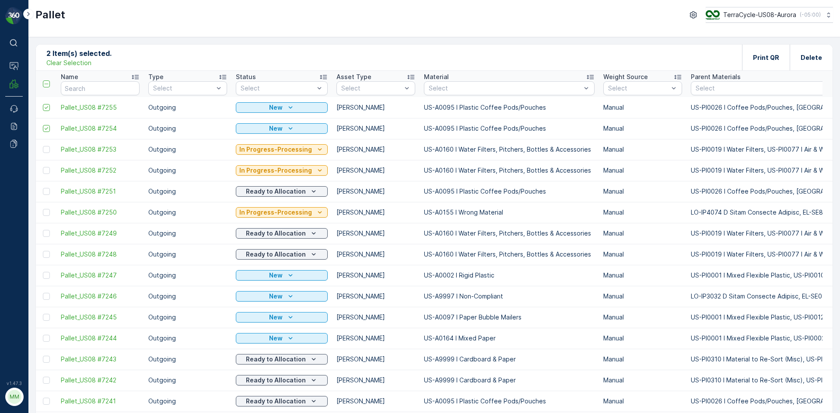
click at [70, 62] on p "Clear Selection" at bounding box center [68, 63] width 45 height 9
click at [89, 53] on p "Add" at bounding box center [92, 57] width 12 height 9
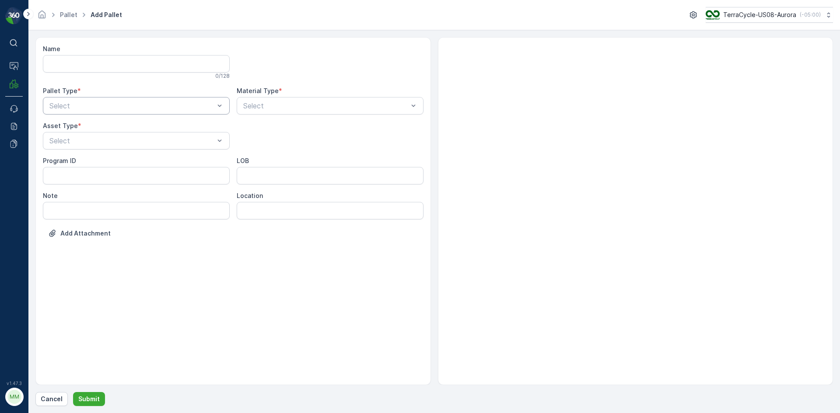
click at [159, 109] on div at bounding box center [132, 106] width 167 height 8
click at [140, 150] on div "Incoming Outgoing" at bounding box center [136, 134] width 187 height 33
click at [143, 143] on div "Outgoing" at bounding box center [136, 142] width 176 height 8
click at [144, 141] on div at bounding box center [132, 141] width 167 height 8
click at [135, 161] on div "[PERSON_NAME]" at bounding box center [136, 162] width 176 height 8
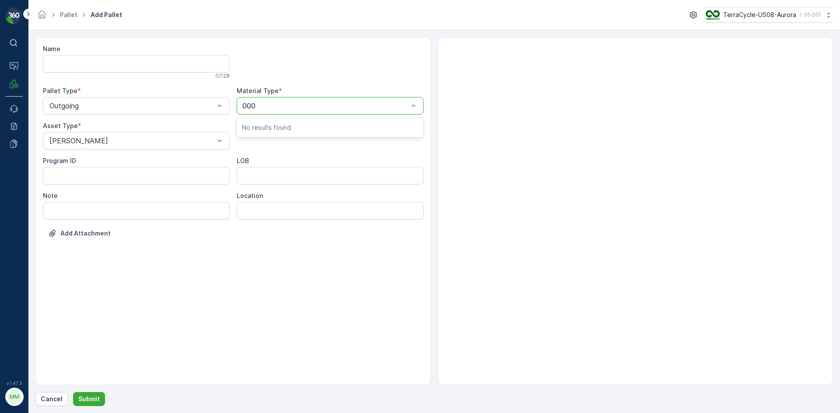
type input "0001"
click at [279, 132] on div "US-A0001 I Mixed Flexibles" at bounding box center [330, 127] width 187 height 15
click at [90, 399] on p "Submit" at bounding box center [88, 399] width 21 height 9
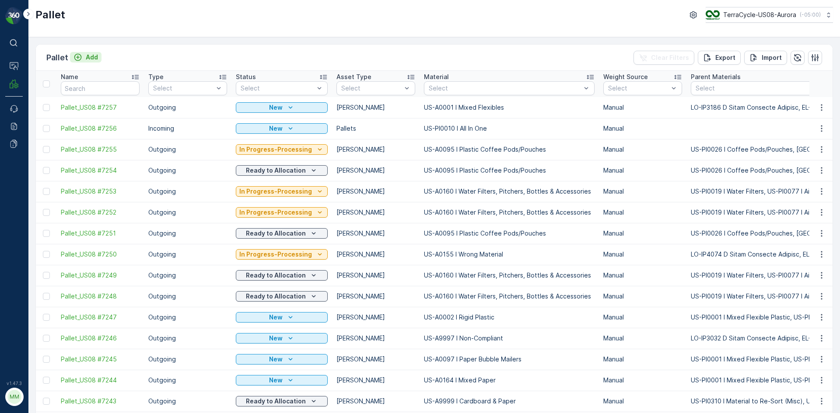
click at [96, 53] on p "Add" at bounding box center [92, 57] width 12 height 9
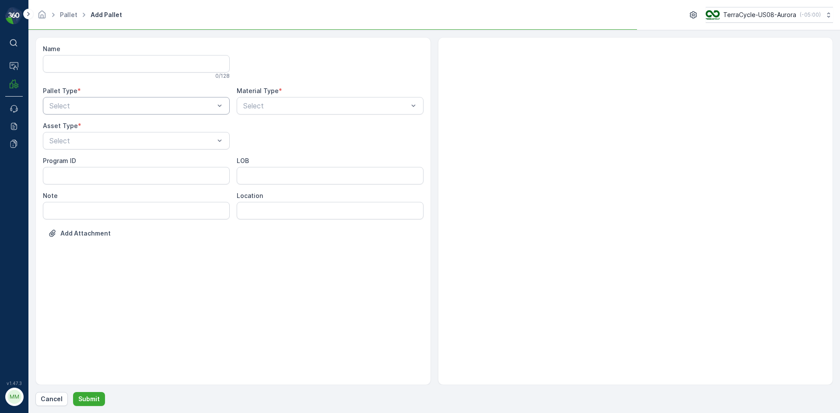
click at [71, 109] on div at bounding box center [132, 106] width 167 height 8
click at [63, 145] on span "Outgoing" at bounding box center [62, 142] width 29 height 8
click at [78, 138] on div at bounding box center [132, 141] width 167 height 8
click at [71, 161] on span "[PERSON_NAME]" at bounding box center [77, 162] width 59 height 8
type input "0019"
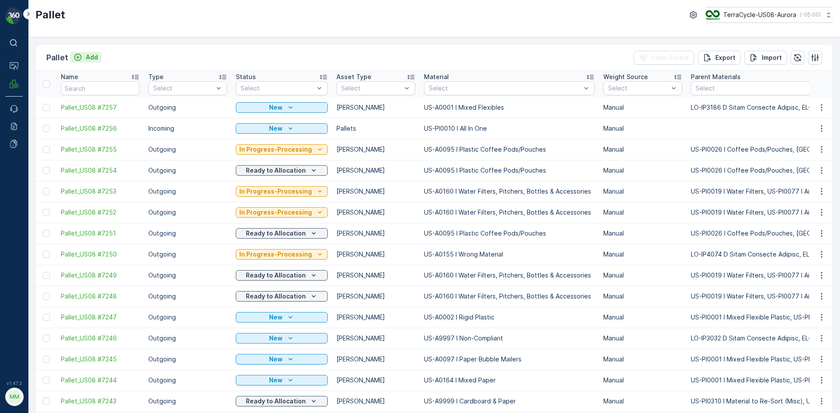
click at [92, 59] on p "Add" at bounding box center [92, 57] width 12 height 9
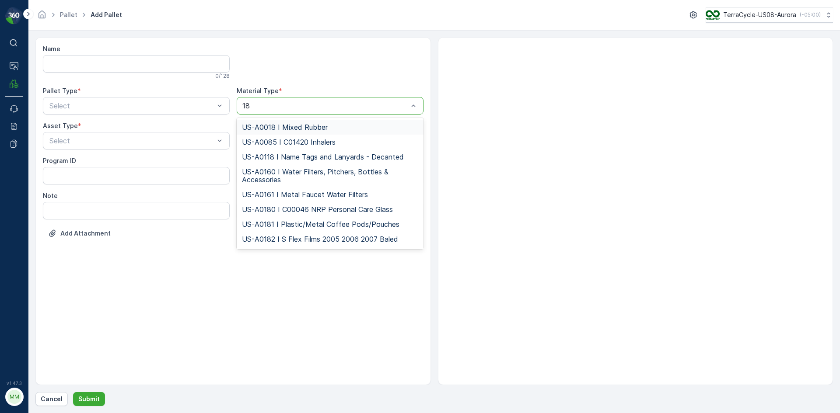
type input "181"
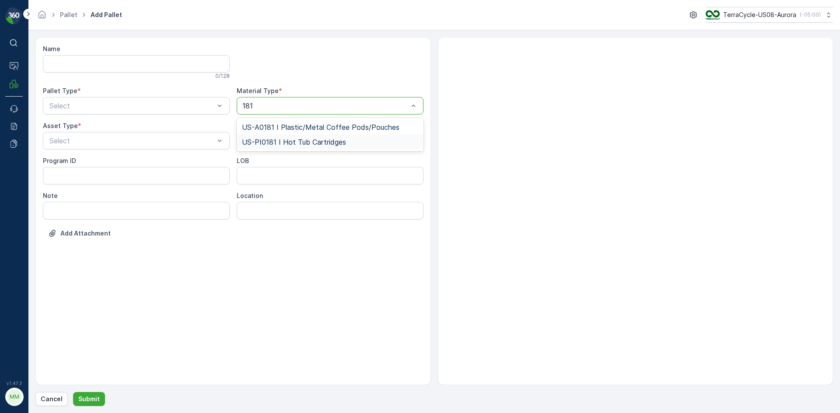
click at [315, 139] on span "US-PI0181 I Hot Tub Cartridges" at bounding box center [294, 142] width 104 height 8
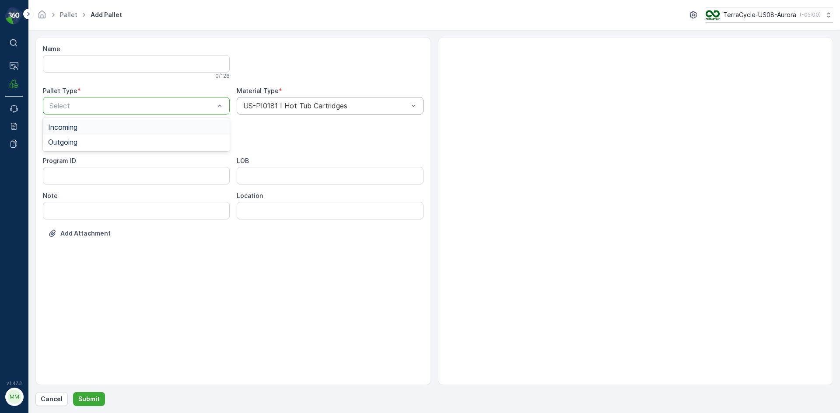
drag, startPoint x: 108, startPoint y: 156, endPoint x: 111, endPoint y: 148, distance: 8.3
click at [108, 155] on div "Name 0 / 128 Pallet Type * 2 results available. Use Up and Down to choose optio…" at bounding box center [233, 148] width 381 height 206
click at [125, 103] on div at bounding box center [132, 106] width 167 height 8
click at [108, 143] on div "Outgoing" at bounding box center [136, 142] width 176 height 8
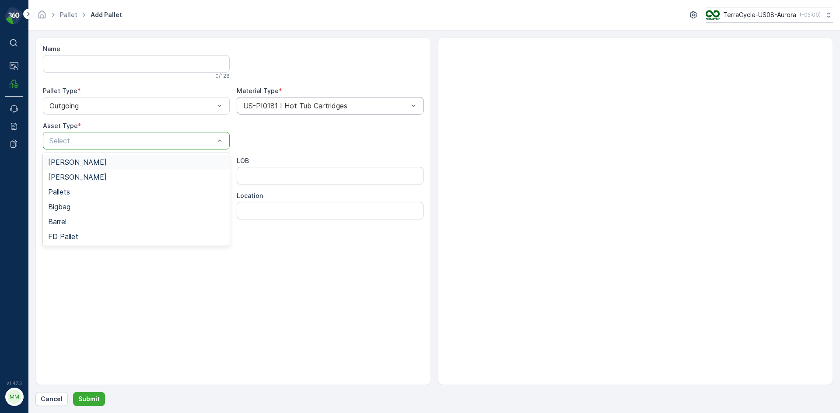
click at [108, 143] on div at bounding box center [132, 141] width 167 height 8
click at [96, 174] on div "[PERSON_NAME]" at bounding box center [136, 177] width 176 height 8
click at [76, 141] on div at bounding box center [132, 141] width 167 height 8
click at [70, 164] on span "[PERSON_NAME]" at bounding box center [77, 162] width 59 height 8
click at [84, 403] on p "Submit" at bounding box center [88, 399] width 21 height 9
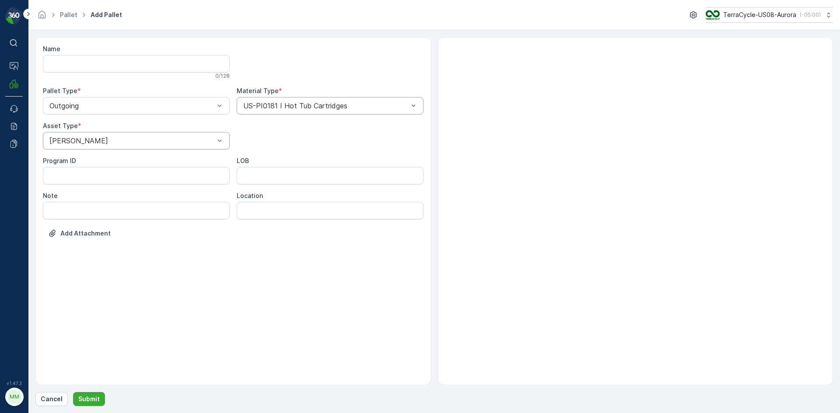
click at [131, 137] on div "[PERSON_NAME]" at bounding box center [136, 140] width 187 height 17
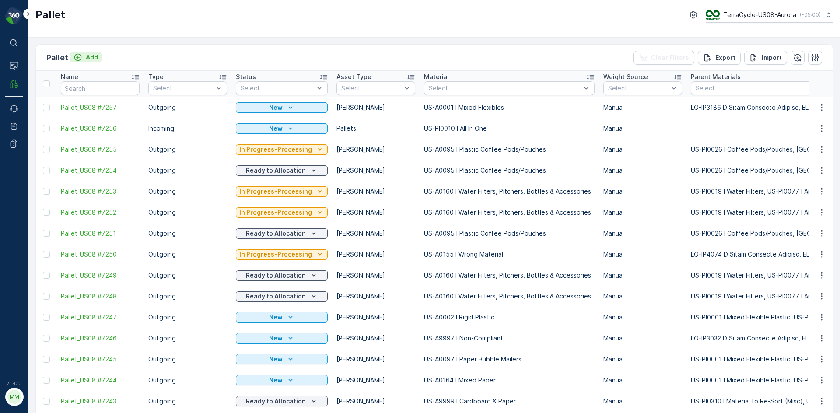
click at [90, 59] on p "Add" at bounding box center [92, 57] width 12 height 9
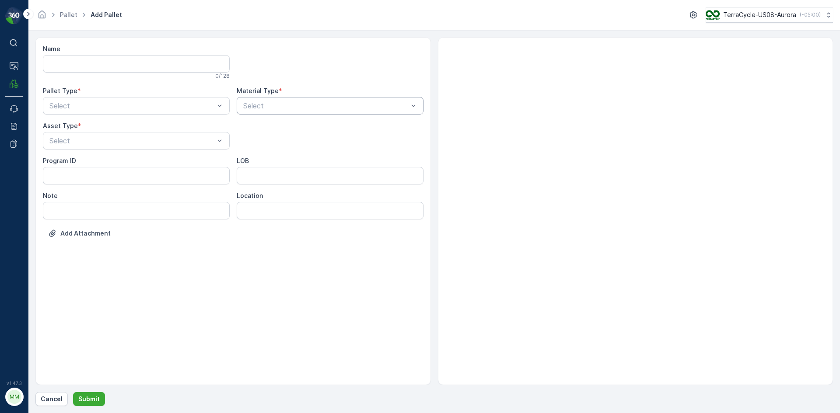
click at [255, 104] on div at bounding box center [325, 106] width 167 height 8
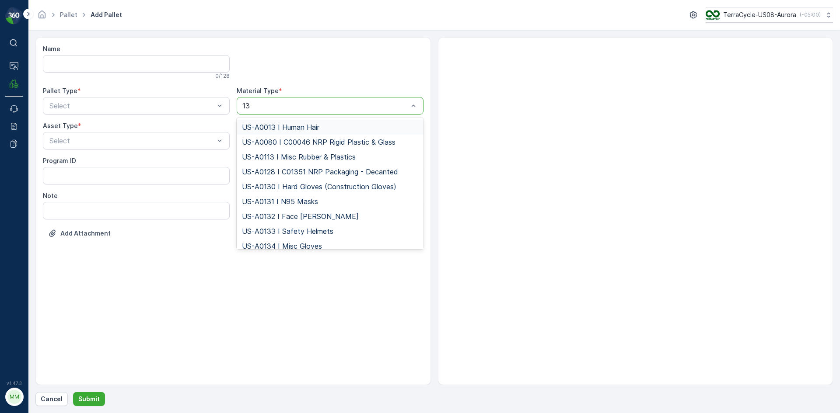
type input "136"
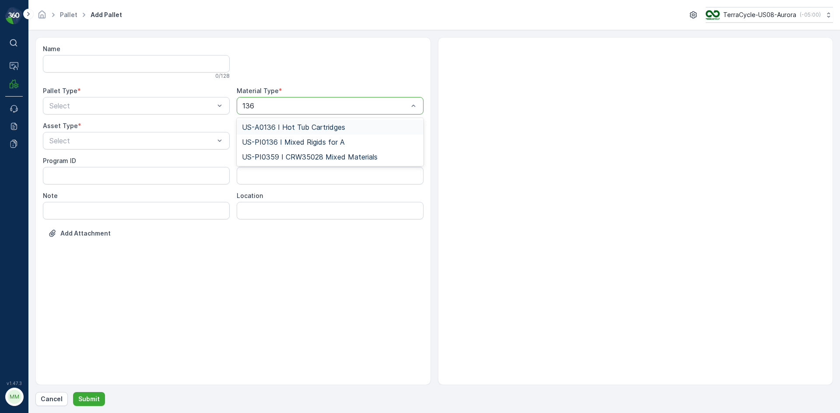
click at [265, 122] on div "US-A0136 I Hot Tub Cartridges" at bounding box center [330, 127] width 187 height 15
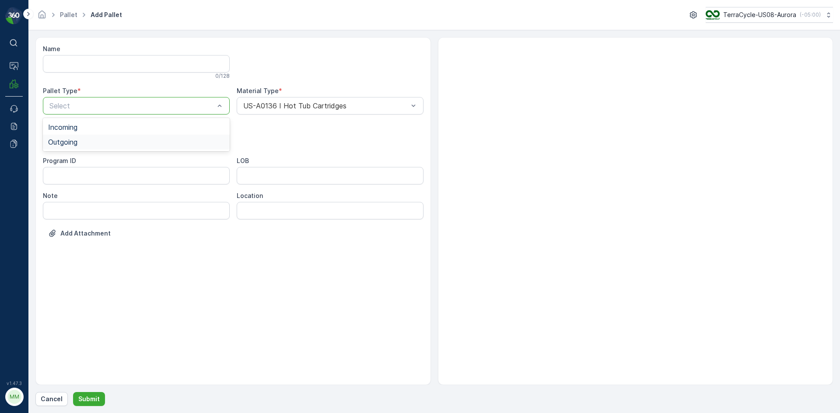
click at [81, 141] on div "Outgoing" at bounding box center [136, 142] width 176 height 8
click at [81, 141] on div at bounding box center [132, 141] width 167 height 8
click at [77, 160] on div "[PERSON_NAME]" at bounding box center [136, 162] width 176 height 8
click at [93, 398] on p "Submit" at bounding box center [88, 399] width 21 height 9
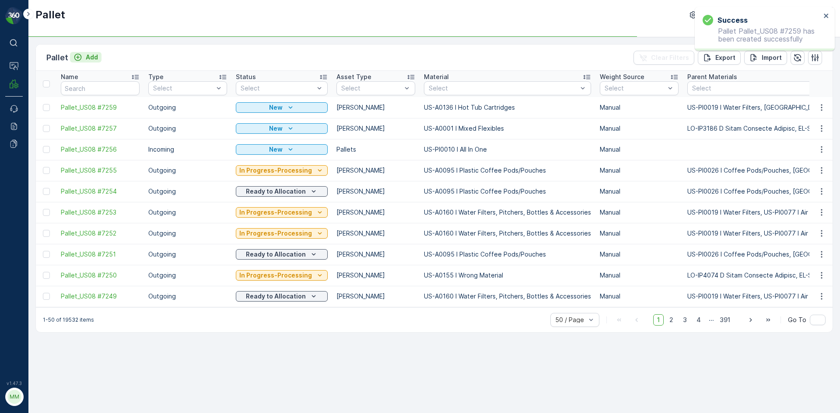
click at [95, 60] on p "Add" at bounding box center [92, 57] width 12 height 9
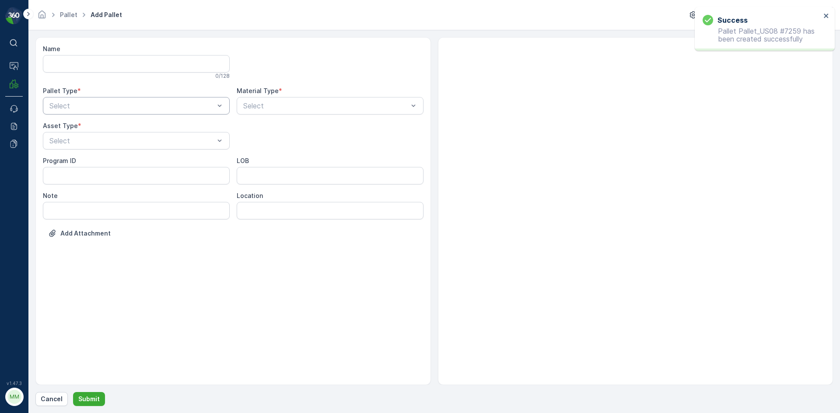
click at [122, 109] on div at bounding box center [132, 106] width 167 height 8
click at [104, 146] on div "Outgoing" at bounding box center [136, 142] width 187 height 15
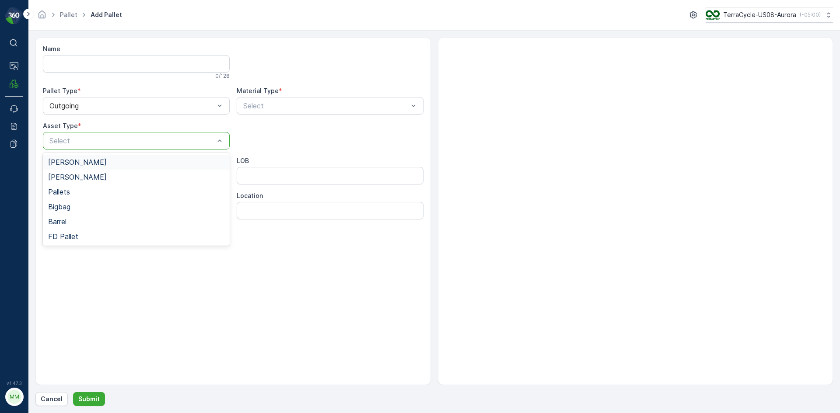
click at [104, 146] on div "Select" at bounding box center [136, 140] width 187 height 17
click at [94, 161] on div "[PERSON_NAME]" at bounding box center [136, 162] width 176 height 8
click at [246, 109] on div at bounding box center [325, 106] width 167 height 8
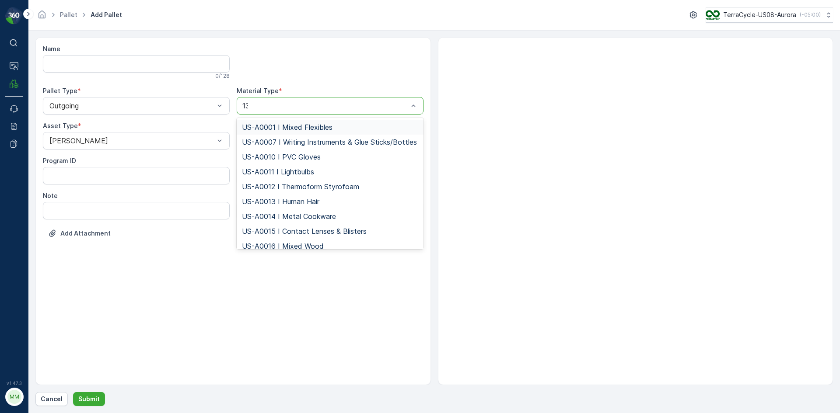
type input "136"
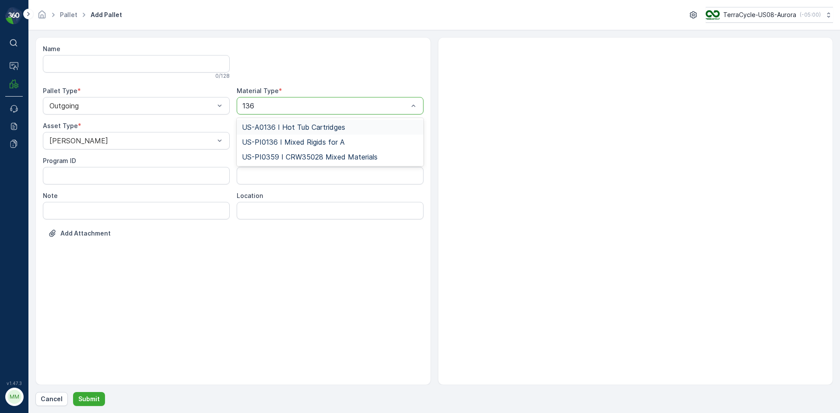
click at [277, 120] on div "US-A0136 I Hot Tub Cartridges" at bounding box center [330, 127] width 187 height 15
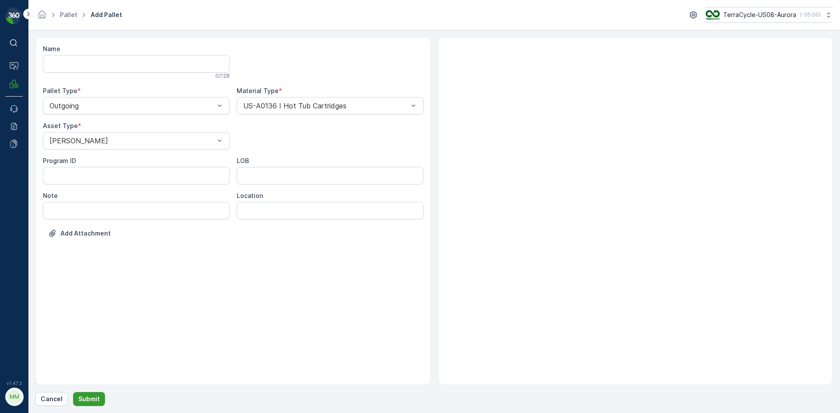
click at [98, 398] on button "Submit" at bounding box center [89, 399] width 32 height 14
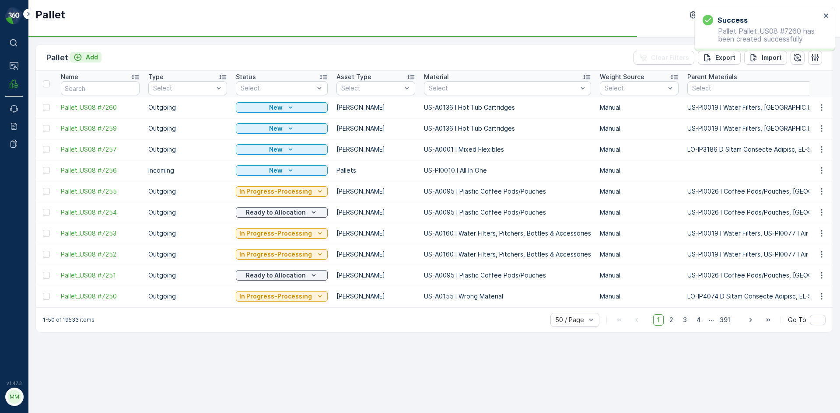
click at [91, 54] on p "Add" at bounding box center [92, 57] width 12 height 9
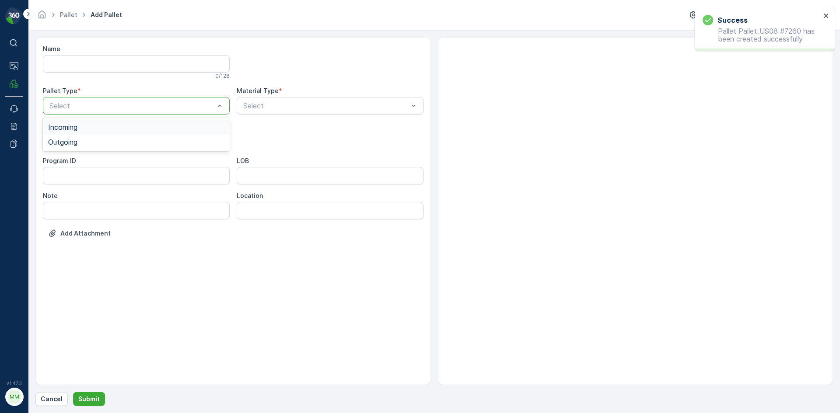
click at [86, 102] on div at bounding box center [132, 106] width 167 height 8
click at [68, 133] on div "Incoming" at bounding box center [136, 127] width 187 height 15
click at [94, 101] on div "Incoming" at bounding box center [136, 105] width 187 height 17
click at [70, 151] on div "Name 0 / 128 Pallet Type * option Incoming, selected. 2 results available. Use …" at bounding box center [233, 148] width 381 height 206
click at [98, 101] on div "Incoming" at bounding box center [136, 105] width 187 height 17
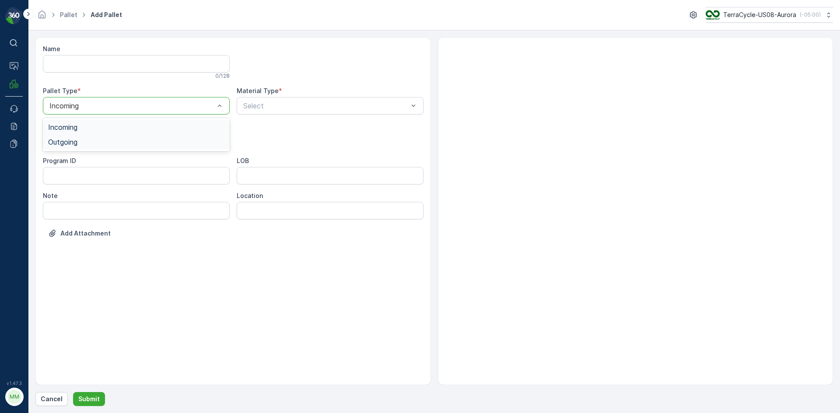
click at [67, 141] on span "Outgoing" at bounding box center [62, 142] width 29 height 8
click at [77, 139] on div at bounding box center [132, 141] width 167 height 8
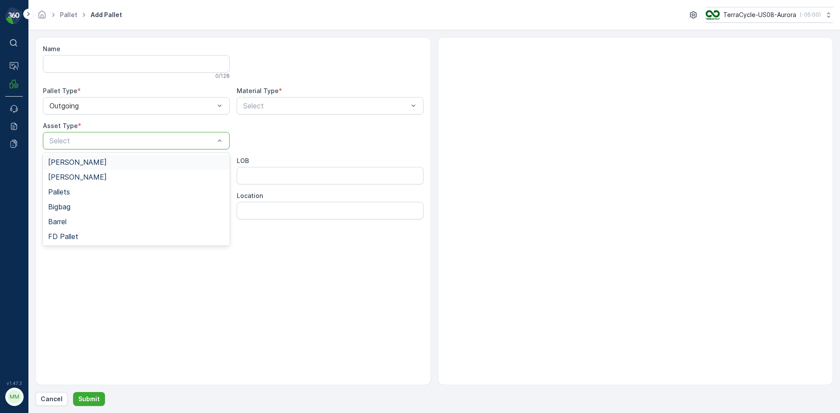
click at [77, 161] on div "[PERSON_NAME]" at bounding box center [136, 162] width 176 height 8
click at [262, 112] on div "Select" at bounding box center [330, 105] width 187 height 17
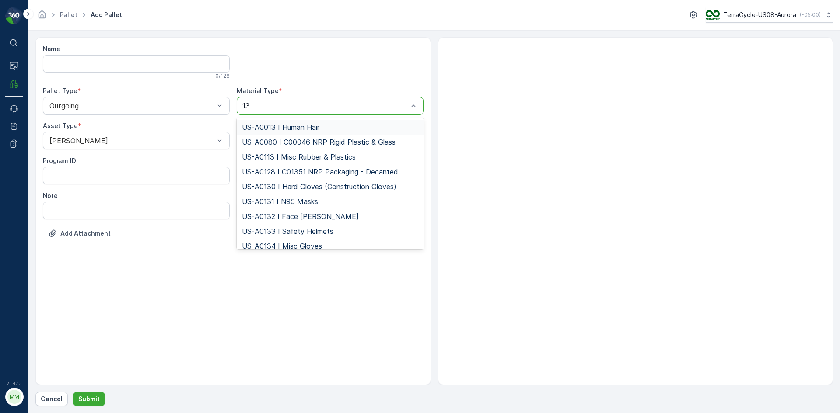
type input "136"
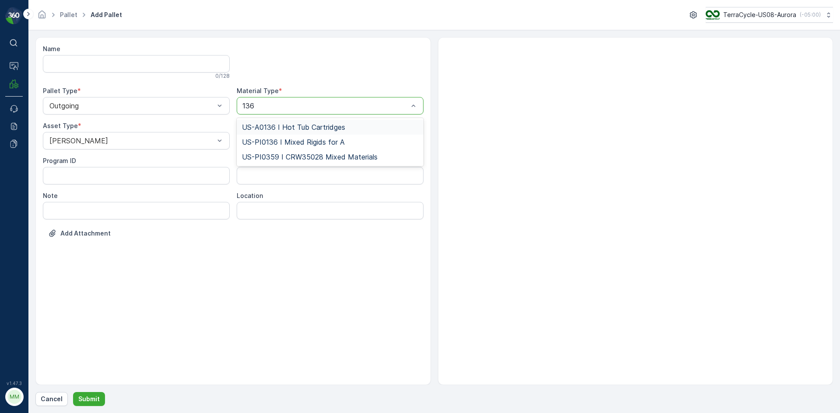
drag, startPoint x: 262, startPoint y: 126, endPoint x: 280, endPoint y: 126, distance: 18.4
click at [262, 126] on span "US-A0136 I Hot Tub Cartridges" at bounding box center [293, 127] width 103 height 8
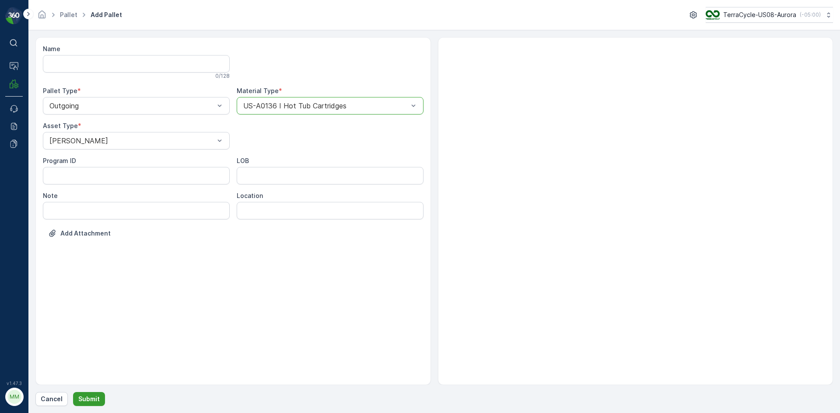
click at [86, 405] on button "Submit" at bounding box center [89, 399] width 32 height 14
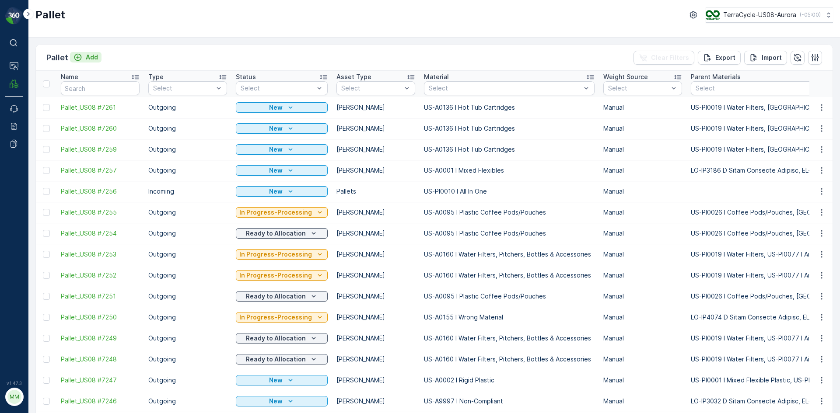
click at [94, 57] on p "Add" at bounding box center [92, 57] width 12 height 9
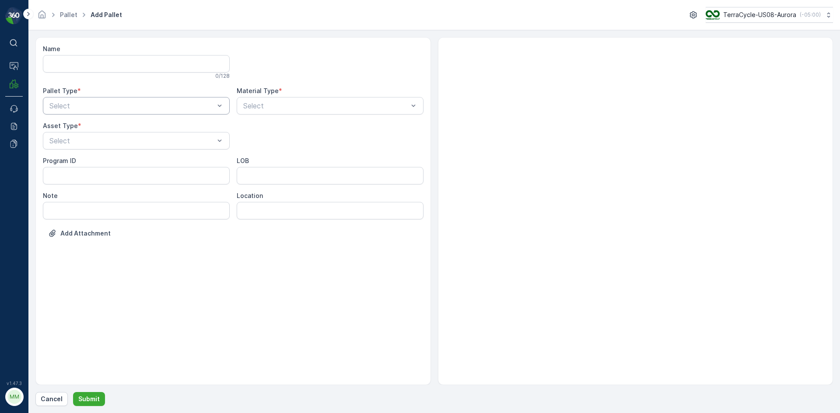
click at [84, 103] on div at bounding box center [132, 106] width 167 height 8
click at [77, 140] on span "Outgoing" at bounding box center [62, 142] width 29 height 8
click at [80, 137] on div at bounding box center [132, 141] width 167 height 8
click at [73, 157] on div "[PERSON_NAME]" at bounding box center [136, 162] width 187 height 15
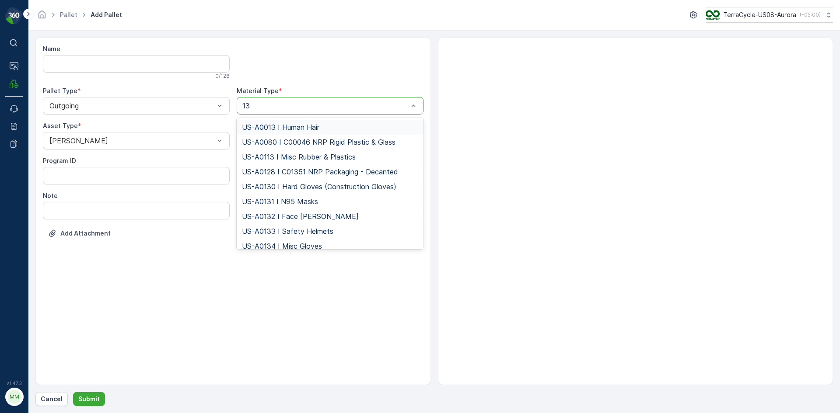
type input "136"
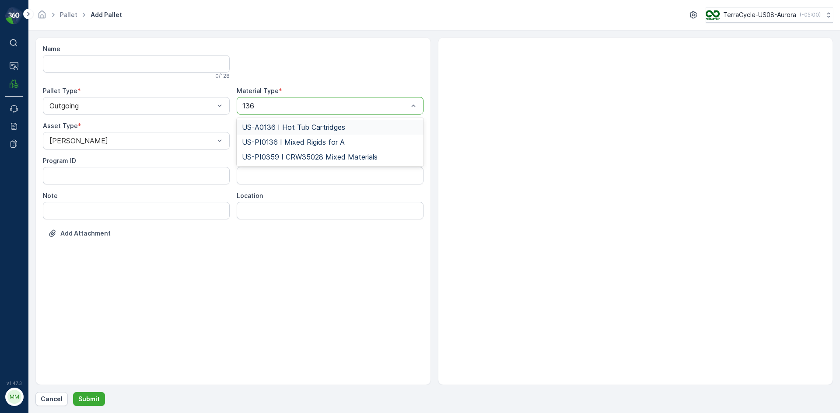
click at [276, 123] on span "US-A0136 I Hot Tub Cartridges" at bounding box center [293, 127] width 103 height 8
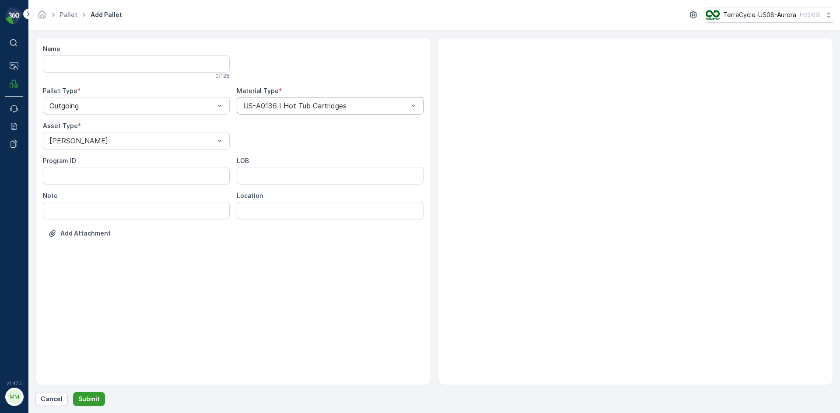
click at [86, 397] on p "Submit" at bounding box center [88, 399] width 21 height 9
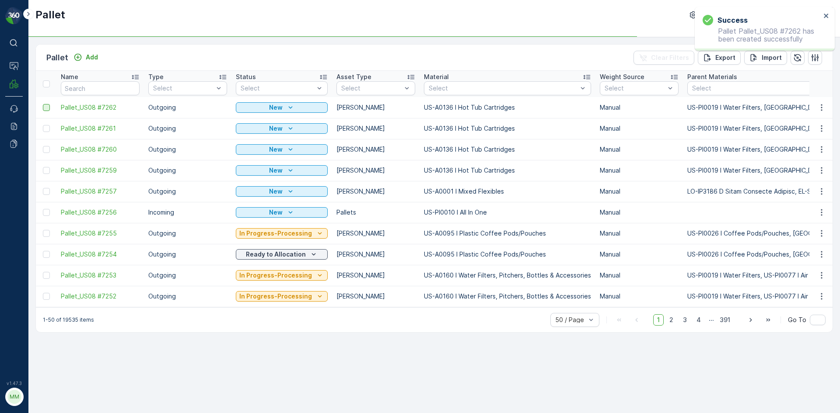
click at [45, 105] on div at bounding box center [46, 107] width 7 height 7
click at [43, 104] on input "checkbox" at bounding box center [43, 104] width 0 height 0
click at [43, 131] on div at bounding box center [46, 128] width 7 height 7
click at [43, 125] on input "checkbox" at bounding box center [43, 125] width 0 height 0
click at [45, 152] on div at bounding box center [46, 149] width 7 height 7
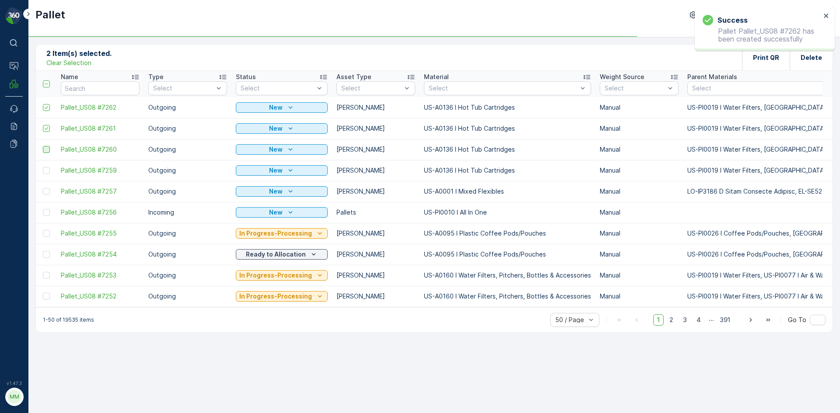
click at [43, 146] on input "checkbox" at bounding box center [43, 146] width 0 height 0
click at [46, 172] on div at bounding box center [46, 170] width 7 height 7
click at [43, 167] on input "checkbox" at bounding box center [43, 167] width 0 height 0
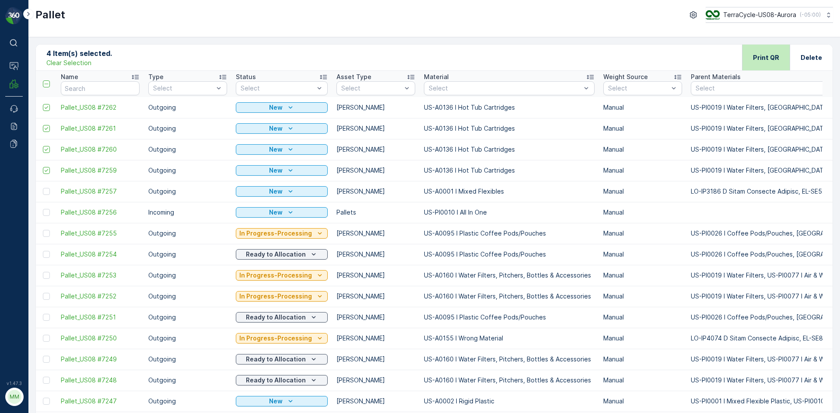
click at [772, 56] on p "Print QR" at bounding box center [766, 57] width 26 height 9
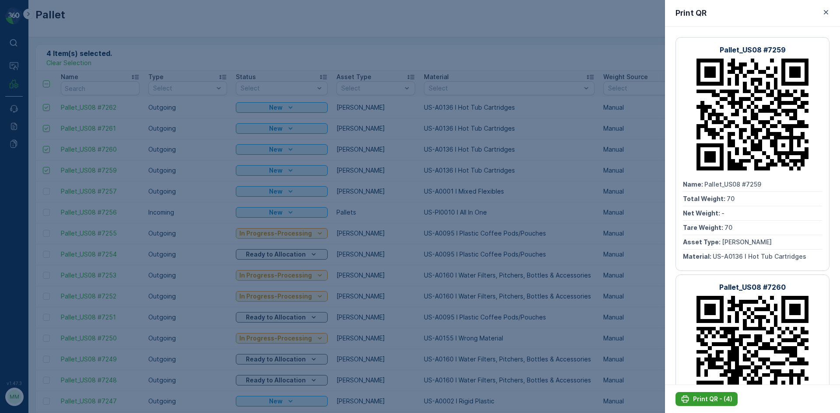
click at [715, 398] on p "Print QR - (4)" at bounding box center [712, 399] width 39 height 9
click at [825, 11] on icon "button" at bounding box center [826, 12] width 4 height 4
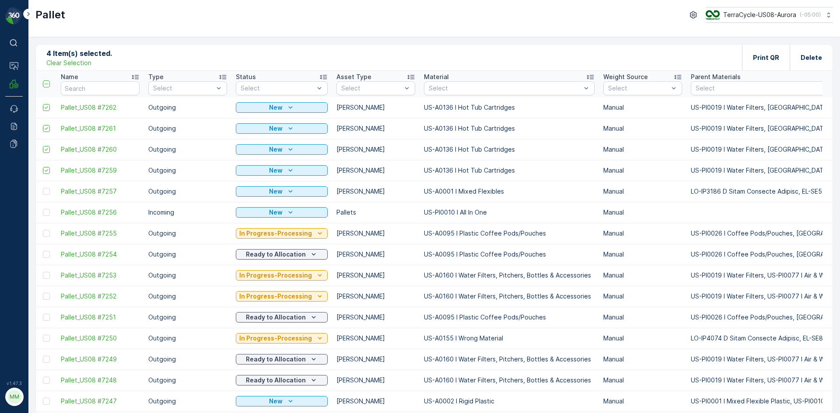
click at [56, 63] on p "Clear Selection" at bounding box center [68, 63] width 45 height 9
click at [93, 58] on p "Add" at bounding box center [92, 57] width 12 height 9
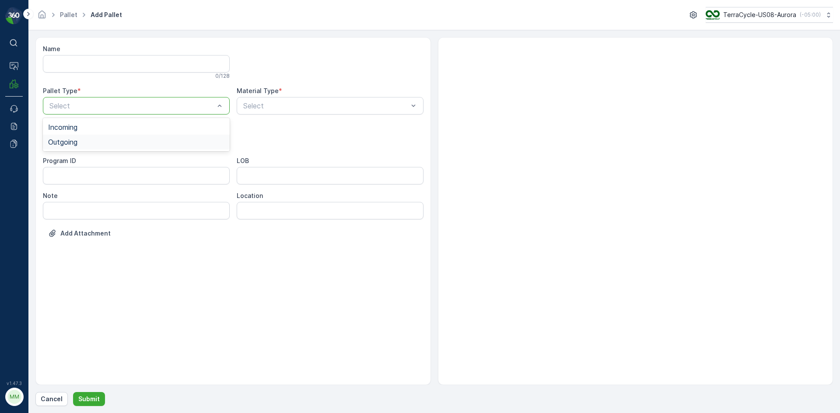
click at [104, 136] on div "Outgoing" at bounding box center [136, 142] width 187 height 15
click at [89, 163] on div "[PERSON_NAME]" at bounding box center [136, 162] width 176 height 8
click at [251, 105] on div at bounding box center [325, 106] width 167 height 8
type input "160"
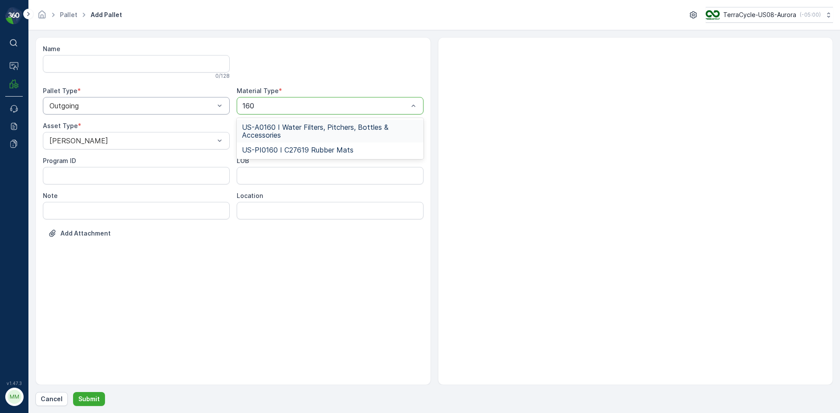
click at [287, 129] on span "US-A0160 I Water Filters, Pitchers, Bottles & Accessories" at bounding box center [330, 131] width 176 height 16
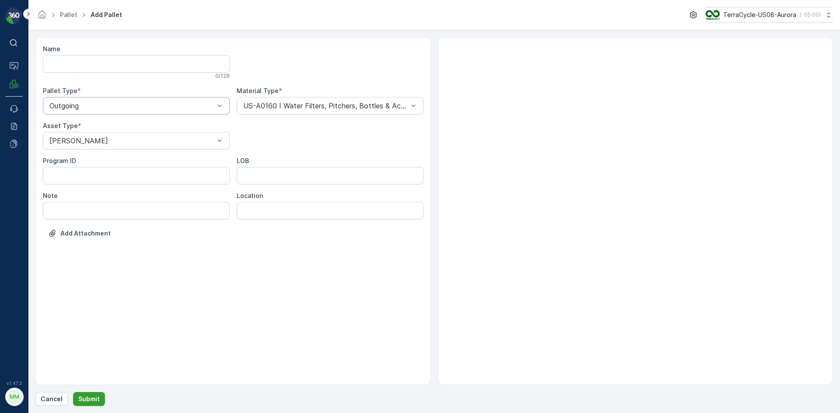
click at [84, 400] on p "Submit" at bounding box center [88, 399] width 21 height 9
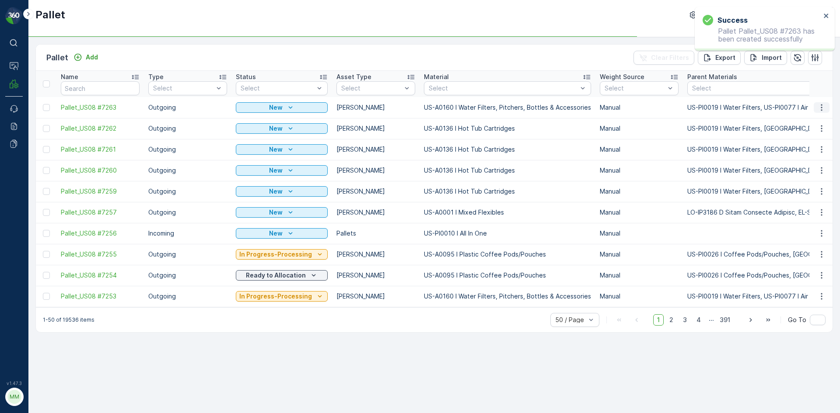
click at [821, 105] on icon "button" at bounding box center [820, 107] width 1 height 7
click at [813, 167] on div "Print QR" at bounding box center [811, 170] width 58 height 12
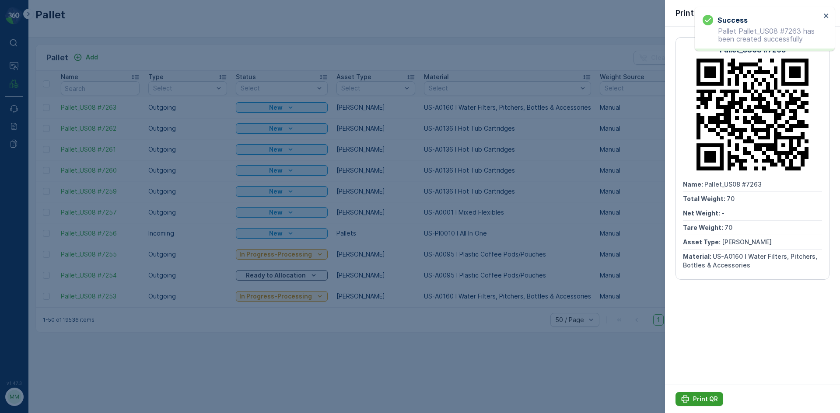
click at [703, 400] on p "Print QR" at bounding box center [705, 399] width 25 height 9
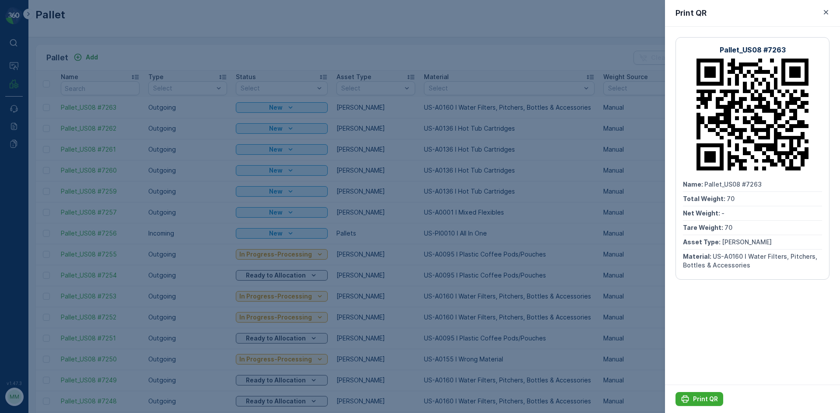
click at [832, 10] on div "Print QR" at bounding box center [752, 13] width 175 height 27
click at [827, 13] on icon "button" at bounding box center [825, 12] width 9 height 9
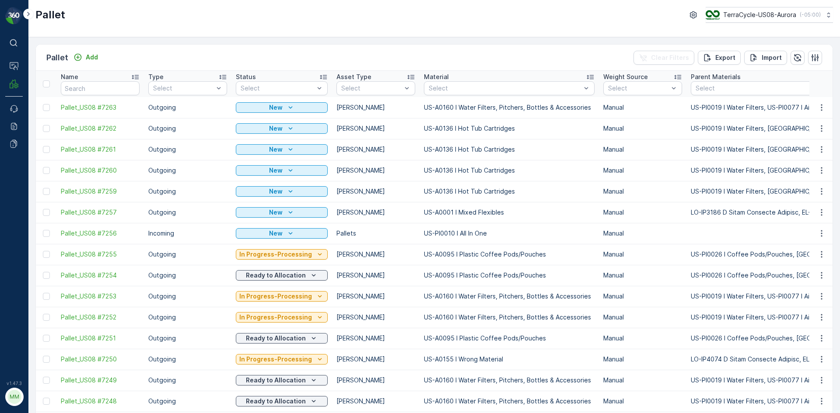
click at [92, 43] on div "Pallet Add Clear Filters Export Import Name Type Select Status Select Asset Typ…" at bounding box center [433, 225] width 811 height 376
click at [94, 57] on p "Add" at bounding box center [92, 57] width 12 height 9
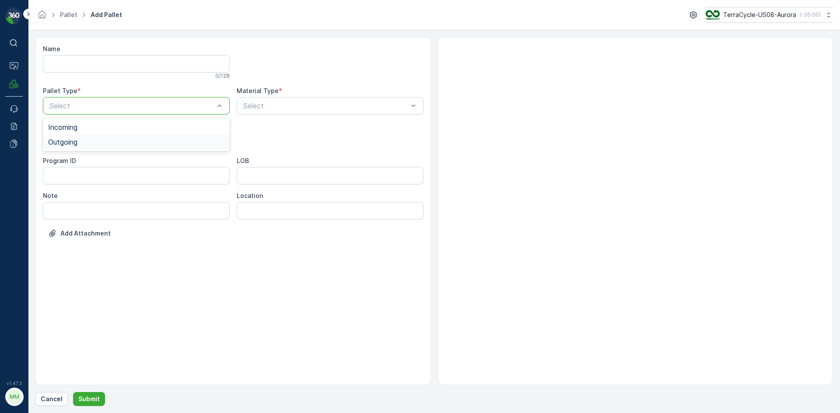
click at [127, 146] on div "Outgoing" at bounding box center [136, 142] width 187 height 15
click at [190, 138] on div at bounding box center [132, 141] width 167 height 8
click at [160, 161] on div "[PERSON_NAME]" at bounding box center [136, 162] width 176 height 8
click at [277, 105] on div at bounding box center [325, 106] width 167 height 8
type input "0096"
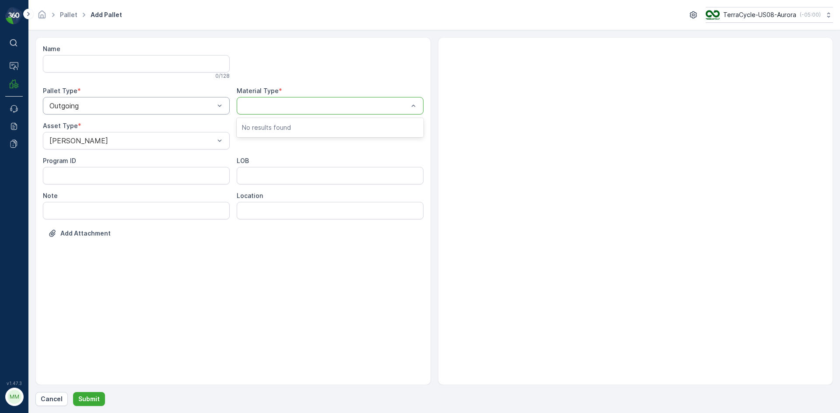
click at [359, 36] on form "Name 0 / 128 Pallet Type * Outgoing Material Type * Use Up and Down to choose o…" at bounding box center [433, 221] width 811 height 383
click at [337, 106] on div at bounding box center [325, 106] width 167 height 8
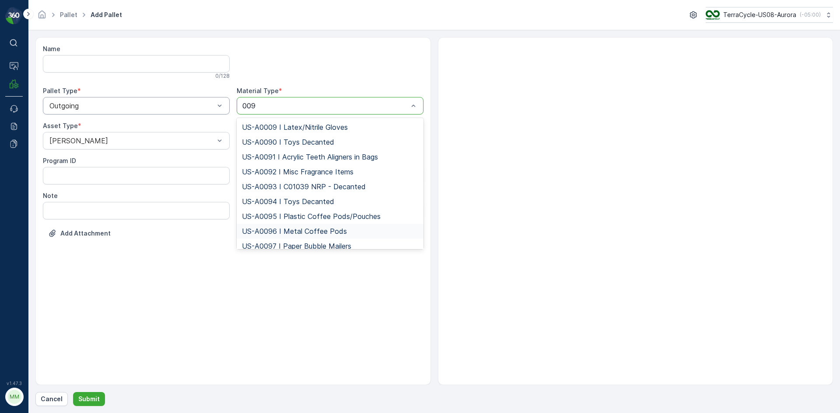
type input "0095"
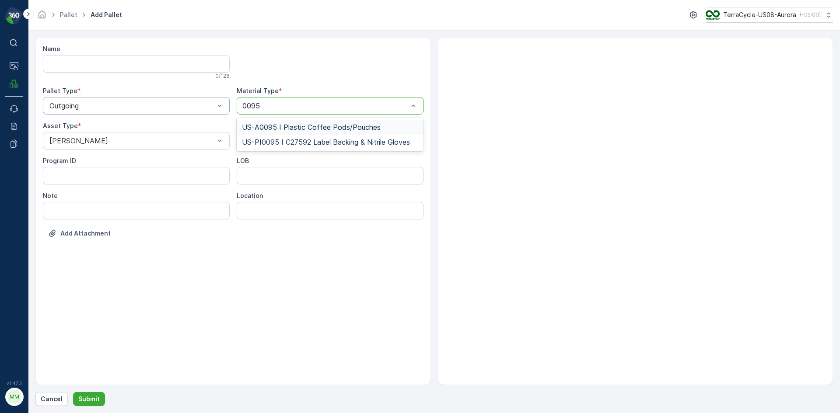
click at [360, 127] on span "US-A0095 I Plastic Coffee Pods/Pouches" at bounding box center [311, 127] width 139 height 8
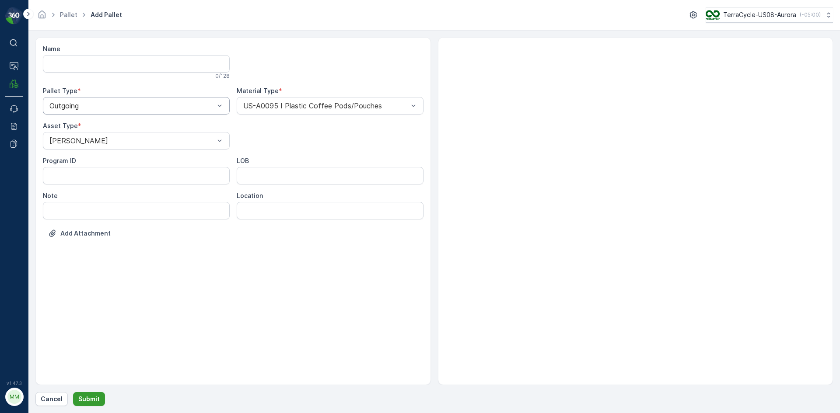
click at [91, 398] on p "Submit" at bounding box center [88, 399] width 21 height 9
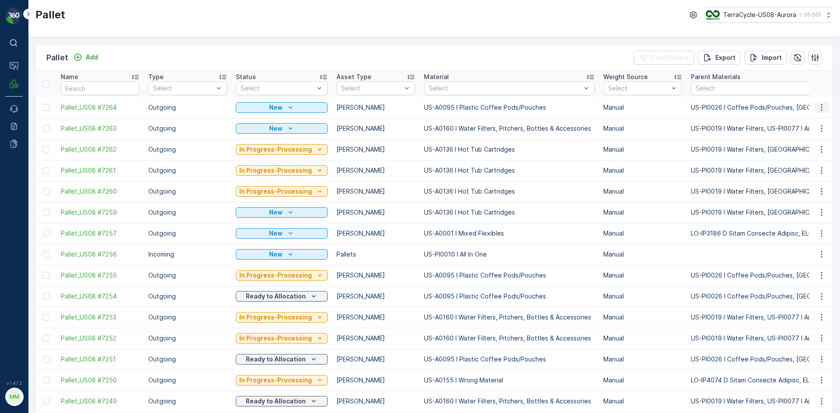
click at [818, 104] on icon "button" at bounding box center [821, 107] width 9 height 9
click at [797, 166] on span "Print QR" at bounding box center [797, 169] width 24 height 9
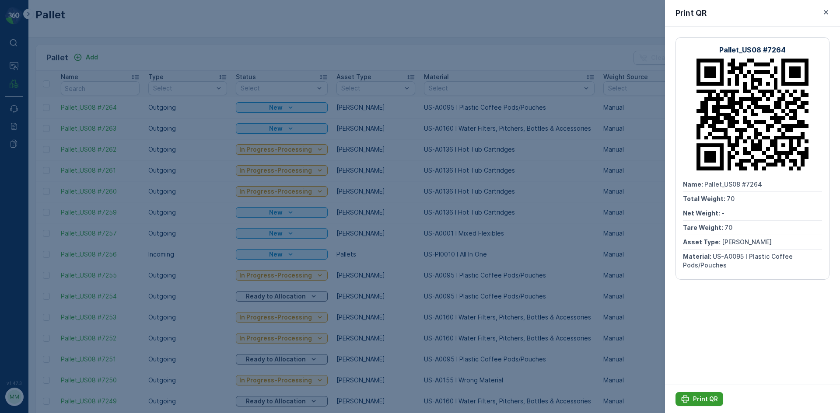
click at [703, 395] on p "Print QR" at bounding box center [705, 399] width 25 height 9
click at [604, 328] on div at bounding box center [420, 206] width 840 height 413
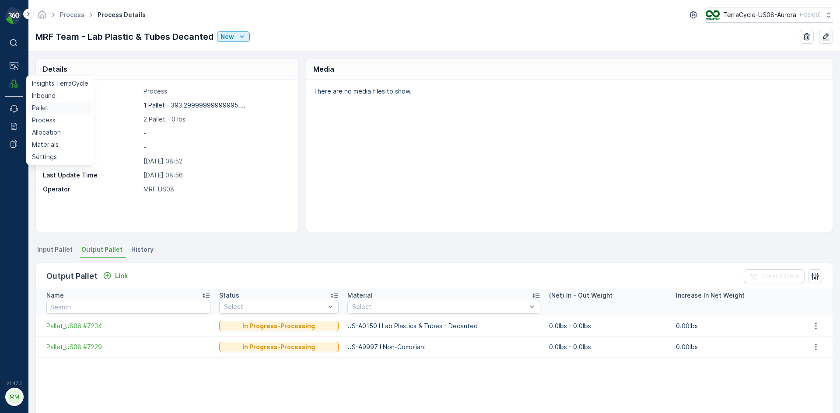
click at [39, 106] on p "Pallet" at bounding box center [40, 108] width 17 height 9
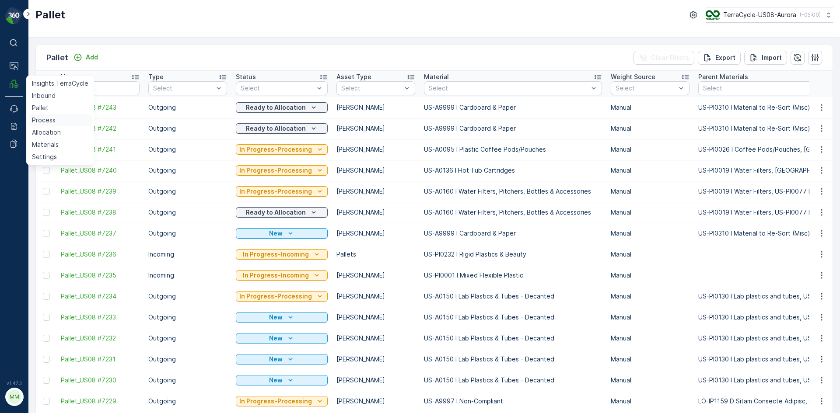
click at [61, 122] on link "Process" at bounding box center [59, 120] width 63 height 12
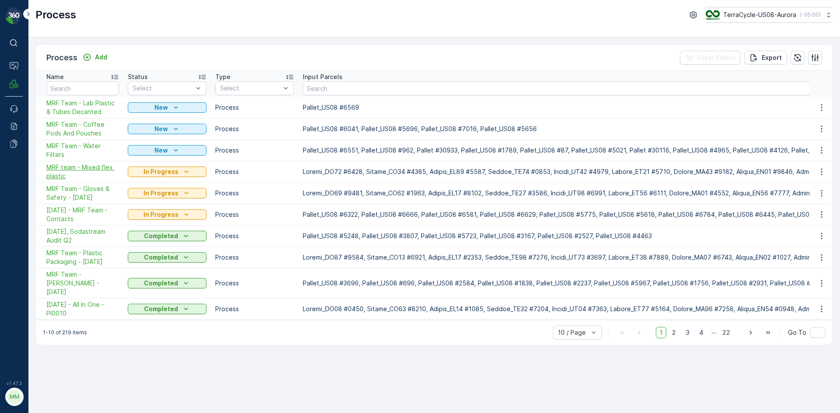
click at [75, 171] on span "MRF team - Mixed flex plastic" at bounding box center [82, 171] width 73 height 17
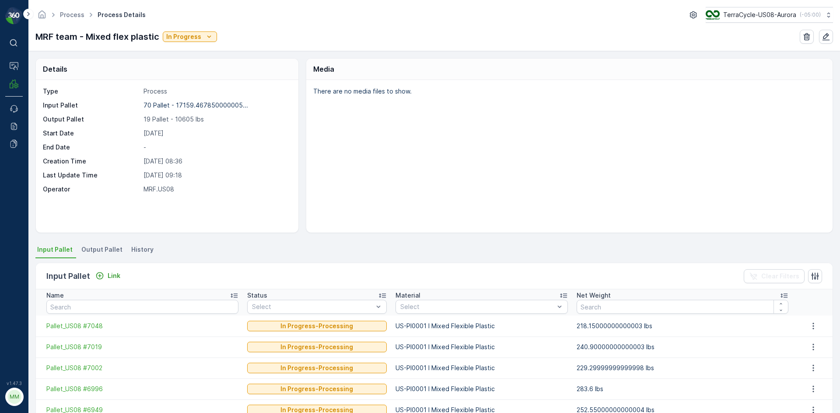
click at [93, 248] on span "Output Pallet" at bounding box center [101, 249] width 41 height 9
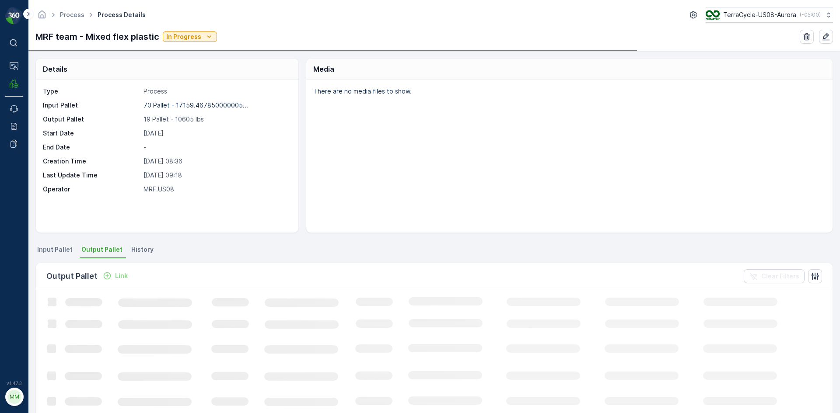
click at [119, 275] on p "Link" at bounding box center [121, 276] width 13 height 9
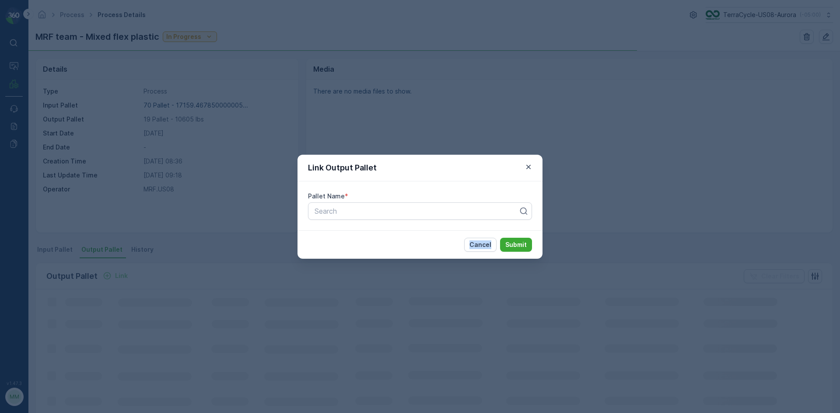
click at [119, 275] on div "Link Output Pallet Pallet Name * Search Cancel Submit" at bounding box center [420, 206] width 840 height 413
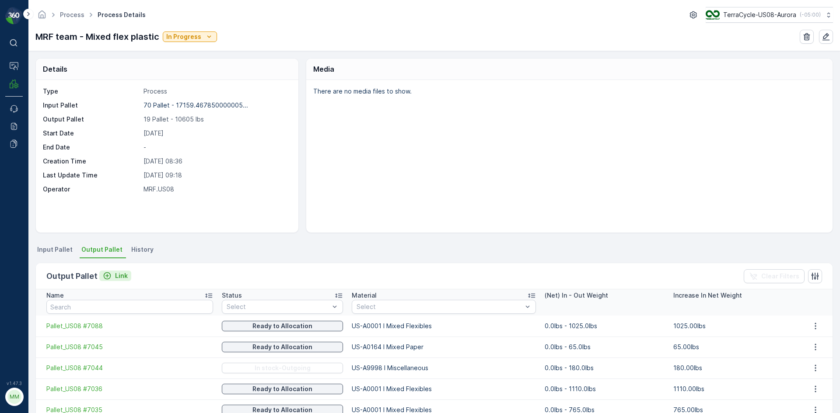
click at [119, 275] on p "Link" at bounding box center [121, 276] width 13 height 9
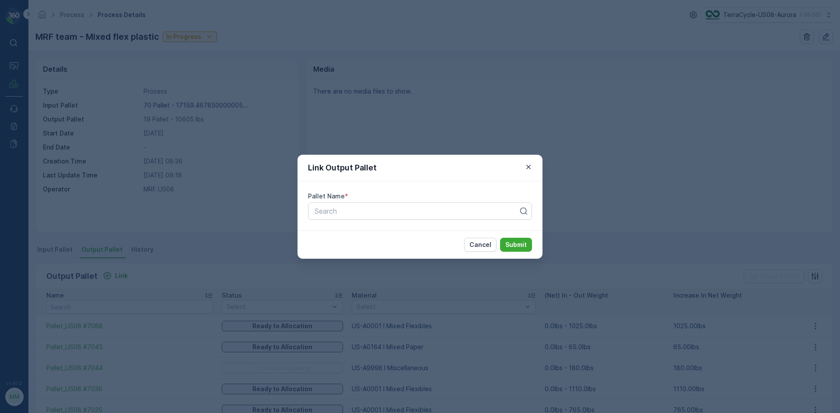
click at [376, 199] on div "Pallet Name *" at bounding box center [420, 196] width 224 height 9
click at [468, 101] on div "Link Output Pallet Pallet Name * Search Cancel Submit" at bounding box center [420, 206] width 840 height 413
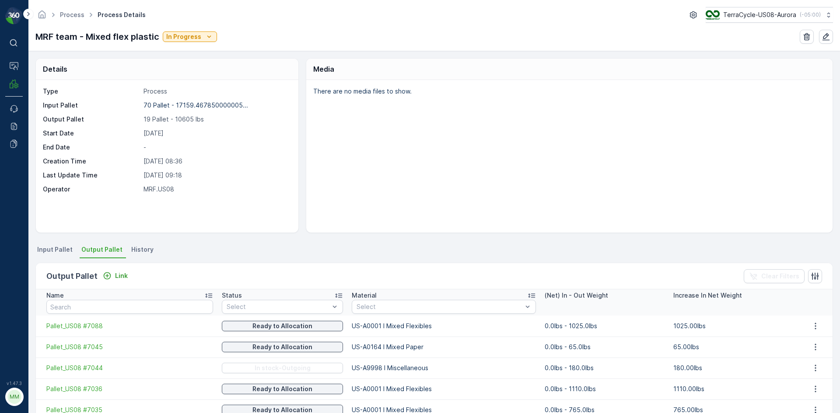
click at [56, 251] on span "Input Pallet" at bounding box center [54, 249] width 35 height 9
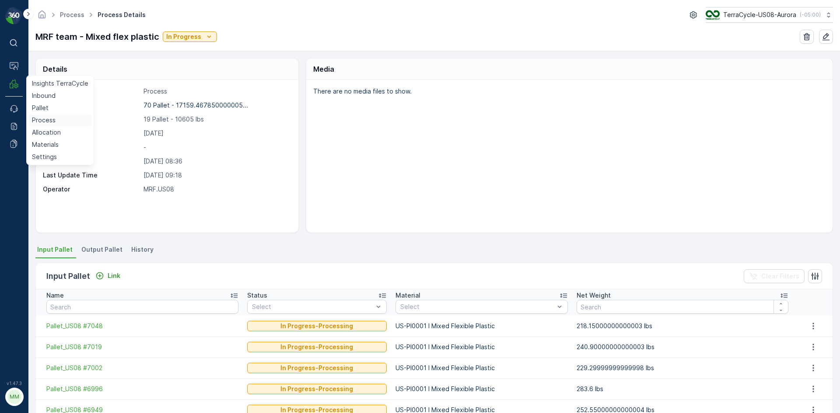
click at [37, 120] on p "Process" at bounding box center [44, 120] width 24 height 9
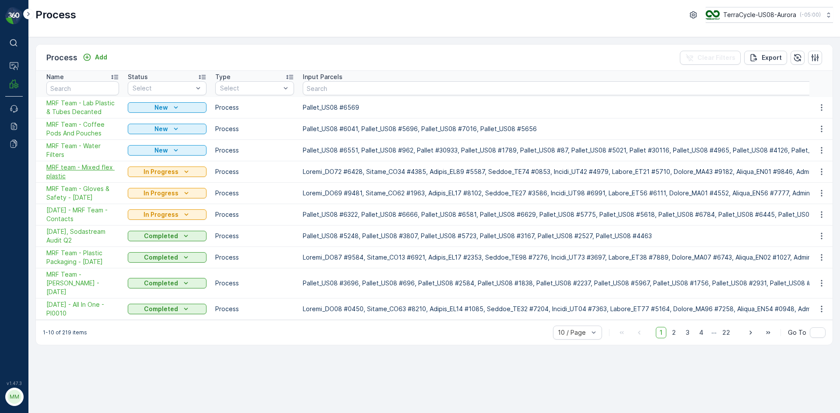
click at [101, 167] on span "MRF team - Mixed flex plastic" at bounding box center [82, 171] width 73 height 17
click at [103, 58] on p "Add" at bounding box center [101, 57] width 12 height 9
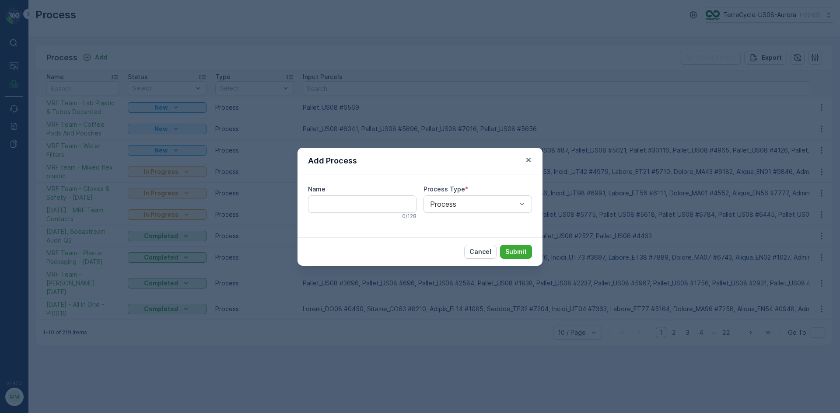
click at [342, 194] on div "Name 0 / 128" at bounding box center [362, 202] width 108 height 35
click at [343, 199] on input "Name" at bounding box center [362, 203] width 108 height 17
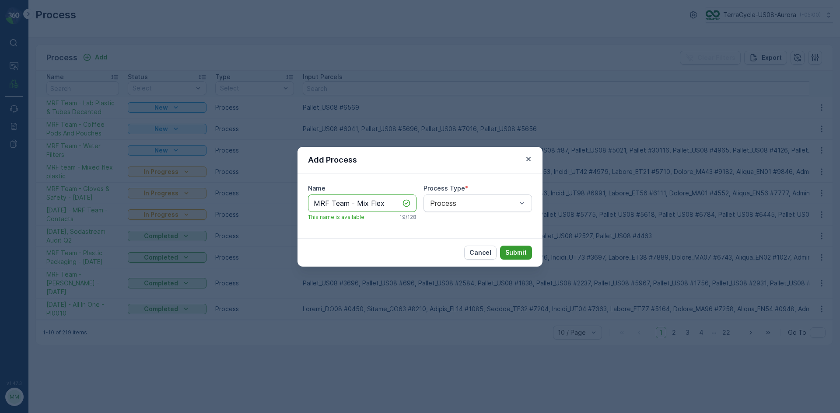
type input "MRF Team - Mix Flex"
click at [517, 249] on p "Submit" at bounding box center [515, 252] width 21 height 9
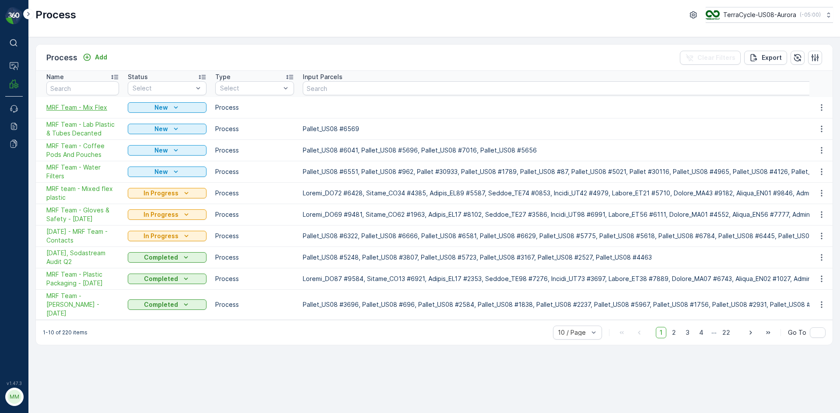
click at [90, 111] on span "MRF Team - Mix Flex" at bounding box center [82, 107] width 73 height 9
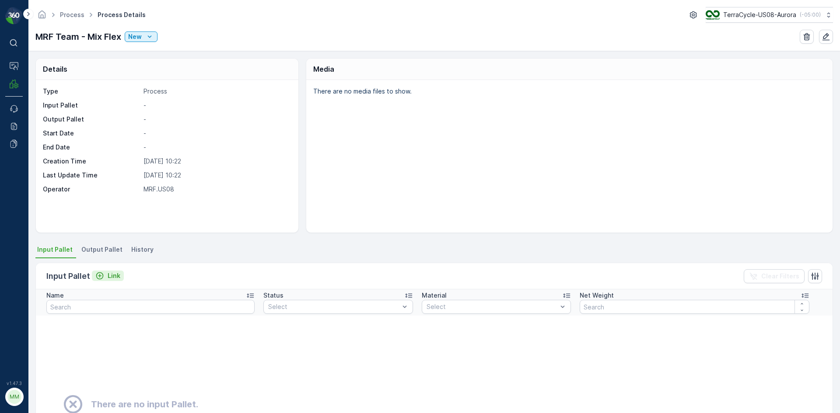
click at [108, 273] on p "Link" at bounding box center [114, 276] width 13 height 9
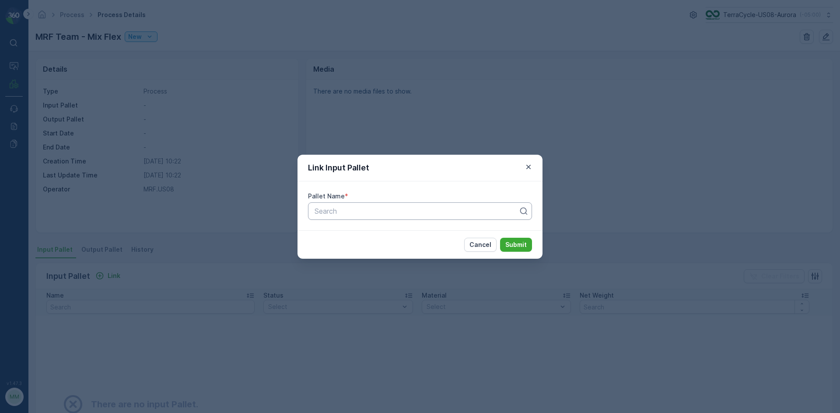
click at [391, 214] on div at bounding box center [417, 211] width 206 height 8
type input "7188"
click at [431, 228] on div "Pallet_US08 #7188" at bounding box center [420, 232] width 224 height 15
click at [523, 250] on button "Submit" at bounding box center [516, 245] width 32 height 14
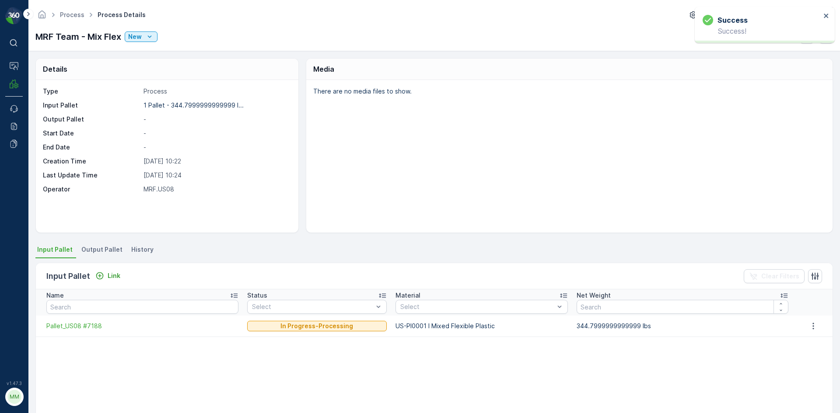
click at [103, 251] on span "Output Pallet" at bounding box center [101, 249] width 41 height 9
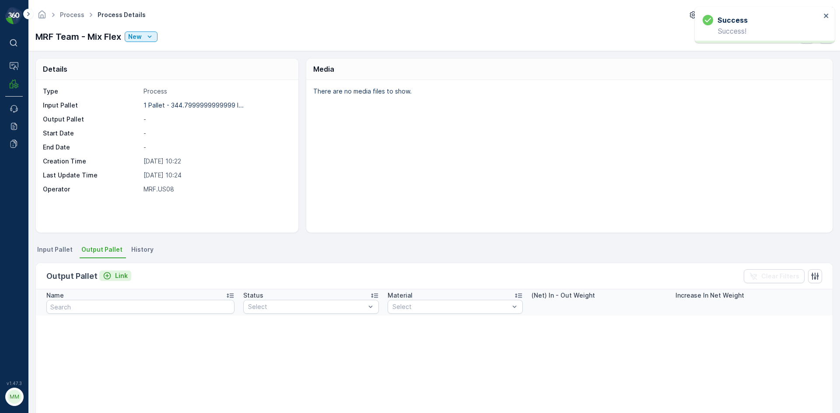
click at [116, 277] on p "Link" at bounding box center [121, 276] width 13 height 9
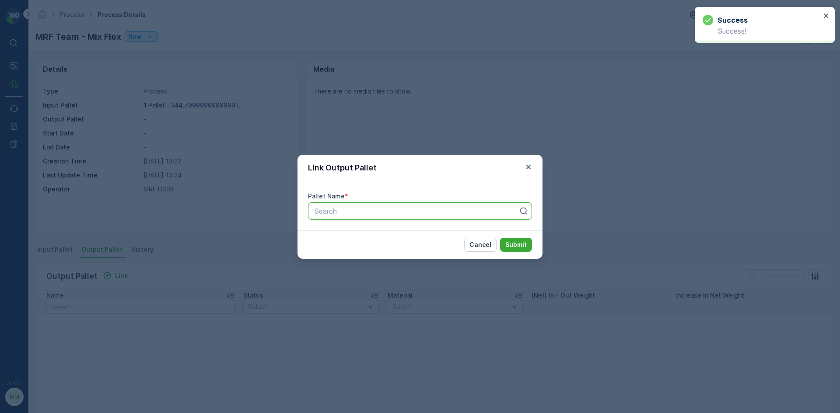
click at [356, 209] on div at bounding box center [417, 211] width 206 height 8
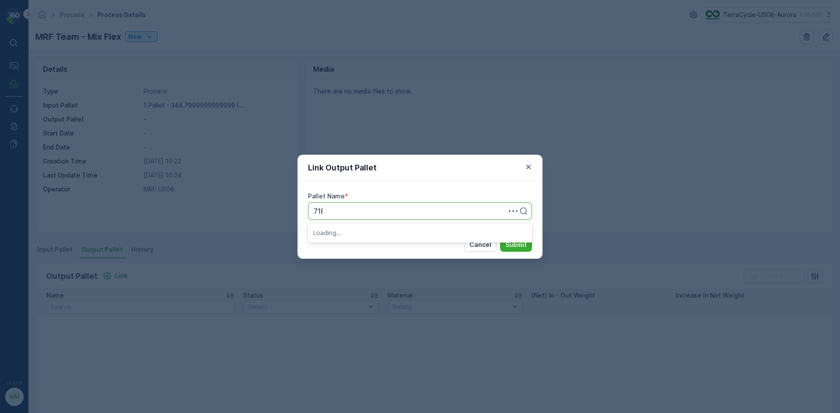
type input "7181"
click at [371, 244] on span "Pallet_US08 #7181" at bounding box center [343, 248] width 60 height 8
click at [525, 245] on p "Submit" at bounding box center [515, 245] width 21 height 9
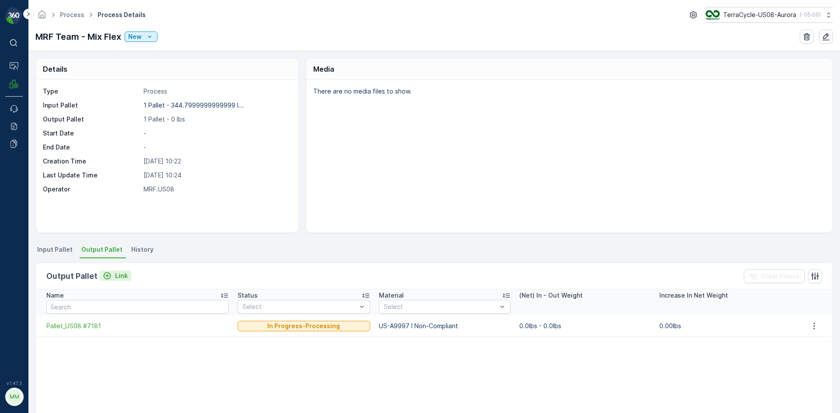
click at [119, 273] on p "Link" at bounding box center [121, 276] width 13 height 9
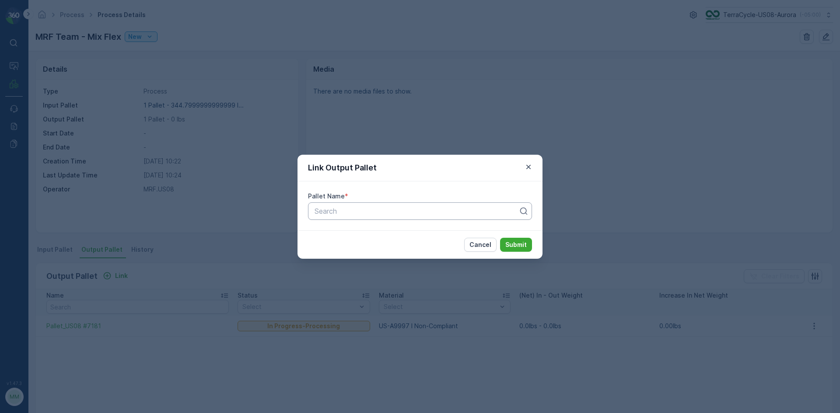
click at [353, 203] on div "Search" at bounding box center [420, 210] width 224 height 17
type input "7250"
click at [405, 234] on div "Pallet_US08 #7250" at bounding box center [419, 233] width 213 height 8
click at [522, 245] on p "Submit" at bounding box center [515, 245] width 21 height 9
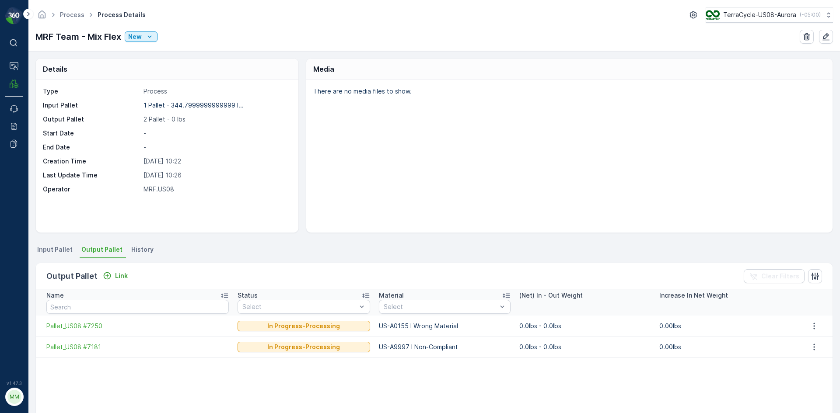
click at [127, 283] on div "Output Pallet Link Clear Filters" at bounding box center [434, 276] width 796 height 26
click at [122, 283] on div "Output Pallet Link Clear Filters" at bounding box center [434, 276] width 796 height 26
click at [124, 270] on div "Output Pallet Link" at bounding box center [88, 276] width 85 height 12
click at [122, 276] on p "Link" at bounding box center [121, 276] width 13 height 9
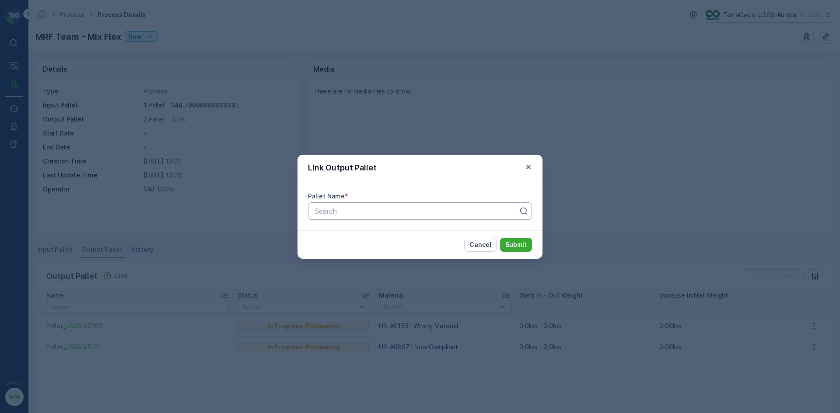
click at [387, 212] on div at bounding box center [417, 211] width 206 height 8
type input "23767"
click at [372, 234] on div "Pallet #23767" at bounding box center [419, 233] width 213 height 8
click at [506, 243] on p "Submit" at bounding box center [515, 245] width 21 height 9
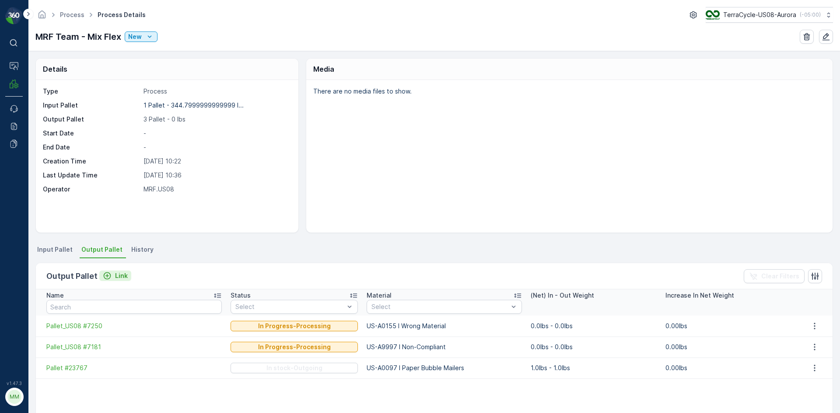
click at [123, 273] on p "Link" at bounding box center [121, 276] width 13 height 9
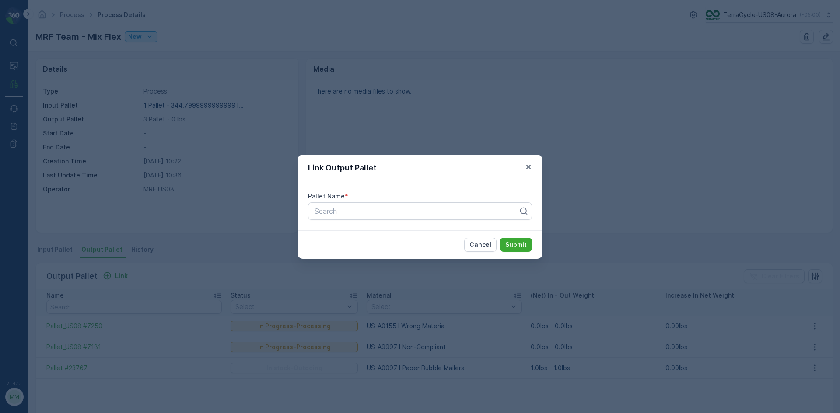
click at [350, 202] on div "Pallet Name * Search" at bounding box center [419, 206] width 245 height 49
click at [341, 214] on div at bounding box center [417, 211] width 206 height 8
type input "5872"
click at [351, 235] on span "Pallet_US08 #5872" at bounding box center [344, 233] width 63 height 8
click at [523, 247] on p "Submit" at bounding box center [515, 245] width 21 height 9
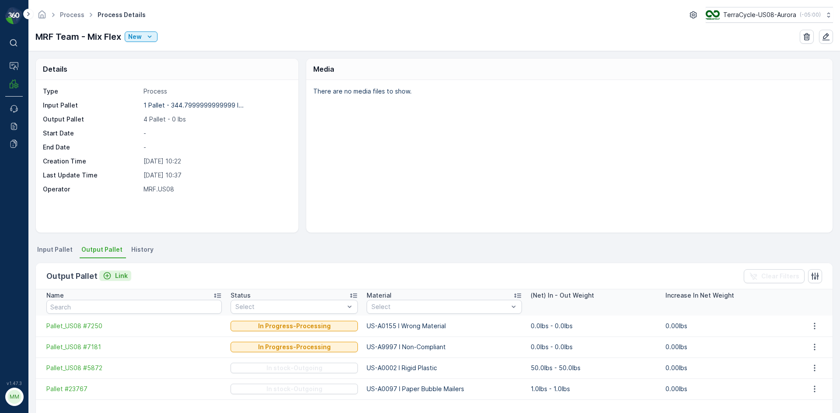
click at [110, 277] on icon "Link" at bounding box center [107, 276] width 9 height 9
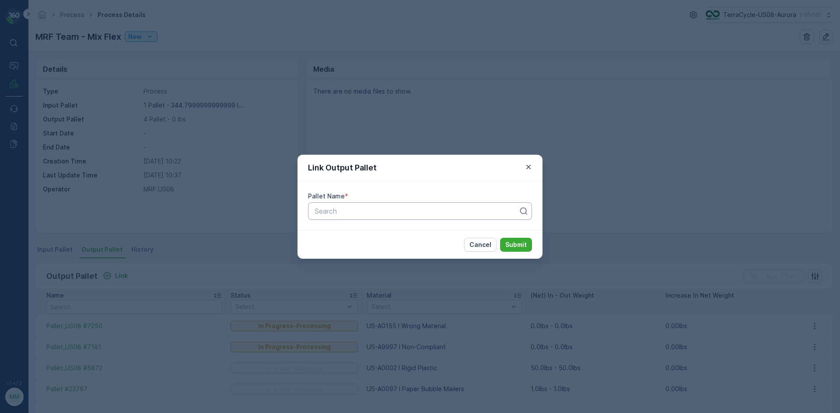
click at [363, 207] on div at bounding box center [417, 211] width 206 height 8
type input "7229"
click at [385, 234] on div "Pallet_US08 #7229" at bounding box center [419, 233] width 213 height 8
click at [527, 244] on button "Submit" at bounding box center [516, 245] width 32 height 14
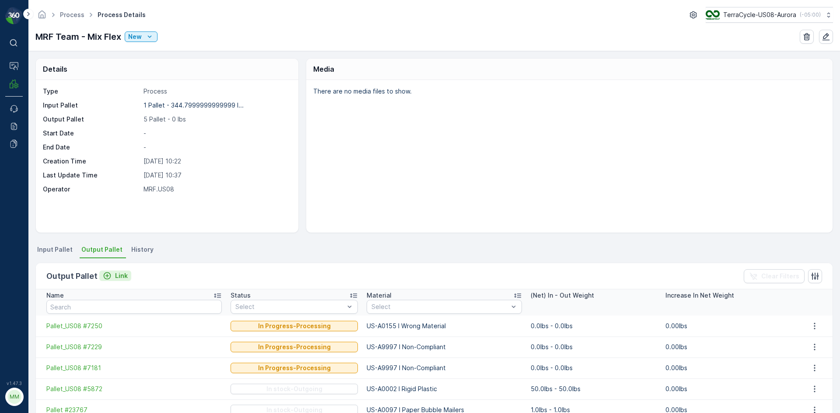
click at [109, 274] on icon "Link" at bounding box center [107, 276] width 9 height 9
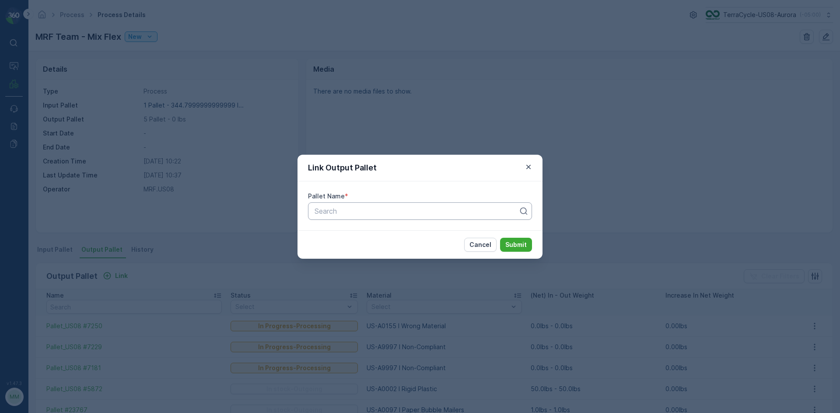
click at [379, 207] on div at bounding box center [417, 211] width 206 height 8
type input "5489"
click at [385, 232] on div "Pallet_US08 #5489" at bounding box center [419, 233] width 213 height 8
click at [508, 246] on p "Submit" at bounding box center [515, 245] width 21 height 9
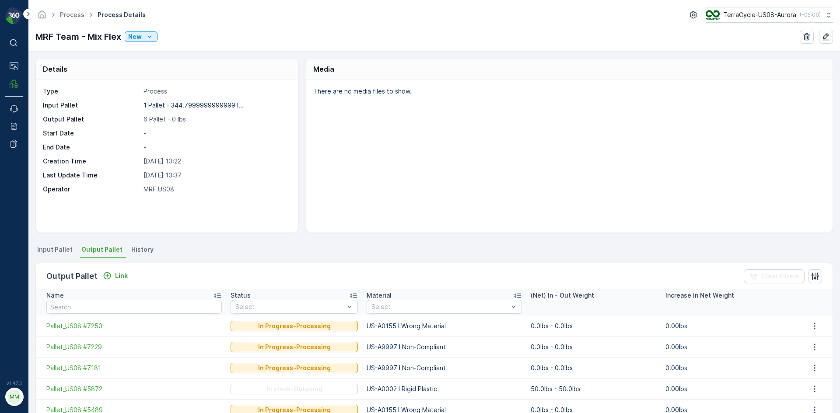
click at [45, 244] on li "Input Pallet" at bounding box center [55, 251] width 41 height 15
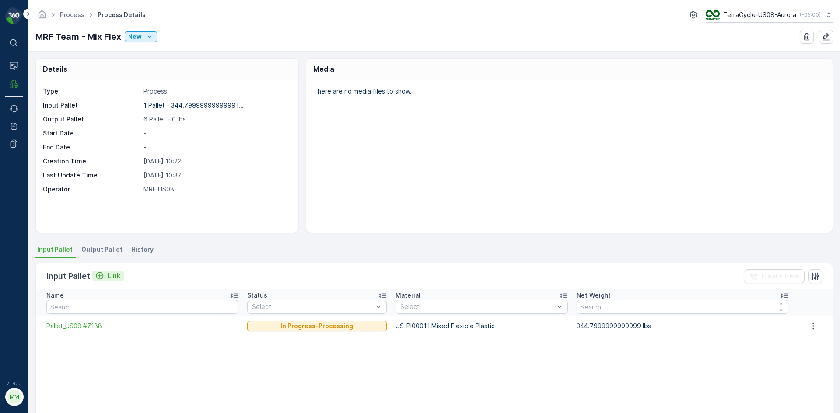
click at [114, 279] on p "Link" at bounding box center [114, 276] width 13 height 9
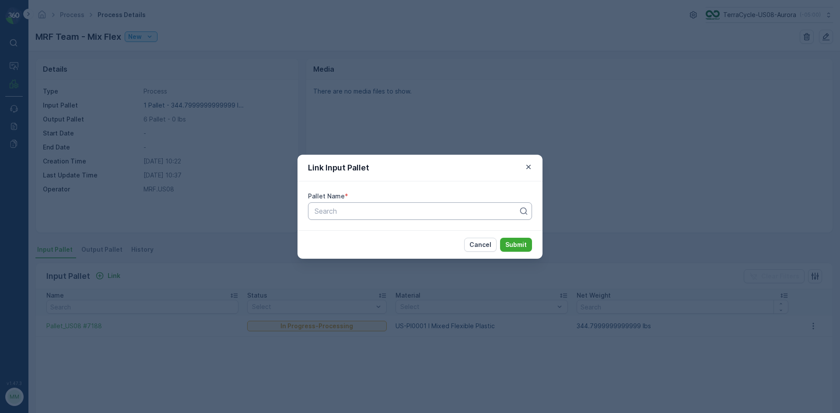
click at [316, 213] on div at bounding box center [417, 211] width 206 height 8
type input "6881"
click at [367, 251] on span "Pallet_US08 #6881" at bounding box center [344, 248] width 62 height 8
click at [514, 247] on p "Submit" at bounding box center [515, 245] width 21 height 9
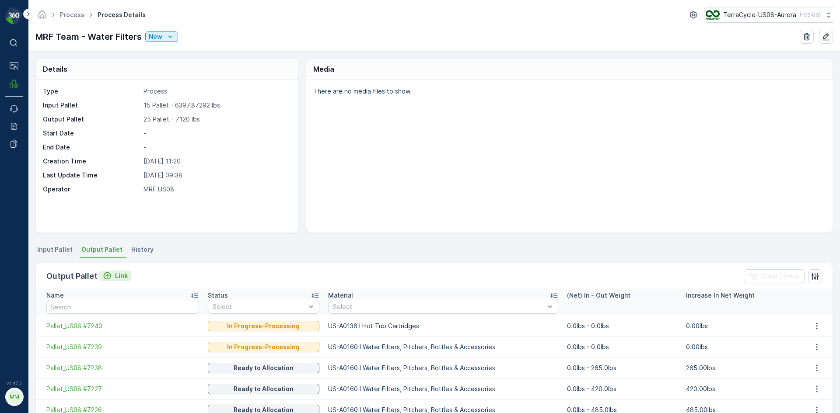
click at [119, 279] on p "Link" at bounding box center [121, 276] width 13 height 9
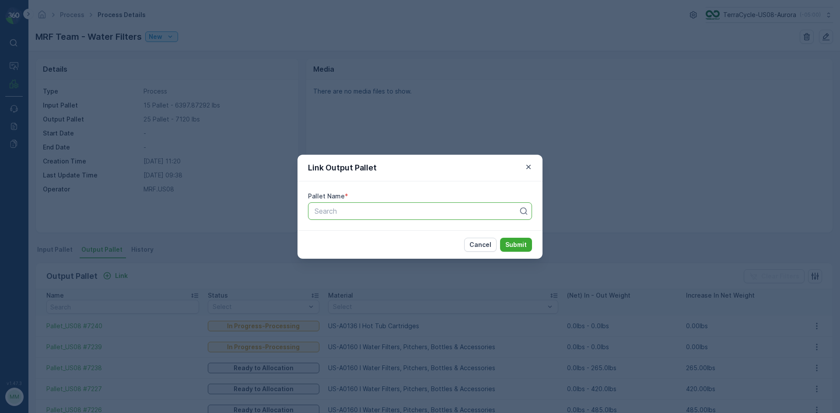
click at [417, 213] on div at bounding box center [417, 211] width 206 height 8
type input "7248"
click at [427, 229] on div "Pallet_US08 #7248" at bounding box center [419, 233] width 213 height 8
click at [510, 244] on p "Submit" at bounding box center [515, 245] width 21 height 9
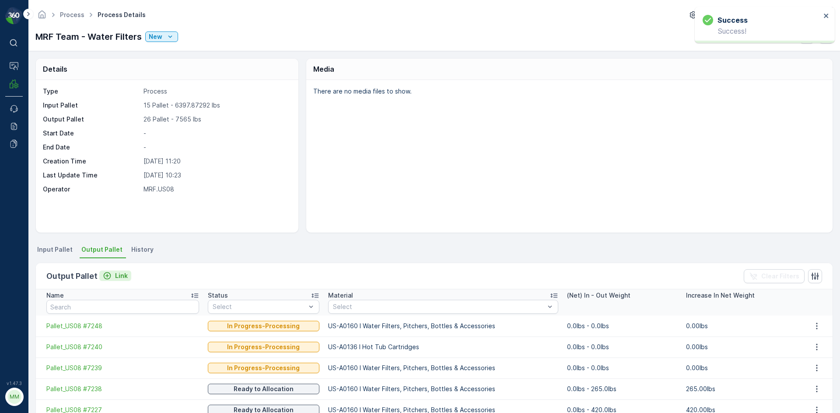
click at [120, 278] on p "Link" at bounding box center [121, 276] width 13 height 9
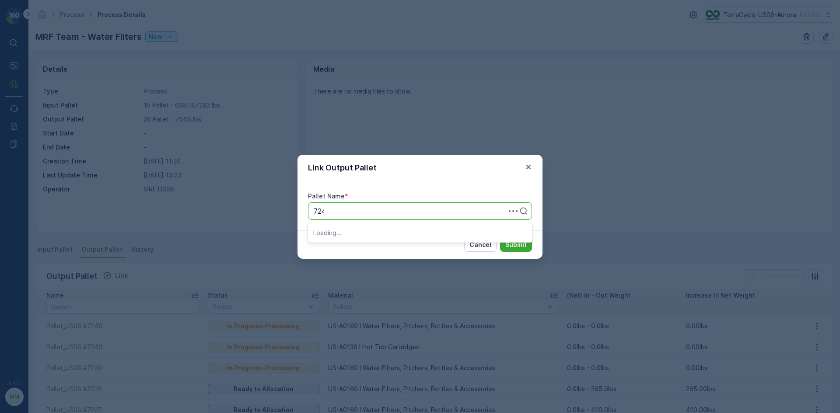
type input "7249"
click at [366, 231] on span "Pallet_US08 #7249" at bounding box center [344, 233] width 63 height 8
click at [515, 242] on p "Submit" at bounding box center [515, 245] width 21 height 9
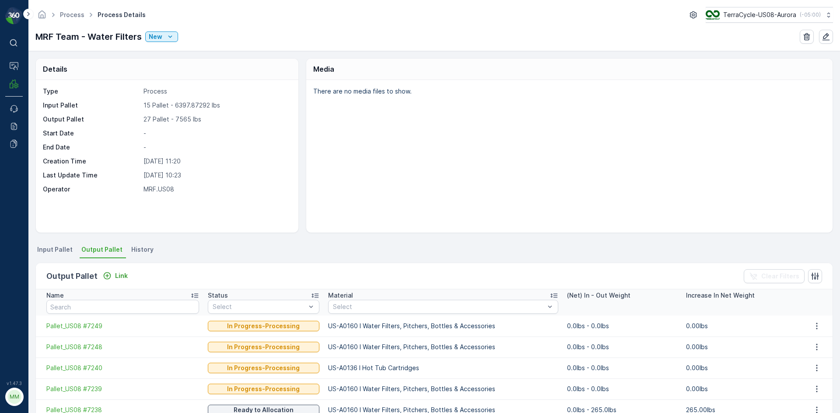
click at [64, 248] on span "Input Pallet" at bounding box center [54, 249] width 35 height 9
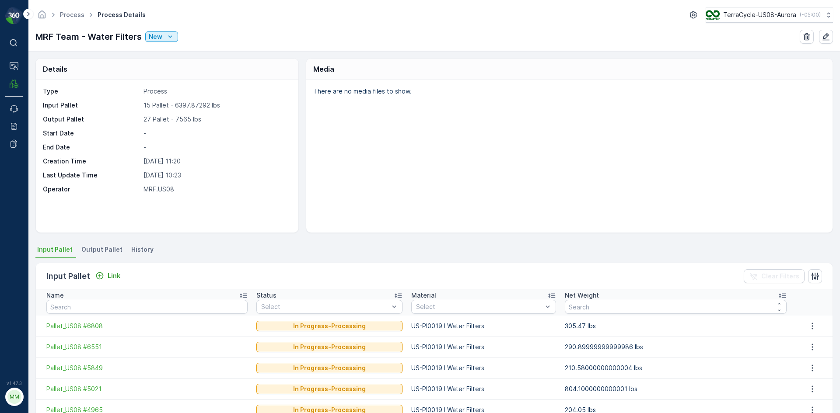
click at [107, 247] on span "Output Pallet" at bounding box center [101, 249] width 41 height 9
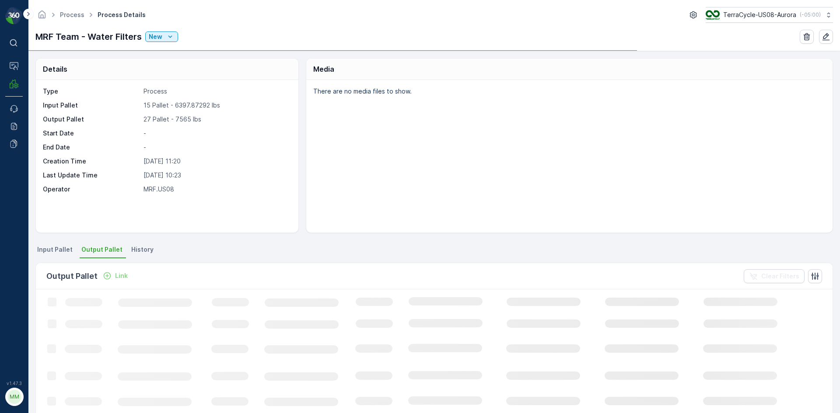
click at [117, 279] on p "Link" at bounding box center [121, 276] width 13 height 9
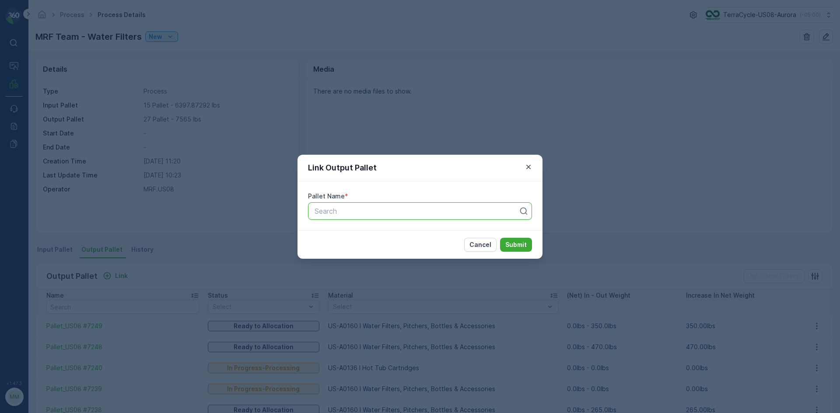
click at [459, 212] on div at bounding box center [417, 211] width 206 height 8
type input "7253"
click at [412, 249] on div "Pallet_US08 #7253" at bounding box center [419, 248] width 213 height 8
click at [517, 242] on p "Submit" at bounding box center [515, 245] width 21 height 9
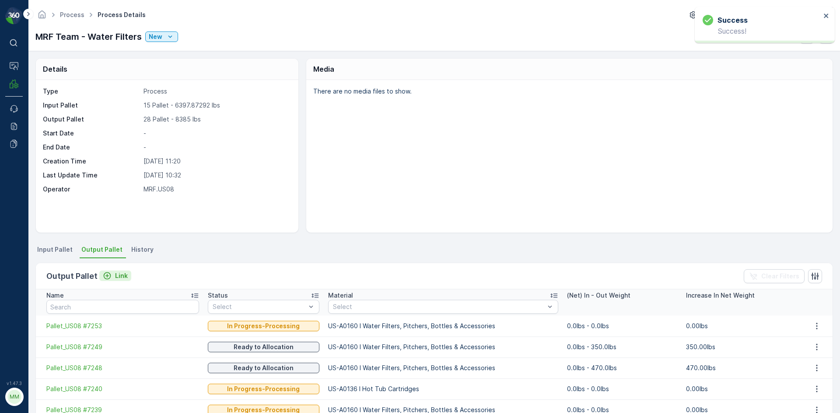
click at [125, 274] on p "Link" at bounding box center [121, 276] width 13 height 9
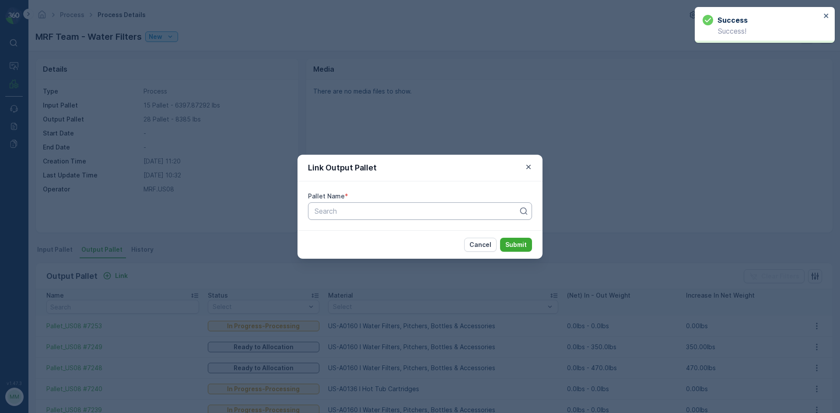
click at [363, 216] on div "Search" at bounding box center [420, 210] width 224 height 17
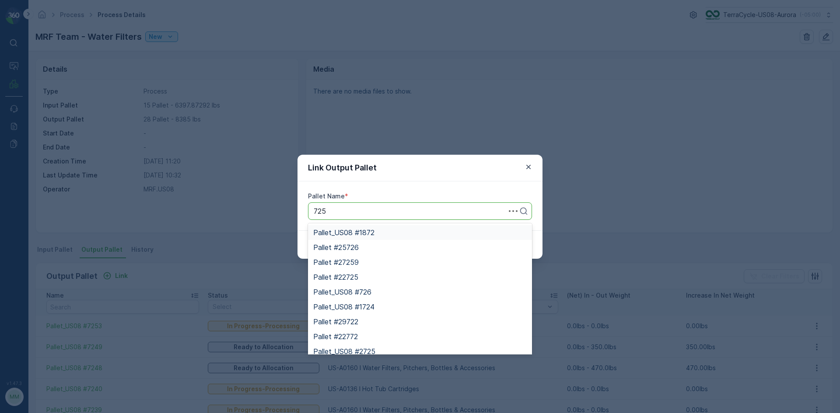
type input "7252"
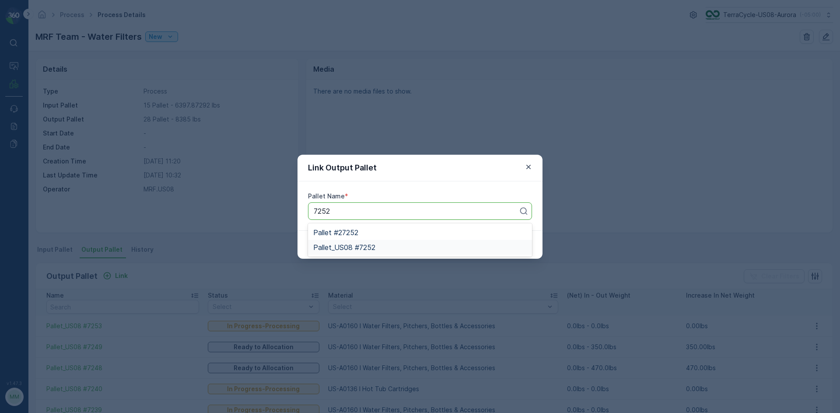
click at [384, 250] on div "Pallet_US08 #7252" at bounding box center [419, 248] width 213 height 8
click at [517, 239] on button "Submit" at bounding box center [516, 245] width 32 height 14
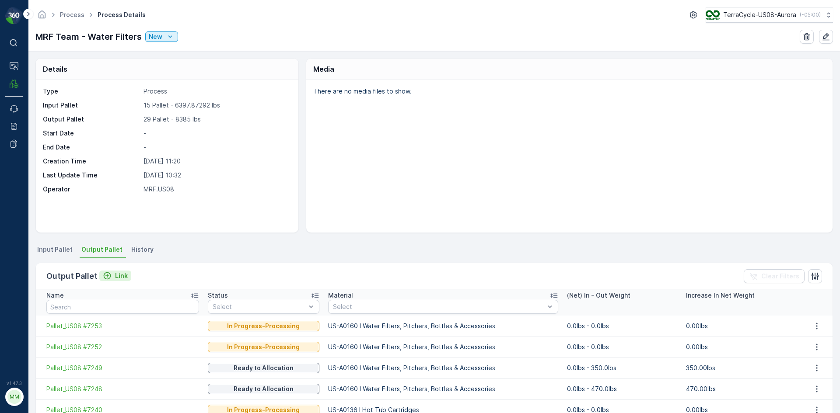
click at [115, 274] on p "Link" at bounding box center [121, 276] width 13 height 9
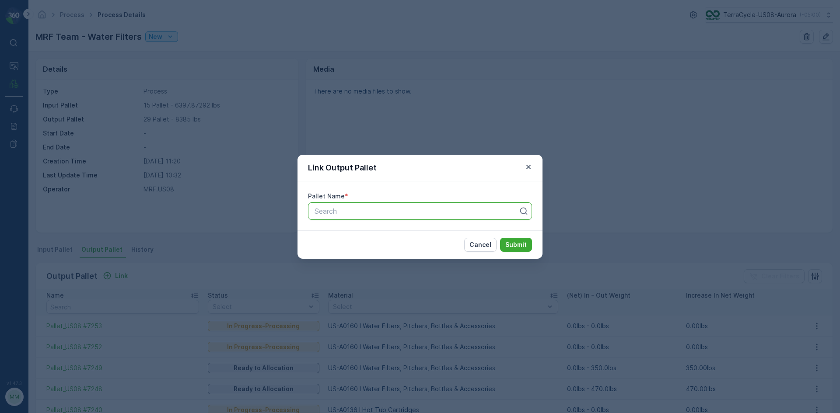
click at [398, 204] on div "Search" at bounding box center [420, 210] width 224 height 17
type input "23767"
click at [364, 237] on div "Pallet #23767" at bounding box center [420, 232] width 224 height 15
click at [515, 239] on button "Submit" at bounding box center [516, 245] width 32 height 14
click at [524, 167] on button "button" at bounding box center [528, 167] width 10 height 10
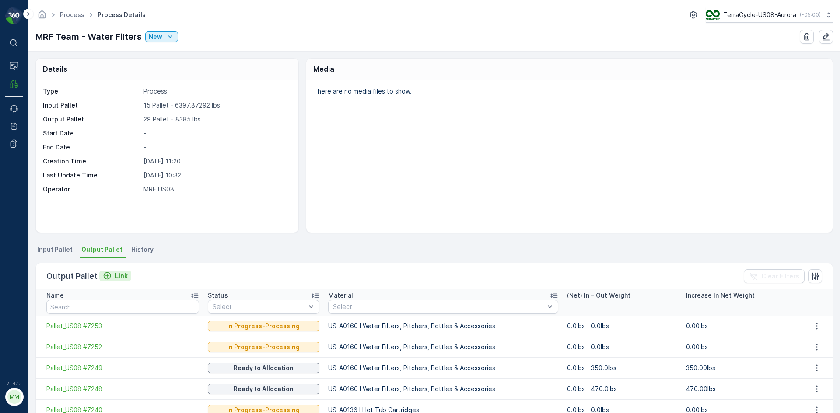
click at [121, 273] on p "Link" at bounding box center [121, 276] width 13 height 9
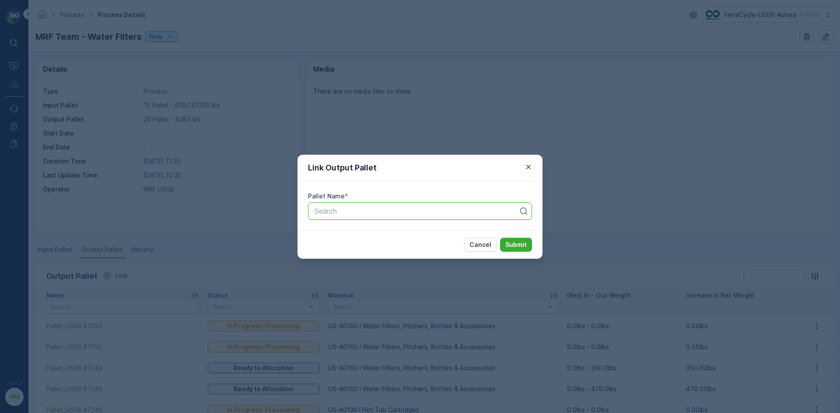
click at [375, 208] on div at bounding box center [417, 211] width 206 height 8
type input "23767"
click at [425, 235] on div "Pallet #23767" at bounding box center [419, 233] width 213 height 8
click at [520, 244] on p "Submit" at bounding box center [515, 245] width 21 height 9
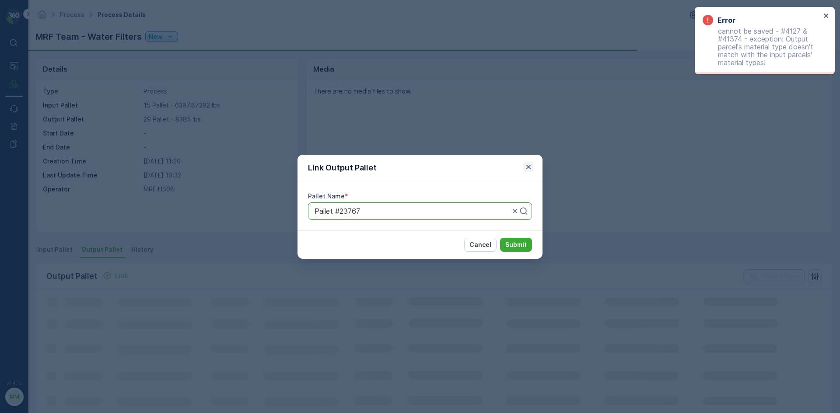
click at [529, 170] on icon "button" at bounding box center [528, 167] width 9 height 9
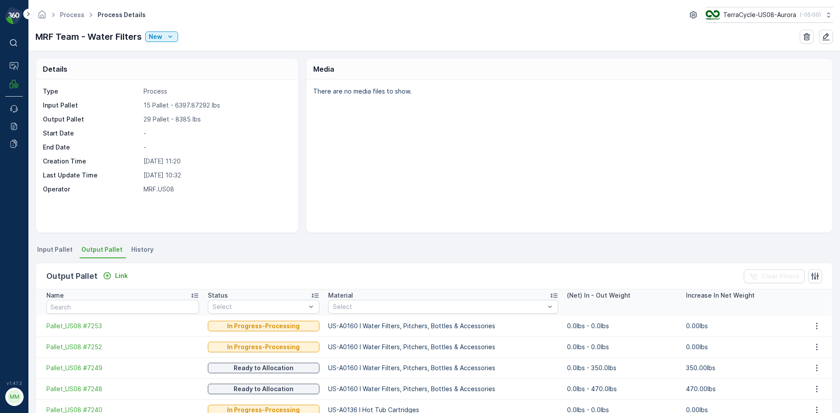
click at [46, 251] on span "Input Pallet" at bounding box center [54, 249] width 35 height 9
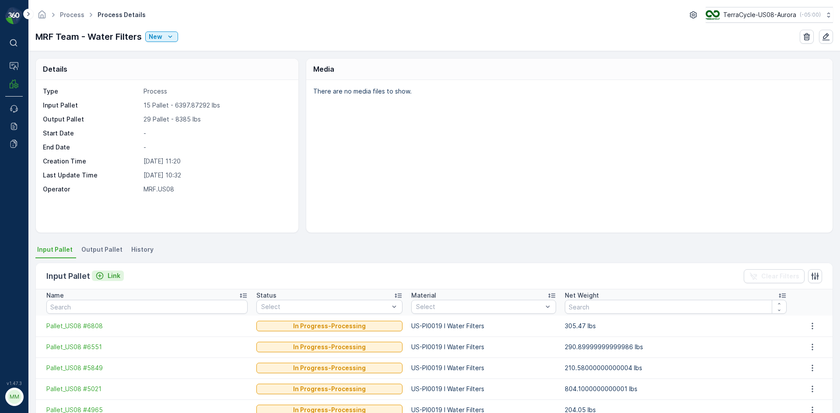
click at [112, 272] on p "Link" at bounding box center [114, 276] width 13 height 9
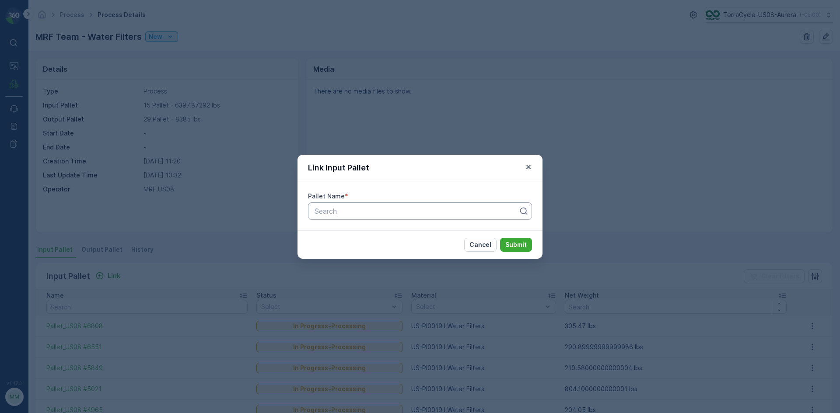
click at [387, 204] on div "Search" at bounding box center [420, 210] width 224 height 17
type input "6423"
click at [368, 244] on span "Pallet_US08 #6423" at bounding box center [344, 248] width 63 height 8
click at [522, 244] on p "Submit" at bounding box center [515, 245] width 21 height 9
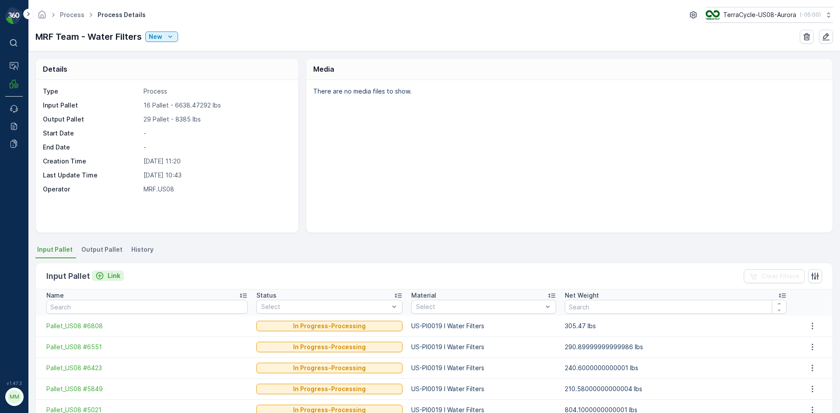
click at [106, 276] on div "Link" at bounding box center [107, 276] width 25 height 9
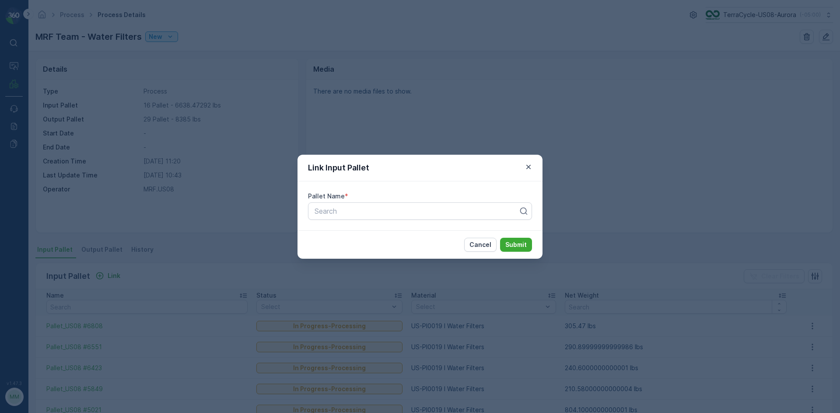
click at [361, 198] on div "Pallet Name *" at bounding box center [420, 196] width 224 height 9
click at [354, 213] on div at bounding box center [417, 211] width 206 height 8
type input "3508"
click at [354, 233] on span "Pallet_US08 #3508" at bounding box center [344, 233] width 63 height 8
click at [510, 242] on p "Submit" at bounding box center [515, 245] width 21 height 9
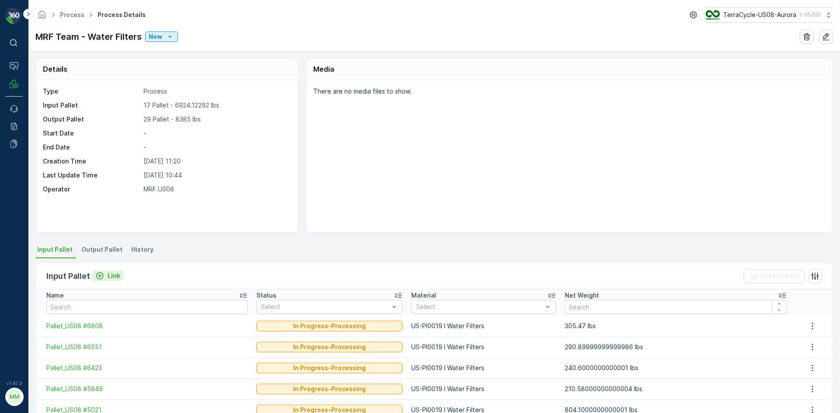
click at [102, 276] on icon "Link" at bounding box center [99, 275] width 7 height 7
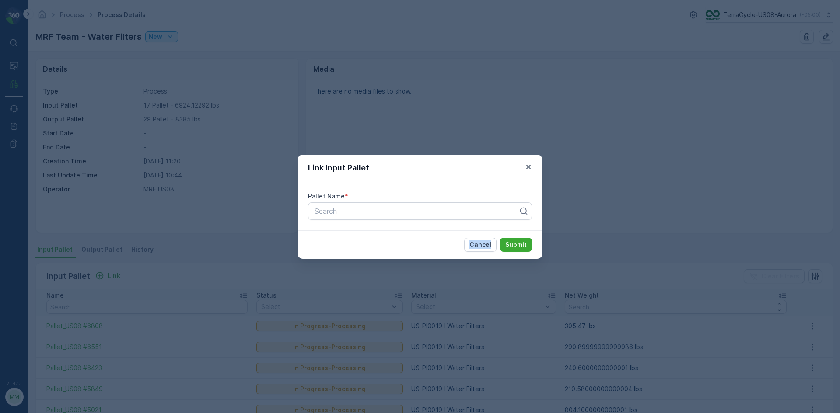
drag, startPoint x: 102, startPoint y: 276, endPoint x: 317, endPoint y: 169, distance: 239.8
click at [225, 223] on div "Link Input Pallet Pallet Name * Search Cancel Submit" at bounding box center [420, 206] width 840 height 413
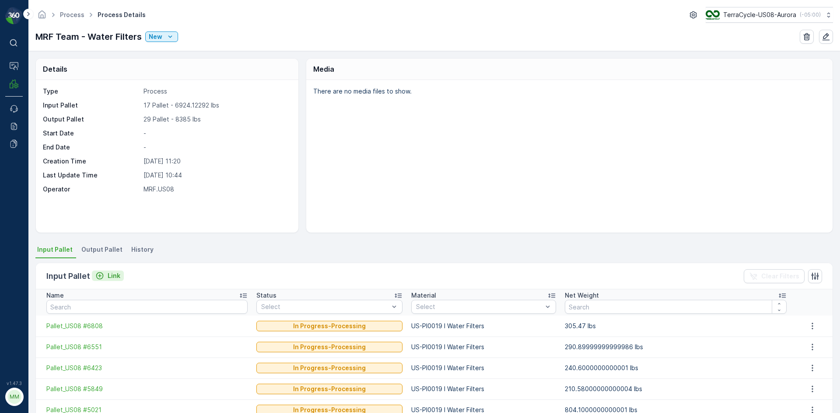
click at [115, 276] on p "Link" at bounding box center [114, 276] width 13 height 9
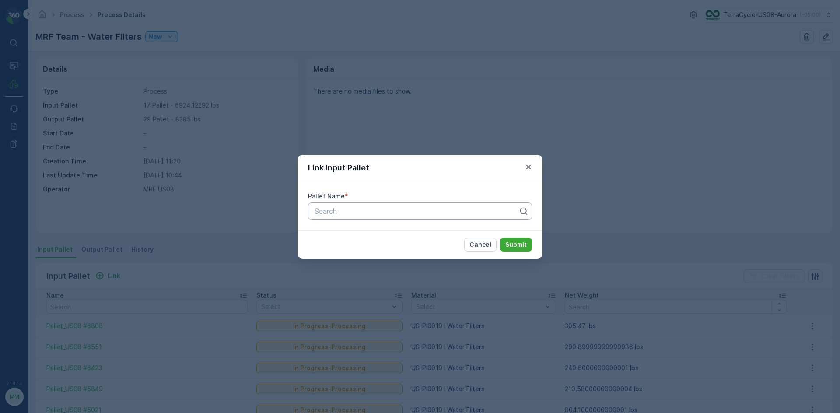
click at [336, 216] on div "Search" at bounding box center [420, 210] width 224 height 17
type input "5778"
click at [360, 247] on span "Pallet_US08 #5778" at bounding box center [344, 248] width 63 height 8
click at [519, 245] on p "Submit" at bounding box center [515, 245] width 21 height 9
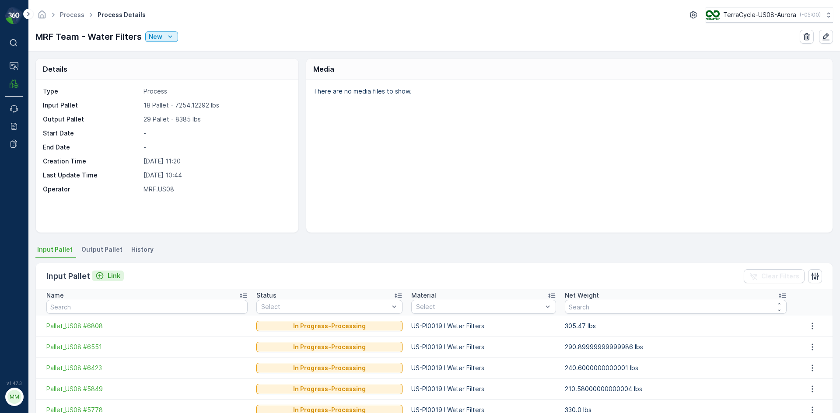
click at [110, 273] on p "Link" at bounding box center [114, 276] width 13 height 9
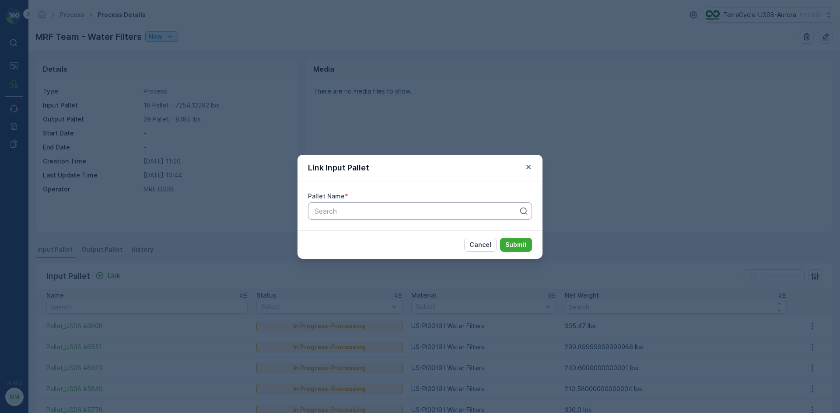
click at [338, 210] on div at bounding box center [417, 211] width 206 height 8
type input "6340"
click at [356, 251] on span "Pallet_US08 #6340" at bounding box center [344, 248] width 63 height 8
click at [524, 241] on p "Submit" at bounding box center [515, 245] width 21 height 9
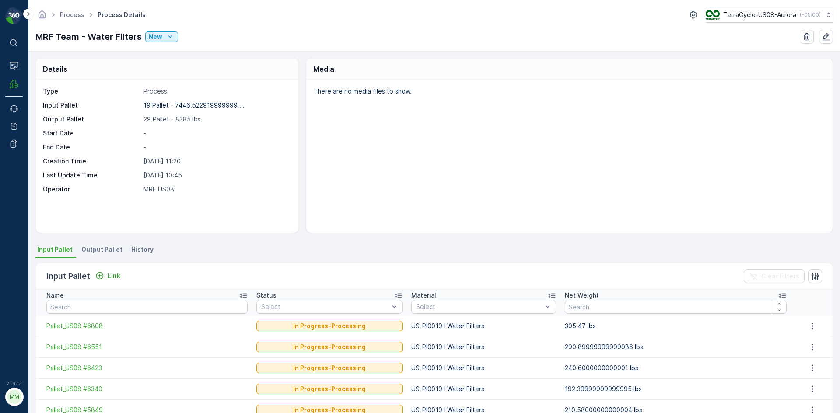
click at [110, 258] on li "Output Pallet" at bounding box center [103, 251] width 46 height 15
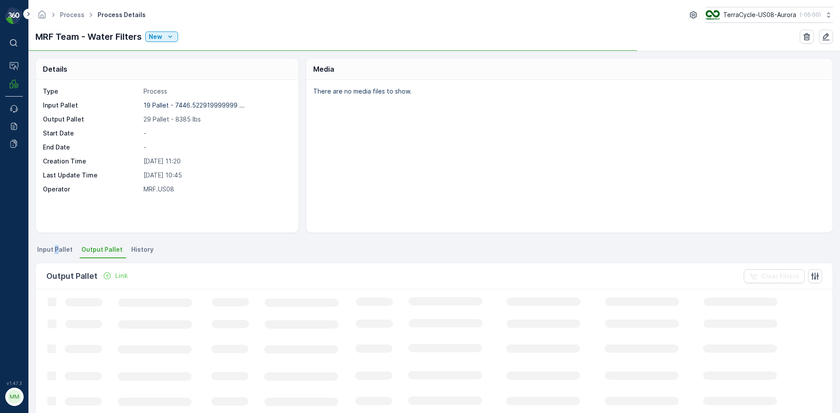
click at [56, 253] on span "Input Pallet" at bounding box center [54, 249] width 35 height 9
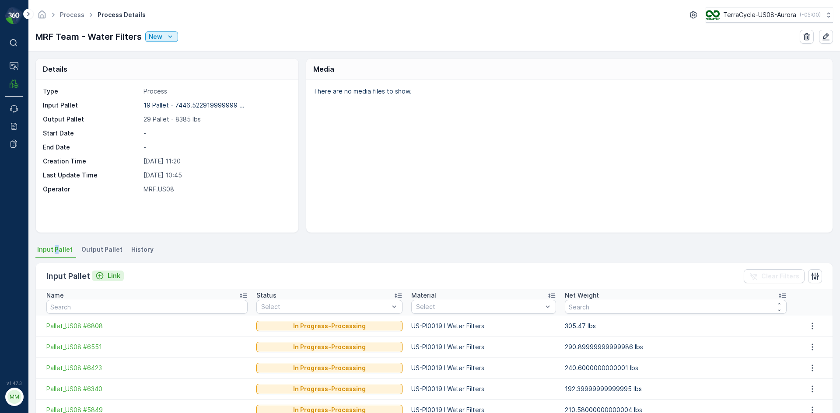
click at [113, 276] on p "Link" at bounding box center [114, 276] width 13 height 9
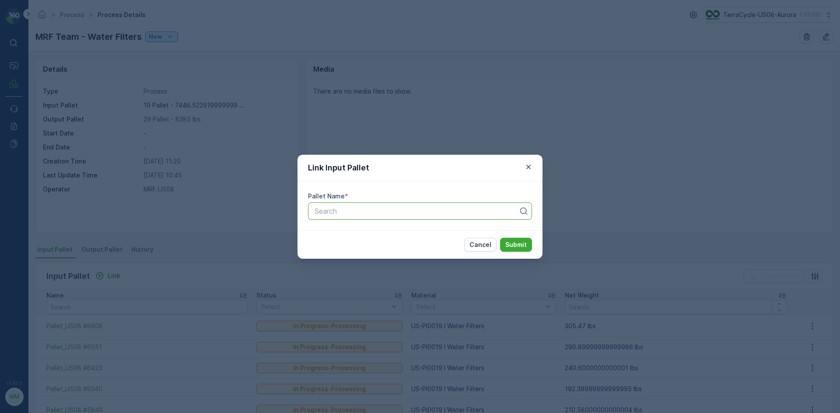
click at [332, 213] on div at bounding box center [417, 211] width 206 height 8
type input "3058"
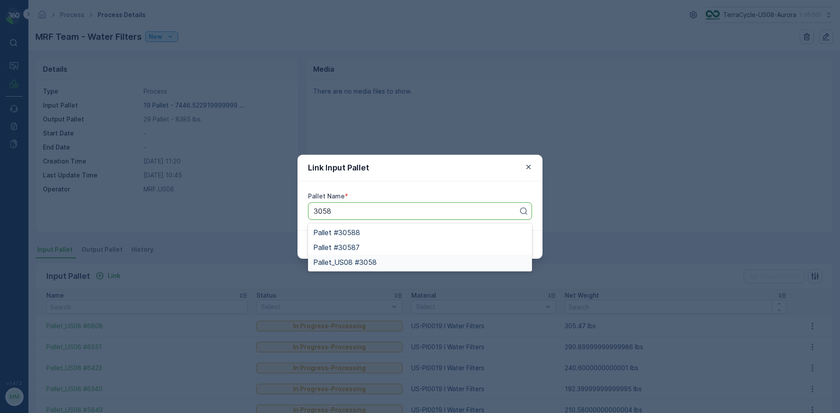
click at [354, 262] on span "Pallet_US08 #3058" at bounding box center [344, 262] width 63 height 8
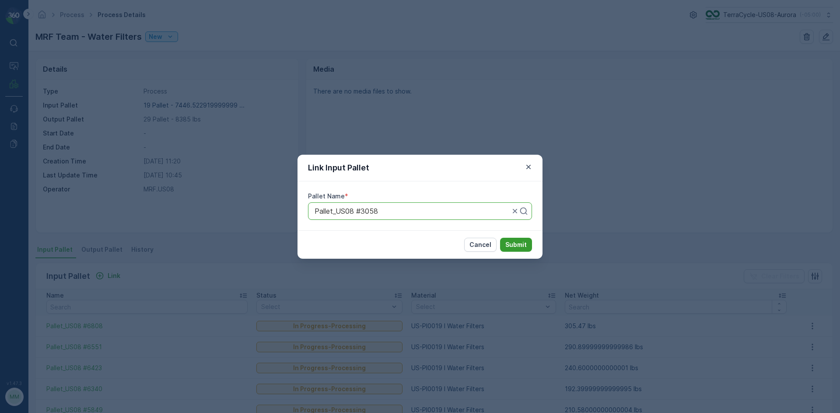
click at [506, 249] on button "Submit" at bounding box center [516, 245] width 32 height 14
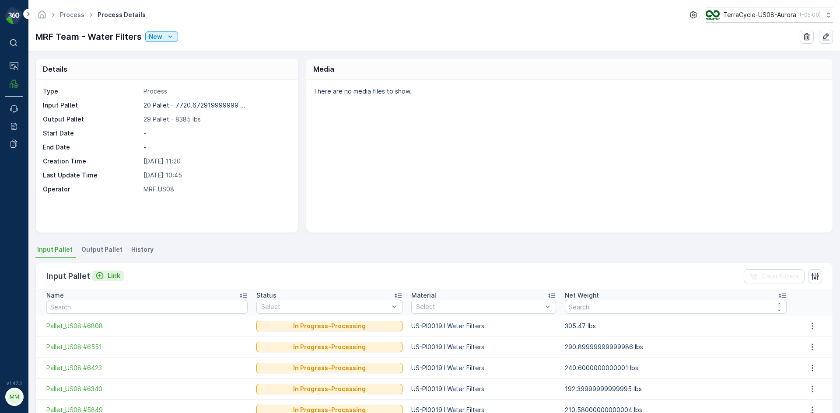
click at [105, 276] on div "Link" at bounding box center [107, 276] width 25 height 9
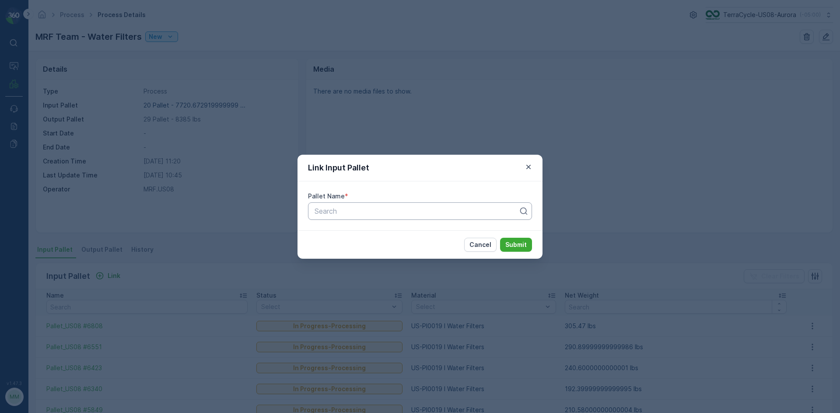
click at [339, 206] on div "Search" at bounding box center [420, 210] width 224 height 17
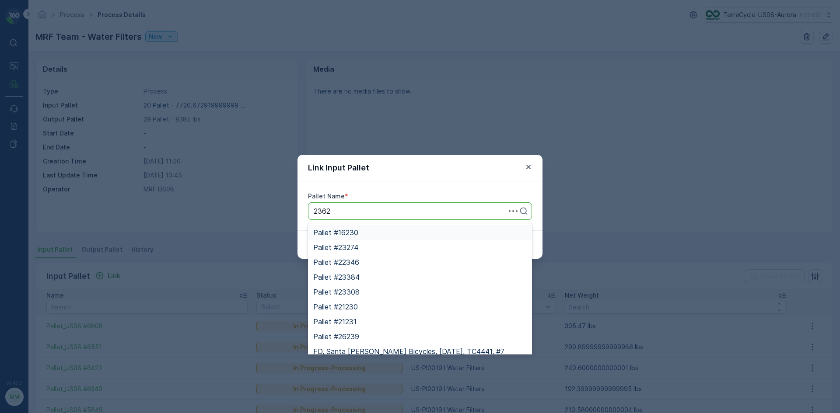
type input "23623"
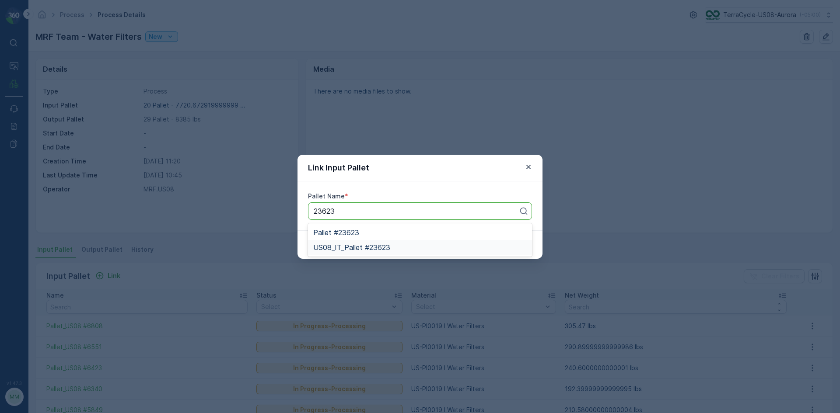
click at [369, 247] on span "US08_IT_Pallet #23623" at bounding box center [351, 248] width 77 height 8
click at [519, 238] on button "Submit" at bounding box center [516, 245] width 32 height 14
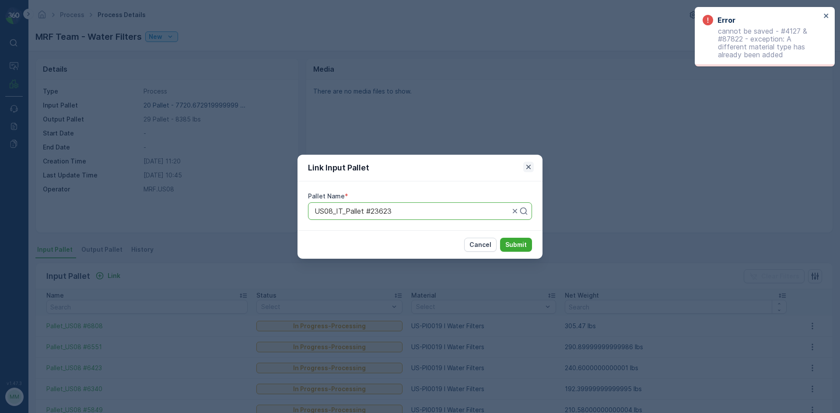
click at [528, 168] on icon "button" at bounding box center [528, 166] width 4 height 4
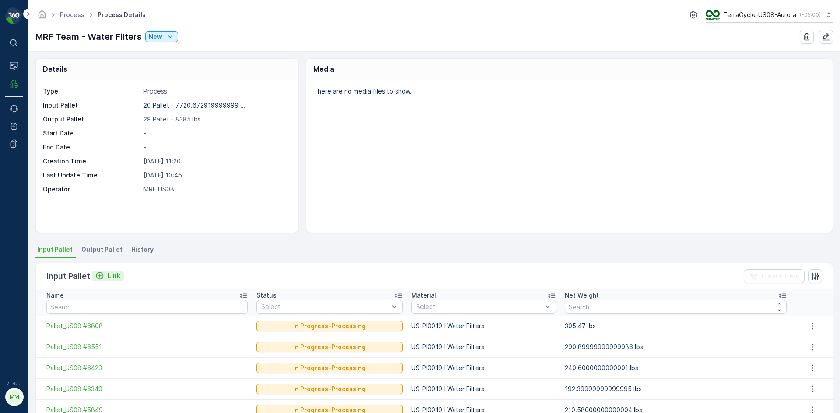
click at [114, 274] on p "Link" at bounding box center [114, 276] width 13 height 9
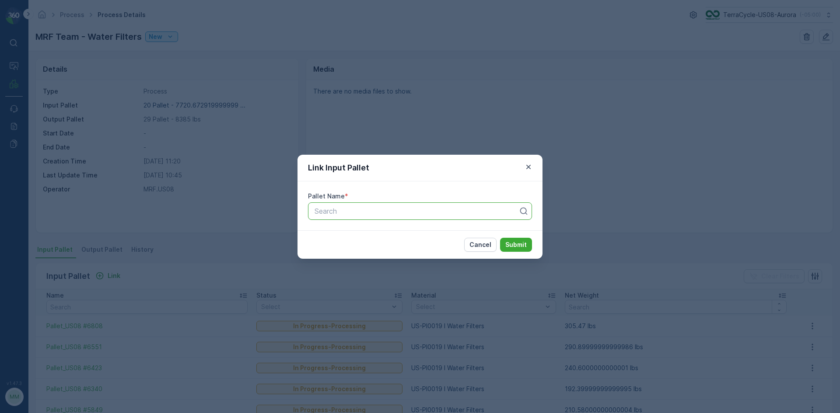
click at [349, 214] on div at bounding box center [417, 211] width 206 height 8
type input "2976"
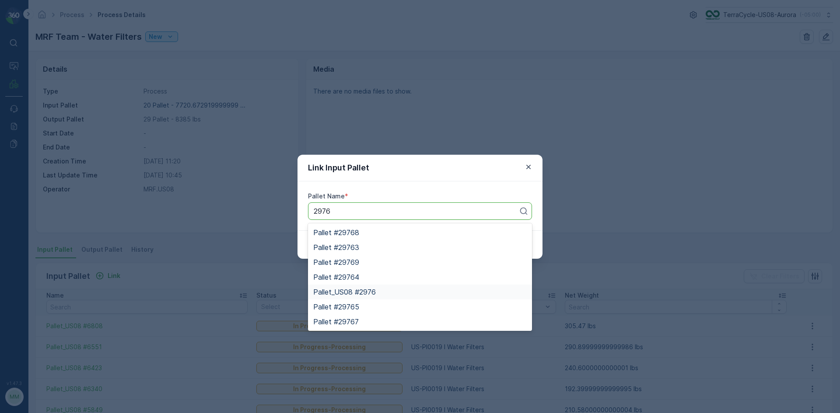
drag, startPoint x: 355, startPoint y: 288, endPoint x: 360, endPoint y: 289, distance: 4.9
click at [355, 289] on span "Pallet_US08 #2976" at bounding box center [344, 292] width 63 height 8
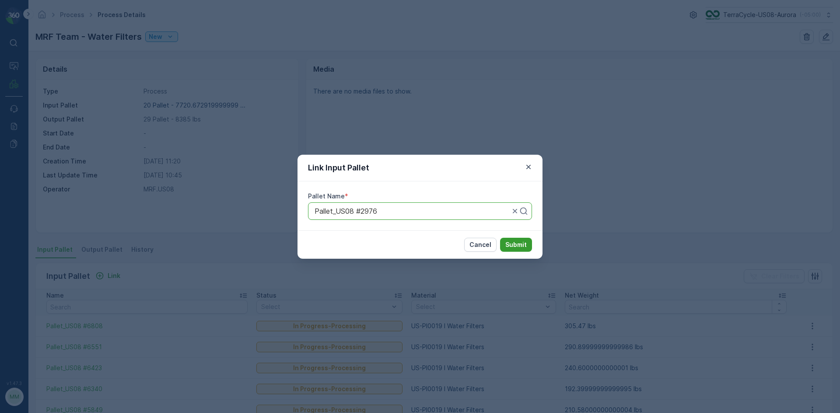
click at [520, 248] on p "Submit" at bounding box center [515, 245] width 21 height 9
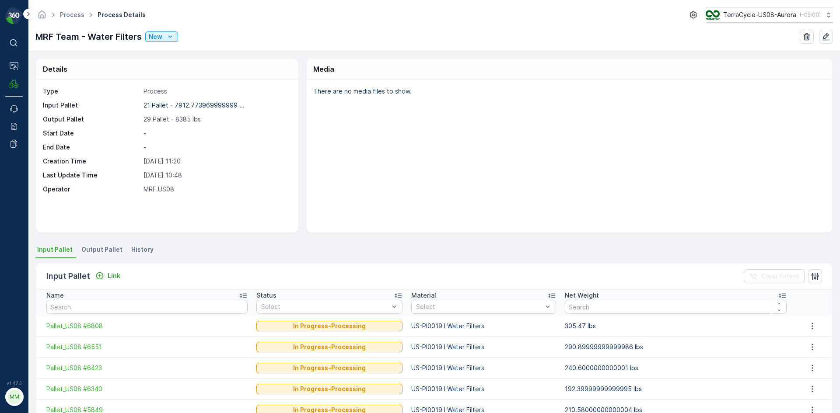
drag, startPoint x: 104, startPoint y: 257, endPoint x: 100, endPoint y: 249, distance: 8.4
click at [104, 257] on li "Output Pallet" at bounding box center [103, 251] width 46 height 15
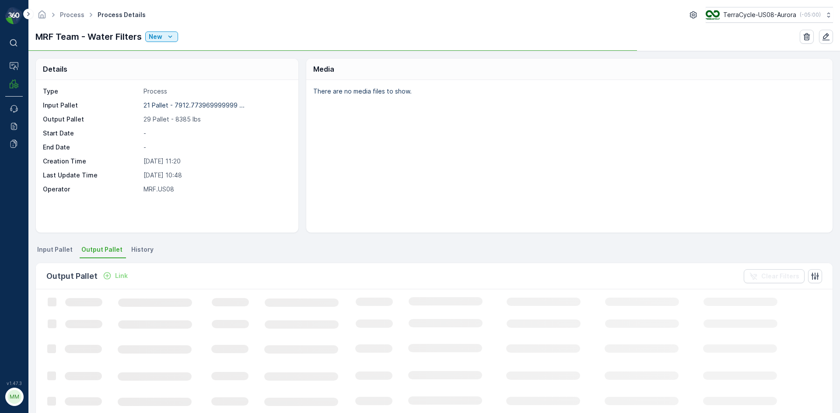
click at [110, 271] on button "Link" at bounding box center [115, 276] width 32 height 10
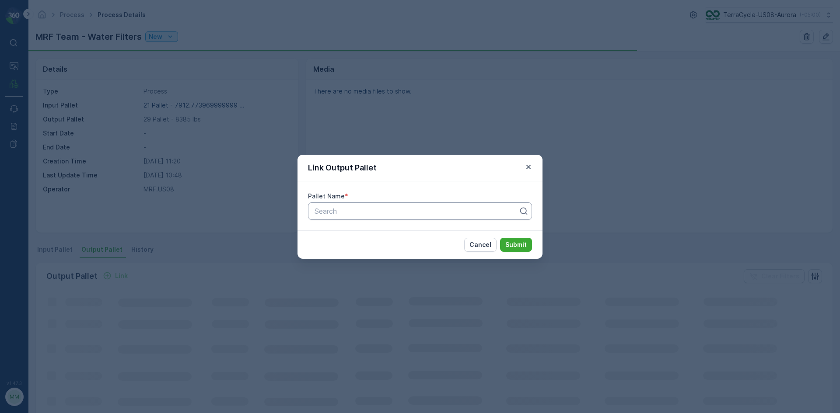
click at [346, 208] on div at bounding box center [417, 211] width 206 height 8
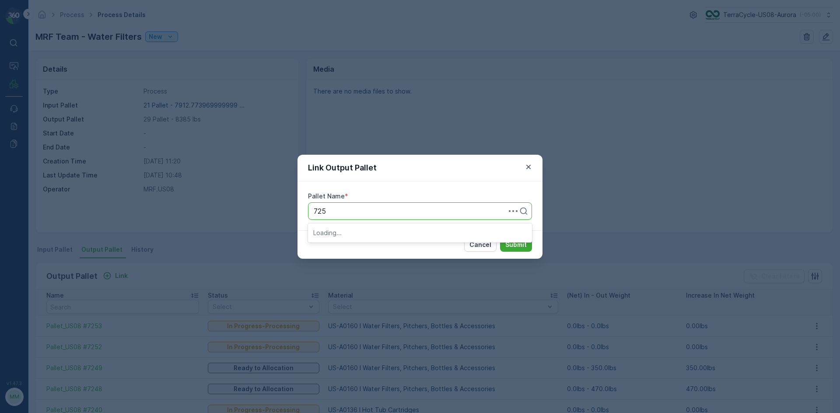
type input "7253"
click at [356, 244] on span "Pallet_US08 #7253" at bounding box center [344, 248] width 63 height 8
click at [506, 244] on p "Submit" at bounding box center [515, 245] width 21 height 9
click at [479, 241] on p "Cancel" at bounding box center [480, 245] width 22 height 9
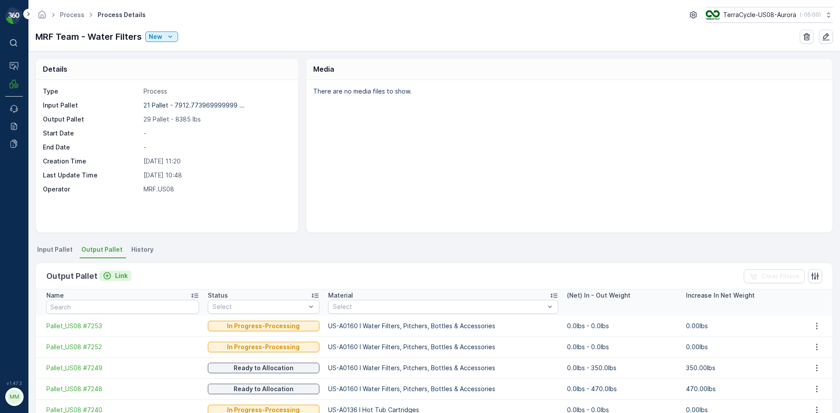
click at [112, 273] on div "Link" at bounding box center [115, 276] width 25 height 9
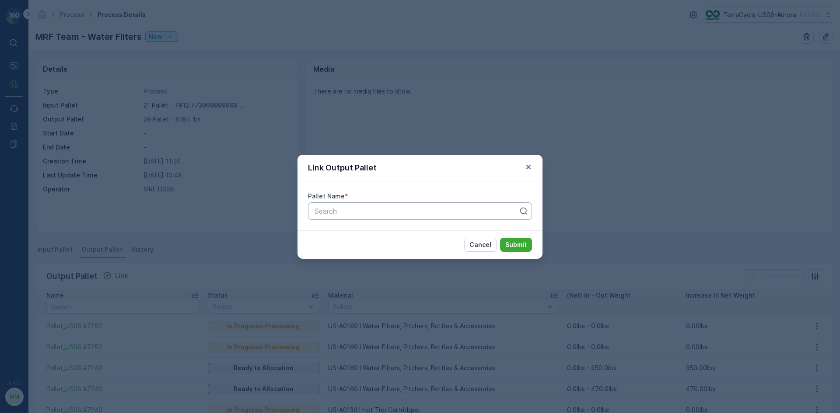
click at [342, 213] on div at bounding box center [417, 211] width 206 height 8
type input "7262"
click at [335, 249] on span "Pallet_US08 #7262" at bounding box center [344, 248] width 62 height 8
click at [520, 244] on p "Submit" at bounding box center [515, 245] width 21 height 9
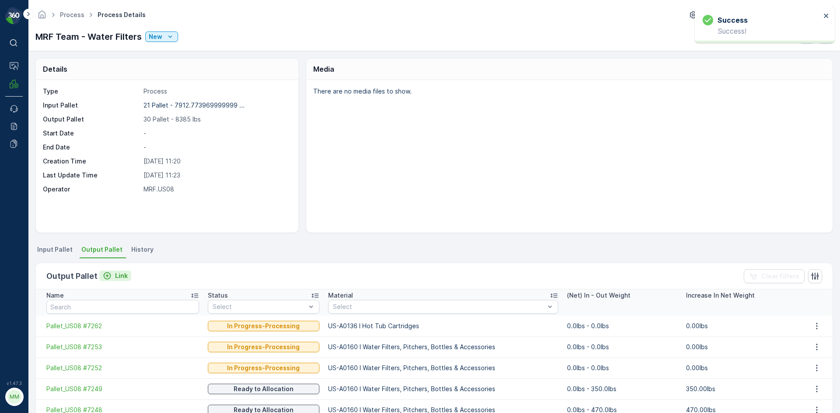
click at [105, 279] on icon "Link" at bounding box center [107, 276] width 9 height 9
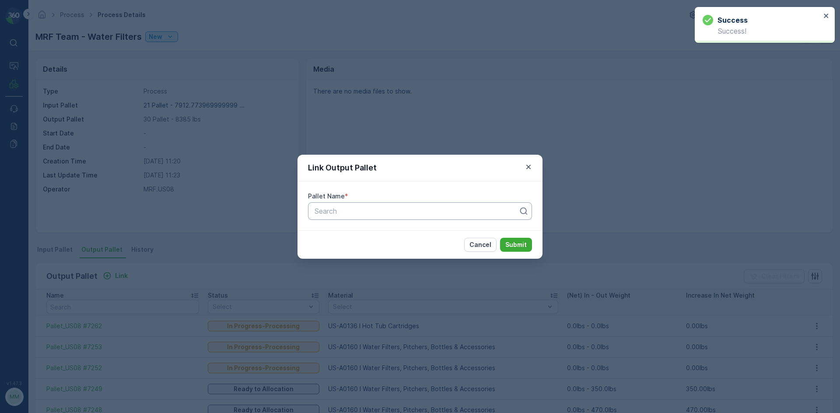
click at [325, 217] on div "Search" at bounding box center [420, 210] width 224 height 17
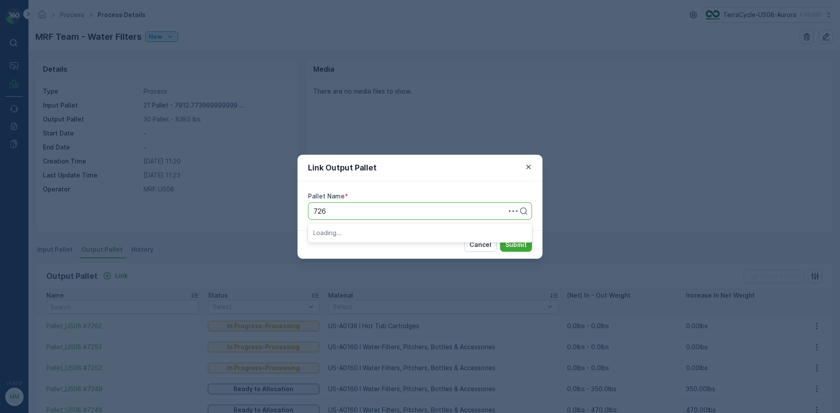
type input "7261"
click at [357, 227] on div "Pallet_US08 #7261" at bounding box center [420, 232] width 224 height 15
click at [508, 248] on p "Submit" at bounding box center [515, 245] width 21 height 9
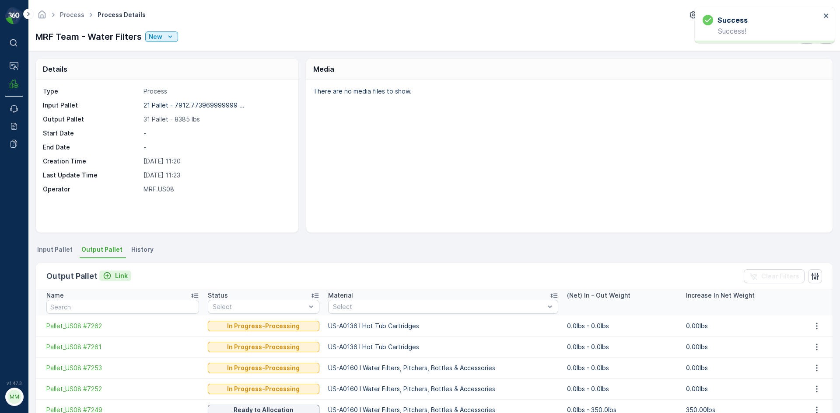
click at [118, 279] on p "Link" at bounding box center [121, 276] width 13 height 9
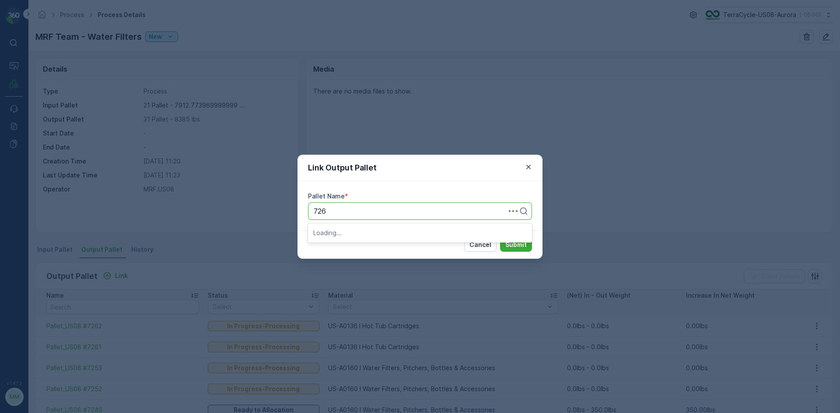
type input "7260"
click at [365, 236] on span "Pallet_US08 #7260" at bounding box center [344, 233] width 63 height 8
click at [517, 241] on p "Submit" at bounding box center [515, 245] width 21 height 9
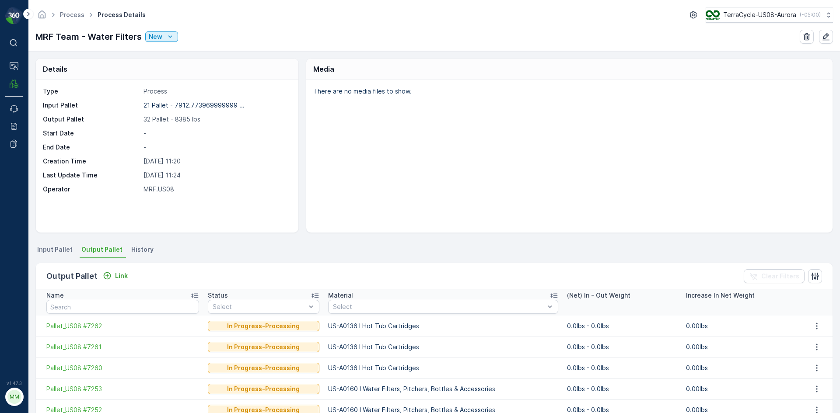
click at [517, 241] on div "Details Type Process Input Pallet 21 Pallet - 7912.773969999999 ... Output Pall…" at bounding box center [433, 232] width 811 height 362
drag, startPoint x: 517, startPoint y: 241, endPoint x: 515, endPoint y: 245, distance: 4.7
click at [515, 245] on div "Details Type Process Input Pallet 21 Pallet - 7912.773969999999 ... Output Pall…" at bounding box center [433, 232] width 811 height 362
click at [54, 245] on span "Input Pallet" at bounding box center [54, 249] width 35 height 9
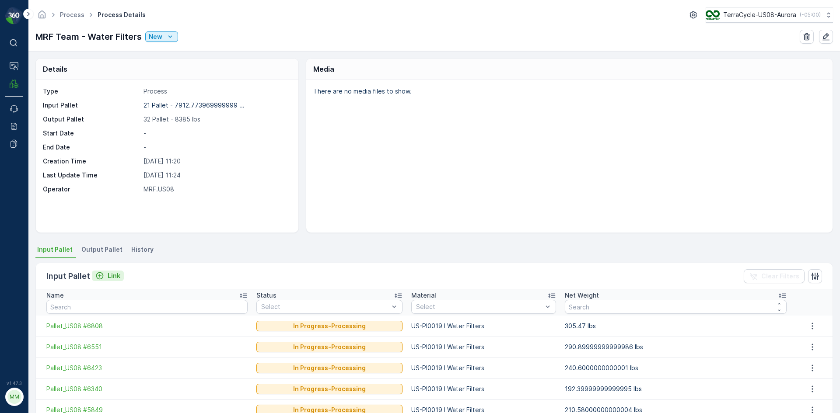
click at [119, 276] on button "Link" at bounding box center [108, 276] width 32 height 10
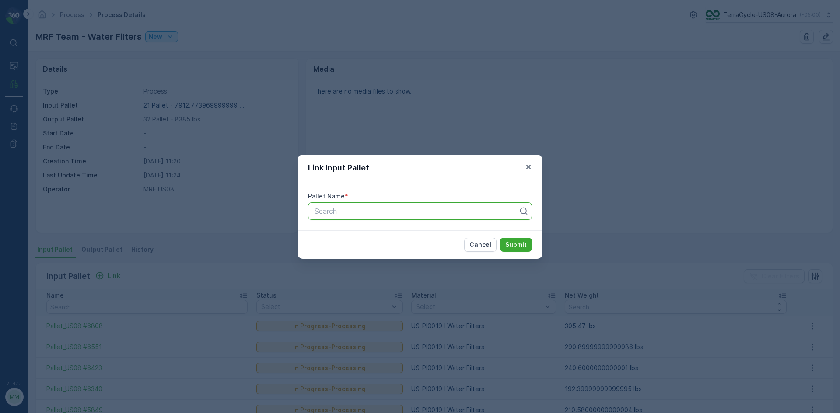
click at [339, 213] on div at bounding box center [417, 211] width 206 height 8
type input "5371"
click at [335, 235] on span "Pallet_US08 #5371" at bounding box center [344, 233] width 62 height 8
click at [524, 248] on p "Submit" at bounding box center [515, 245] width 21 height 9
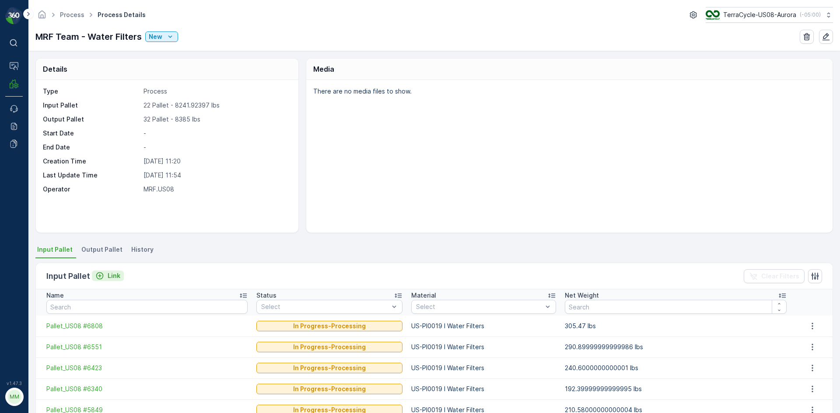
click at [104, 274] on div "Link" at bounding box center [107, 276] width 25 height 9
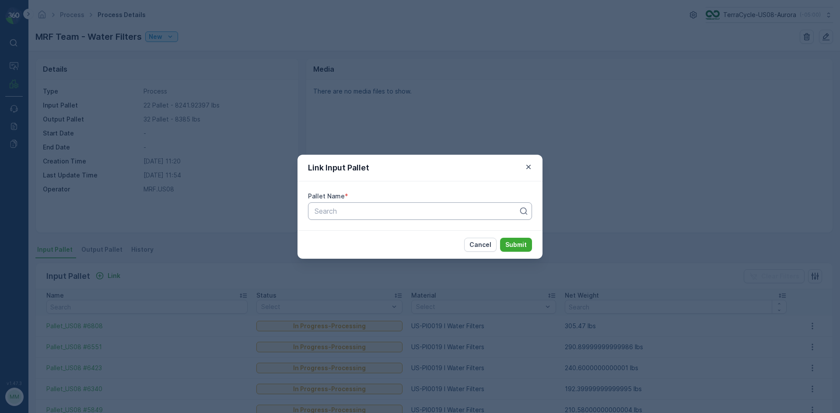
click at [392, 211] on div at bounding box center [417, 211] width 206 height 8
type input "6057"
click at [420, 233] on div "Pallet_US08 #6057" at bounding box center [419, 233] width 213 height 8
click at [526, 246] on p "Submit" at bounding box center [515, 245] width 21 height 9
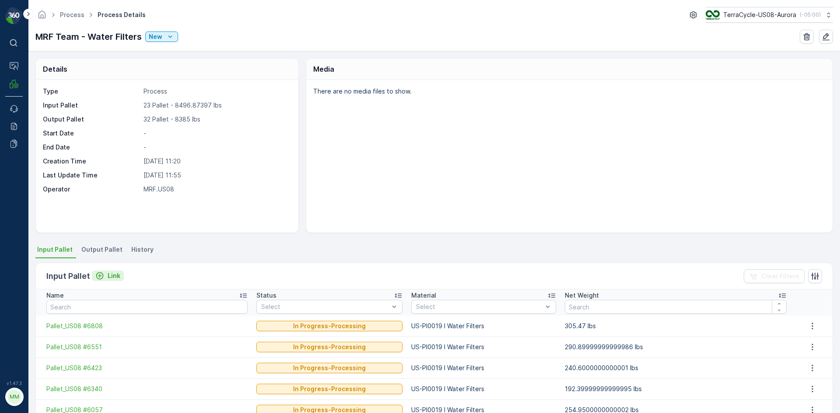
click at [113, 272] on p "Link" at bounding box center [114, 276] width 13 height 9
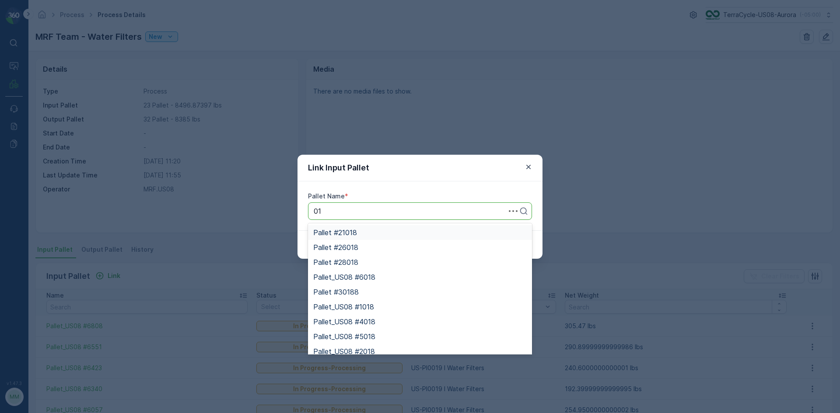
type input "0"
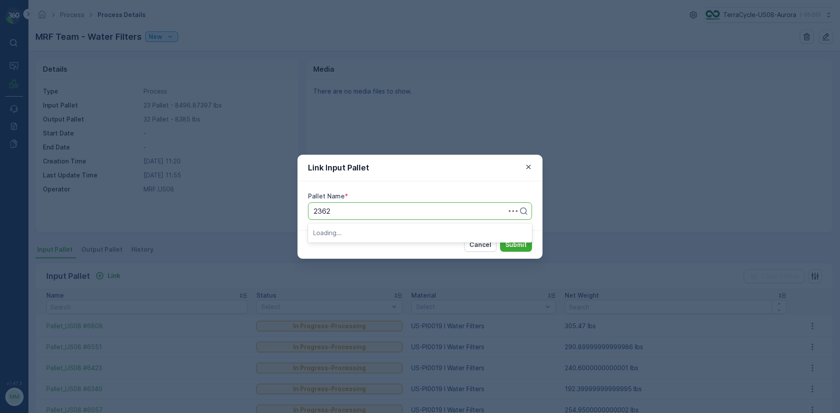
type input "23623"
click at [376, 245] on span "US08_IT_Pallet #23623" at bounding box center [351, 248] width 77 height 8
click at [526, 240] on button "Submit" at bounding box center [516, 245] width 32 height 14
click at [526, 169] on icon "button" at bounding box center [528, 167] width 9 height 9
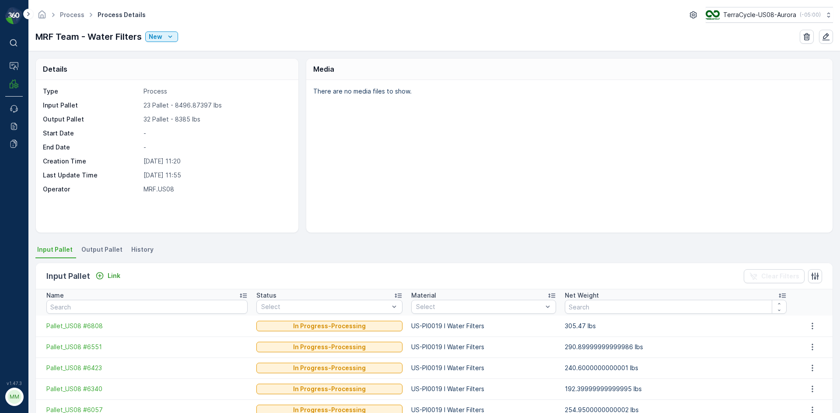
click at [104, 251] on span "Output Pallet" at bounding box center [101, 249] width 41 height 9
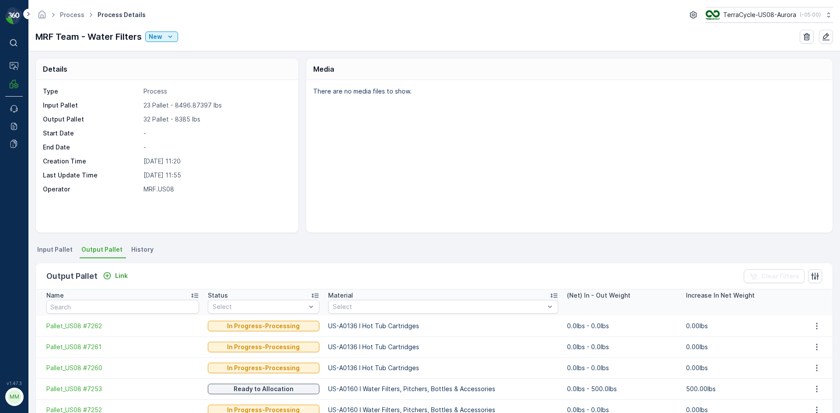
click at [110, 290] on th "Name" at bounding box center [120, 303] width 168 height 26
click at [113, 277] on div "Link" at bounding box center [115, 276] width 25 height 9
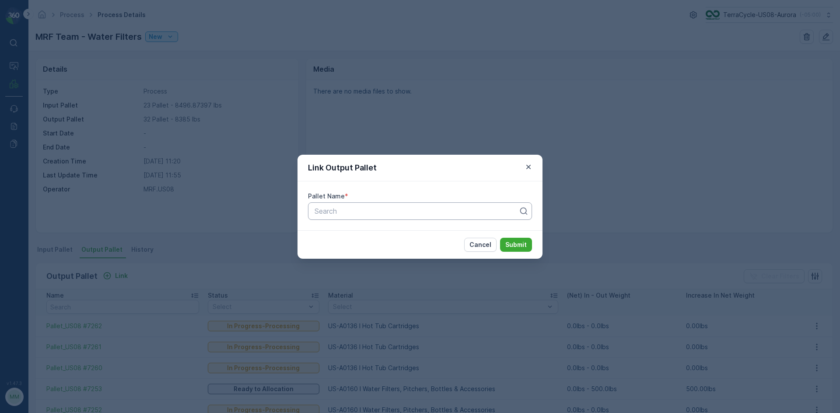
click at [328, 211] on div at bounding box center [417, 211] width 206 height 8
type input "7252"
click at [373, 245] on span "Pallet_US08 #7252" at bounding box center [344, 248] width 62 height 8
click at [513, 246] on p "Submit" at bounding box center [515, 245] width 21 height 9
click at [527, 169] on icon "button" at bounding box center [528, 167] width 9 height 9
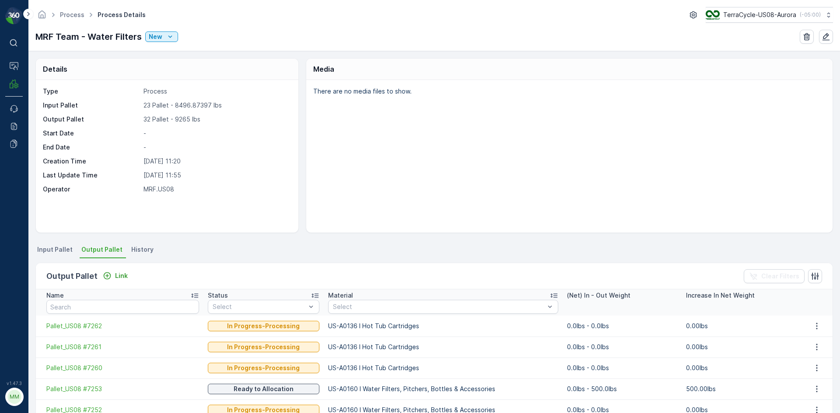
click at [49, 247] on span "Input Pallet" at bounding box center [54, 249] width 35 height 9
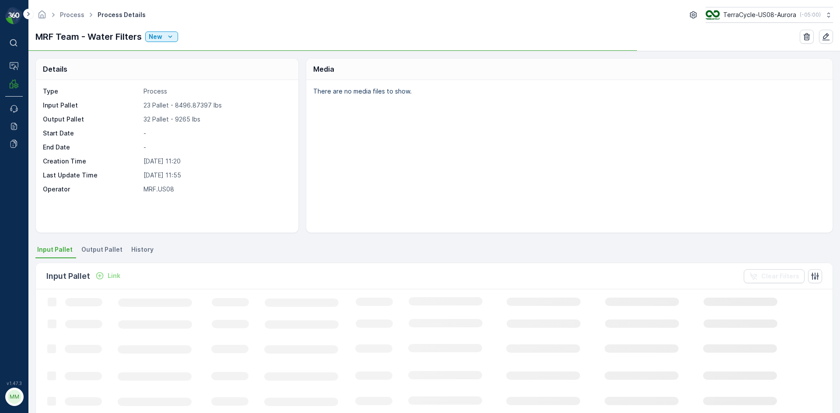
click at [114, 277] on p "Link" at bounding box center [114, 276] width 13 height 9
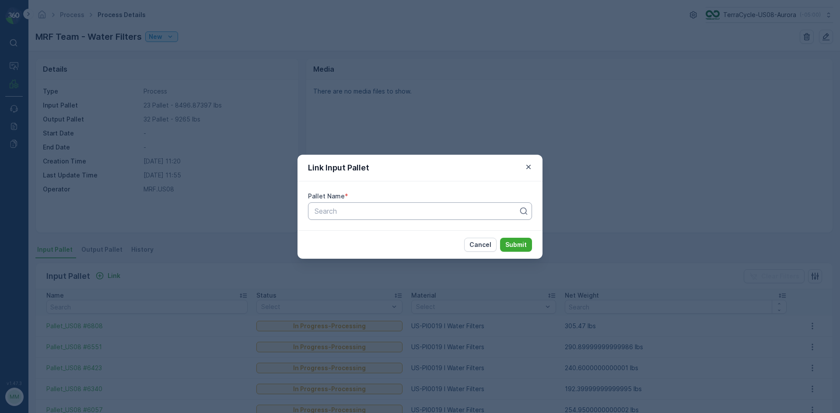
click at [349, 211] on div at bounding box center [417, 211] width 206 height 8
type input "2069"
click at [398, 249] on div "Pallet_US08 #2069" at bounding box center [419, 248] width 213 height 8
click at [519, 247] on p "Submit" at bounding box center [515, 245] width 21 height 9
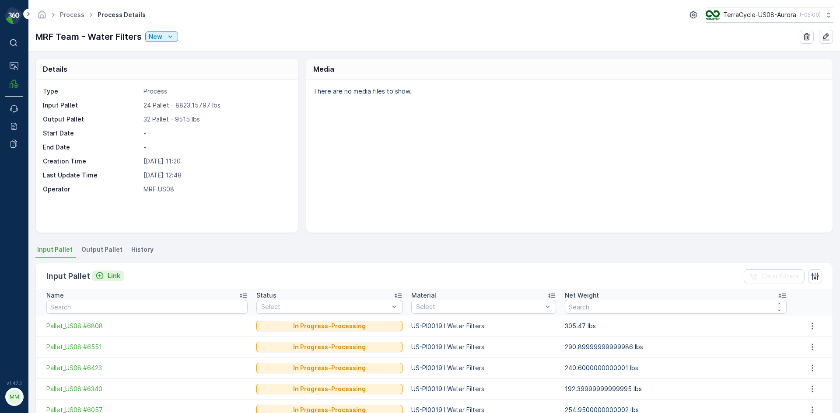
click at [122, 278] on button "Link" at bounding box center [108, 276] width 32 height 10
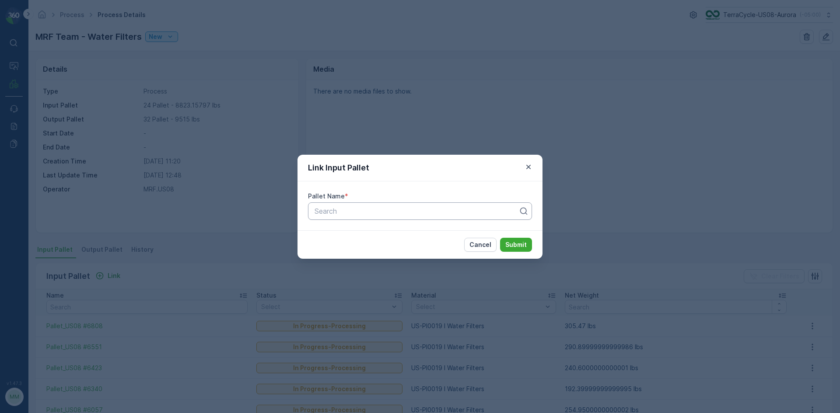
click at [466, 209] on div at bounding box center [417, 211] width 206 height 8
type input "5211"
click at [423, 246] on div "Pallet_US08 #5211" at bounding box center [419, 248] width 213 height 8
click at [517, 247] on p "Submit" at bounding box center [515, 245] width 21 height 9
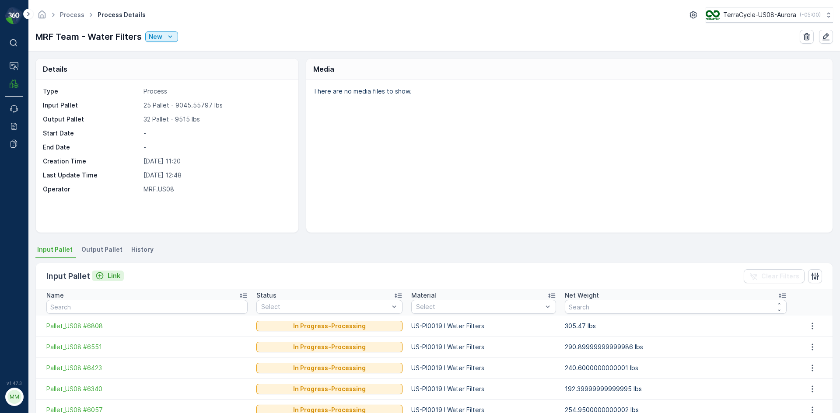
click at [98, 276] on icon "Link" at bounding box center [99, 276] width 9 height 9
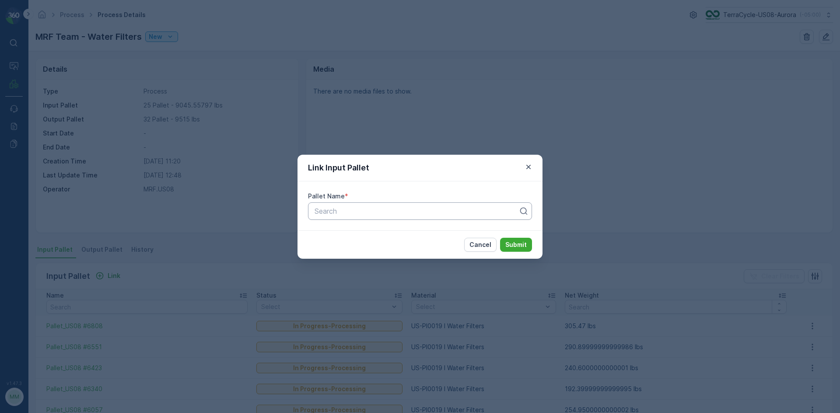
click at [339, 211] on div at bounding box center [417, 211] width 206 height 8
type input "2335"
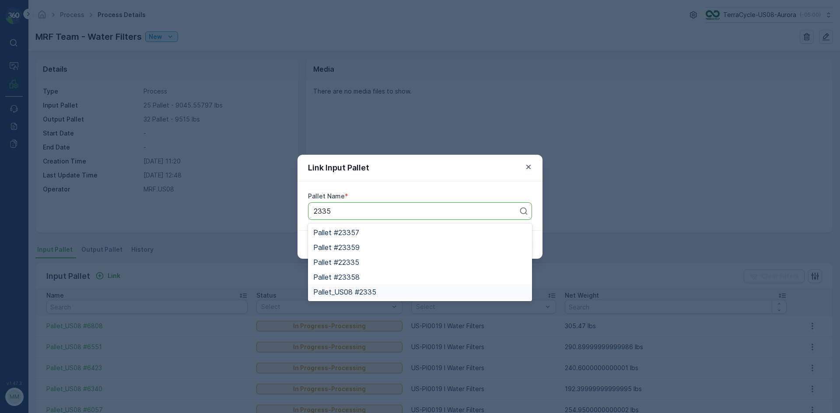
click at [381, 296] on div "Pallet_US08 #2335" at bounding box center [420, 292] width 224 height 15
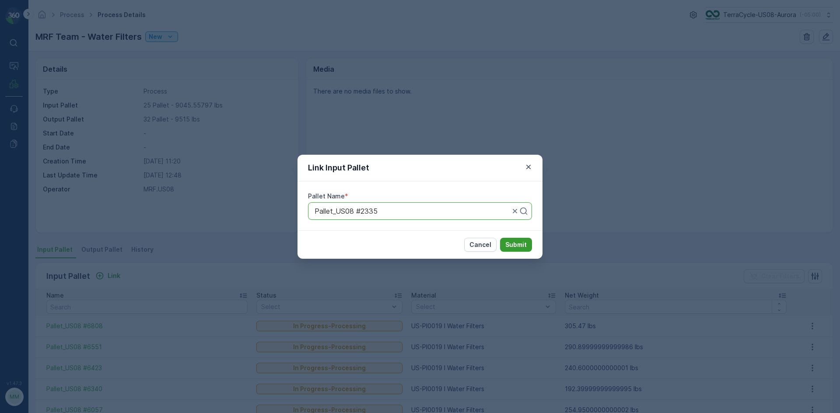
click at [507, 244] on p "Submit" at bounding box center [515, 245] width 21 height 9
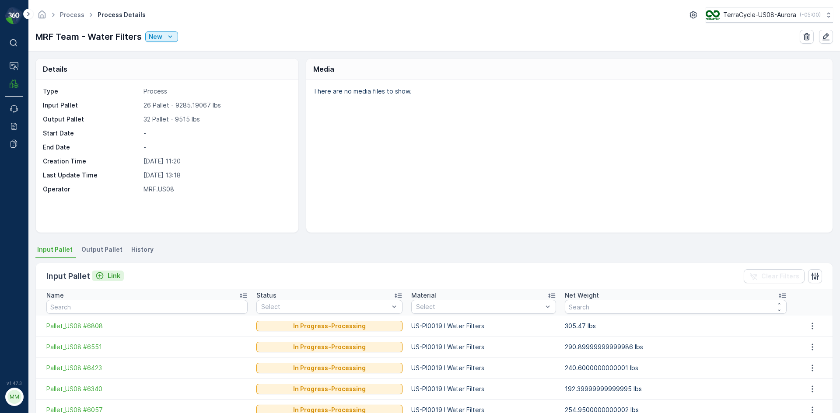
click at [112, 276] on p "Link" at bounding box center [114, 276] width 13 height 9
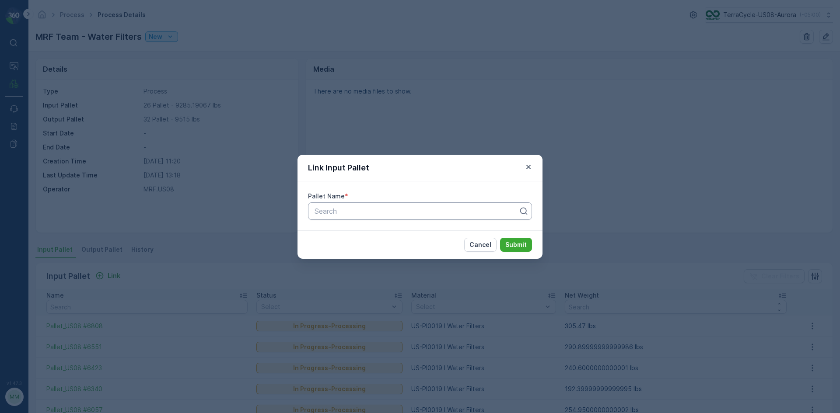
click at [452, 217] on div "Search" at bounding box center [420, 210] width 224 height 17
type input "2587"
click at [337, 251] on span "Pallet_US08 #2587" at bounding box center [344, 248] width 63 height 8
click at [518, 246] on p "Submit" at bounding box center [515, 245] width 21 height 9
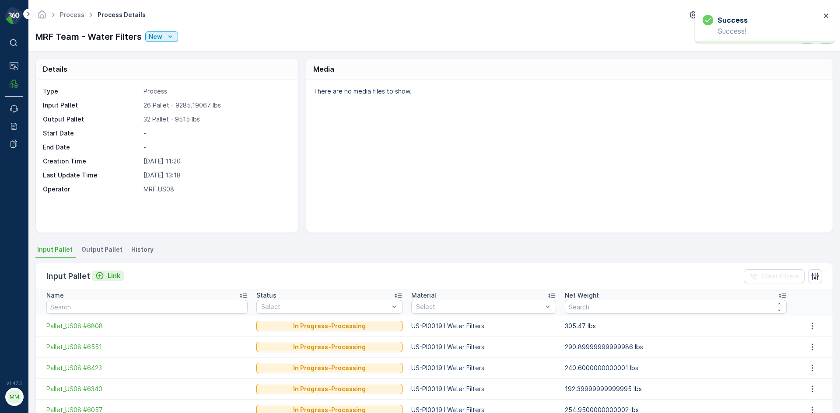
click at [114, 275] on p "Link" at bounding box center [114, 276] width 13 height 9
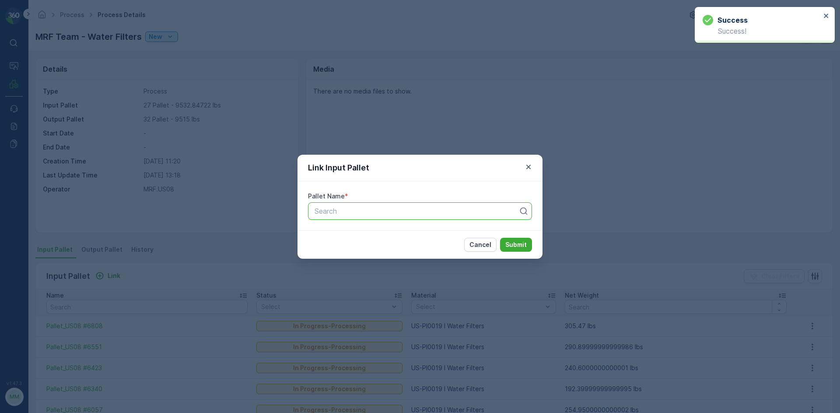
click at [346, 217] on div "Search" at bounding box center [420, 210] width 224 height 17
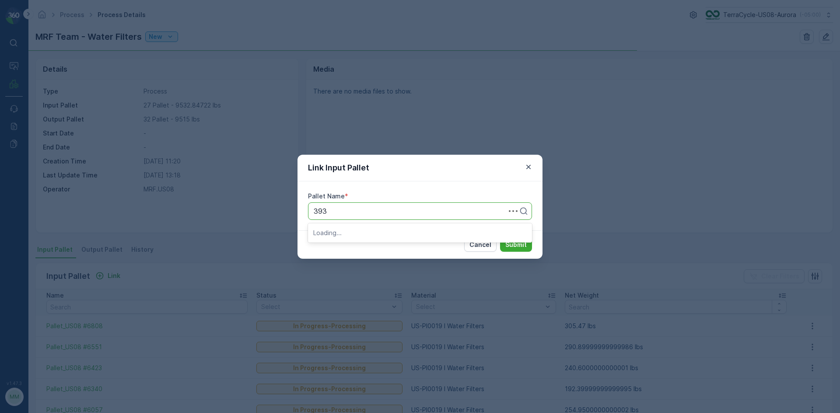
type input "3937"
click at [375, 251] on span "Pallet_US08 #3937" at bounding box center [344, 248] width 63 height 8
click at [520, 247] on p "Submit" at bounding box center [515, 245] width 21 height 9
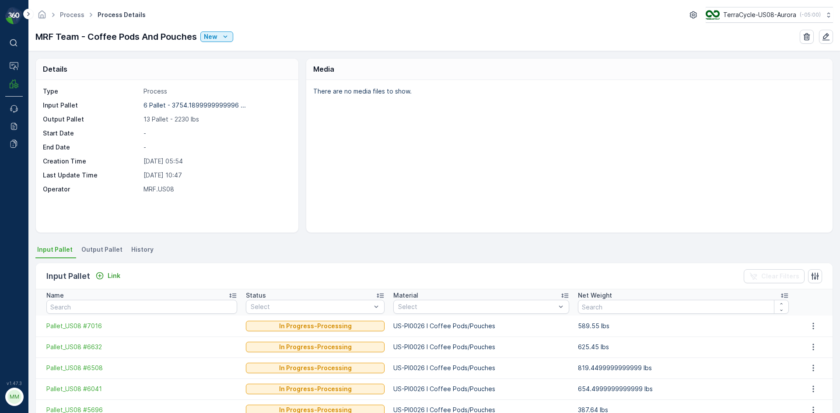
scroll to position [44, 0]
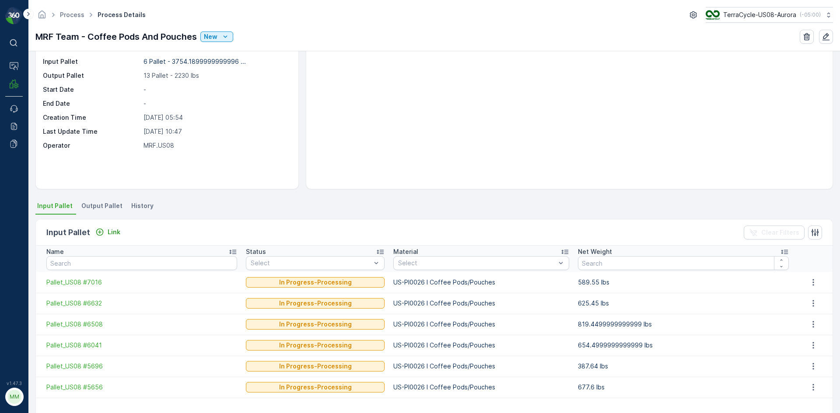
click at [114, 203] on span "Output Pallet" at bounding box center [101, 206] width 41 height 9
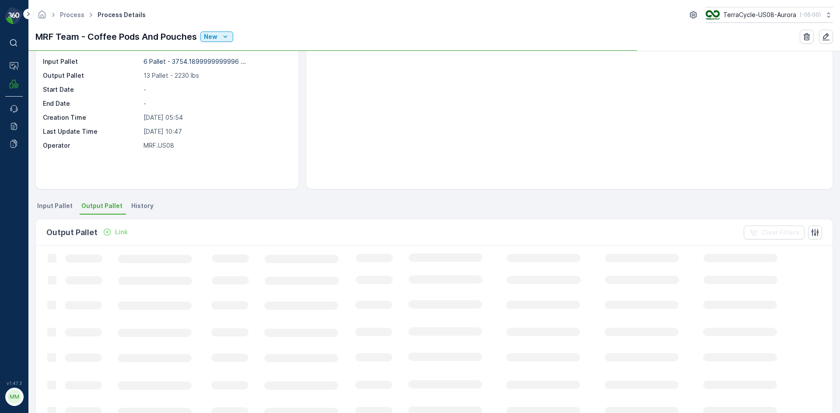
scroll to position [44, 0]
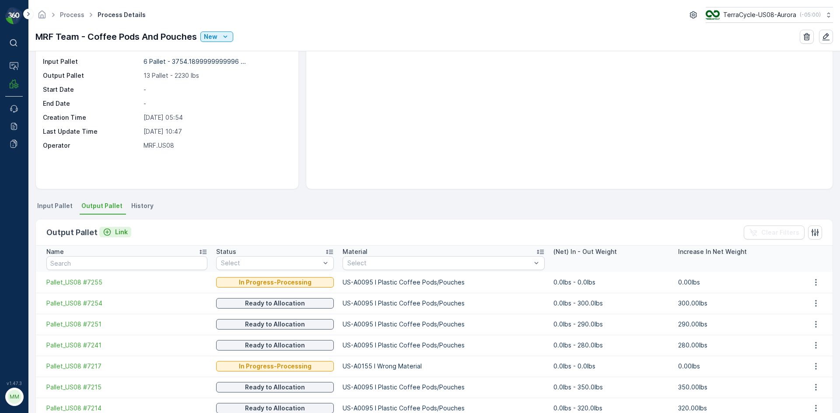
click at [109, 230] on icon "Link" at bounding box center [107, 232] width 7 height 7
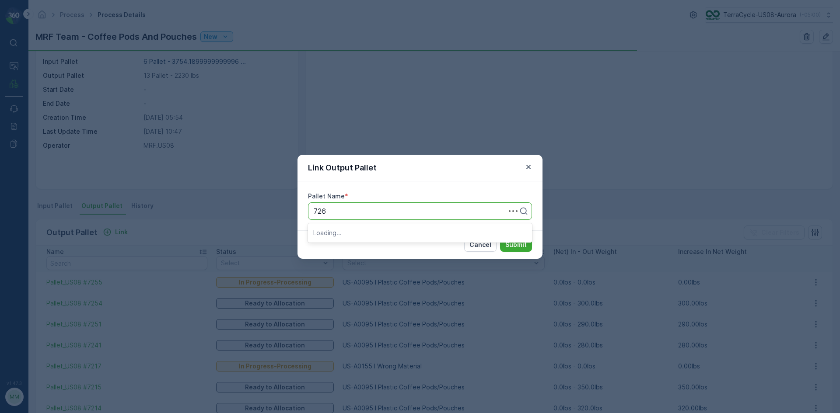
type input "7264"
click at [381, 246] on div "Pallet_US08 #7264" at bounding box center [419, 248] width 213 height 8
click at [515, 247] on p "Submit" at bounding box center [515, 245] width 21 height 9
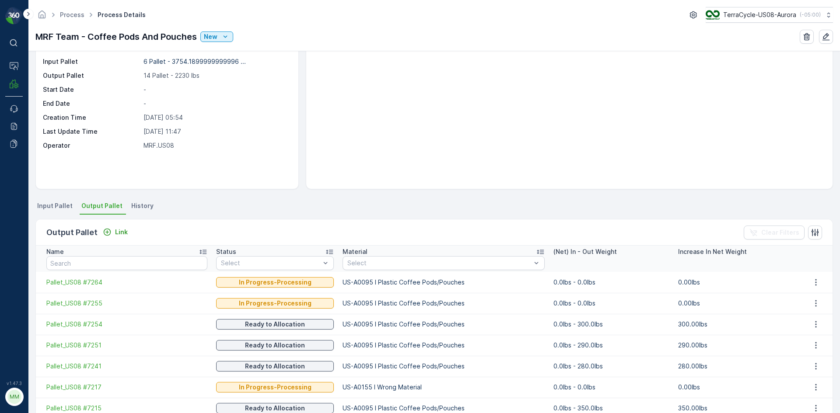
click at [45, 205] on span "Input Pallet" at bounding box center [54, 206] width 35 height 9
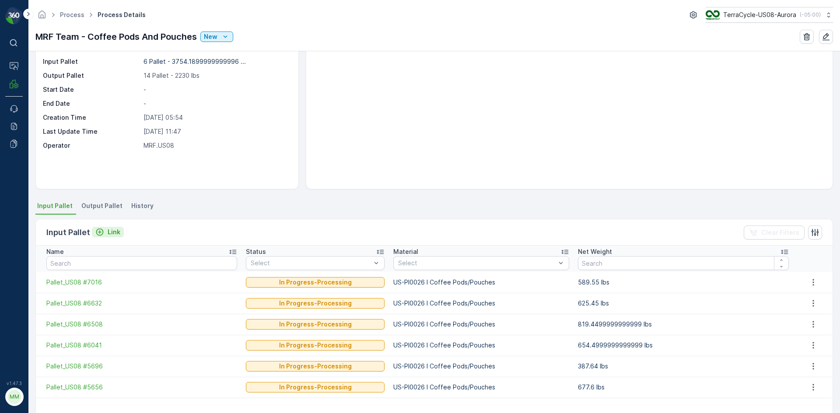
click at [117, 236] on p "Link" at bounding box center [114, 232] width 13 height 9
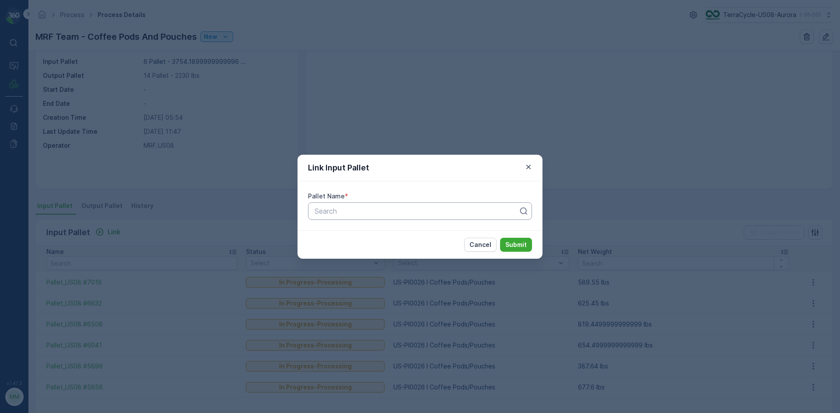
click at [328, 211] on div at bounding box center [417, 211] width 206 height 8
type input "6864"
click at [395, 248] on div "Pallet_US08 #6864" at bounding box center [419, 248] width 213 height 8
click at [513, 241] on p "Submit" at bounding box center [515, 245] width 21 height 9
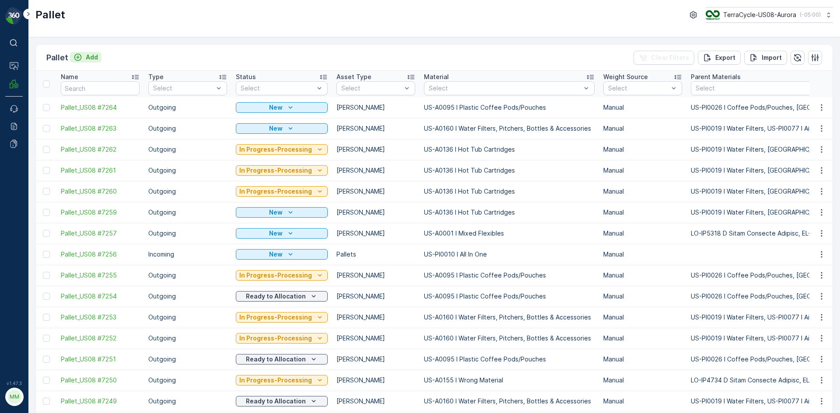
click at [88, 56] on p "Add" at bounding box center [92, 57] width 12 height 9
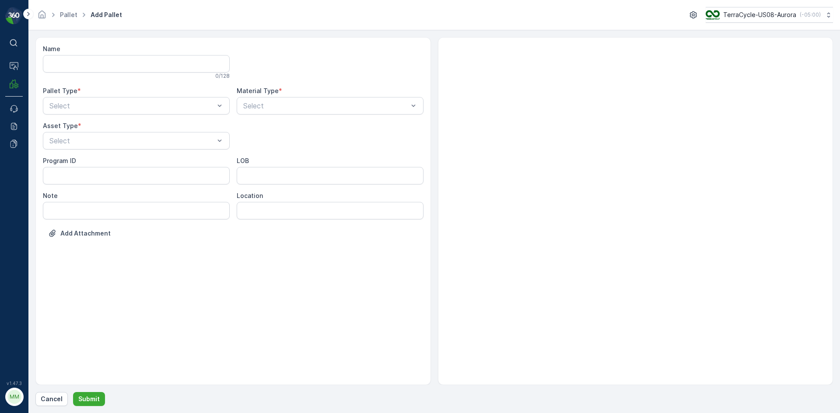
click at [107, 118] on div "Name 0 / 128 Pallet Type * Select Material Type * Select Asset Type * Select Pr…" at bounding box center [233, 148] width 381 height 206
click at [119, 143] on div "Outgoing" at bounding box center [136, 142] width 176 height 8
click at [126, 135] on div "Select" at bounding box center [136, 140] width 187 height 17
click at [116, 165] on div "[PERSON_NAME]" at bounding box center [136, 162] width 176 height 8
click at [287, 103] on div at bounding box center [325, 106] width 167 height 8
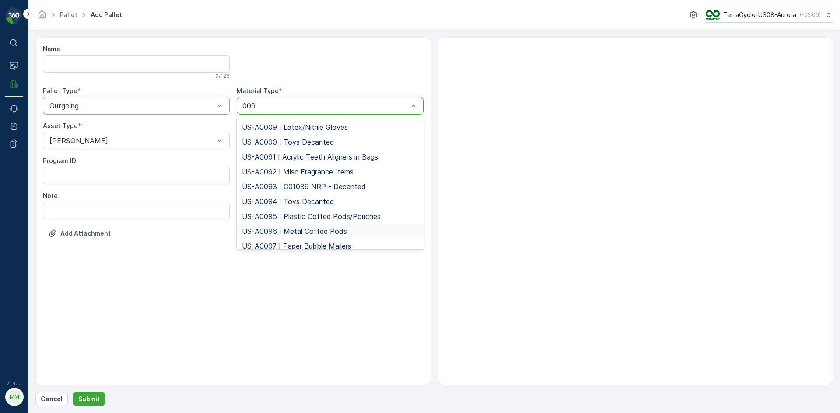
type input "0095"
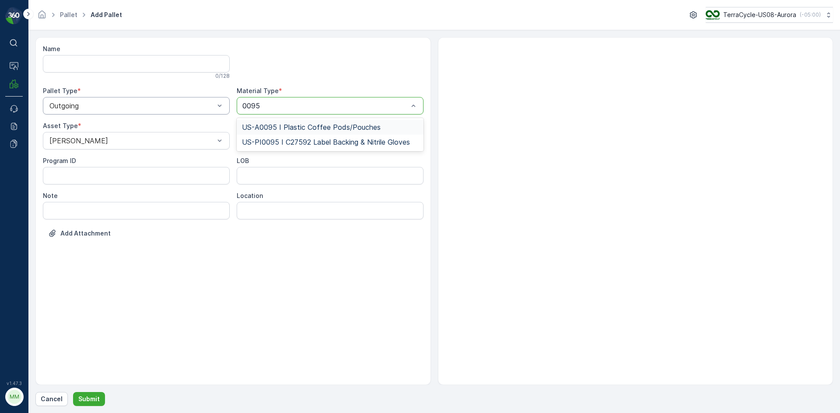
click at [332, 129] on span "US-A0095 I Plastic Coffee Pods/Pouches" at bounding box center [311, 127] width 139 height 8
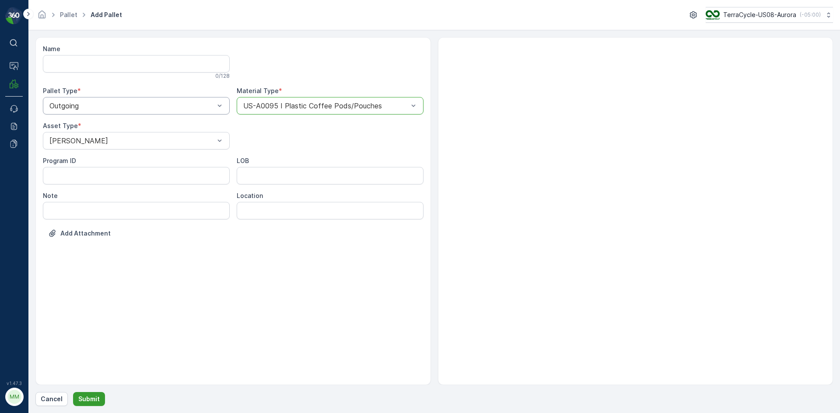
click at [91, 400] on p "Submit" at bounding box center [88, 399] width 21 height 9
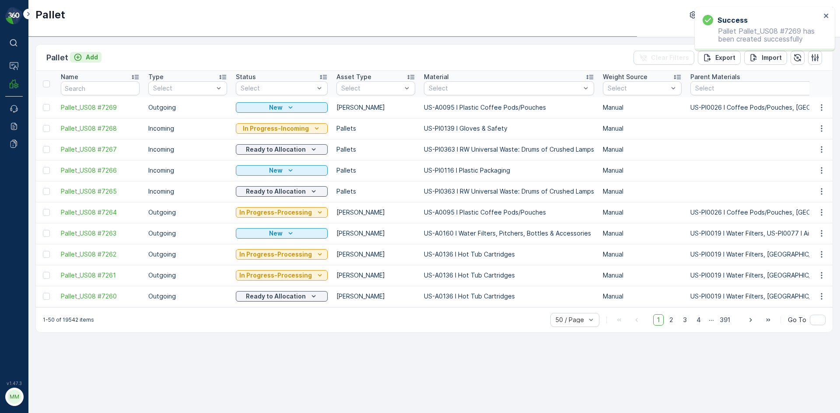
click at [93, 54] on p "Add" at bounding box center [92, 57] width 12 height 9
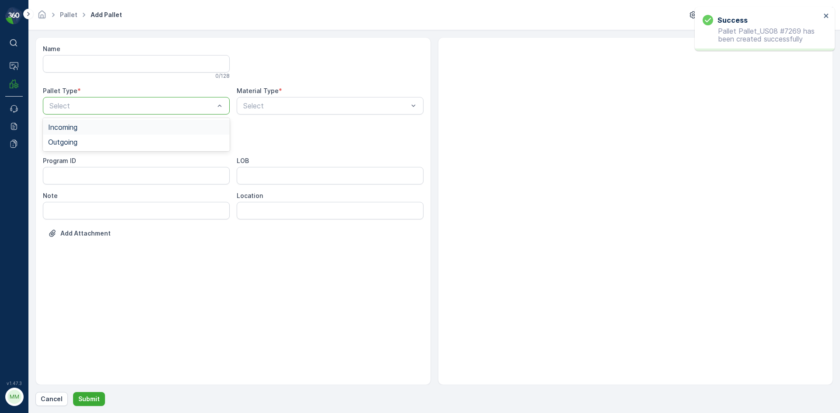
click at [123, 108] on div at bounding box center [132, 106] width 167 height 8
click at [122, 143] on div "Outgoing" at bounding box center [136, 142] width 176 height 8
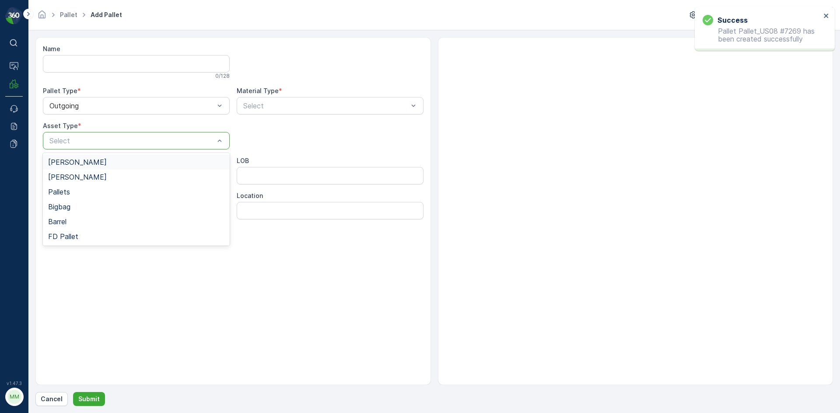
click at [122, 143] on div at bounding box center [132, 141] width 167 height 8
click at [122, 164] on div "[PERSON_NAME]" at bounding box center [136, 162] width 176 height 8
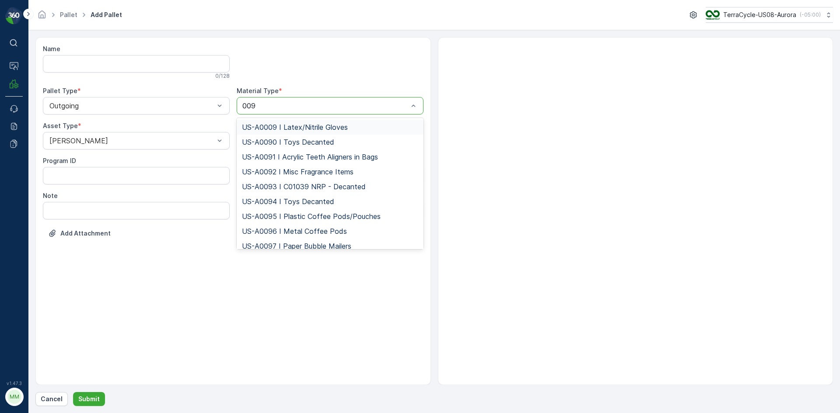
type input "0095"
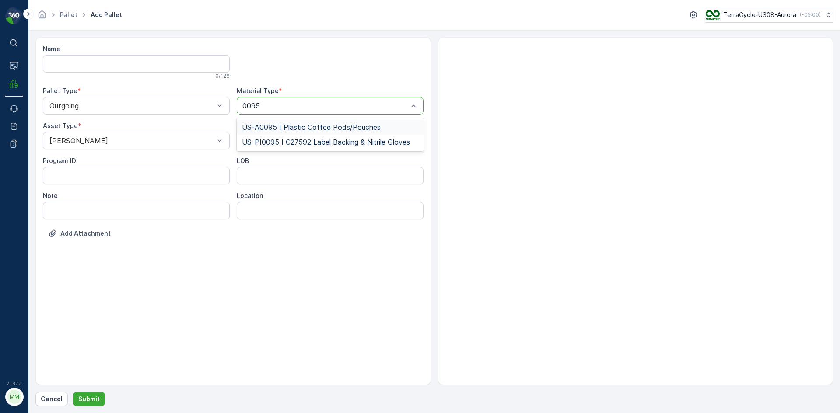
click at [316, 128] on span "US-A0095 I Plastic Coffee Pods/Pouches" at bounding box center [311, 127] width 139 height 8
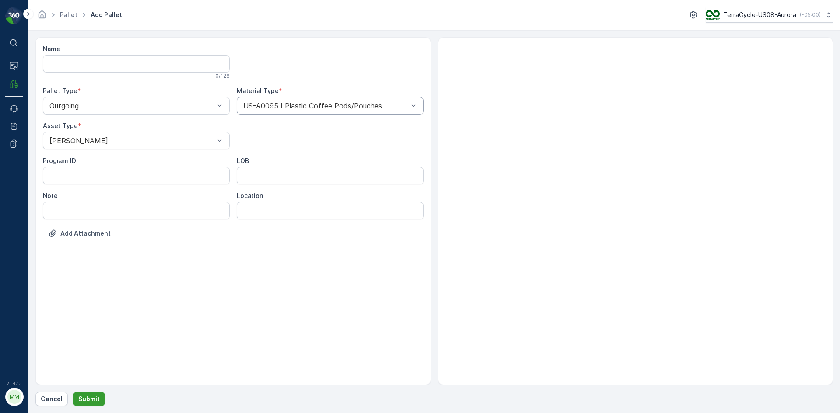
click at [84, 405] on button "Submit" at bounding box center [89, 399] width 32 height 14
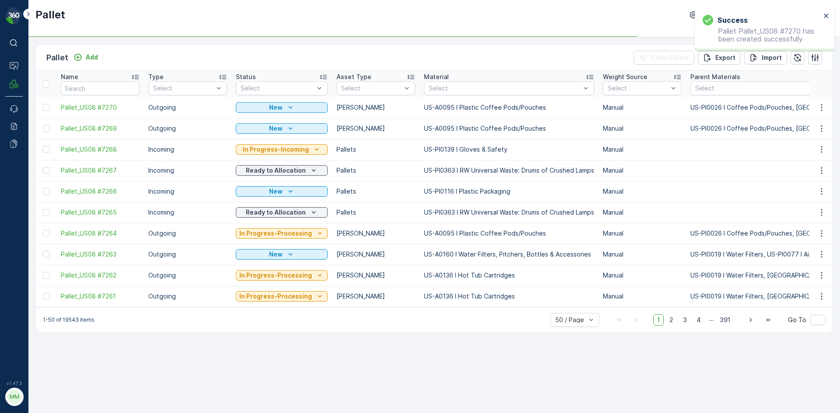
click at [47, 103] on td at bounding box center [46, 107] width 21 height 21
click at [45, 129] on div at bounding box center [46, 128] width 7 height 7
click at [43, 125] on input "checkbox" at bounding box center [43, 125] width 0 height 0
click at [47, 112] on td at bounding box center [46, 107] width 21 height 21
click at [47, 109] on div at bounding box center [46, 107] width 7 height 7
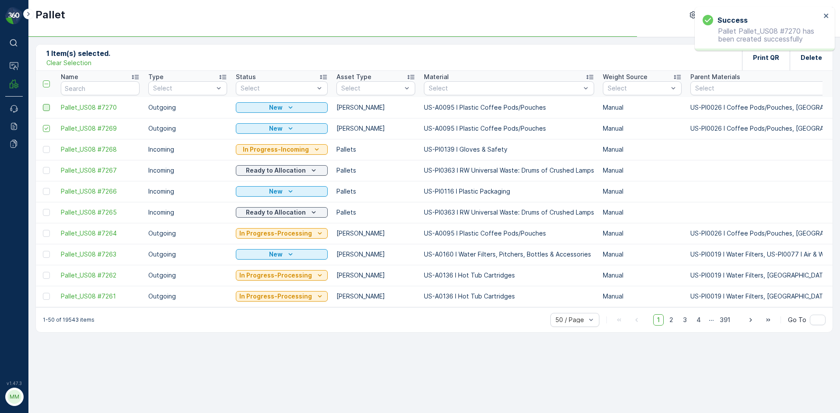
click at [43, 104] on input "checkbox" at bounding box center [43, 104] width 0 height 0
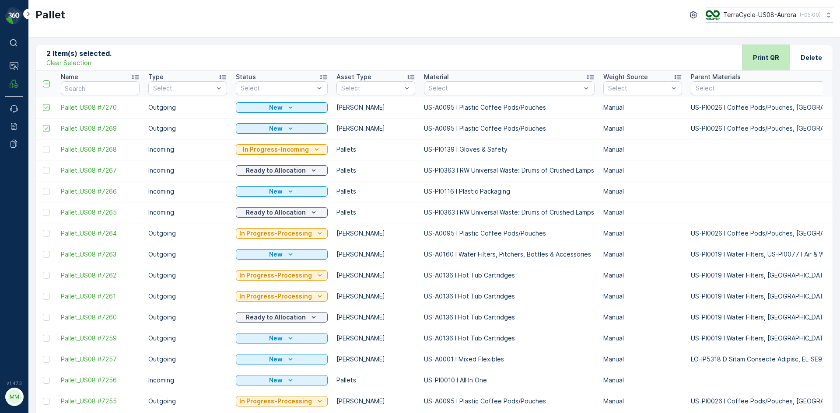
click at [773, 66] on div "Print QR" at bounding box center [766, 58] width 26 height 26
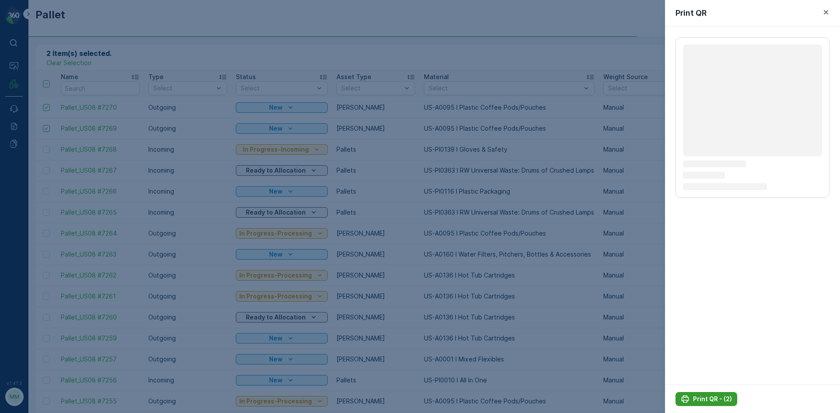
click at [705, 398] on p "Print QR - (2)" at bounding box center [712, 399] width 39 height 9
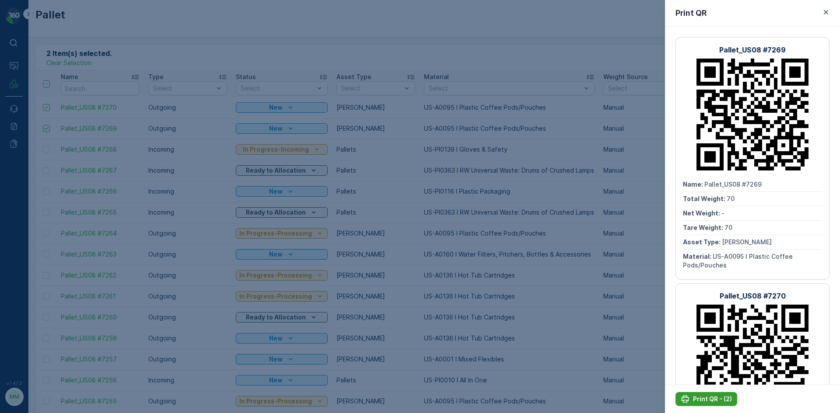
click at [702, 396] on p "Print QR - (2)" at bounding box center [712, 399] width 39 height 9
click at [829, 12] on icon "button" at bounding box center [825, 12] width 9 height 9
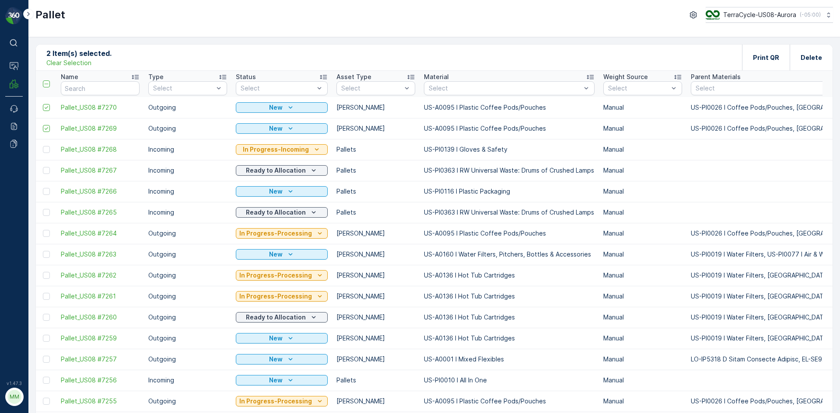
click at [67, 66] on p "Clear Selection" at bounding box center [68, 63] width 45 height 9
click at [73, 61] on icon "Add" at bounding box center [77, 57] width 9 height 9
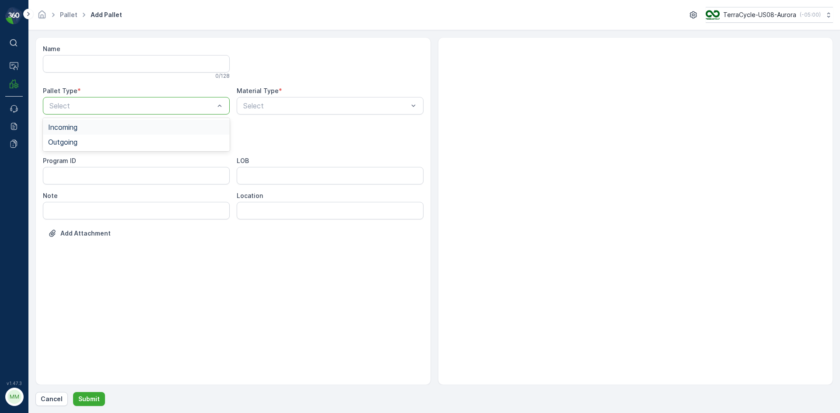
click at [178, 103] on div at bounding box center [132, 106] width 167 height 8
click at [142, 147] on div "Outgoing" at bounding box center [136, 142] width 187 height 15
click at [182, 142] on div at bounding box center [132, 141] width 167 height 8
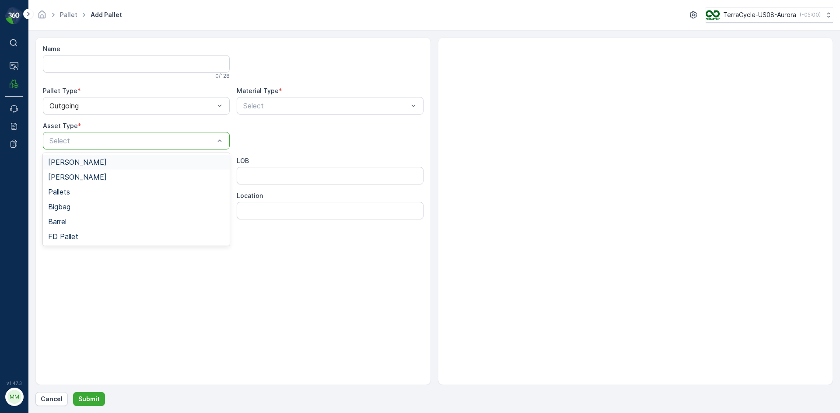
click at [171, 160] on div "Gaylord" at bounding box center [136, 162] width 176 height 8
click at [312, 100] on div "Select" at bounding box center [330, 105] width 187 height 17
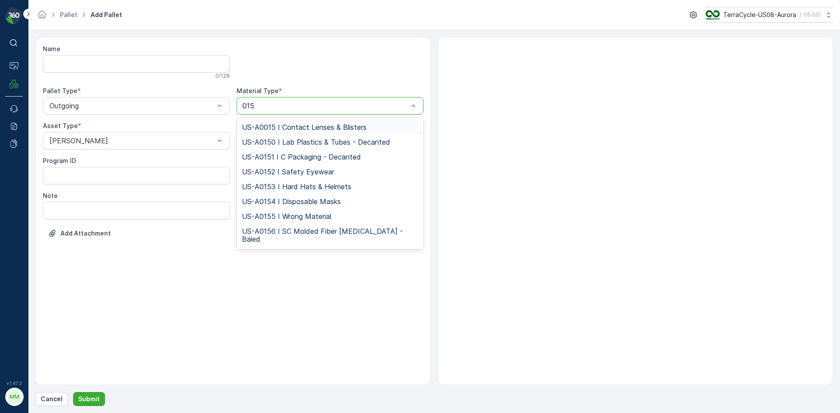
type input "0150"
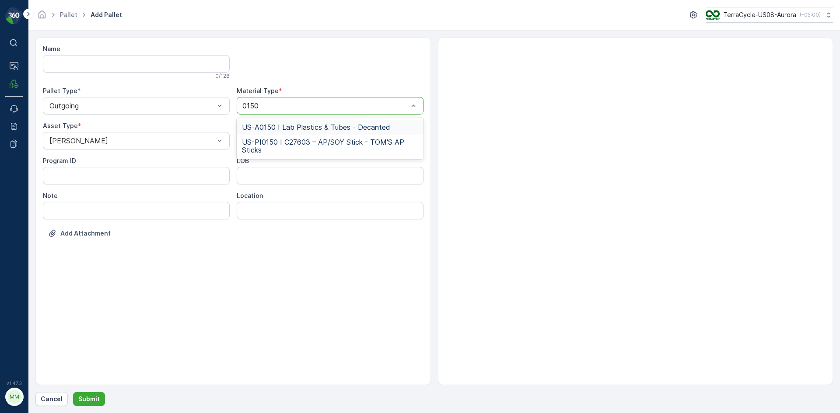
click at [375, 124] on span "US-A0150 I Lab Plastics & Tubes - Decanted" at bounding box center [316, 127] width 148 height 8
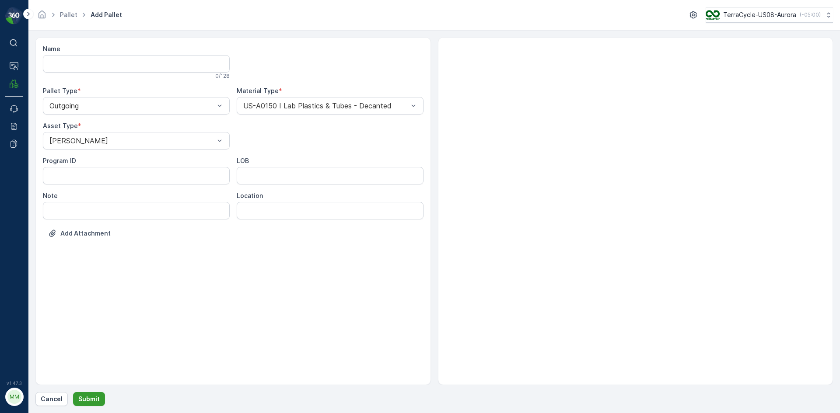
click at [78, 398] on p "Submit" at bounding box center [88, 399] width 21 height 9
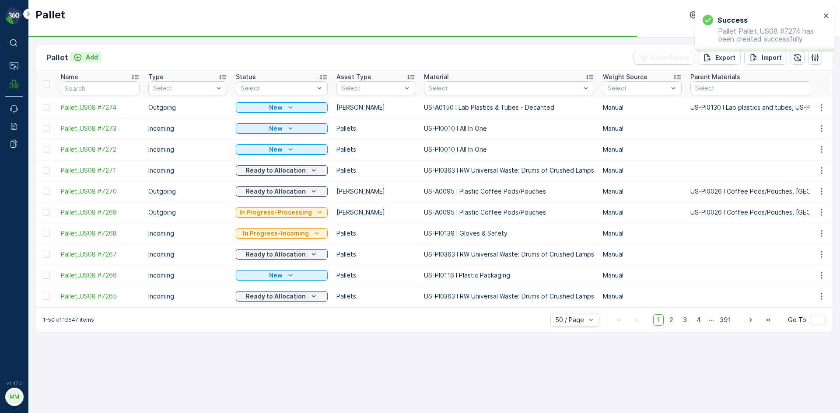
click at [86, 59] on p "Add" at bounding box center [92, 57] width 12 height 9
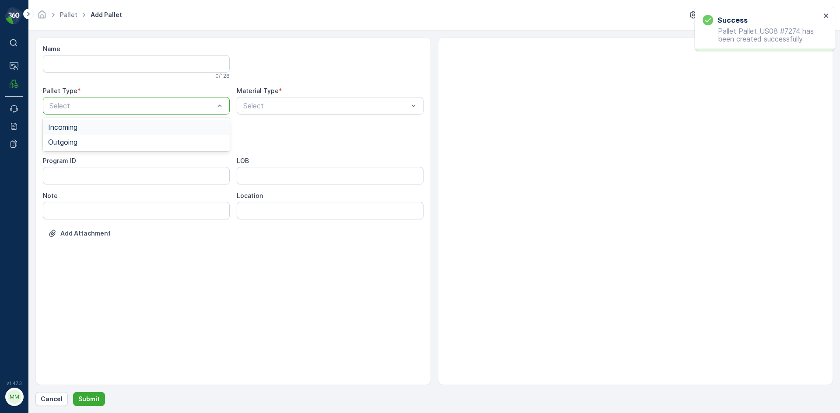
click at [104, 105] on div at bounding box center [132, 106] width 167 height 8
click at [98, 141] on div "Outgoing" at bounding box center [136, 142] width 176 height 8
click at [98, 140] on div at bounding box center [132, 141] width 167 height 8
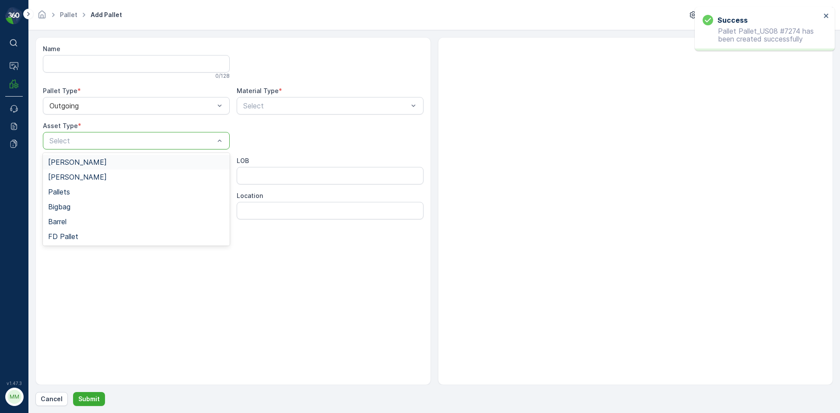
click at [96, 159] on div "Gaylord" at bounding box center [136, 162] width 176 height 8
click at [336, 102] on div at bounding box center [325, 106] width 167 height 8
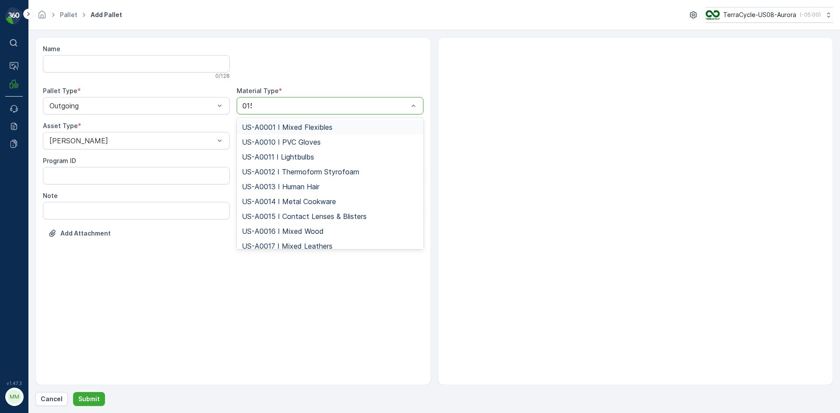
type input "0150"
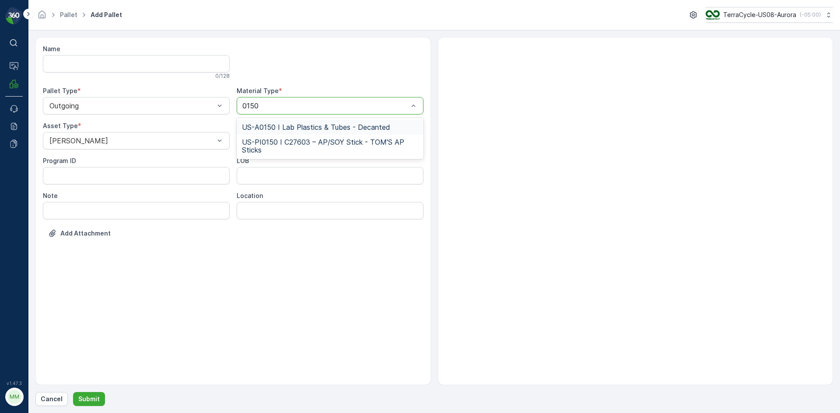
click at [364, 127] on span "US-A0150 I Lab Plastics & Tubes - Decanted" at bounding box center [316, 127] width 148 height 8
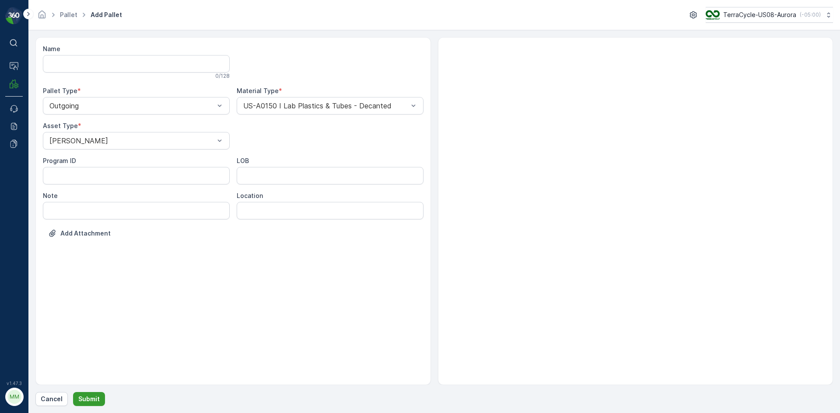
click at [77, 398] on button "Submit" at bounding box center [89, 399] width 32 height 14
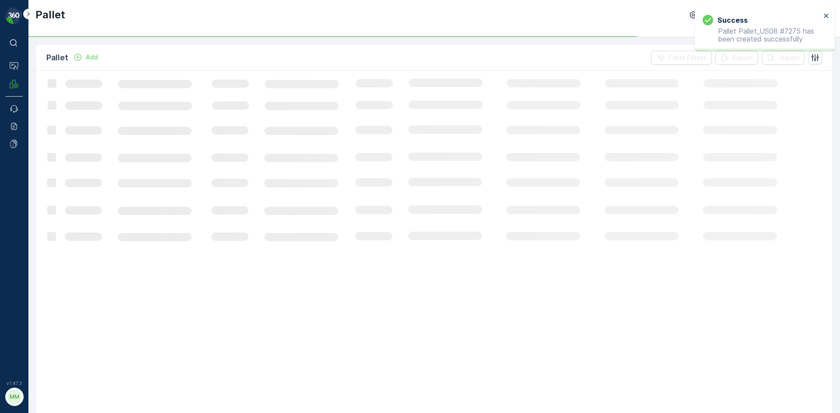
click at [92, 56] on p "Add" at bounding box center [92, 57] width 12 height 9
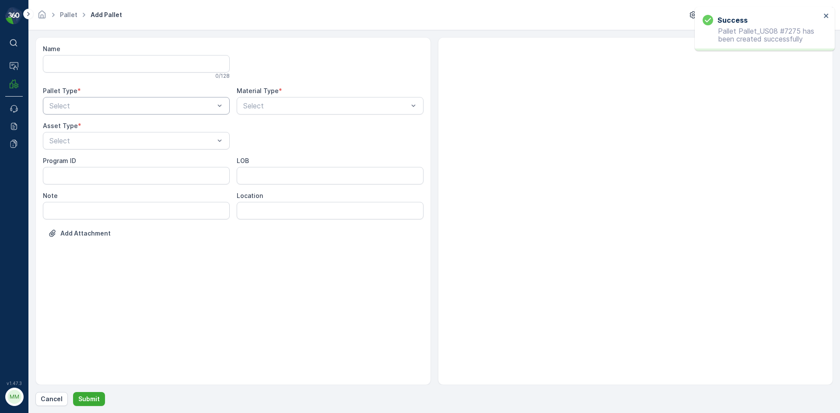
click at [118, 108] on div at bounding box center [132, 106] width 167 height 8
click at [101, 140] on div "Outgoing" at bounding box center [136, 142] width 176 height 8
click at [101, 140] on div at bounding box center [132, 141] width 167 height 8
click at [98, 164] on div "Gaylord" at bounding box center [136, 162] width 176 height 8
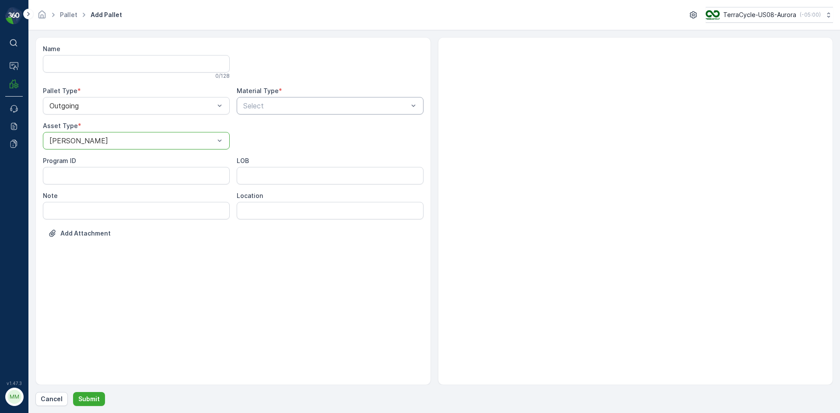
click at [318, 103] on div at bounding box center [325, 106] width 167 height 8
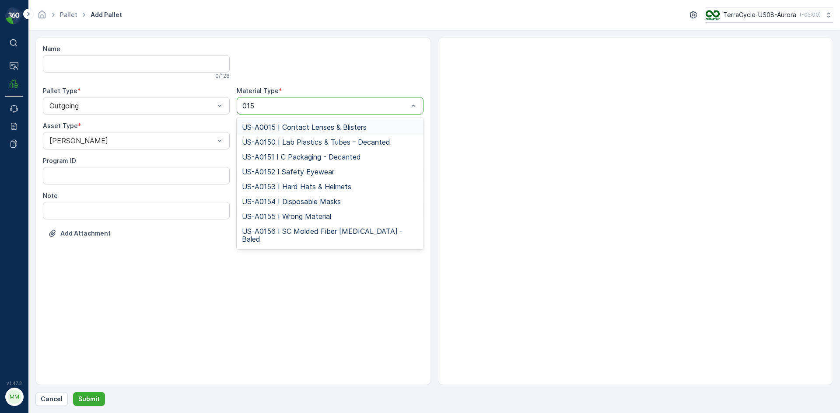
type input "0150"
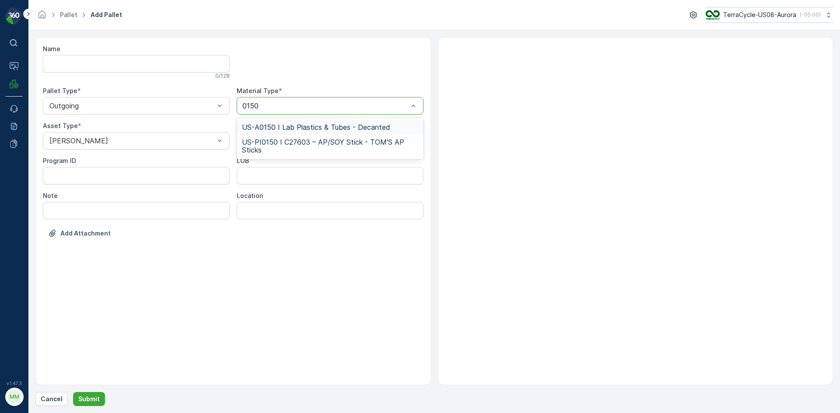
click at [348, 129] on span "US-A0150 I Lab Plastics & Tubes - Decanted" at bounding box center [316, 127] width 148 height 8
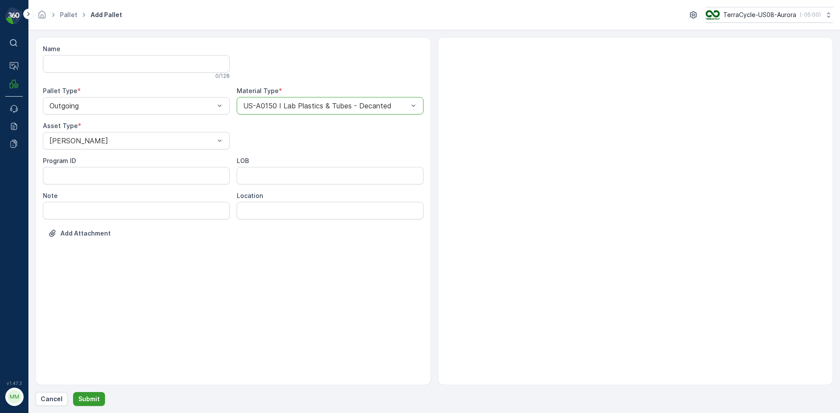
click at [83, 396] on p "Submit" at bounding box center [88, 399] width 21 height 9
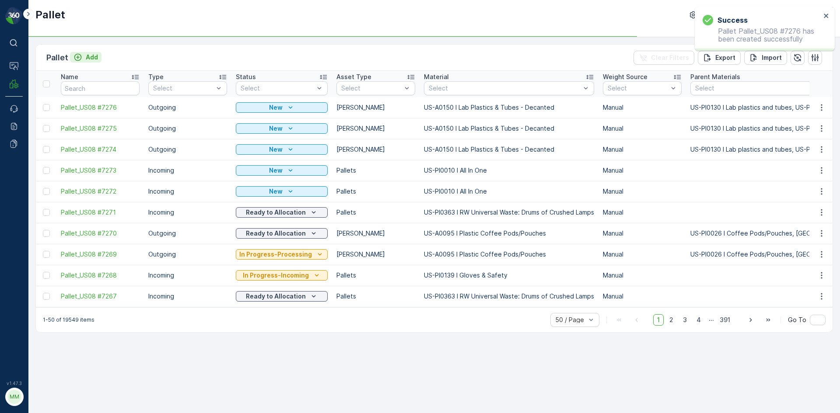
click at [91, 56] on p "Add" at bounding box center [92, 57] width 12 height 9
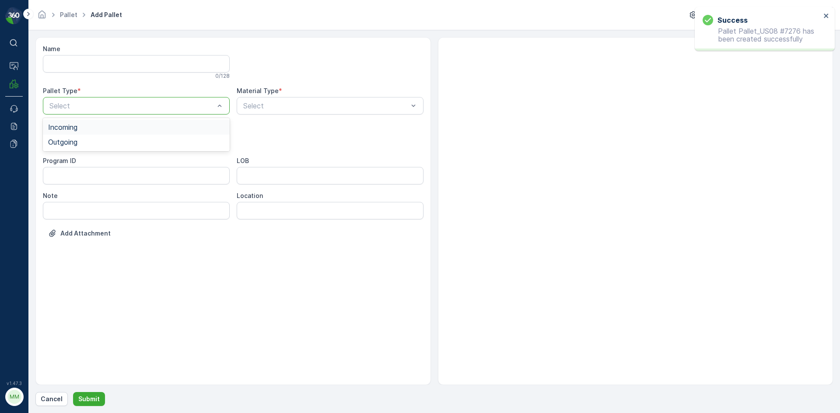
click at [169, 104] on div at bounding box center [132, 106] width 167 height 8
click at [148, 140] on div "Outgoing" at bounding box center [136, 142] width 176 height 8
click at [148, 140] on div at bounding box center [132, 141] width 167 height 8
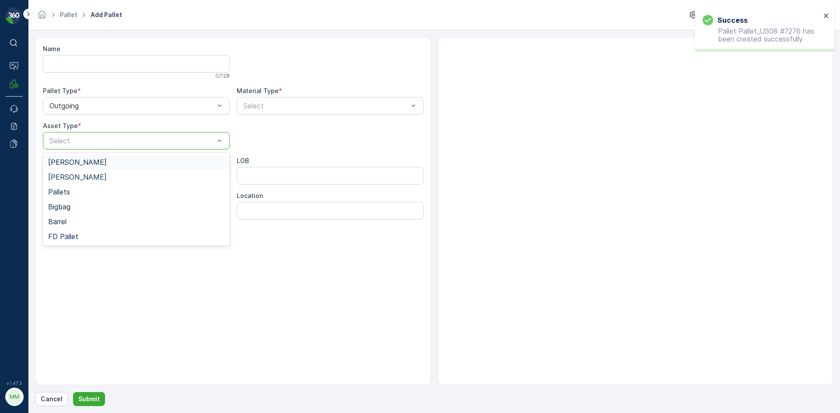
click at [133, 164] on div "Gaylord" at bounding box center [136, 162] width 176 height 8
click at [302, 107] on div at bounding box center [325, 106] width 167 height 8
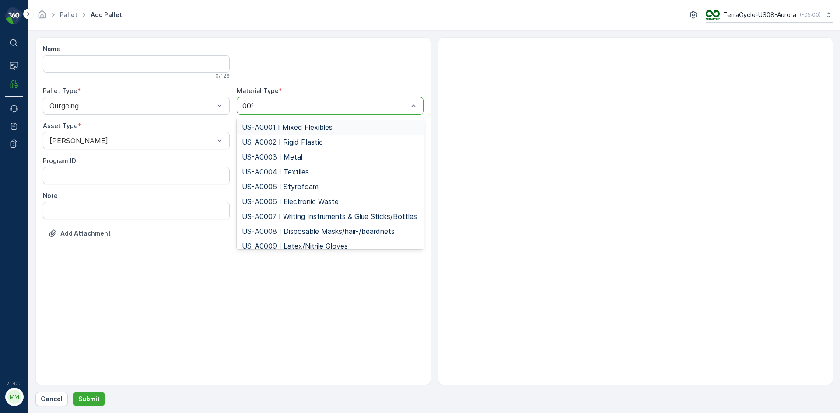
type input "0095"
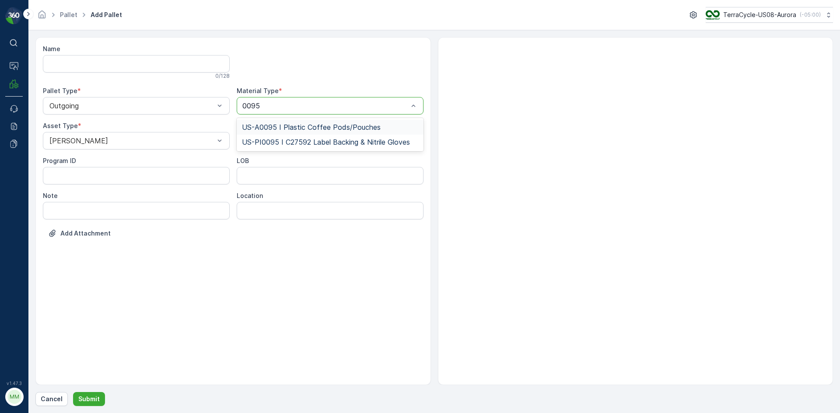
click at [324, 122] on div "US-A0095 I Plastic Coffee Pods/Pouches" at bounding box center [330, 127] width 187 height 15
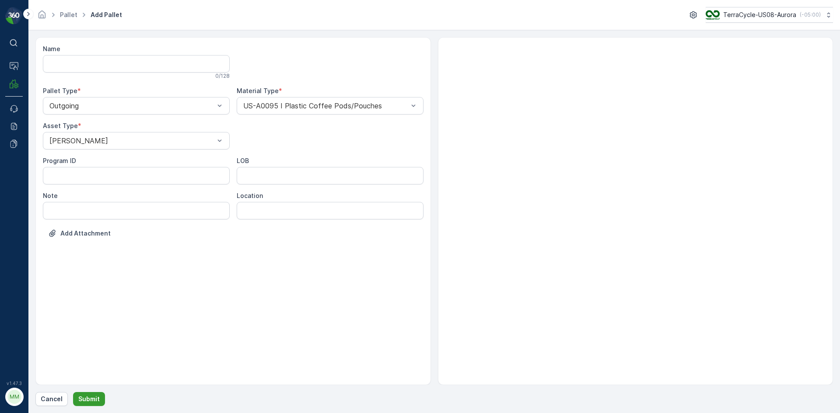
click at [101, 398] on button "Submit" at bounding box center [89, 399] width 32 height 14
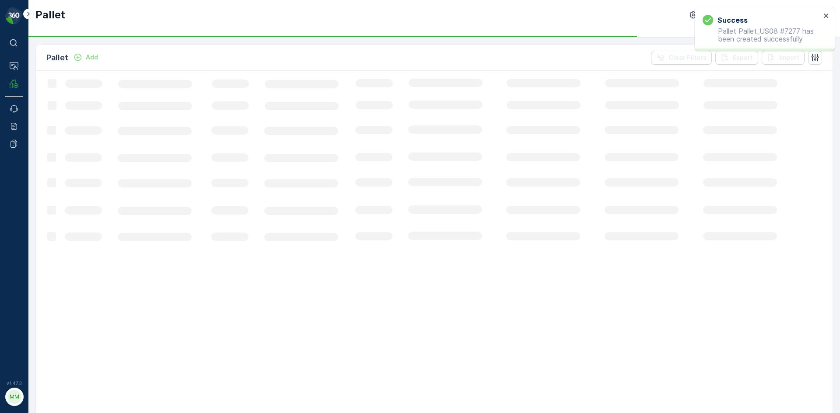
click at [84, 52] on button "Add" at bounding box center [85, 57] width 31 height 10
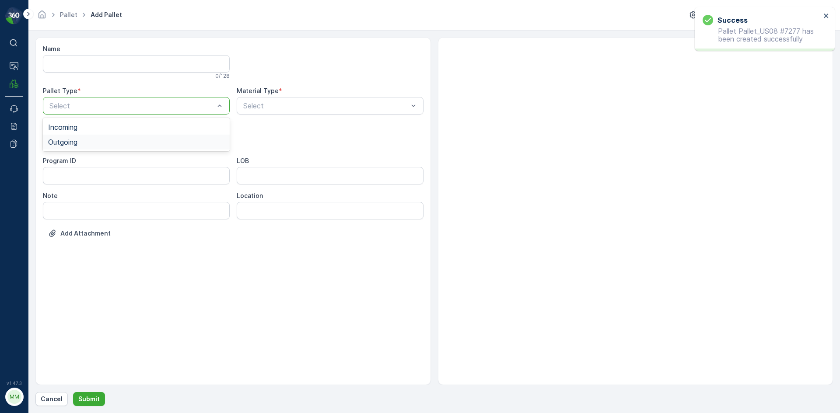
click at [187, 135] on div "Outgoing" at bounding box center [136, 142] width 187 height 15
click at [187, 135] on div "Select" at bounding box center [136, 140] width 187 height 17
click at [171, 159] on div "Gaylord" at bounding box center [136, 162] width 176 height 8
click at [272, 105] on div at bounding box center [325, 106] width 167 height 8
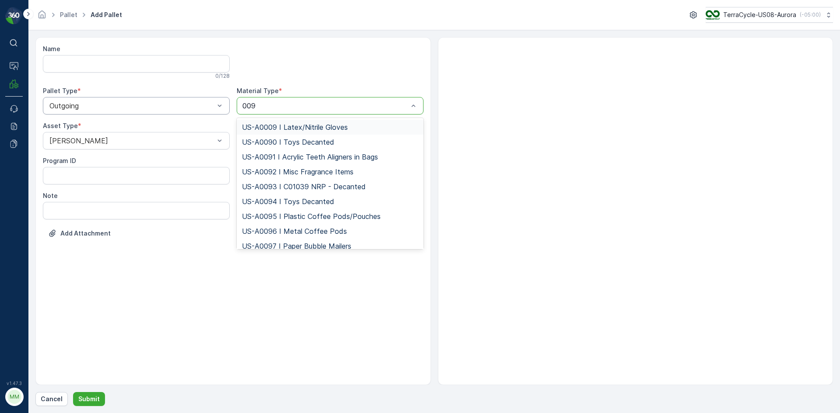
type input "0095"
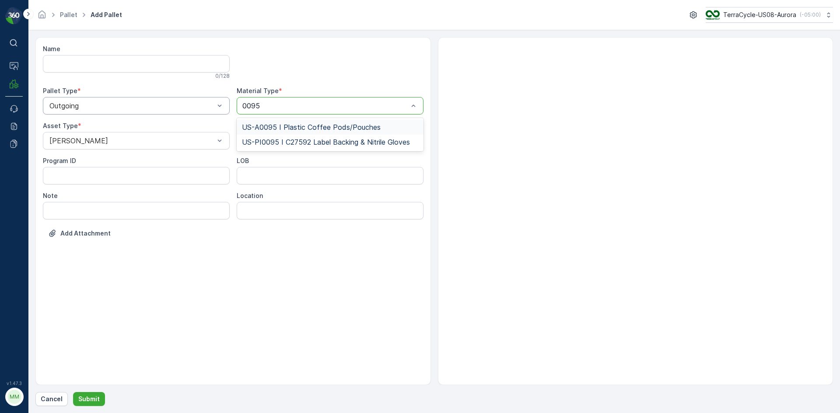
click at [283, 124] on span "US-A0095 I Plastic Coffee Pods/Pouches" at bounding box center [311, 127] width 139 height 8
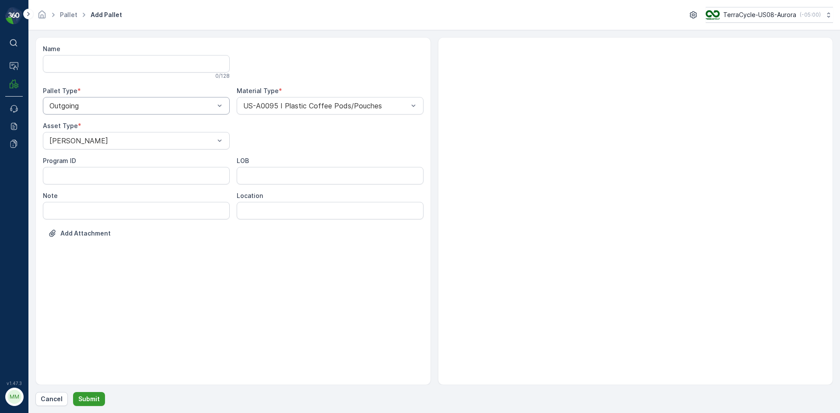
click at [89, 398] on p "Submit" at bounding box center [88, 399] width 21 height 9
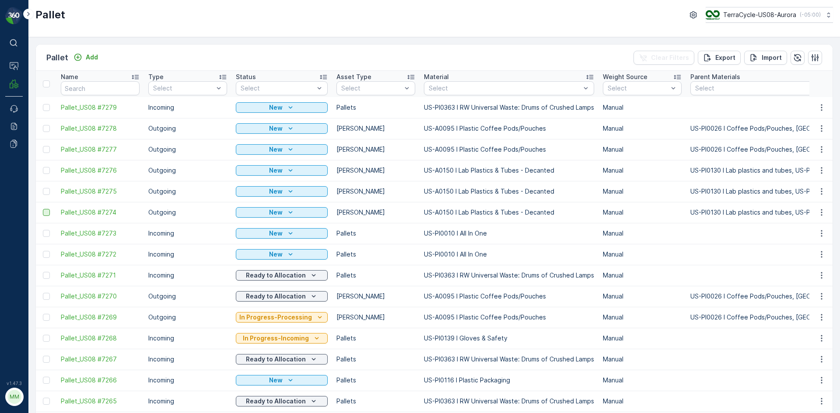
click at [44, 213] on div at bounding box center [46, 212] width 7 height 7
click at [43, 209] on input "checkbox" at bounding box center [43, 209] width 0 height 0
click at [43, 189] on div at bounding box center [46, 191] width 7 height 7
click at [43, 188] on input "checkbox" at bounding box center [43, 188] width 0 height 0
click at [45, 170] on div at bounding box center [46, 170] width 7 height 7
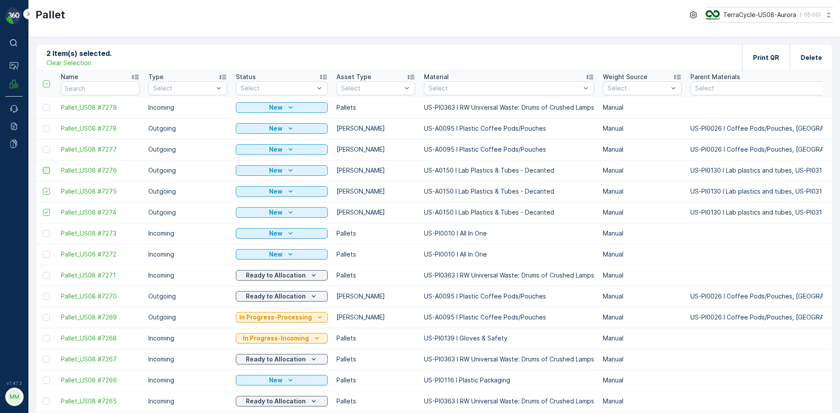
click at [43, 167] on input "checkbox" at bounding box center [43, 167] width 0 height 0
click at [47, 150] on div at bounding box center [46, 149] width 7 height 7
click at [43, 146] on input "checkbox" at bounding box center [43, 146] width 0 height 0
click at [50, 129] on div at bounding box center [47, 128] width 9 height 7
click at [43, 125] on input "checkbox" at bounding box center [43, 125] width 0 height 0
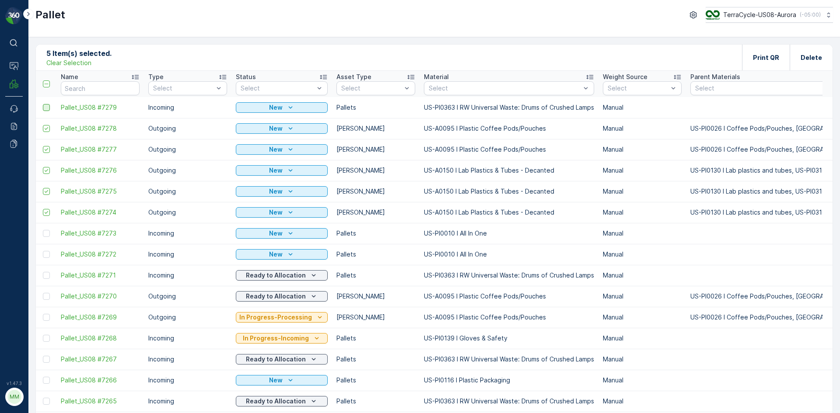
click at [47, 108] on div at bounding box center [46, 107] width 7 height 7
click at [43, 104] on input "checkbox" at bounding box center [43, 104] width 0 height 0
click at [759, 63] on div "Print QR" at bounding box center [766, 58] width 26 height 26
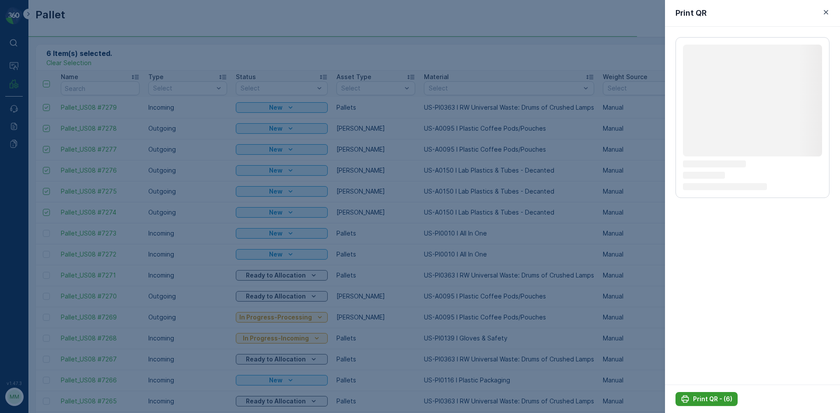
click at [694, 395] on p "Print QR - (6)" at bounding box center [712, 399] width 39 height 9
click at [703, 399] on p "Print QR - (6)" at bounding box center [712, 399] width 39 height 9
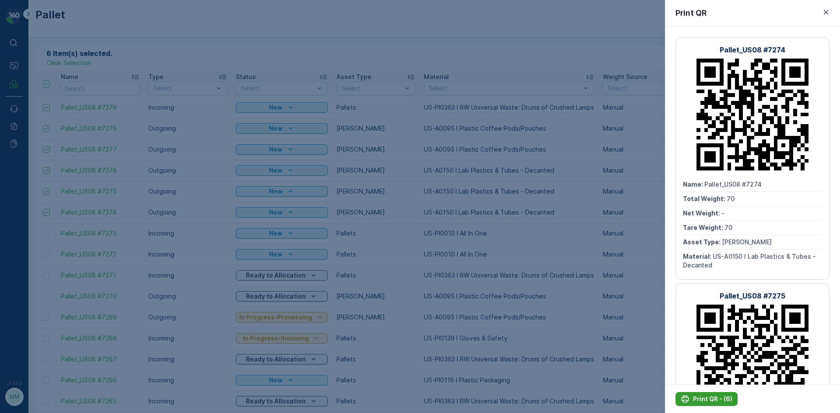
click at [703, 399] on p "Print QR - (6)" at bounding box center [712, 399] width 39 height 9
click at [538, 254] on div at bounding box center [420, 206] width 840 height 413
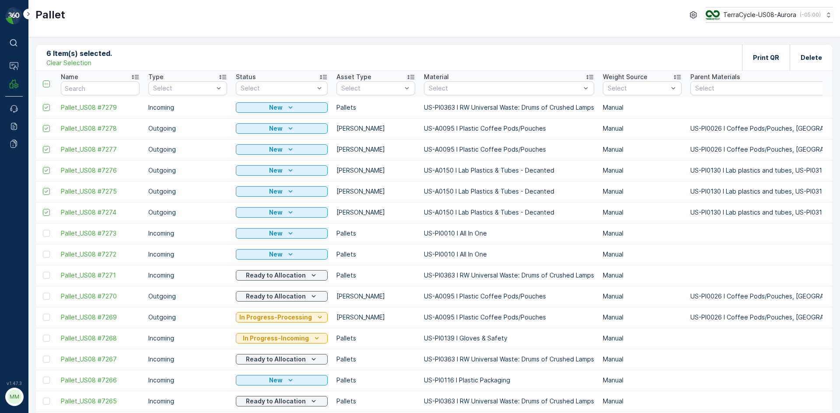
click at [86, 63] on p "Clear Selection" at bounding box center [68, 63] width 45 height 9
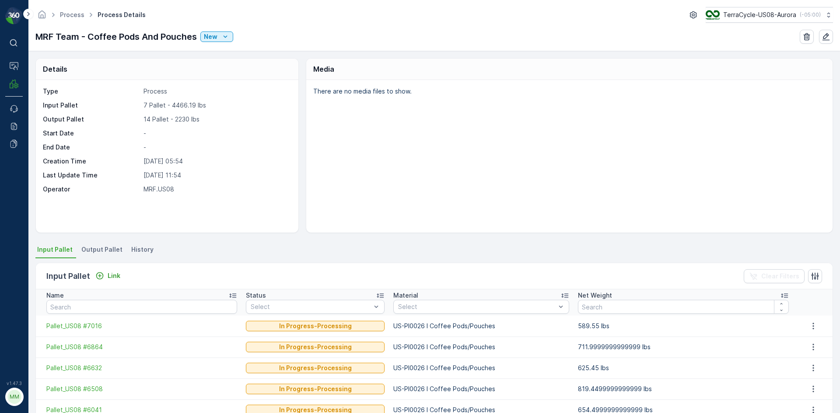
scroll to position [44, 0]
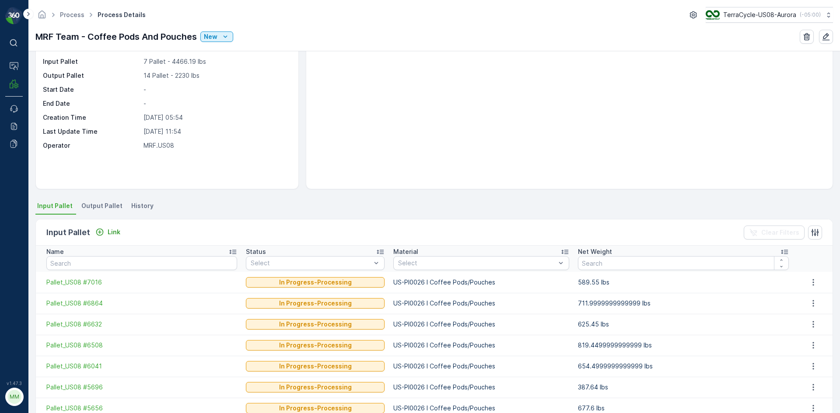
click at [109, 200] on li "Output Pallet" at bounding box center [103, 207] width 46 height 15
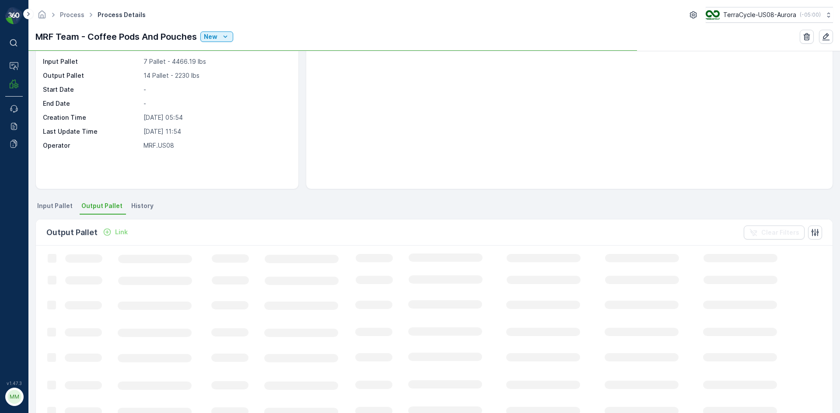
scroll to position [44, 0]
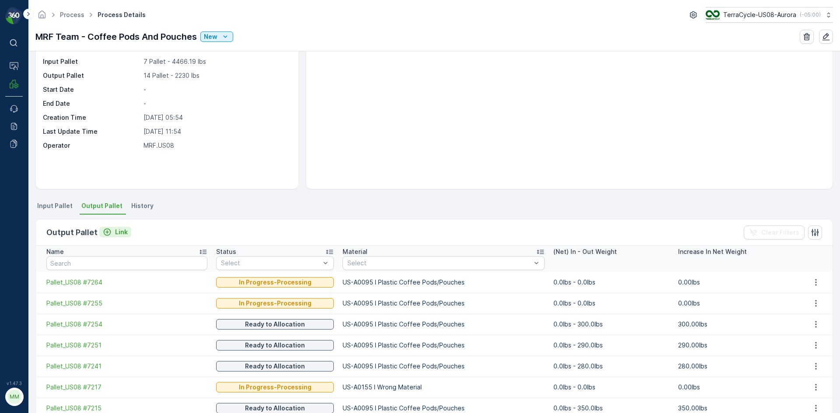
click at [121, 230] on p "Link" at bounding box center [121, 232] width 13 height 9
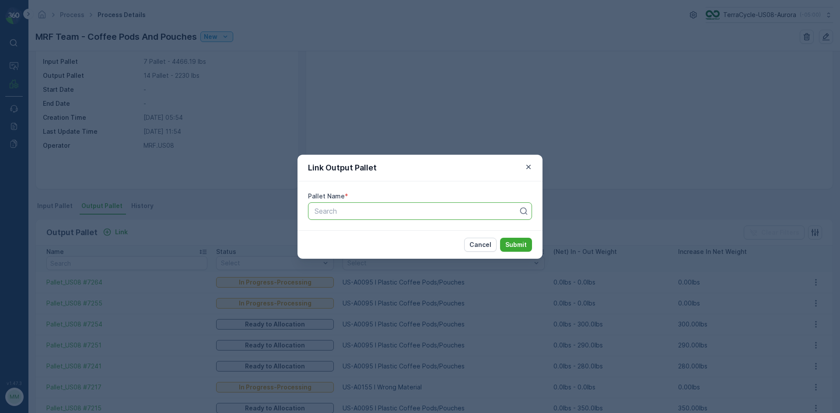
click at [424, 213] on div at bounding box center [417, 211] width 206 height 8
type input "7269"
drag, startPoint x: 395, startPoint y: 229, endPoint x: 452, endPoint y: 235, distance: 56.8
click at [395, 229] on div "Pallet_US08 #7269" at bounding box center [419, 233] width 213 height 8
click at [524, 244] on p "Submit" at bounding box center [515, 245] width 21 height 9
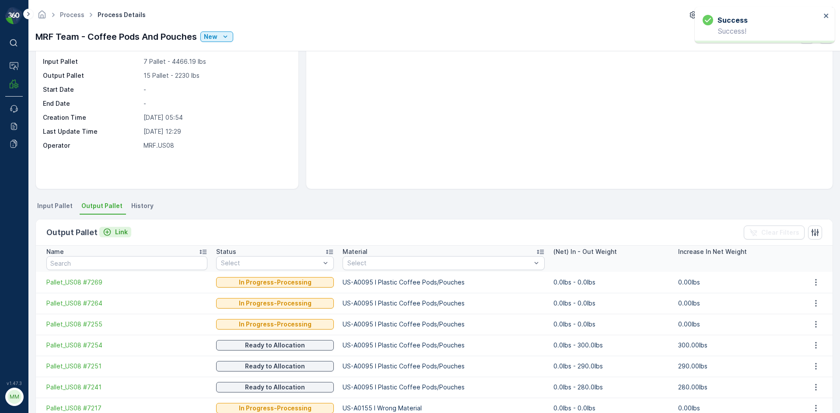
click at [111, 231] on div "Link" at bounding box center [115, 232] width 25 height 9
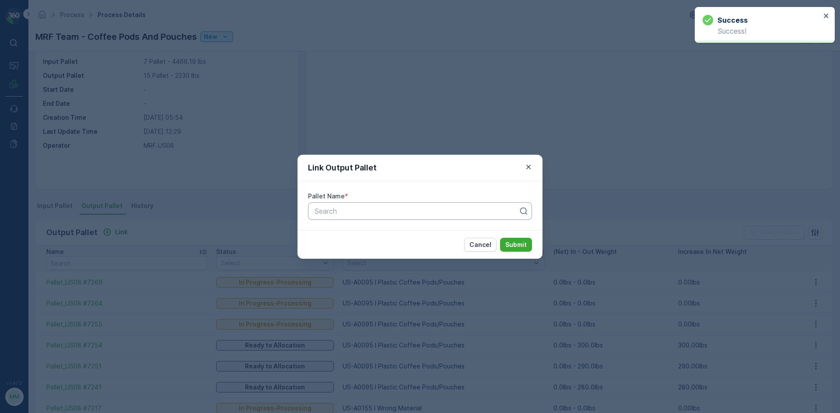
click at [373, 207] on div at bounding box center [417, 211] width 206 height 8
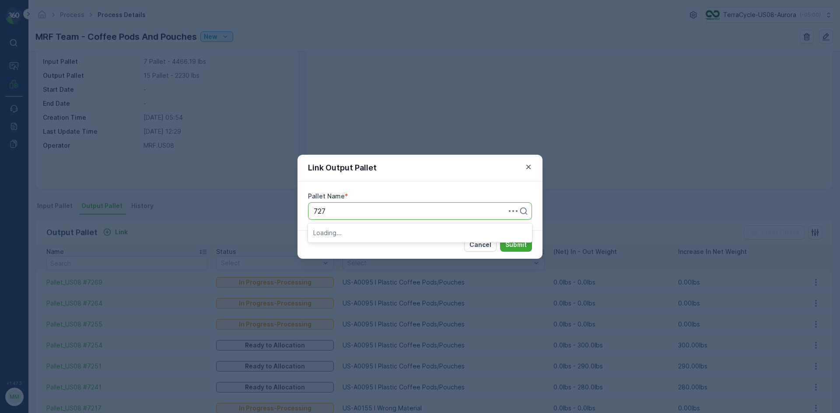
type input "7270"
click at [373, 231] on span "Pallet_US08 #7270" at bounding box center [344, 233] width 62 height 8
click at [511, 246] on p "Submit" at bounding box center [515, 245] width 21 height 9
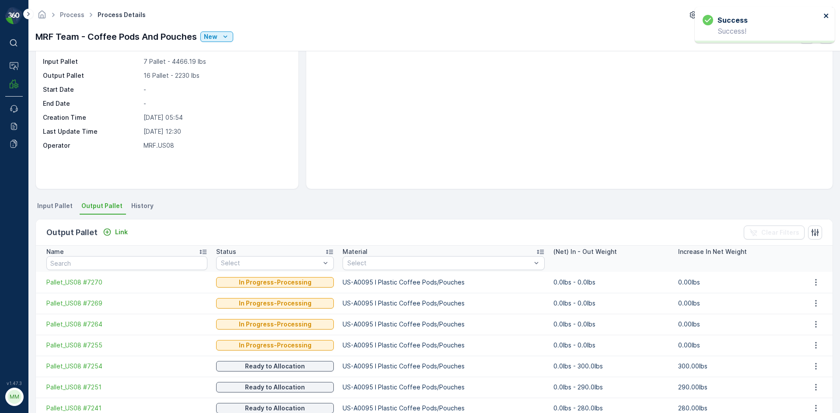
click at [826, 18] on icon "close" at bounding box center [826, 15] width 6 height 7
click at [117, 229] on p "Link" at bounding box center [121, 232] width 13 height 9
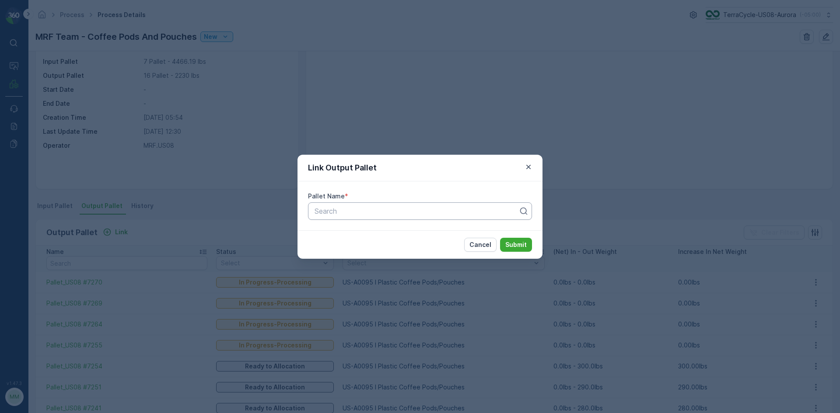
click at [411, 211] on div at bounding box center [417, 211] width 206 height 8
type input "7278"
click at [446, 232] on div "Pallet_US08 #7278" at bounding box center [419, 233] width 213 height 8
click at [520, 246] on p "Submit" at bounding box center [515, 245] width 21 height 9
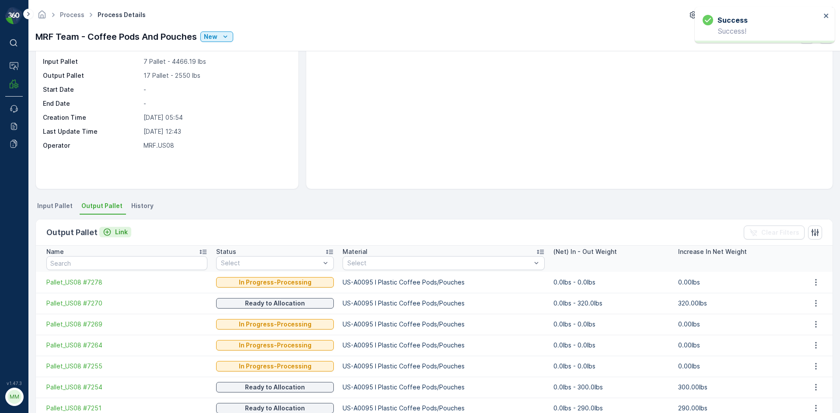
click at [126, 232] on button "Link" at bounding box center [115, 232] width 32 height 10
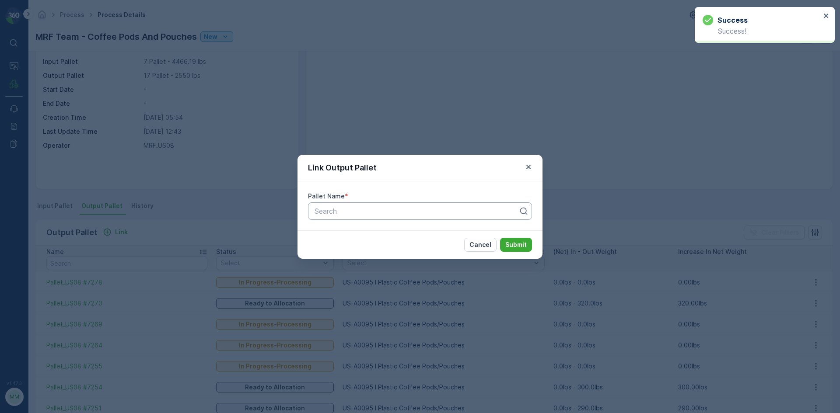
click at [366, 219] on div "Search" at bounding box center [420, 210] width 224 height 17
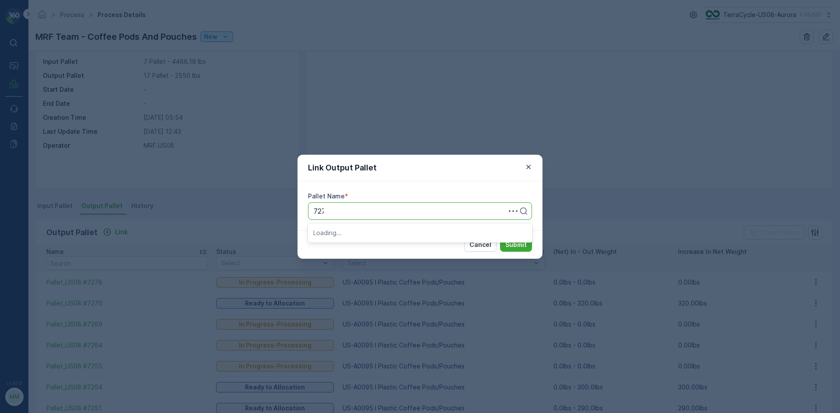
type input "7277"
click at [380, 229] on div "Pallet_US08 #7277" at bounding box center [419, 233] width 213 height 8
click at [513, 248] on p "Submit" at bounding box center [515, 245] width 21 height 9
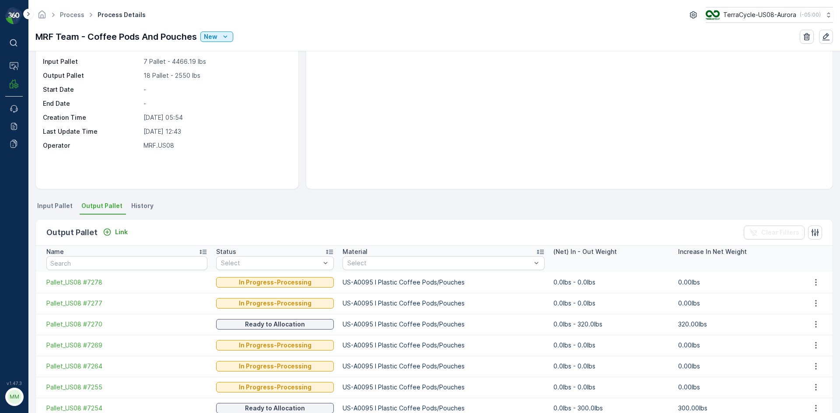
drag, startPoint x: 43, startPoint y: 192, endPoint x: 50, endPoint y: 202, distance: 11.9
click at [43, 193] on div "Details Type Process Input Pallet 7 Pallet - 4466.19 lbs Output Pallet 18 Palle…" at bounding box center [433, 232] width 811 height 362
click at [53, 203] on span "Input Pallet" at bounding box center [54, 206] width 35 height 9
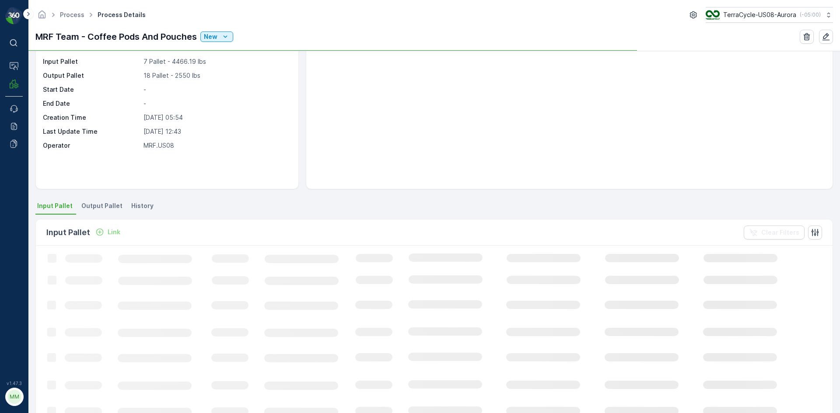
click at [99, 232] on icon "Link" at bounding box center [99, 232] width 7 height 7
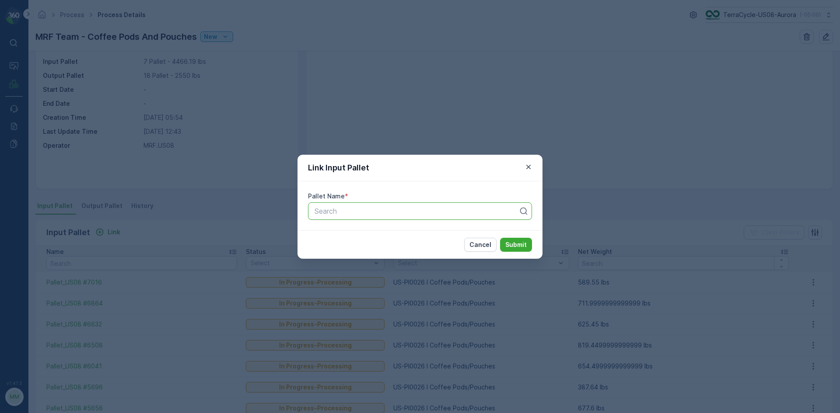
click at [409, 213] on div at bounding box center [417, 211] width 206 height 8
type input "6670"
click at [408, 236] on div "Pallet_US08 #6670" at bounding box center [419, 233] width 213 height 8
click at [508, 249] on p "Submit" at bounding box center [515, 245] width 21 height 9
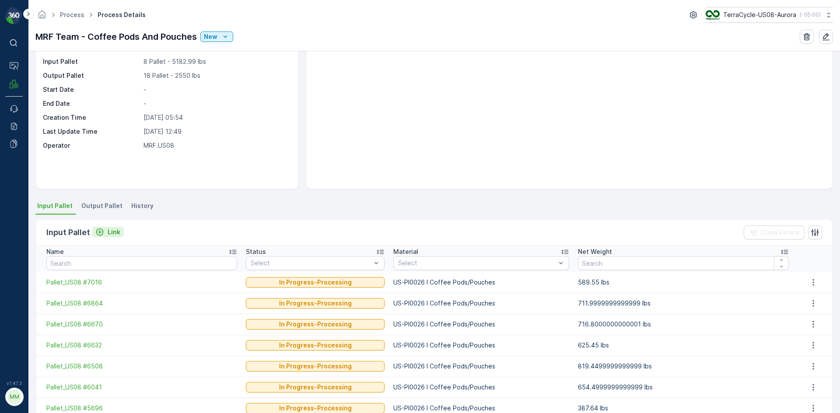
click at [115, 229] on p "Link" at bounding box center [114, 232] width 13 height 9
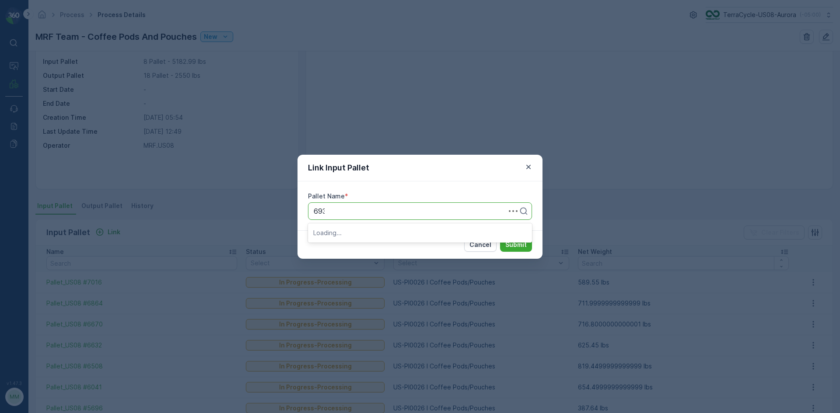
type input "6933"
click at [364, 249] on span "Pallet_US08 #6933" at bounding box center [344, 248] width 63 height 8
click at [513, 248] on p "Submit" at bounding box center [515, 245] width 21 height 9
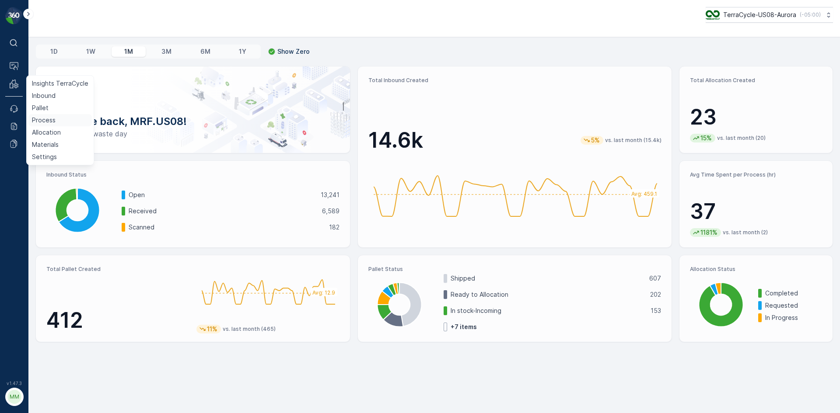
click at [38, 119] on p "Process" at bounding box center [44, 120] width 24 height 9
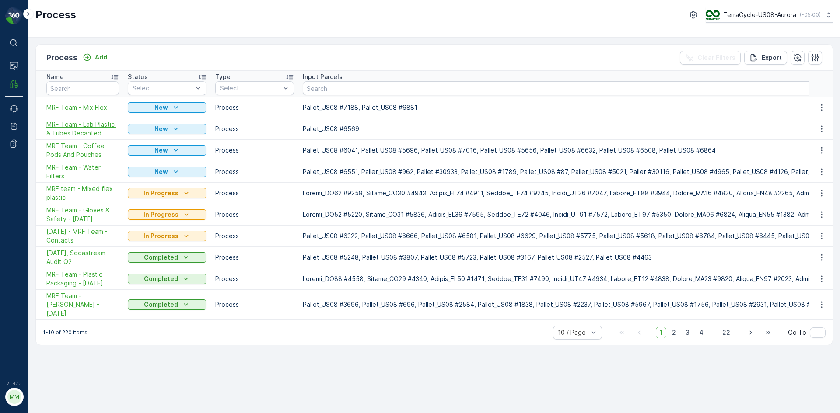
click at [75, 128] on span "MRF Team - Lab Plastic & Tubes Decanted" at bounding box center [82, 128] width 73 height 17
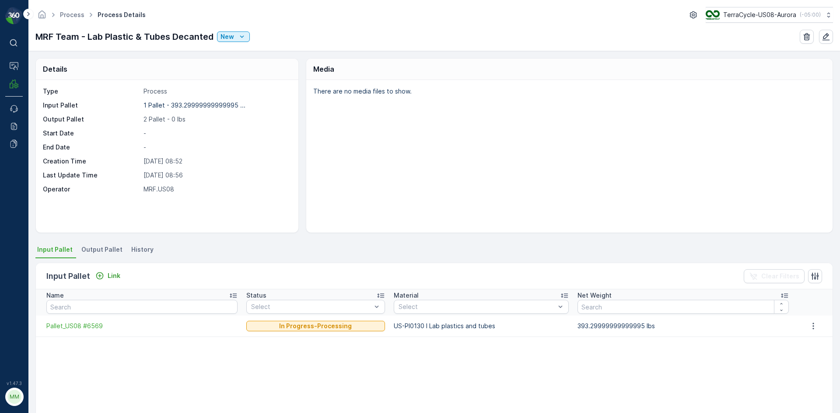
click at [105, 248] on span "Output Pallet" at bounding box center [101, 249] width 41 height 9
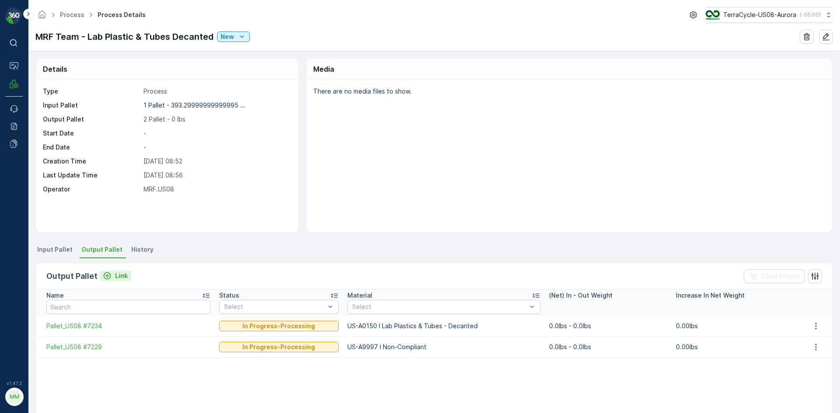
click at [109, 278] on icon "Link" at bounding box center [107, 276] width 9 height 9
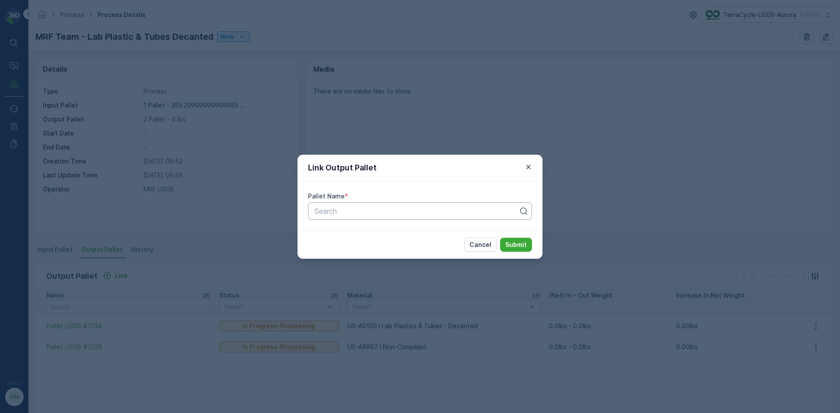
click at [377, 213] on div at bounding box center [417, 211] width 206 height 8
type input "7276"
click at [378, 232] on div "Pallet_US08 #7276" at bounding box center [419, 233] width 213 height 8
click at [519, 247] on p "Submit" at bounding box center [515, 245] width 21 height 9
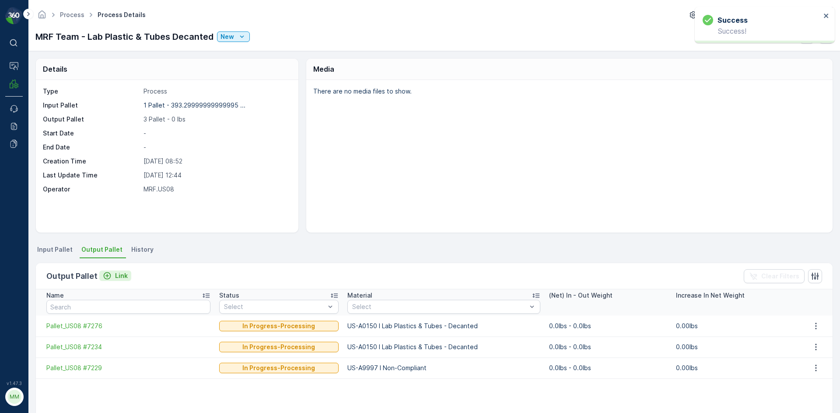
click at [117, 277] on p "Link" at bounding box center [121, 276] width 13 height 9
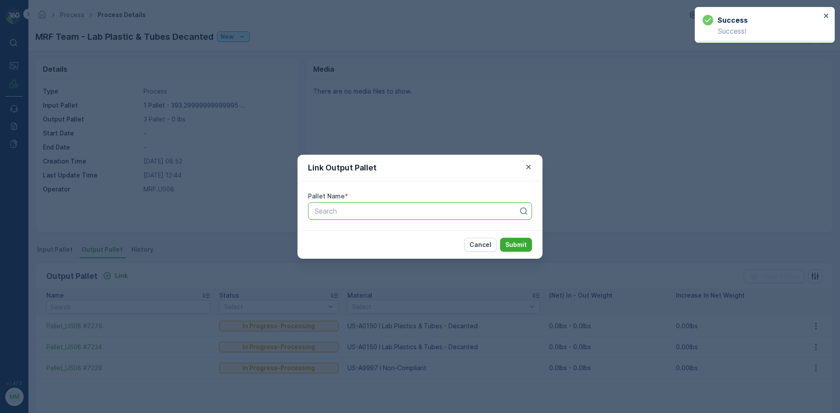
click at [382, 210] on div at bounding box center [417, 211] width 206 height 8
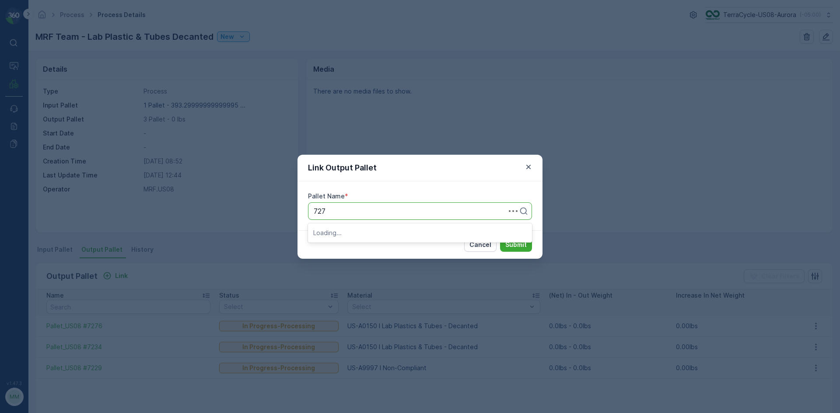
type input "7275"
click at [391, 231] on div "Pallet_US08 #7275" at bounding box center [419, 233] width 213 height 8
click at [513, 245] on p "Submit" at bounding box center [515, 245] width 21 height 9
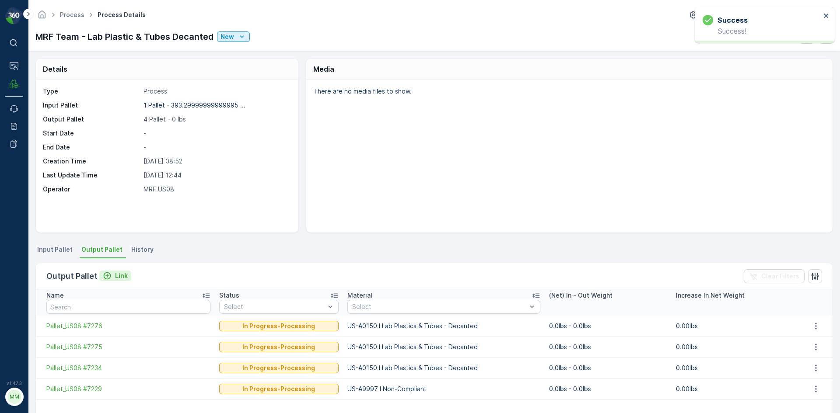
click at [123, 275] on p "Link" at bounding box center [121, 276] width 13 height 9
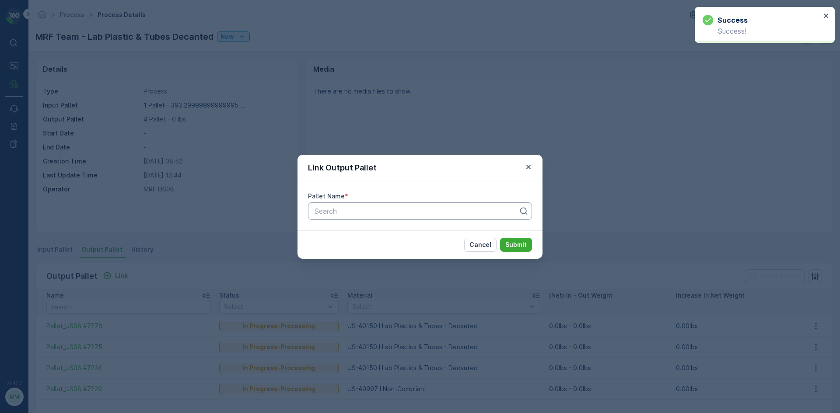
click at [353, 211] on div at bounding box center [417, 211] width 206 height 8
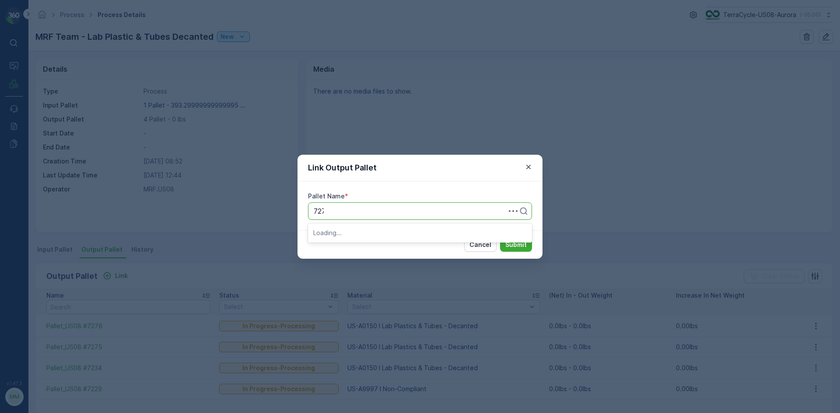
type input "7274"
click at [357, 247] on span "Pallet_US08 #7274" at bounding box center [344, 248] width 62 height 8
click at [519, 243] on p "Submit" at bounding box center [515, 245] width 21 height 9
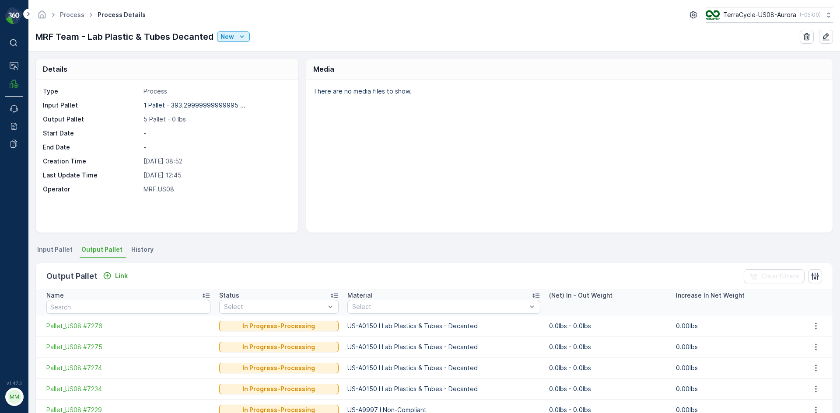
click at [54, 247] on span "Input Pallet" at bounding box center [54, 249] width 35 height 9
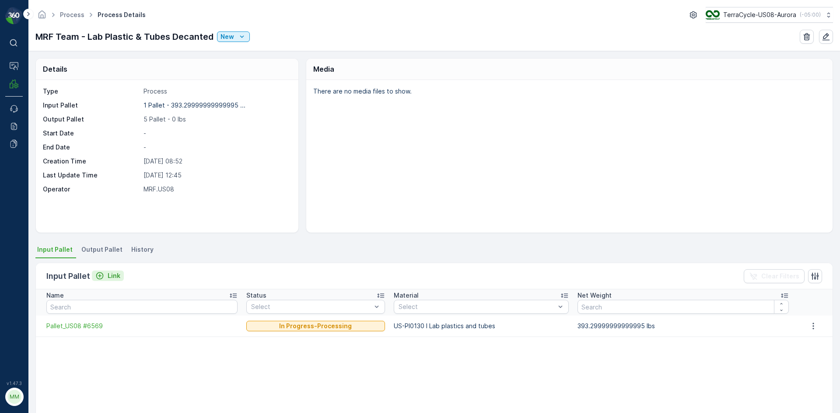
click at [103, 276] on icon "Link" at bounding box center [99, 276] width 9 height 9
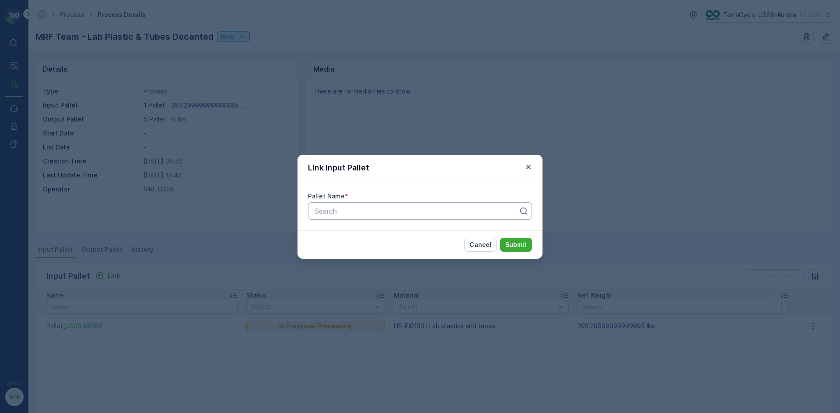
click at [326, 214] on div at bounding box center [417, 211] width 206 height 8
type input "6476"
click at [371, 249] on span "Pallet_US08 #6476" at bounding box center [344, 248] width 63 height 8
click at [527, 249] on button "Submit" at bounding box center [516, 245] width 32 height 14
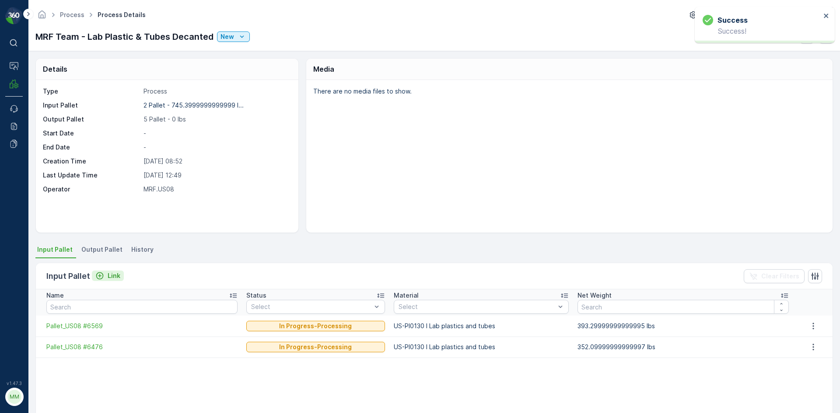
click at [110, 276] on p "Link" at bounding box center [114, 276] width 13 height 9
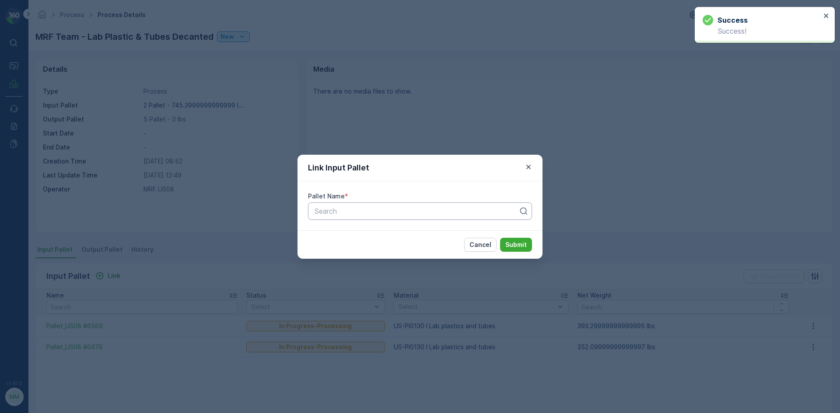
click at [385, 203] on div "Search" at bounding box center [420, 210] width 224 height 17
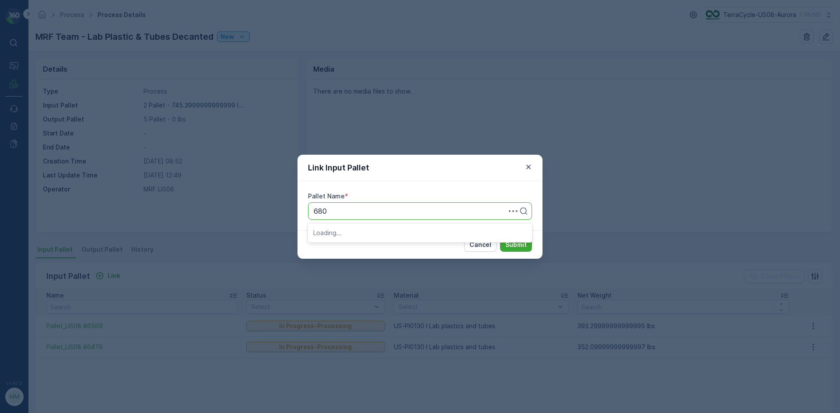
type input "6801"
click at [385, 232] on div "Pallet_US08 #6801" at bounding box center [419, 233] width 213 height 8
click at [516, 248] on p "Submit" at bounding box center [515, 245] width 21 height 9
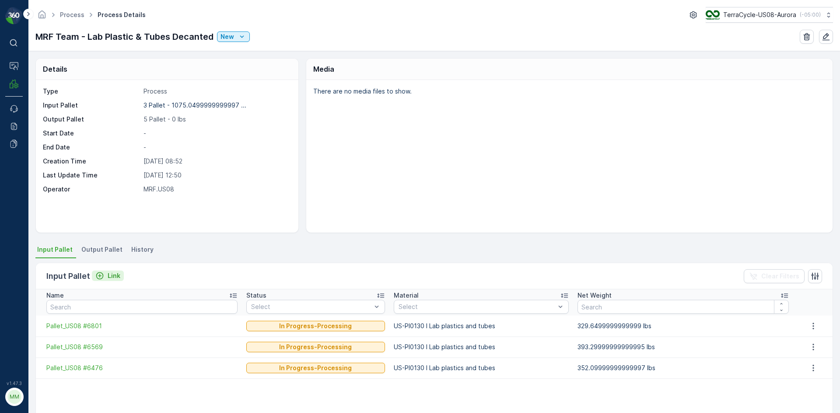
click at [104, 276] on div "Link" at bounding box center [107, 276] width 25 height 9
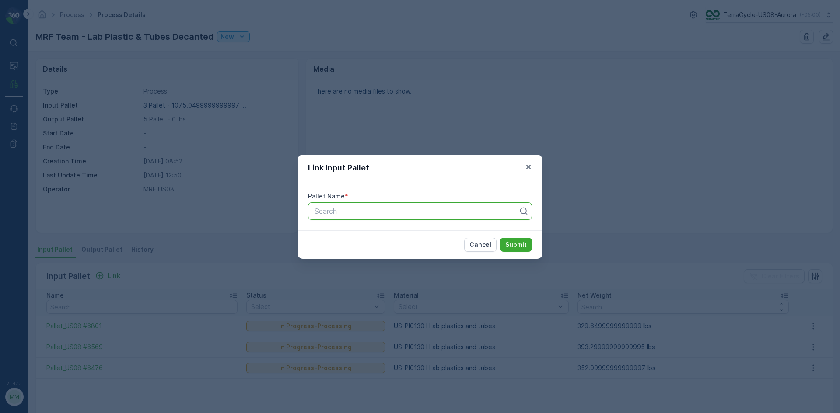
click at [425, 213] on div at bounding box center [417, 211] width 206 height 8
type input "3503"
click at [391, 234] on div "Pallet_US08 #3503" at bounding box center [419, 233] width 213 height 8
click at [522, 241] on p "Submit" at bounding box center [515, 245] width 21 height 9
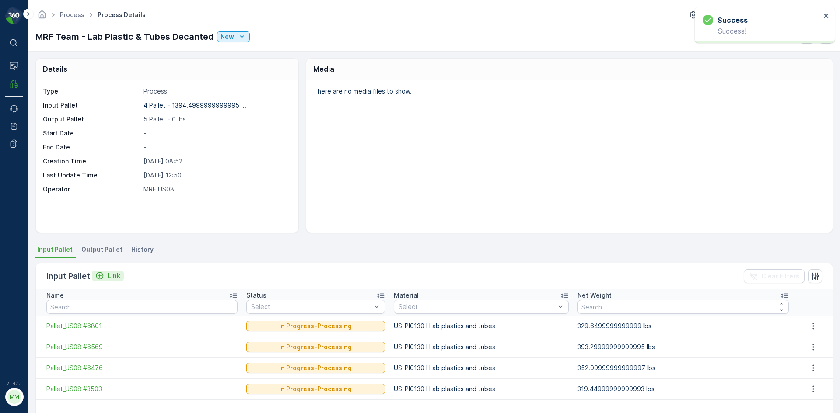
click at [115, 277] on p "Link" at bounding box center [114, 276] width 13 height 9
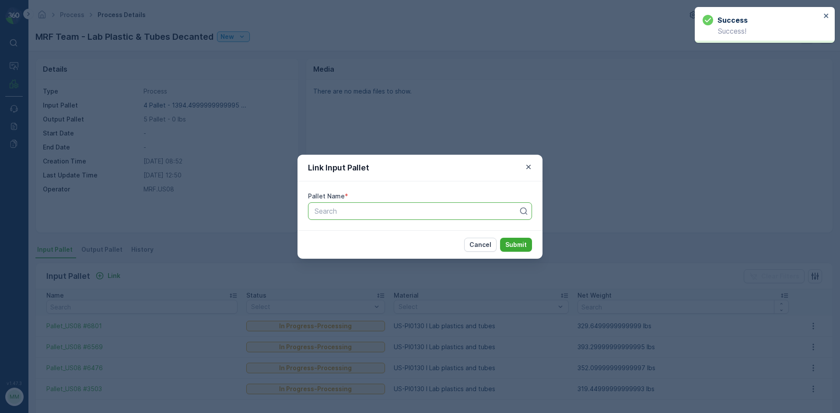
click at [402, 214] on div at bounding box center [417, 211] width 206 height 8
type input "6665"
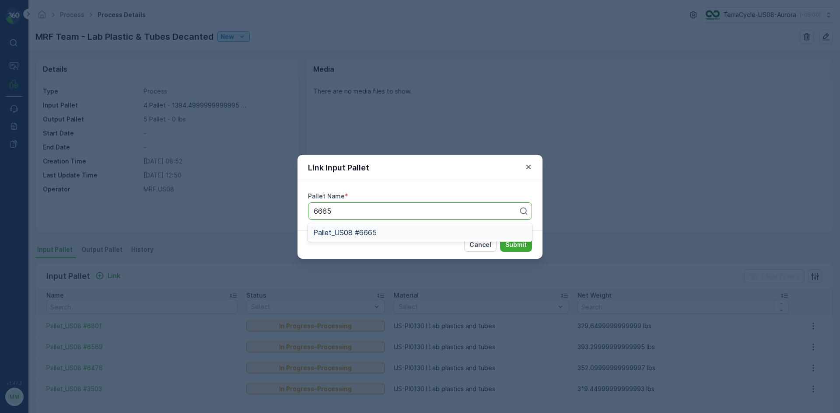
click at [371, 234] on span "Pallet_US08 #6665" at bounding box center [344, 233] width 63 height 8
click at [491, 241] on p "Cancel" at bounding box center [480, 245] width 22 height 9
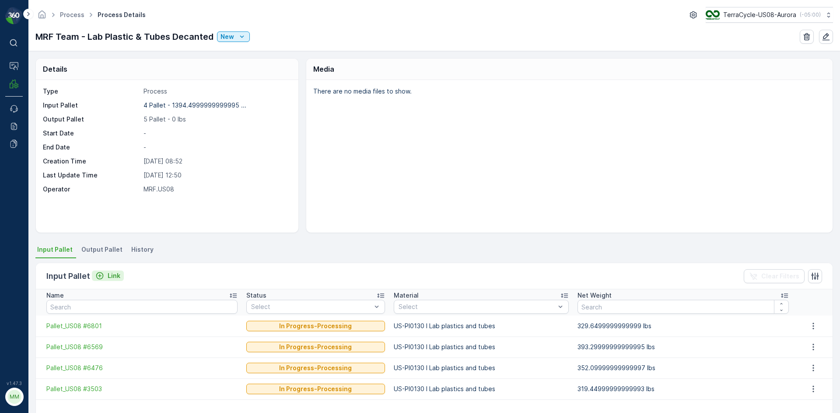
click at [113, 274] on p "Link" at bounding box center [114, 276] width 13 height 9
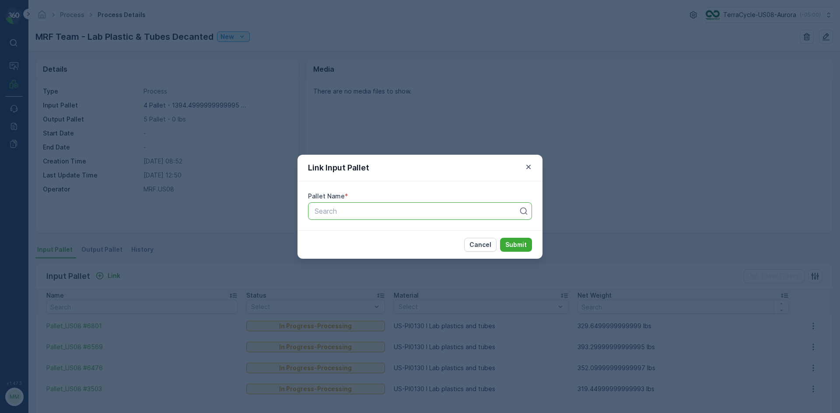
click at [396, 212] on div at bounding box center [417, 211] width 206 height 8
type input "6665"
click at [415, 229] on div "Pallet_US08 #6665" at bounding box center [419, 233] width 213 height 8
click at [517, 244] on p "Submit" at bounding box center [515, 245] width 21 height 9
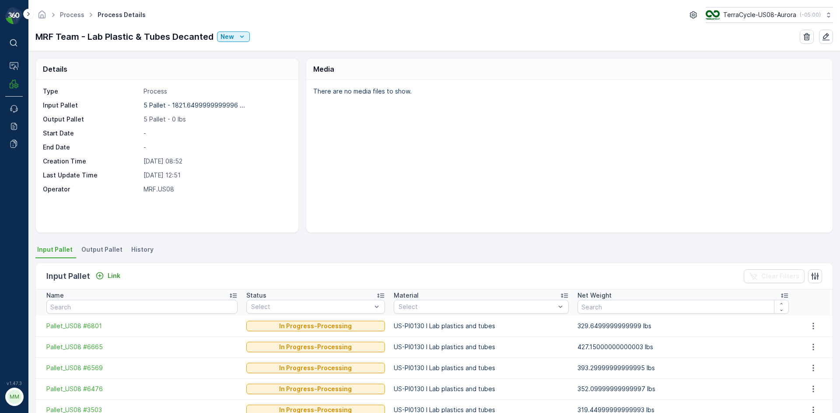
click at [94, 244] on li "Output Pallet" at bounding box center [103, 251] width 46 height 15
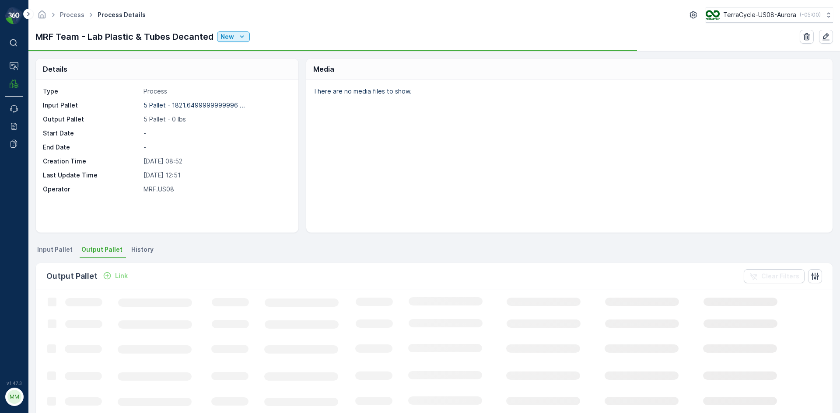
click at [65, 246] on span "Input Pallet" at bounding box center [54, 249] width 35 height 9
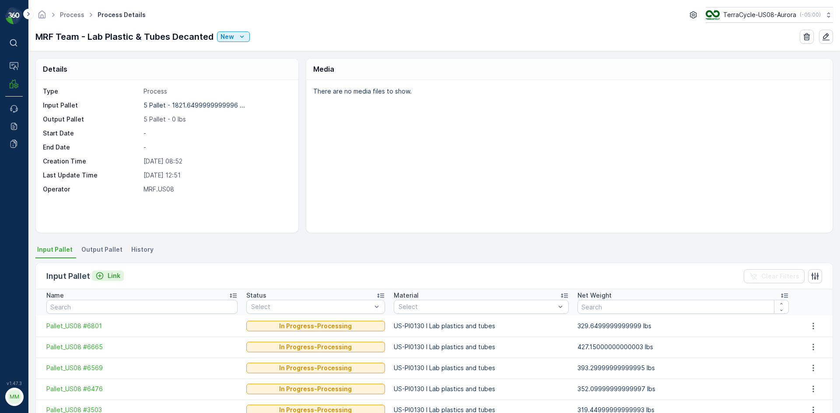
click at [111, 277] on p "Link" at bounding box center [114, 276] width 13 height 9
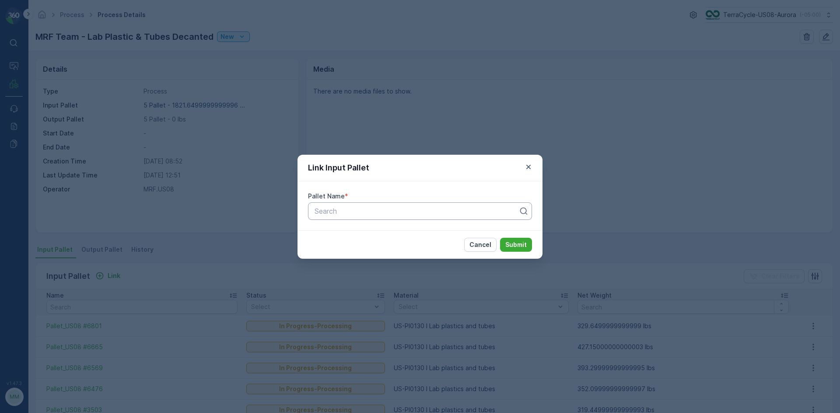
click at [373, 212] on div at bounding box center [417, 211] width 206 height 8
type input "6310"
click at [375, 238] on div "Pallet_US08 #6310" at bounding box center [420, 232] width 224 height 15
click at [513, 248] on p "Submit" at bounding box center [515, 245] width 21 height 9
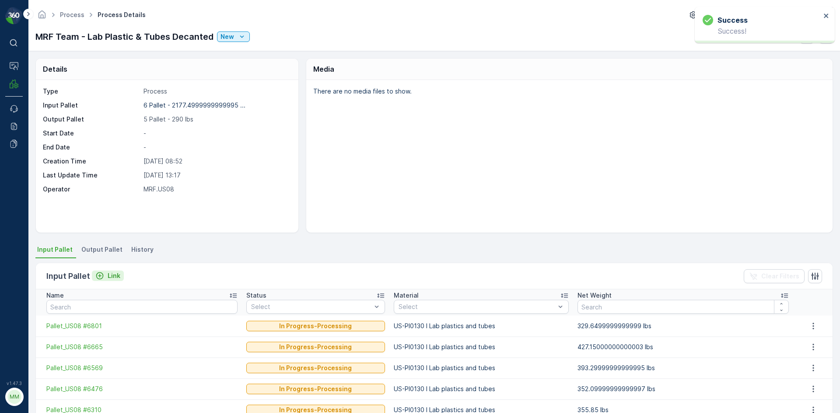
click at [93, 271] on button "Link" at bounding box center [108, 276] width 32 height 10
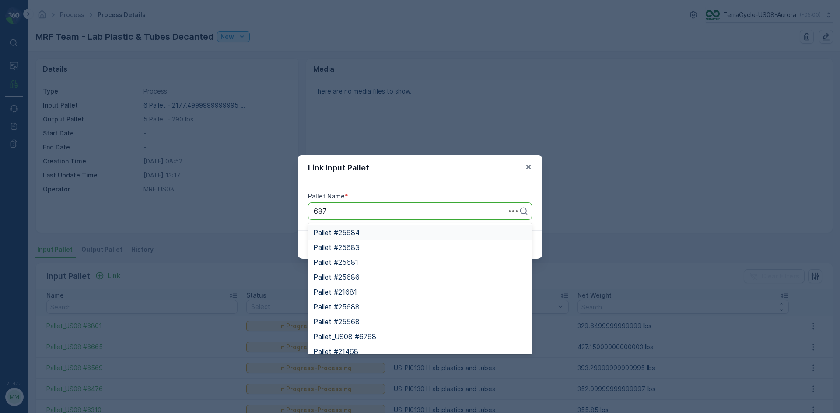
type input "6870"
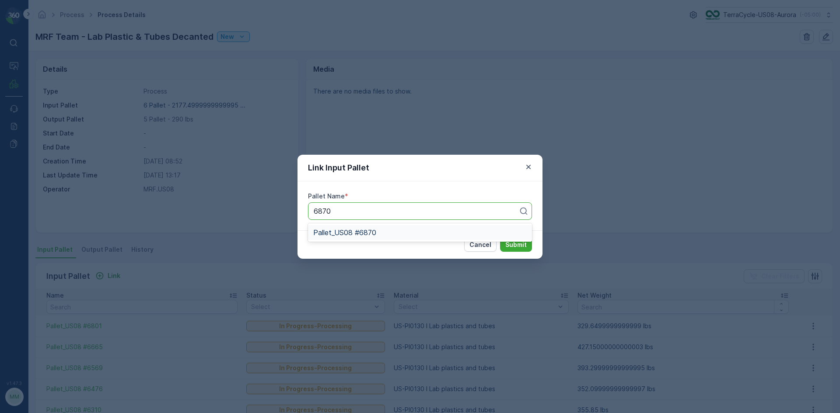
click at [376, 229] on span "Pallet_US08 #6870" at bounding box center [344, 233] width 63 height 8
click at [521, 244] on p "Submit" at bounding box center [515, 245] width 21 height 9
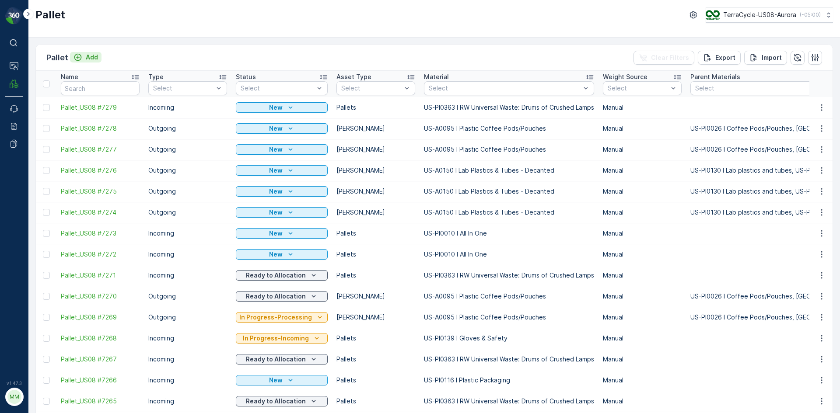
click at [89, 59] on p "Add" at bounding box center [92, 57] width 12 height 9
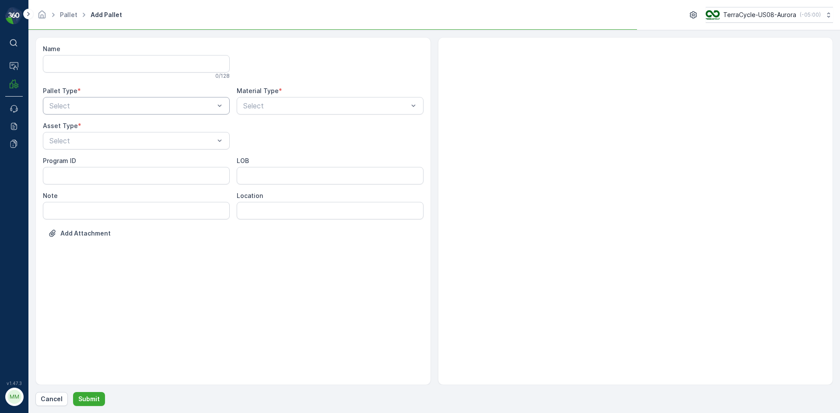
click at [114, 104] on div at bounding box center [132, 106] width 167 height 8
click at [116, 142] on div "Outgoing" at bounding box center [136, 142] width 176 height 8
click at [116, 142] on div at bounding box center [132, 141] width 167 height 8
click at [106, 165] on div "[PERSON_NAME]" at bounding box center [136, 162] width 176 height 8
click at [326, 100] on div "Select" at bounding box center [330, 105] width 187 height 17
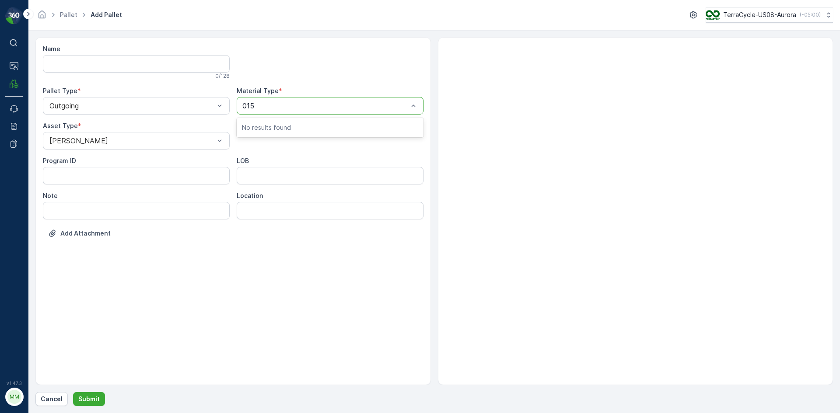
type input "0150"
click at [319, 128] on span "US-A0150 I Lab Plastics & Tubes - Decanted" at bounding box center [316, 127] width 148 height 8
click at [98, 401] on p "Submit" at bounding box center [88, 399] width 21 height 9
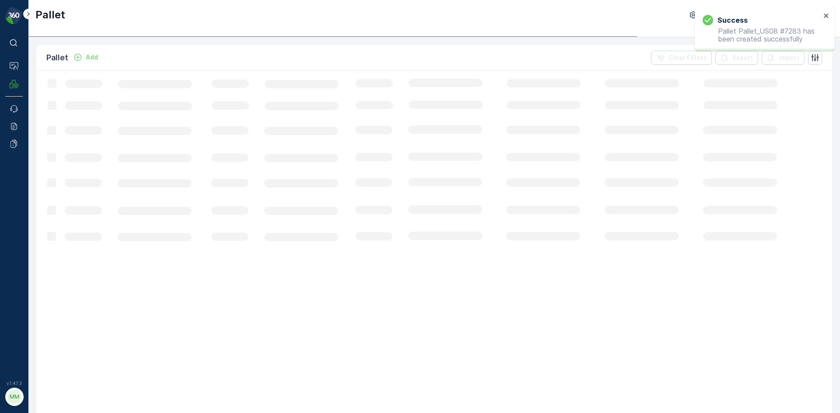
click at [92, 55] on p "Add" at bounding box center [92, 57] width 12 height 9
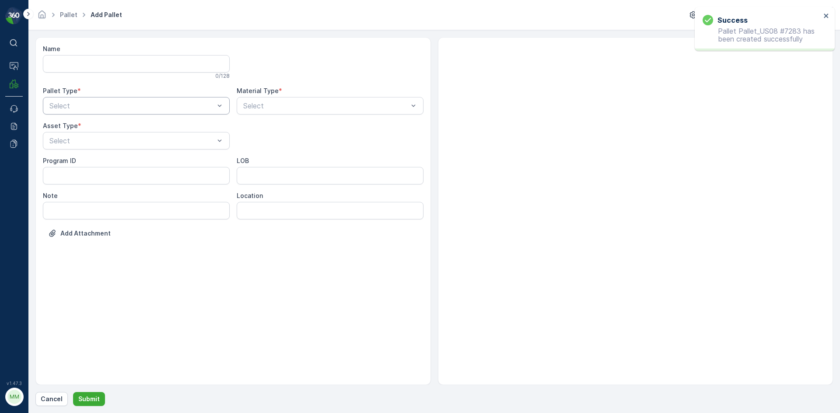
click at [111, 106] on div at bounding box center [132, 106] width 167 height 8
click at [101, 143] on div "Outgoing" at bounding box center [136, 142] width 176 height 8
click at [101, 143] on div at bounding box center [132, 141] width 167 height 8
click at [97, 164] on div "[PERSON_NAME]" at bounding box center [136, 162] width 176 height 8
click at [308, 103] on div at bounding box center [325, 106] width 167 height 8
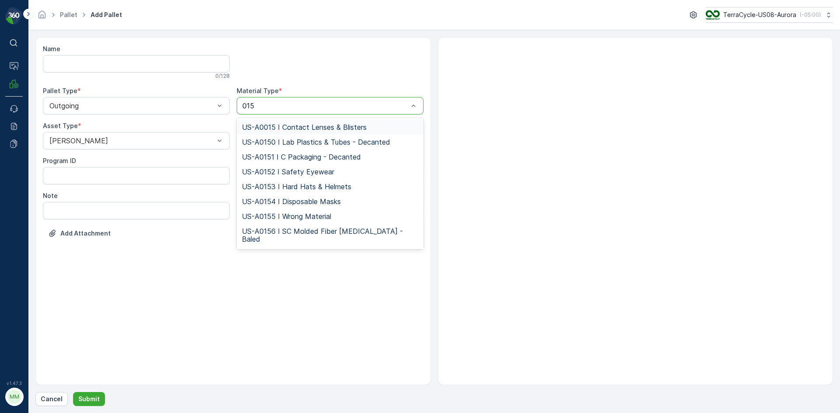
type input "0150"
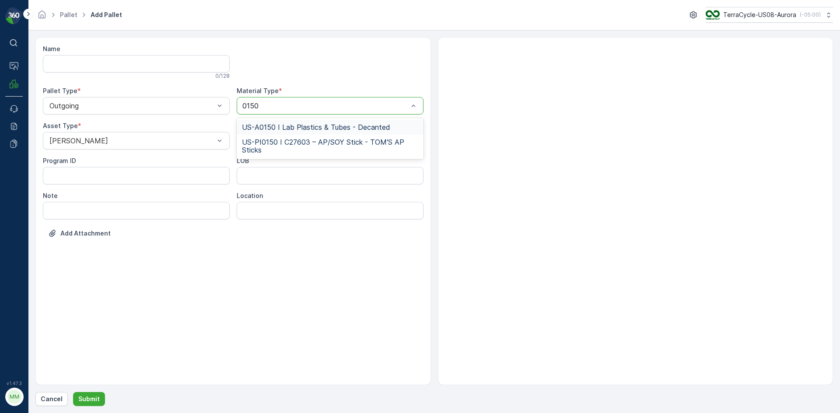
click at [309, 125] on span "US-A0150 I Lab Plastics & Tubes - Decanted" at bounding box center [316, 127] width 148 height 8
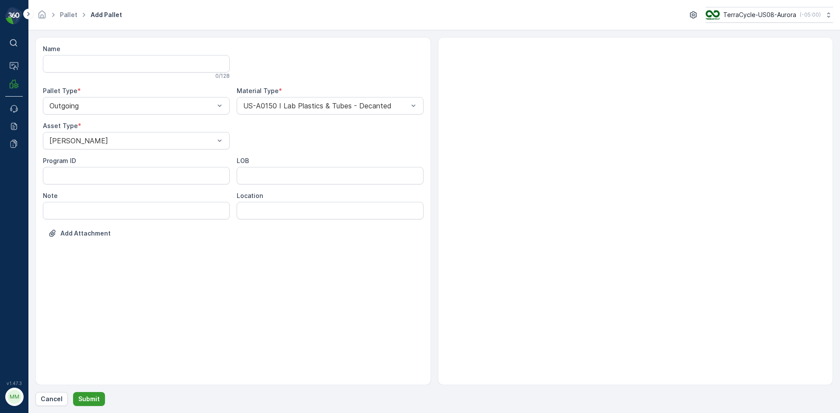
click at [86, 400] on p "Submit" at bounding box center [88, 399] width 21 height 9
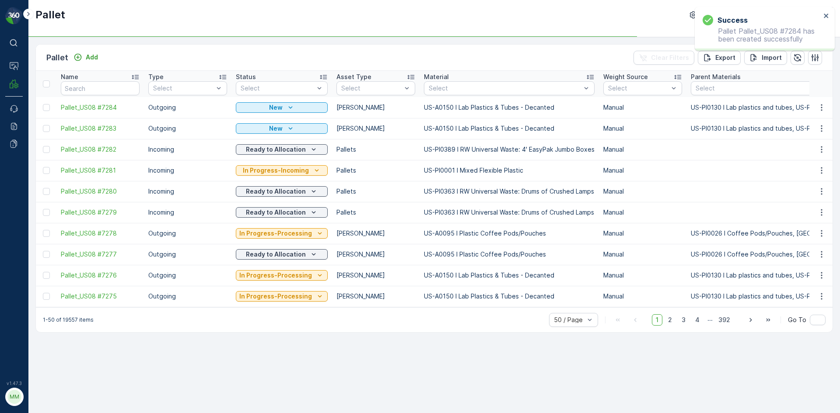
click at [87, 63] on div "Add" at bounding box center [85, 57] width 31 height 11
click at [86, 56] on p "Add" at bounding box center [92, 57] width 12 height 9
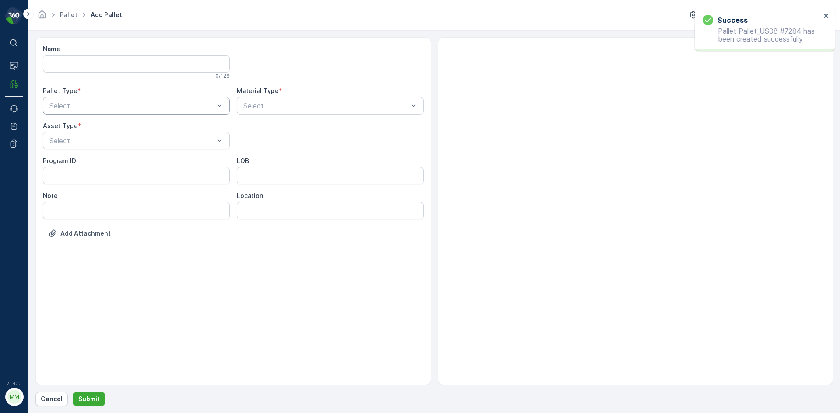
click at [149, 100] on div "Select" at bounding box center [136, 105] width 187 height 17
click at [113, 144] on div "Outgoing" at bounding box center [136, 142] width 176 height 8
drag, startPoint x: 125, startPoint y: 126, endPoint x: 122, endPoint y: 136, distance: 10.7
click at [123, 134] on div "Asset Type * Select" at bounding box center [136, 136] width 187 height 28
click at [122, 139] on div at bounding box center [132, 141] width 167 height 8
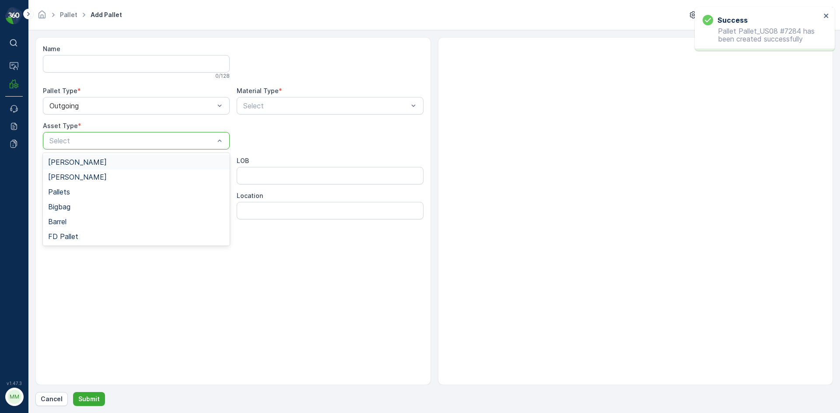
click at [112, 156] on div "[PERSON_NAME]" at bounding box center [136, 162] width 187 height 15
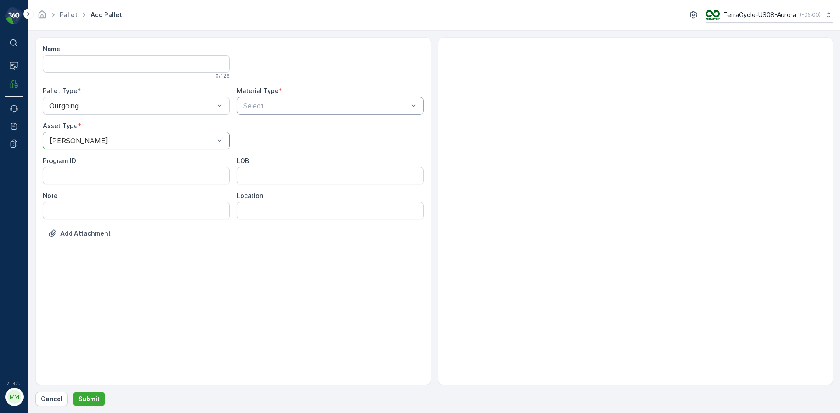
click at [330, 104] on div at bounding box center [325, 106] width 167 height 8
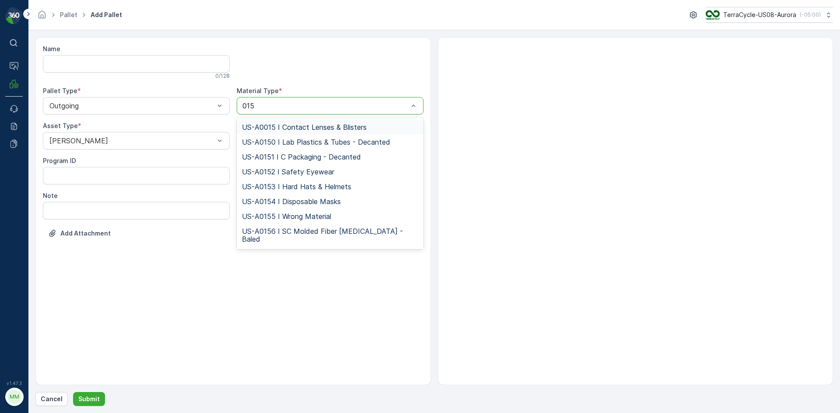
type input "0150"
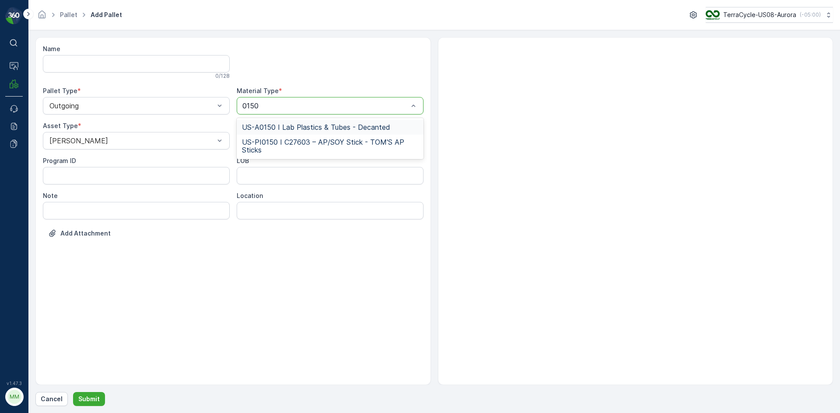
click at [335, 129] on span "US-A0150 I Lab Plastics & Tubes - Decanted" at bounding box center [316, 127] width 148 height 8
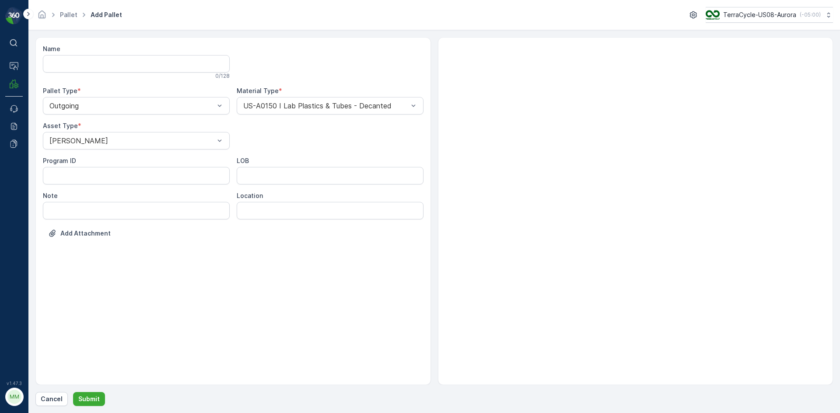
click at [91, 407] on form "Name 0 / 128 Pallet Type * Outgoing Material Type * US-A0150 I Lab Plastics & T…" at bounding box center [433, 221] width 811 height 383
click at [94, 402] on p "Submit" at bounding box center [88, 399] width 21 height 9
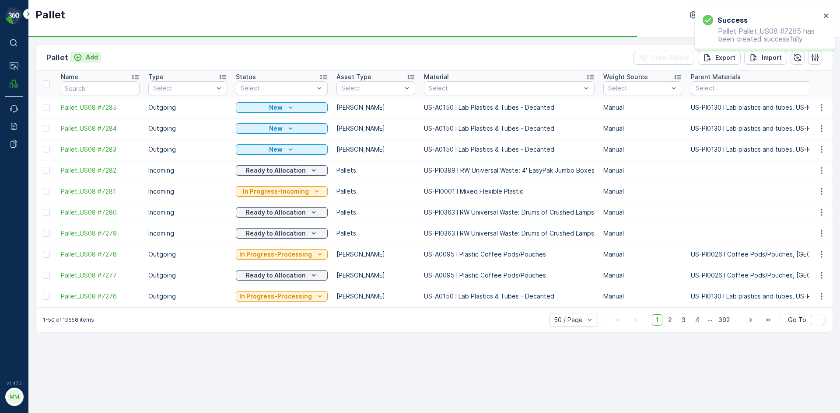
click at [95, 54] on p "Add" at bounding box center [92, 57] width 12 height 9
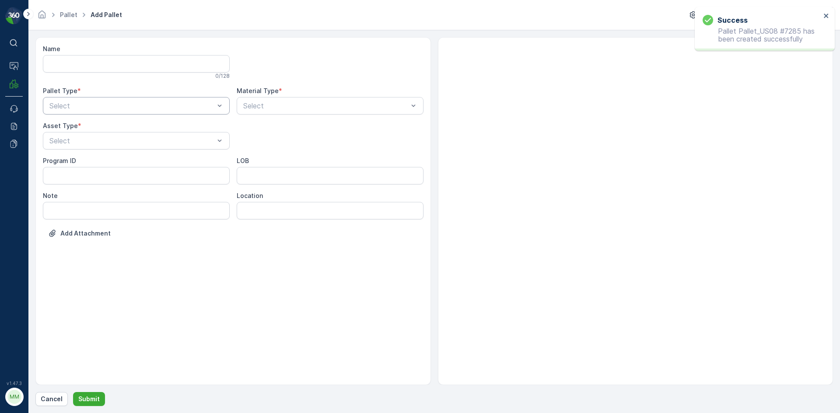
click at [178, 112] on div "Select" at bounding box center [136, 105] width 187 height 17
click at [175, 149] on div "Outgoing" at bounding box center [136, 142] width 187 height 15
click at [178, 147] on div "Select" at bounding box center [136, 140] width 187 height 17
click at [171, 161] on div "[PERSON_NAME]" at bounding box center [136, 162] width 176 height 8
click at [311, 109] on div at bounding box center [325, 106] width 167 height 8
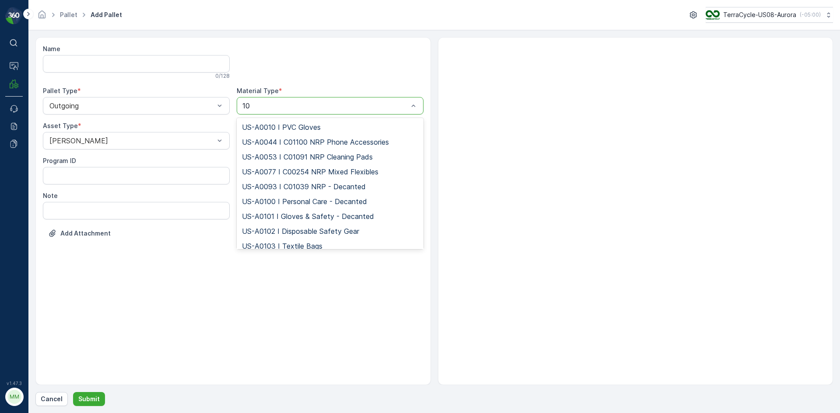
type input "1"
type input "0150"
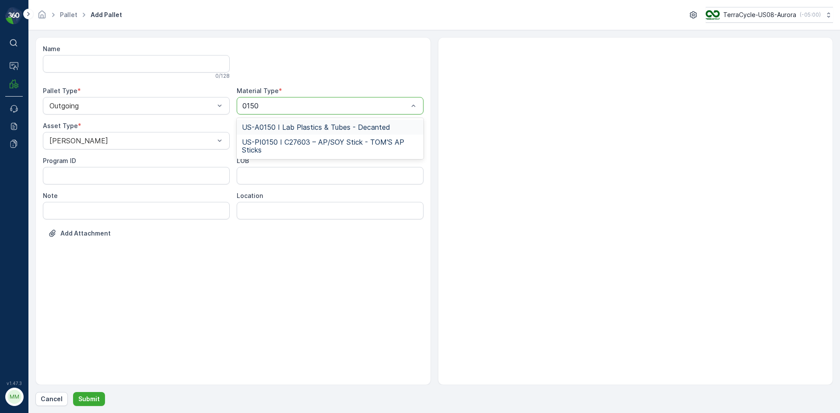
click at [339, 130] on span "US-A0150 I Lab Plastics & Tubes - Decanted" at bounding box center [316, 127] width 148 height 8
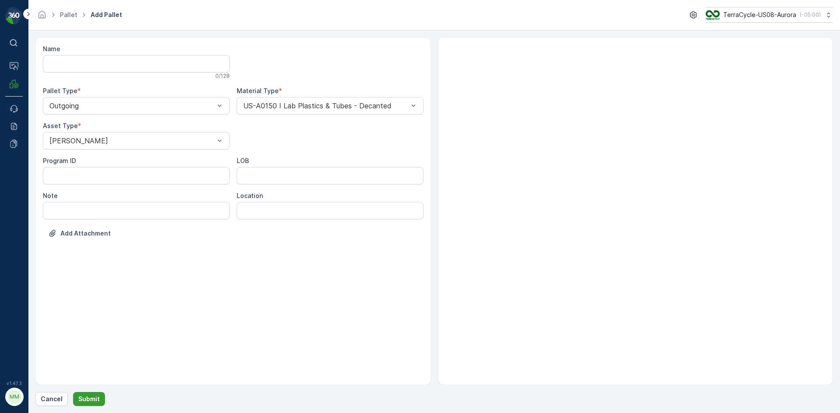
click at [96, 399] on p "Submit" at bounding box center [88, 399] width 21 height 9
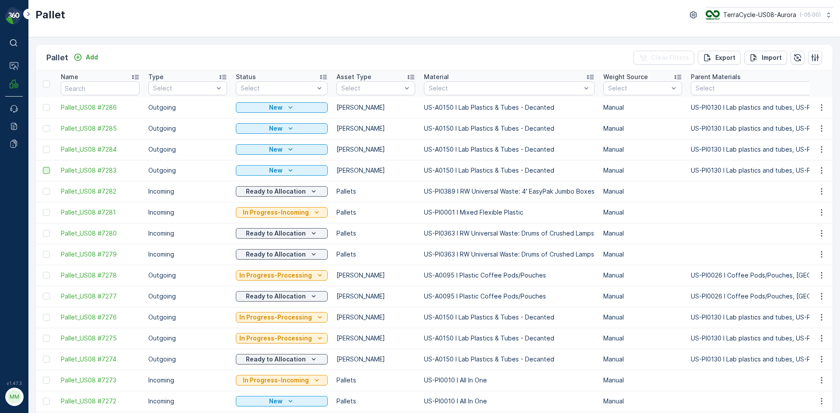
click at [46, 168] on div at bounding box center [46, 170] width 7 height 7
click at [43, 167] on input "checkbox" at bounding box center [43, 167] width 0 height 0
click at [44, 156] on td at bounding box center [46, 149] width 21 height 21
drag, startPoint x: 46, startPoint y: 152, endPoint x: 51, endPoint y: 129, distance: 24.2
click at [46, 152] on div at bounding box center [46, 149] width 7 height 7
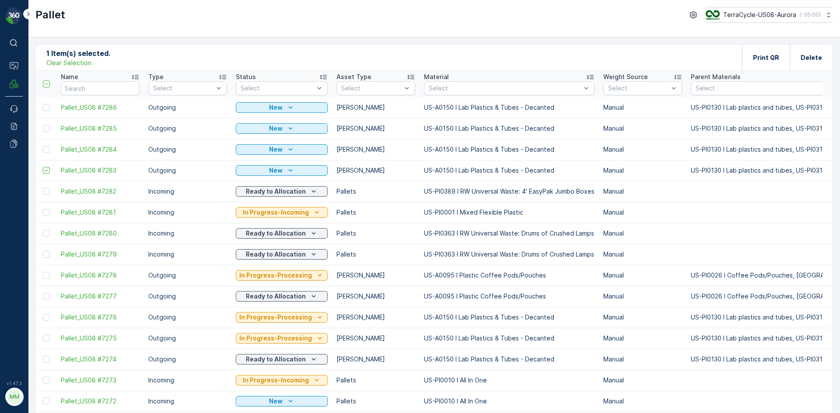
click at [43, 146] on input "checkbox" at bounding box center [43, 146] width 0 height 0
click at [48, 128] on div at bounding box center [46, 128] width 7 height 7
click at [43, 125] on input "checkbox" at bounding box center [43, 125] width 0 height 0
click at [48, 108] on div at bounding box center [46, 107] width 7 height 7
click at [43, 104] on input "checkbox" at bounding box center [43, 104] width 0 height 0
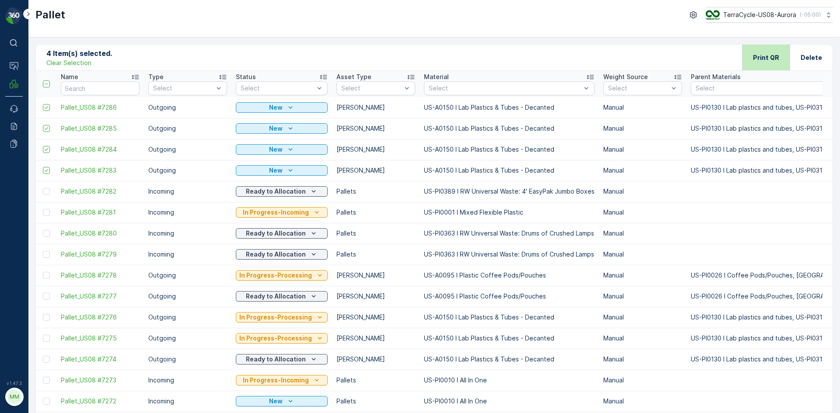
click at [768, 56] on p "Print QR" at bounding box center [766, 57] width 26 height 9
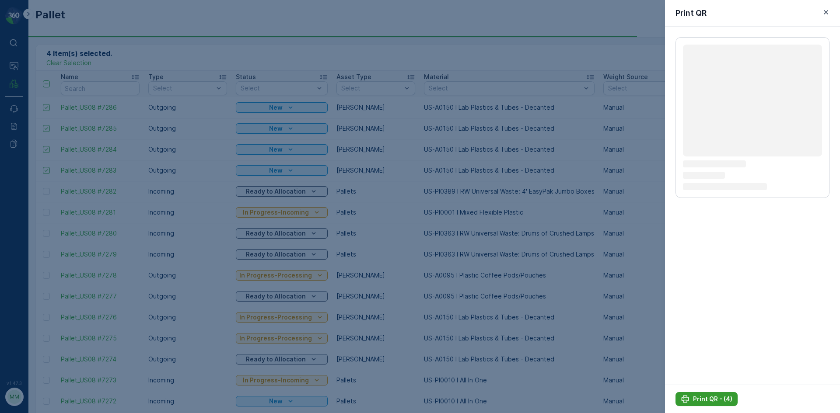
click at [699, 396] on p "Print QR - (4)" at bounding box center [712, 399] width 39 height 9
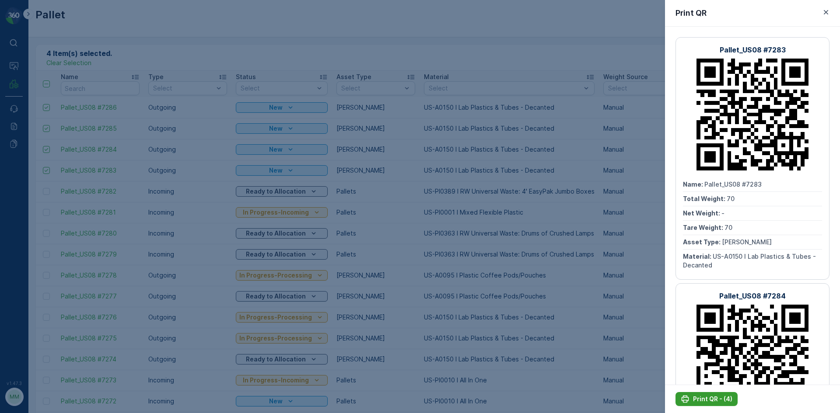
click at [704, 401] on p "Print QR - (4)" at bounding box center [712, 399] width 39 height 9
click at [717, 394] on button "Print QR - (4)" at bounding box center [706, 399] width 62 height 14
click at [722, 401] on p "Print QR - (4)" at bounding box center [712, 399] width 39 height 9
click at [702, 394] on button "Print QR - (4)" at bounding box center [706, 399] width 62 height 14
click at [718, 394] on button "Print QR - (4)" at bounding box center [706, 399] width 62 height 14
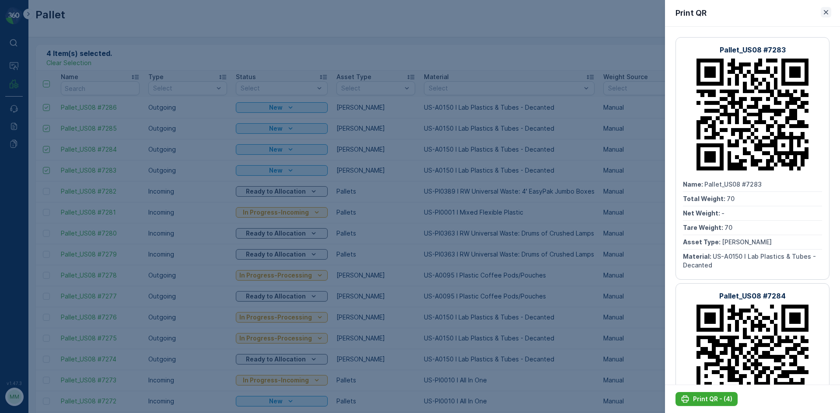
click at [828, 7] on button "button" at bounding box center [825, 12] width 10 height 10
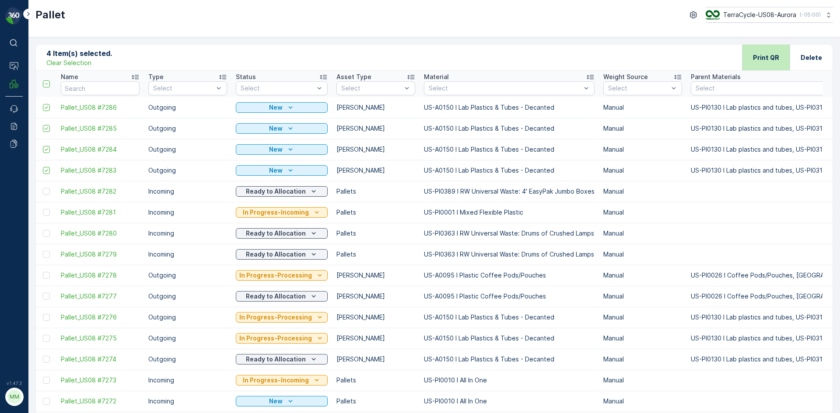
click at [750, 57] on div "Print QR" at bounding box center [766, 58] width 48 height 26
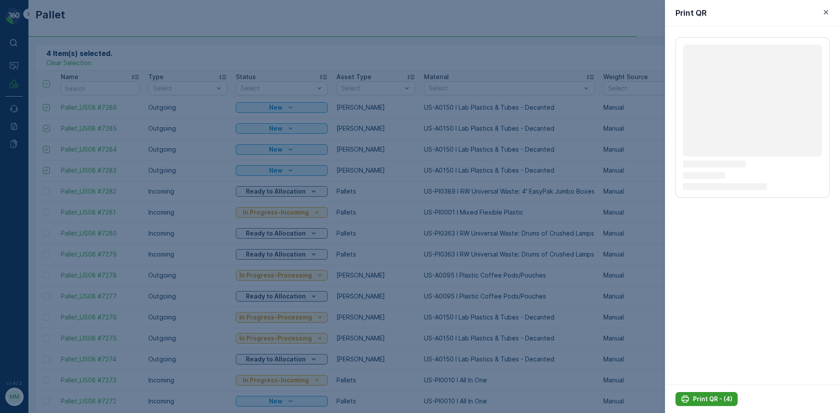
click at [715, 401] on p "Print QR - (4)" at bounding box center [712, 399] width 39 height 9
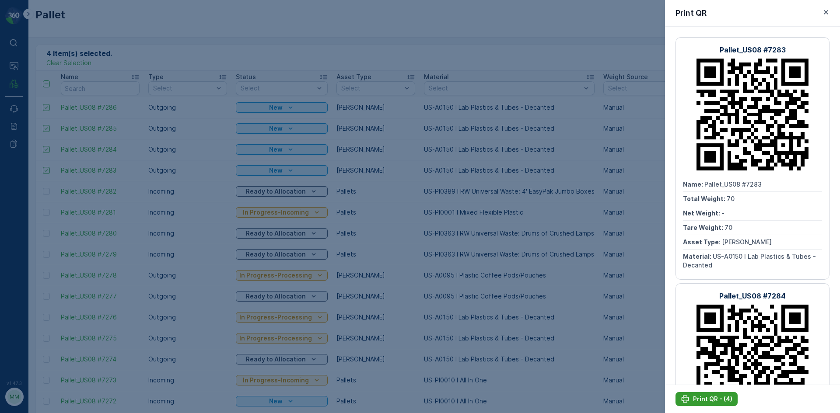
click at [715, 401] on p "Print QR - (4)" at bounding box center [712, 399] width 39 height 9
click at [826, 12] on icon "button" at bounding box center [826, 12] width 4 height 4
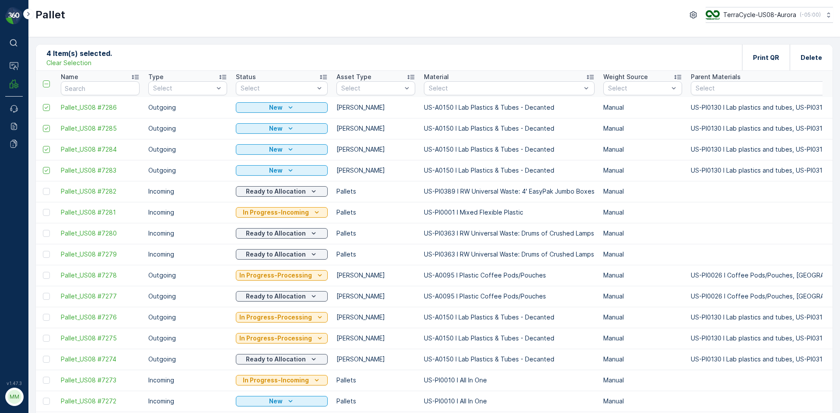
click at [77, 63] on p "Clear Selection" at bounding box center [68, 63] width 45 height 9
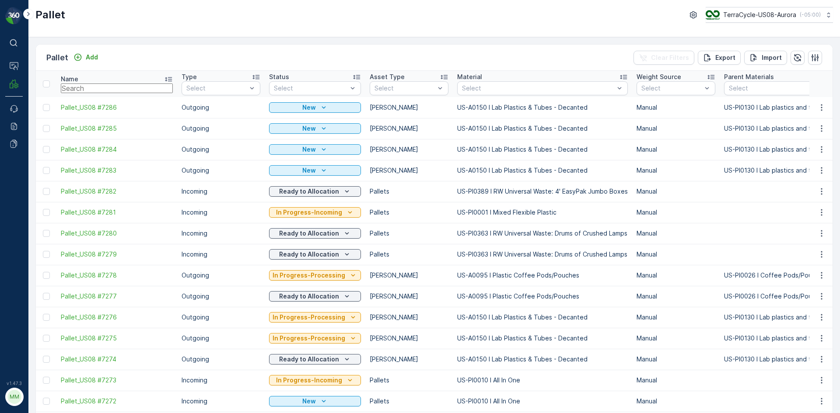
click at [132, 84] on input "text" at bounding box center [117, 89] width 112 height 10
type input "7262"
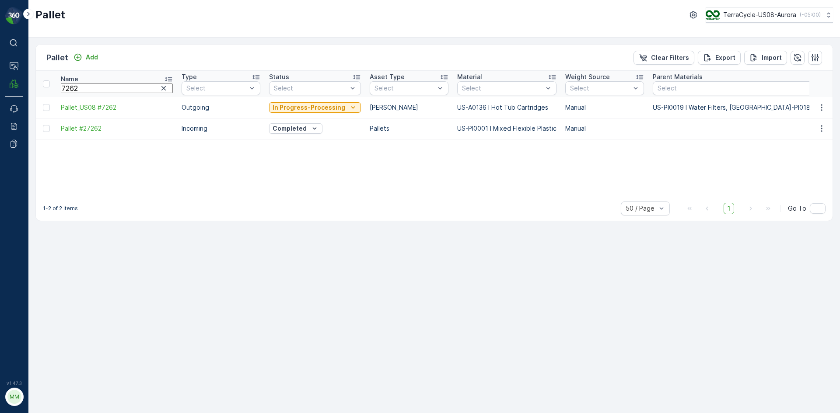
click at [100, 101] on td "Pallet_US08 #7262" at bounding box center [116, 107] width 121 height 21
click at [98, 108] on span "Pallet_US08 #7262" at bounding box center [117, 107] width 112 height 9
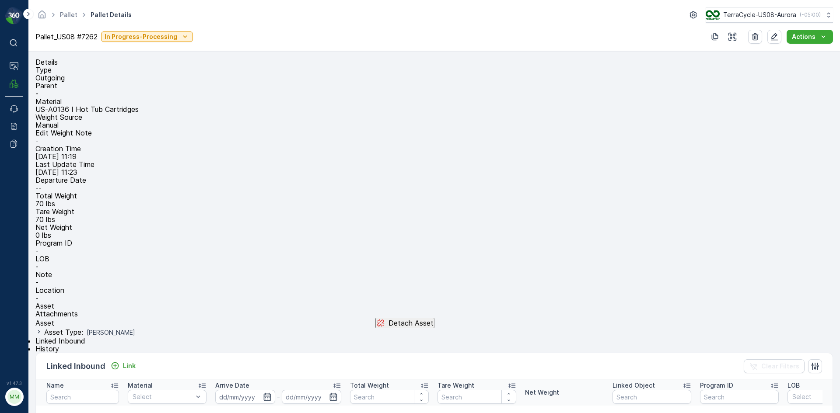
click at [433, 319] on p "Detach Asset" at bounding box center [410, 323] width 45 height 8
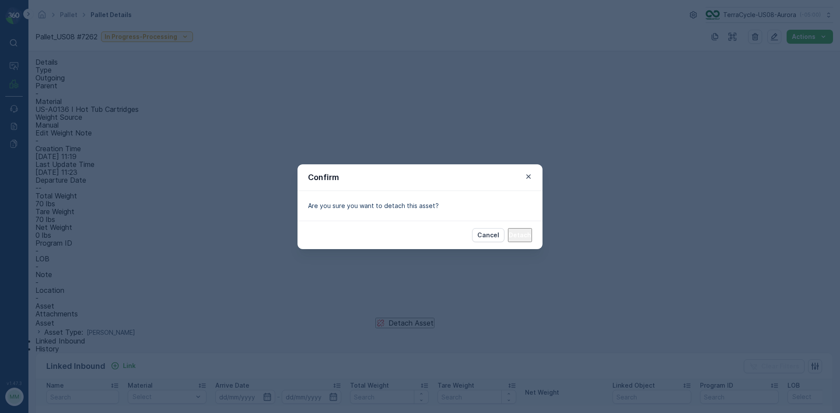
click at [514, 237] on p "Detach" at bounding box center [520, 235] width 22 height 9
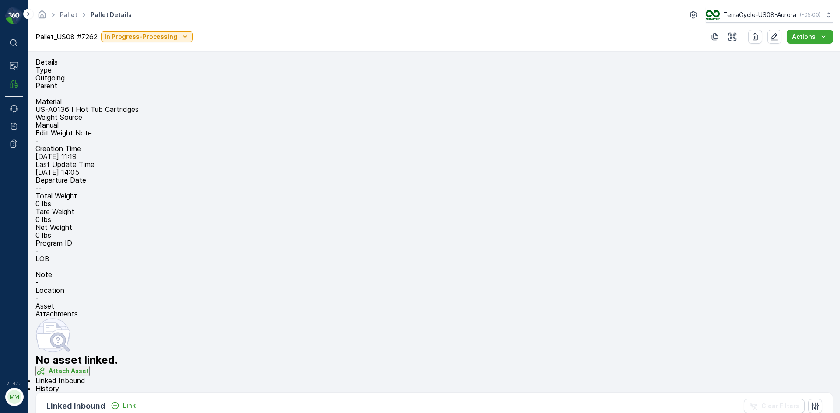
click at [89, 367] on p "Attach Asset" at bounding box center [69, 371] width 40 height 9
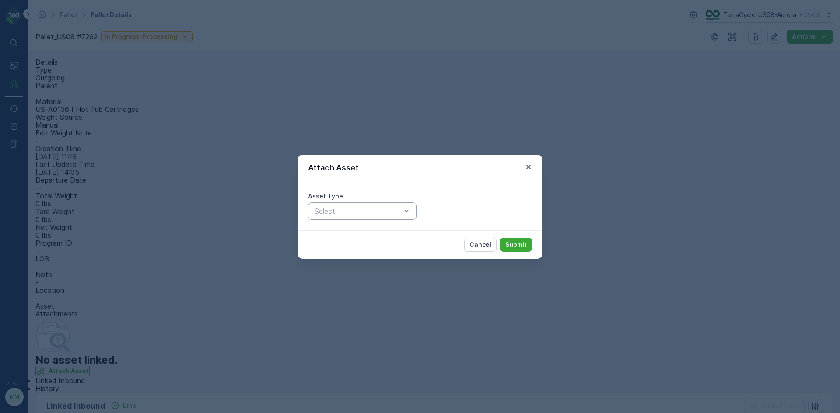
click at [385, 209] on div at bounding box center [358, 211] width 88 height 8
click at [508, 246] on p "Submit" at bounding box center [515, 245] width 21 height 9
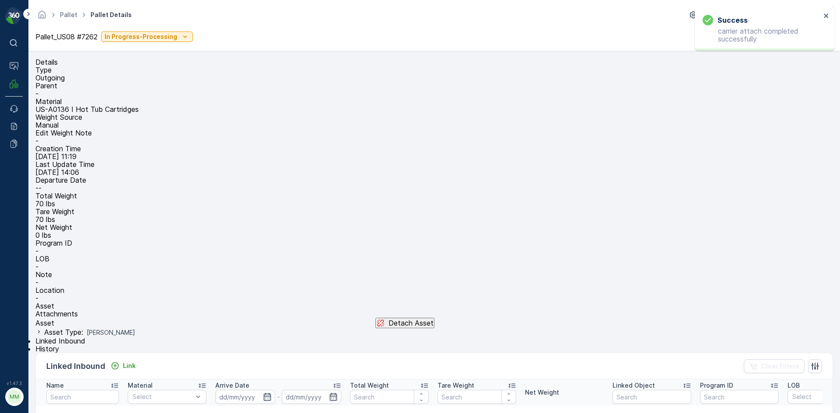
click at [433, 319] on p "Detach Asset" at bounding box center [410, 323] width 45 height 8
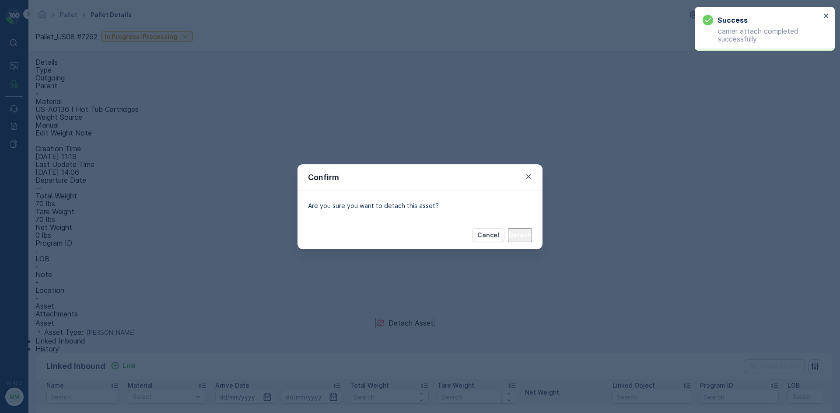
click at [509, 237] on p "Detach" at bounding box center [520, 235] width 22 height 9
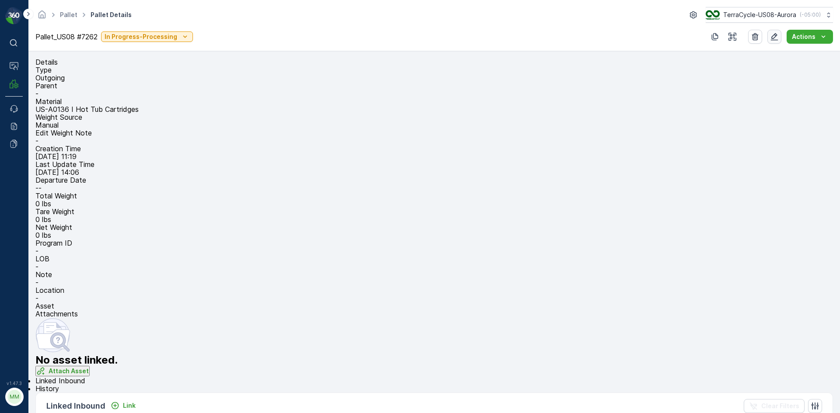
click at [777, 35] on icon "button" at bounding box center [774, 36] width 7 height 7
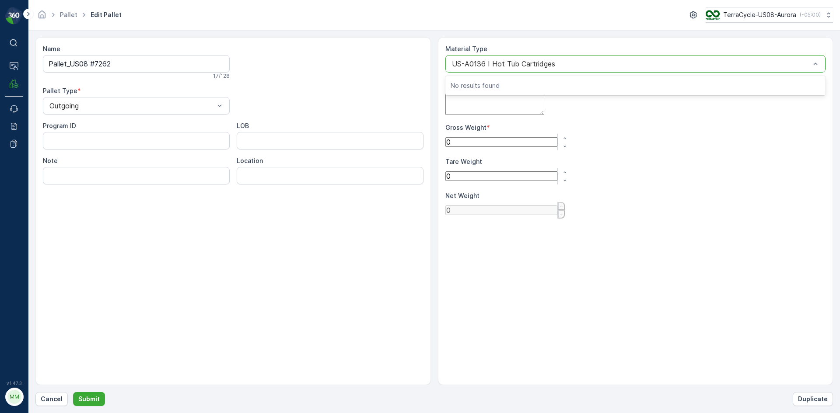
click at [563, 62] on div at bounding box center [631, 64] width 360 height 8
click at [552, 63] on div at bounding box center [631, 64] width 360 height 8
click at [555, 62] on div at bounding box center [631, 64] width 360 height 8
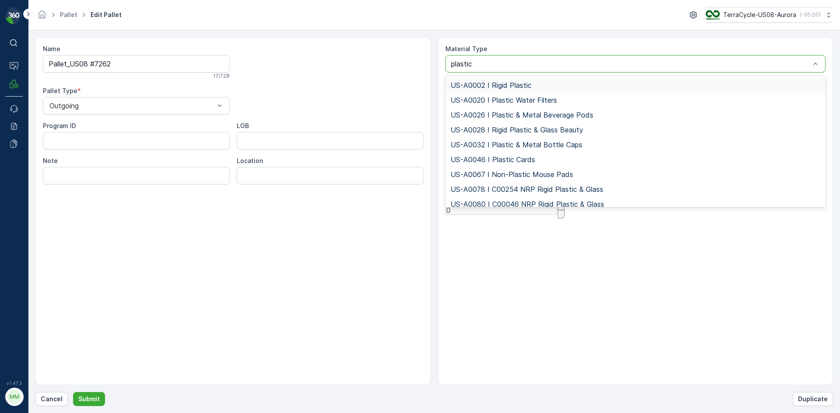
type input "plastic"
click at [529, 149] on div "US-A0032 I Plastic & Metal Bottle Caps" at bounding box center [635, 144] width 381 height 15
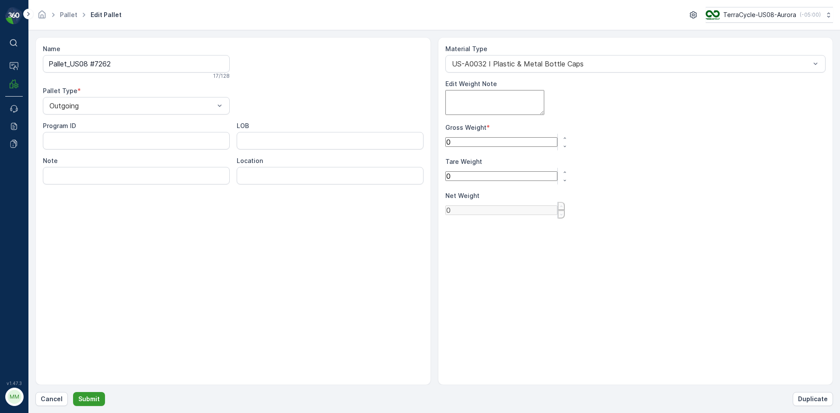
click at [99, 398] on button "Submit" at bounding box center [89, 399] width 32 height 14
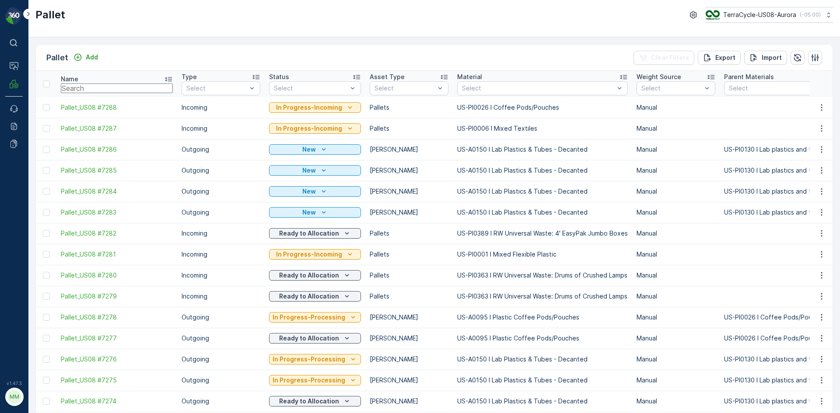
click at [114, 91] on input "text" at bounding box center [117, 89] width 112 height 10
type input "7262"
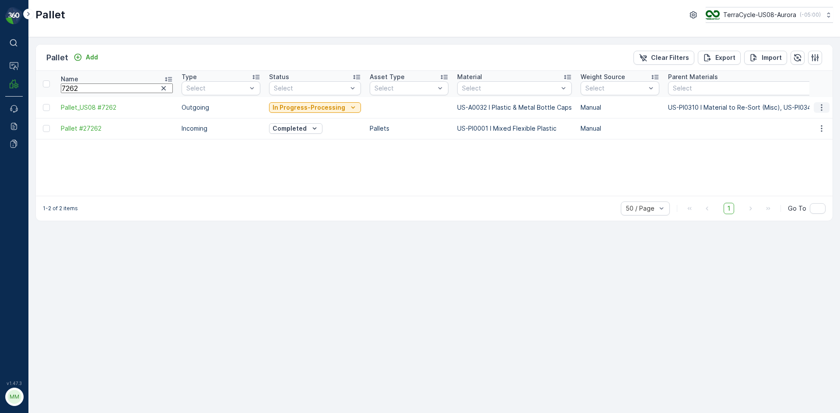
click at [818, 107] on icon "button" at bounding box center [821, 107] width 9 height 9
click at [798, 171] on span "Print QR" at bounding box center [797, 169] width 24 height 9
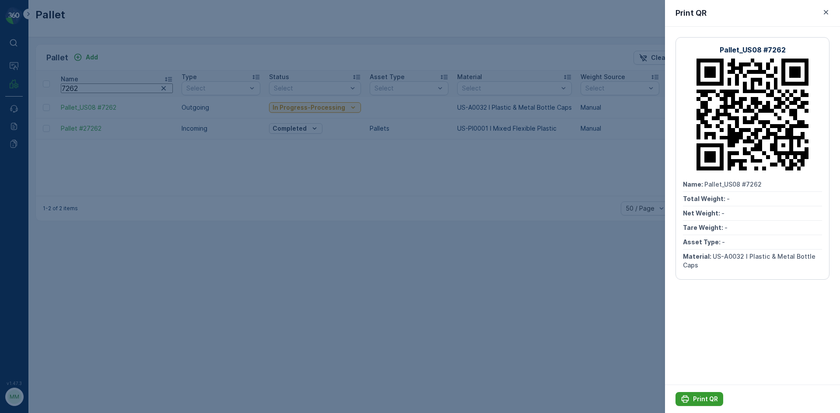
click at [712, 401] on p "Print QR" at bounding box center [705, 399] width 25 height 9
click at [828, 13] on icon "button" at bounding box center [825, 12] width 9 height 9
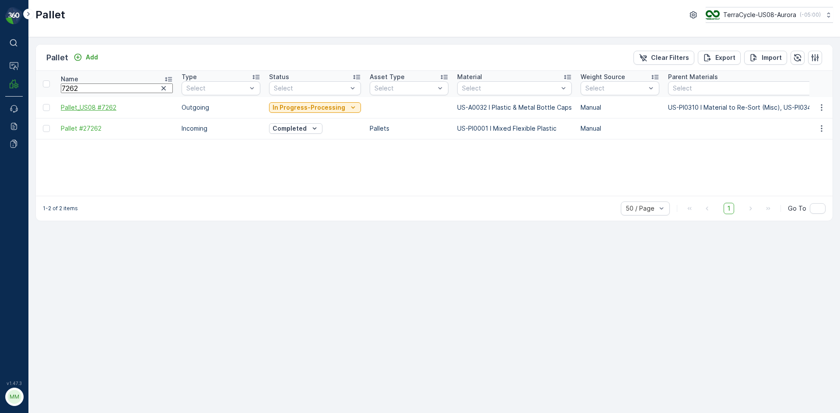
click at [102, 108] on span "Pallet_US08 #7262" at bounding box center [117, 107] width 112 height 9
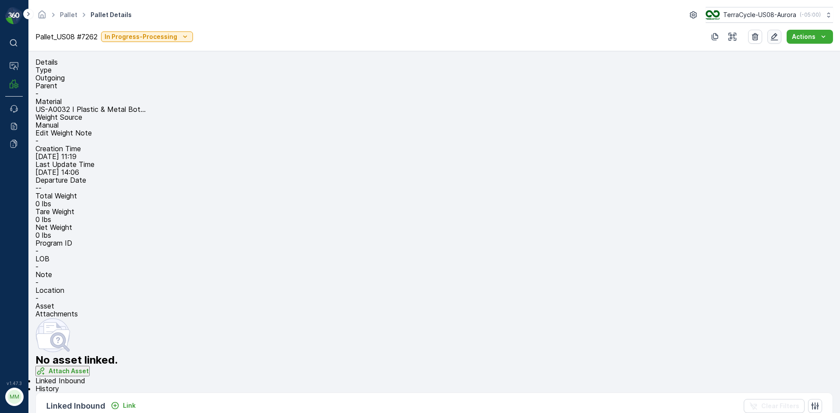
click at [778, 37] on icon "button" at bounding box center [774, 36] width 9 height 9
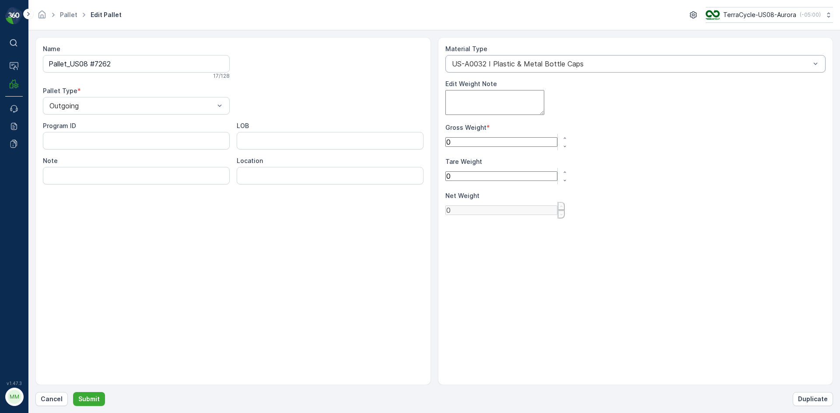
click at [729, 65] on div at bounding box center [631, 64] width 360 height 8
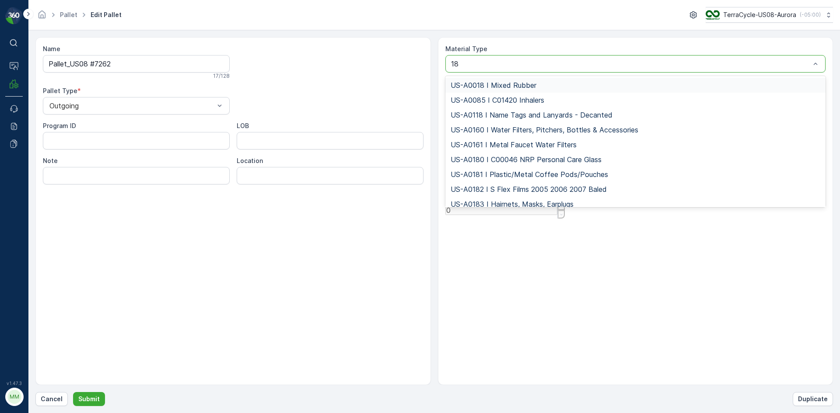
type input "181"
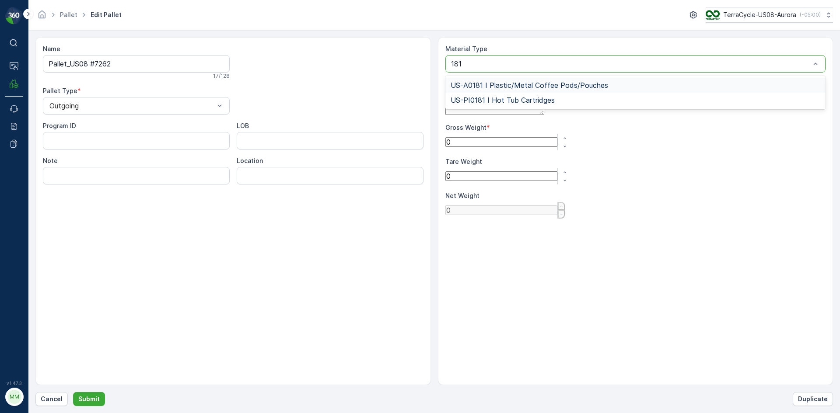
click at [486, 84] on span "US-A0181 I Plastic/Metal Coffee Pods/Pouches" at bounding box center [528, 85] width 157 height 8
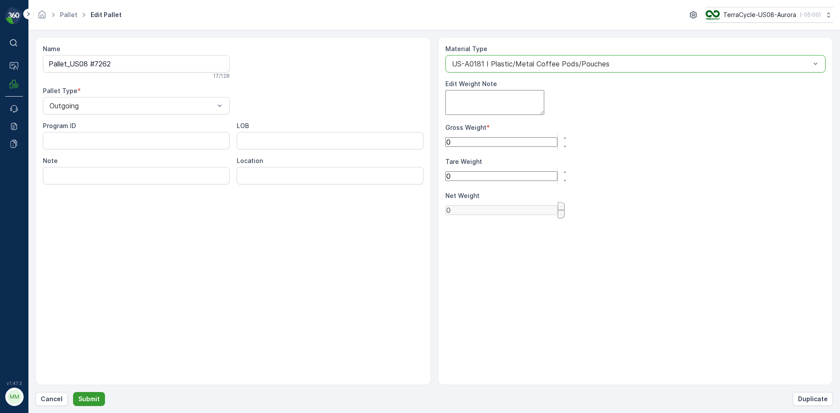
click at [90, 398] on p "Submit" at bounding box center [88, 399] width 21 height 9
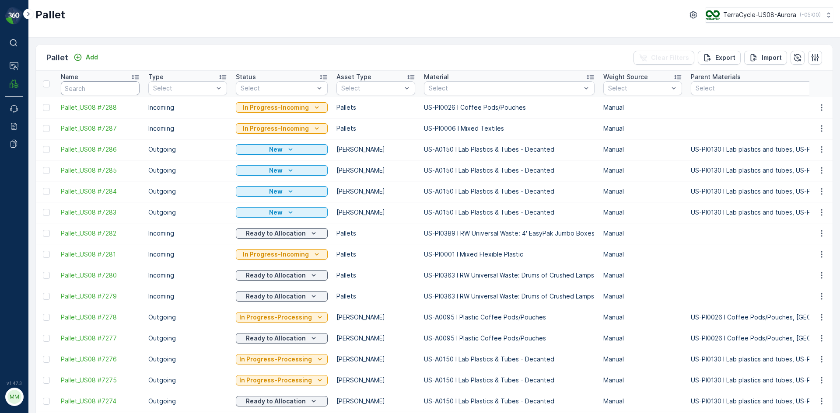
click at [95, 90] on input "text" at bounding box center [100, 88] width 79 height 14
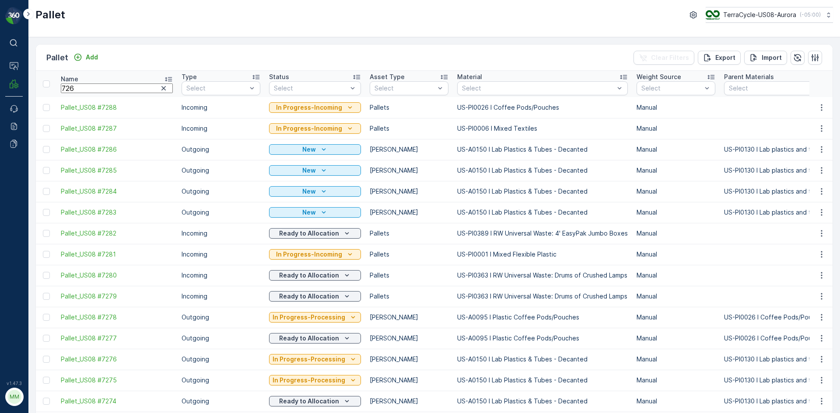
type input "7262"
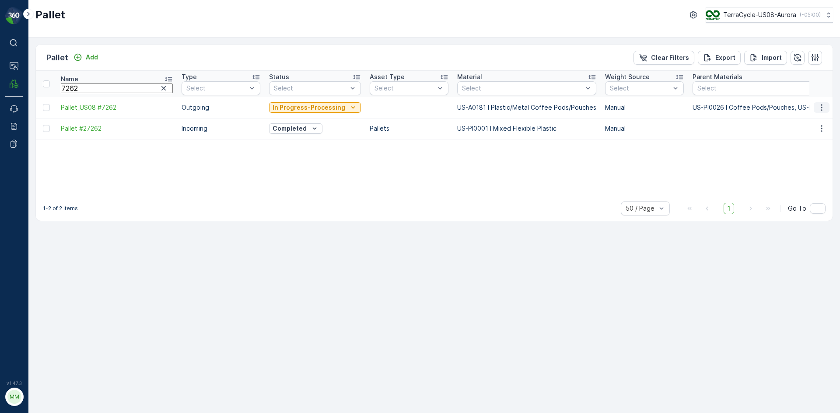
click at [823, 108] on icon "button" at bounding box center [821, 107] width 9 height 9
click at [806, 168] on span "Print QR" at bounding box center [797, 169] width 24 height 9
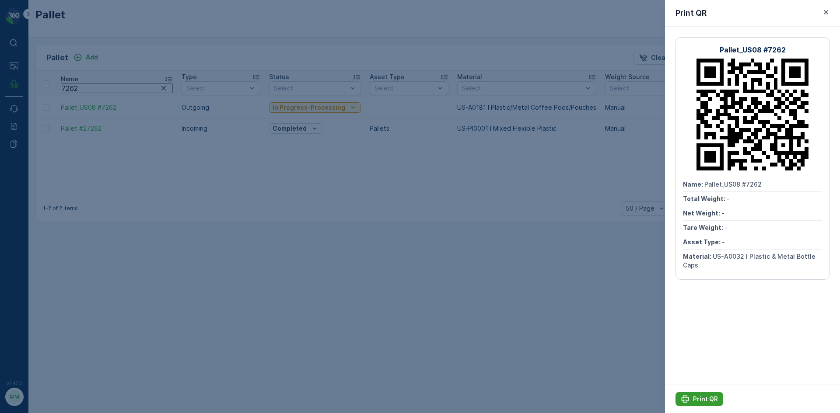
click at [712, 403] on p "Print QR" at bounding box center [705, 399] width 25 height 9
click at [704, 401] on p "Print QR" at bounding box center [705, 399] width 25 height 9
click at [827, 14] on icon "button" at bounding box center [826, 12] width 4 height 4
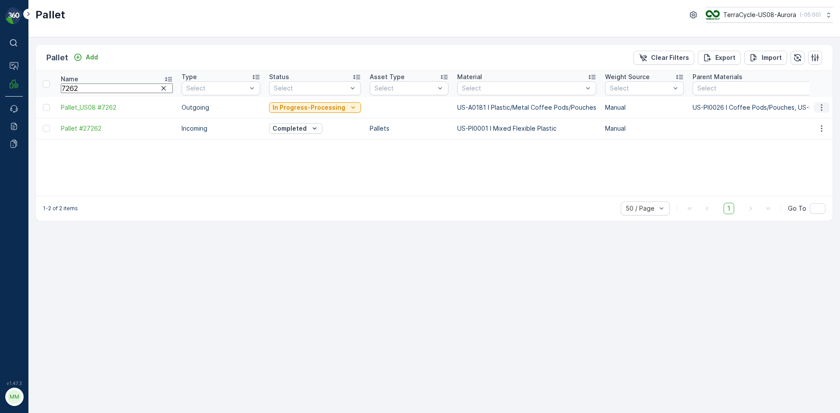
click at [820, 109] on icon "button" at bounding box center [821, 107] width 9 height 9
click at [801, 172] on span "Print QR" at bounding box center [797, 169] width 24 height 9
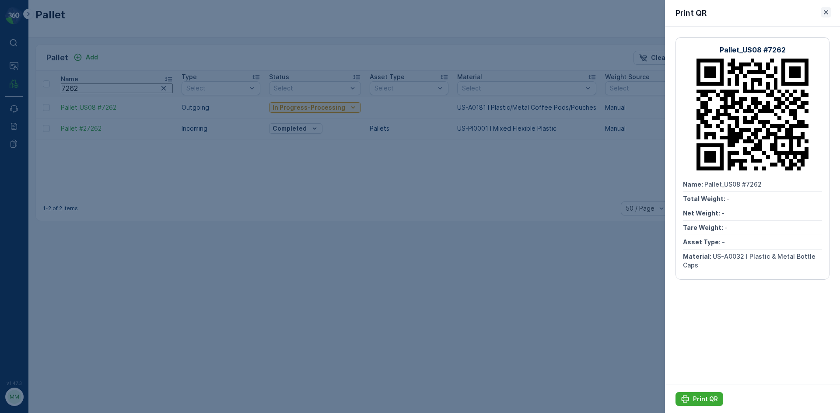
click at [824, 7] on button "button" at bounding box center [825, 12] width 10 height 10
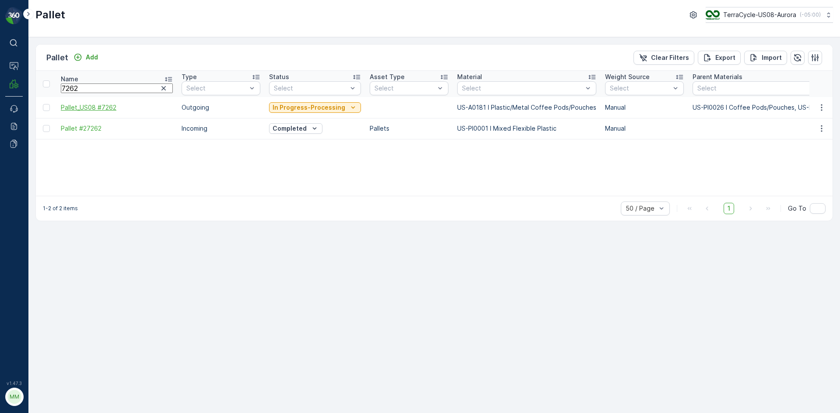
click at [85, 107] on span "Pallet_US08 #7262" at bounding box center [117, 107] width 112 height 9
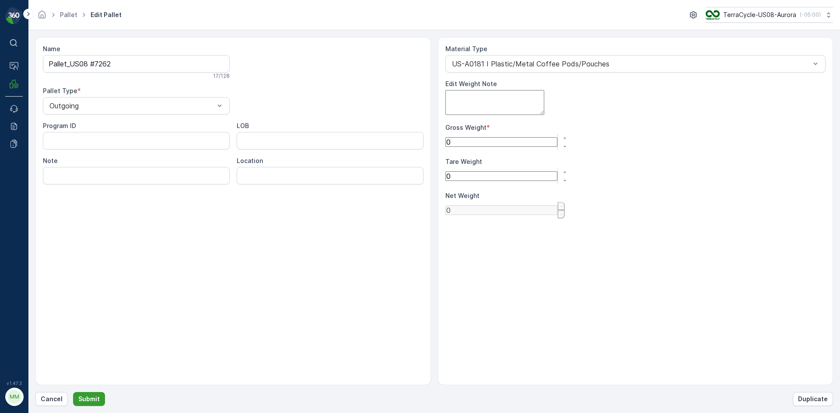
click at [95, 401] on p "Submit" at bounding box center [88, 399] width 21 height 9
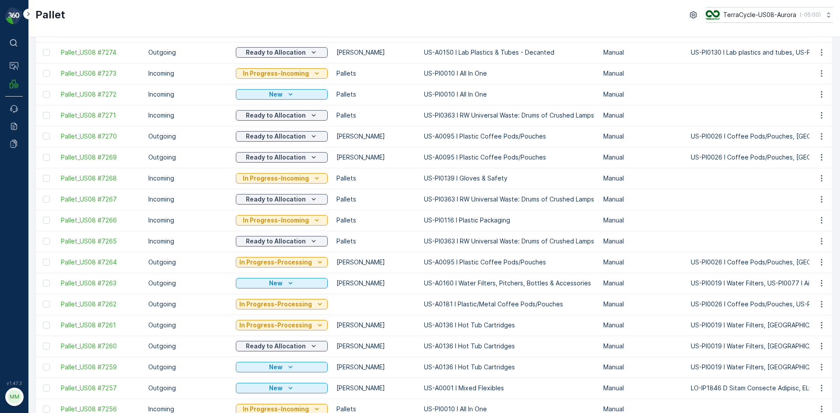
scroll to position [350, 0]
click at [821, 300] on icon "button" at bounding box center [821, 303] width 9 height 9
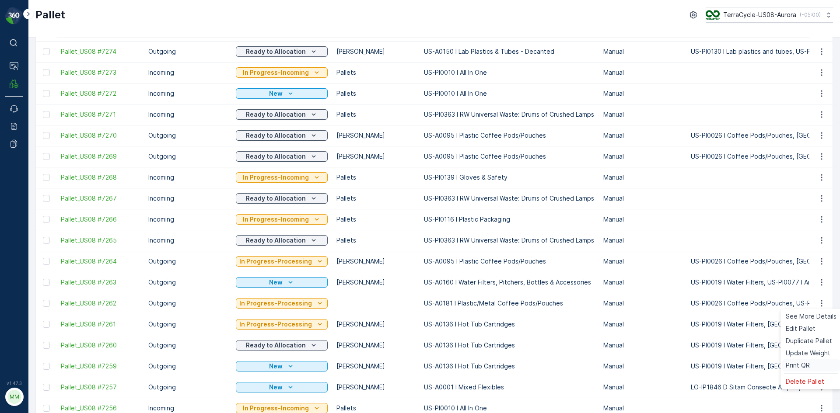
click at [801, 365] on span "Print QR" at bounding box center [797, 365] width 24 height 9
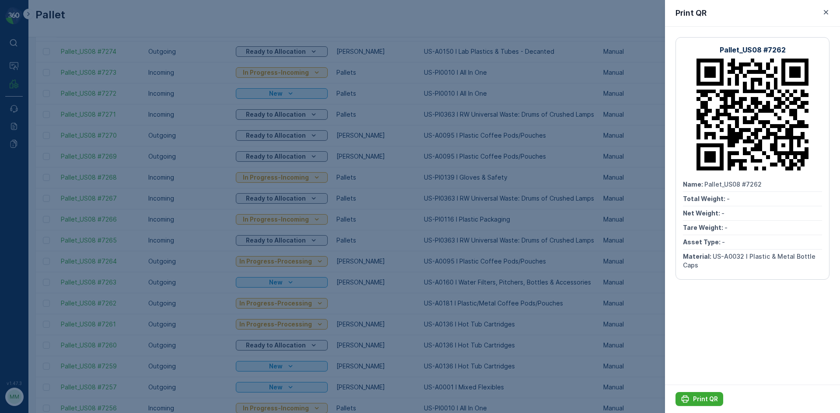
click at [827, 21] on div "Print QR" at bounding box center [752, 13] width 175 height 27
click at [824, 10] on icon "button" at bounding box center [826, 12] width 4 height 4
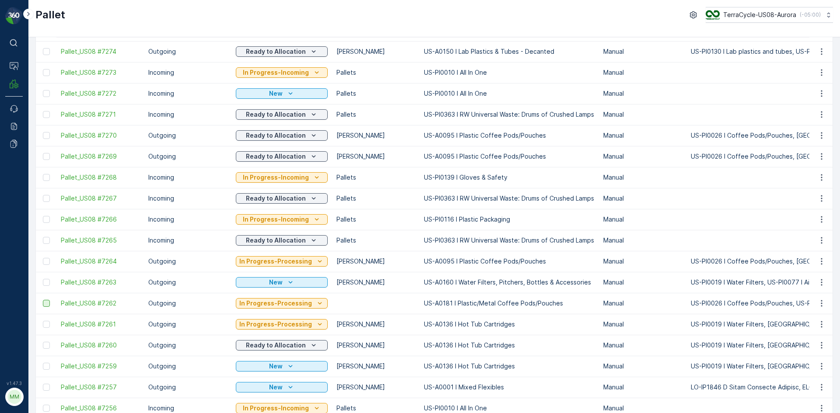
click at [44, 302] on div at bounding box center [46, 303] width 7 height 7
click at [43, 300] on input "checkbox" at bounding box center [43, 300] width 0 height 0
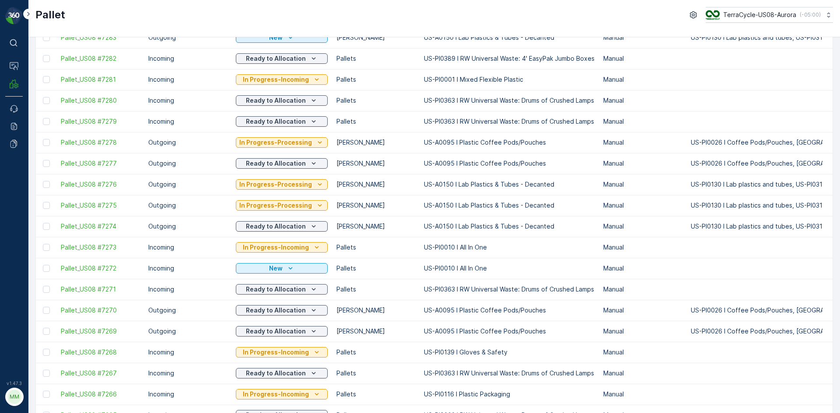
scroll to position [0, 0]
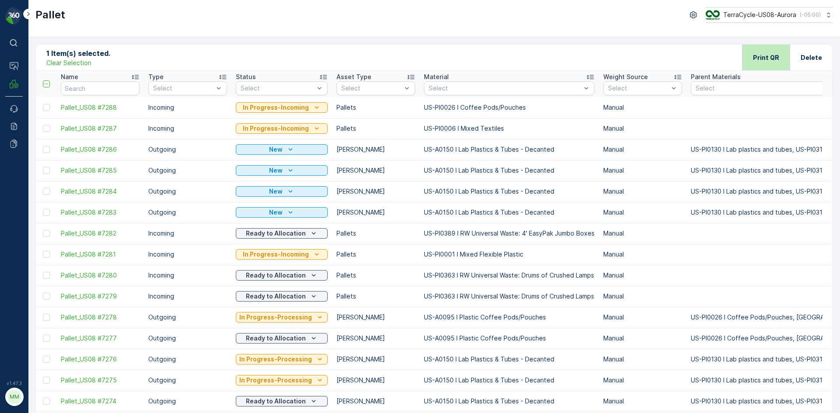
click at [765, 59] on p "Print QR" at bounding box center [766, 57] width 26 height 9
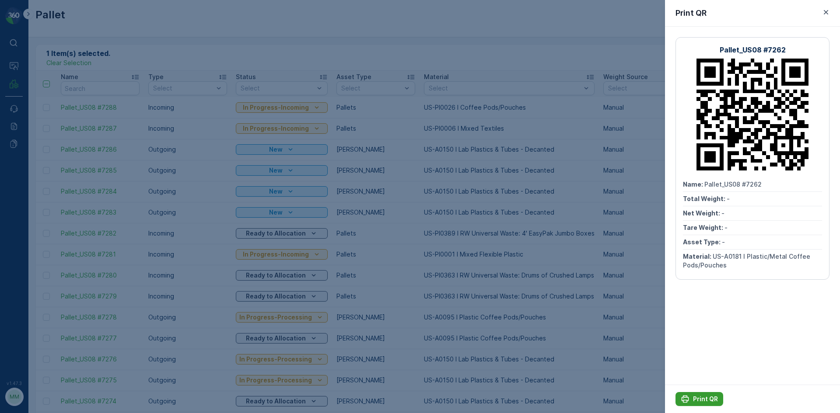
click at [697, 396] on p "Print QR" at bounding box center [705, 399] width 25 height 9
click at [702, 398] on p "Print QR" at bounding box center [705, 399] width 25 height 9
click at [704, 404] on button "Print QR" at bounding box center [699, 399] width 48 height 14
click at [717, 398] on p "Print QR" at bounding box center [705, 399] width 25 height 9
click at [831, 13] on button "button" at bounding box center [825, 12] width 10 height 10
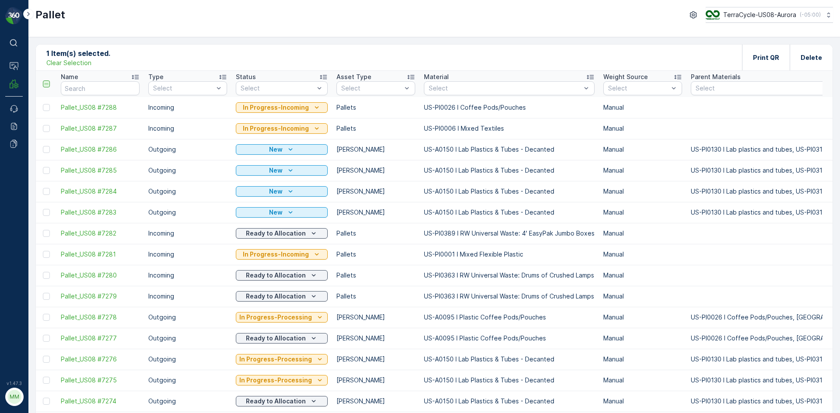
click at [45, 83] on icon at bounding box center [46, 84] width 6 height 6
click at [48, 80] on input "checkbox" at bounding box center [48, 80] width 0 height 0
click at [85, 60] on p "Clear Selection" at bounding box center [68, 63] width 45 height 9
click at [87, 53] on p "Add" at bounding box center [92, 57] width 12 height 9
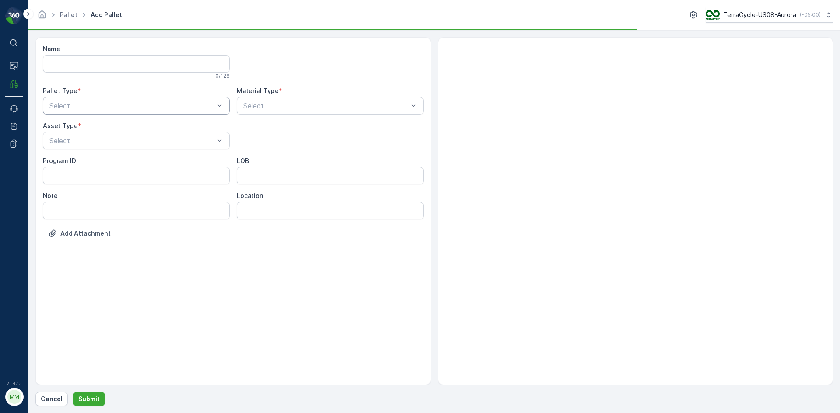
click at [70, 114] on div "Select" at bounding box center [136, 105] width 187 height 17
click at [62, 140] on span "Outgoing" at bounding box center [62, 142] width 29 height 8
click at [62, 140] on div at bounding box center [132, 141] width 167 height 8
click at [63, 161] on span "[PERSON_NAME]" at bounding box center [77, 162] width 59 height 8
click at [255, 106] on div at bounding box center [325, 106] width 167 height 8
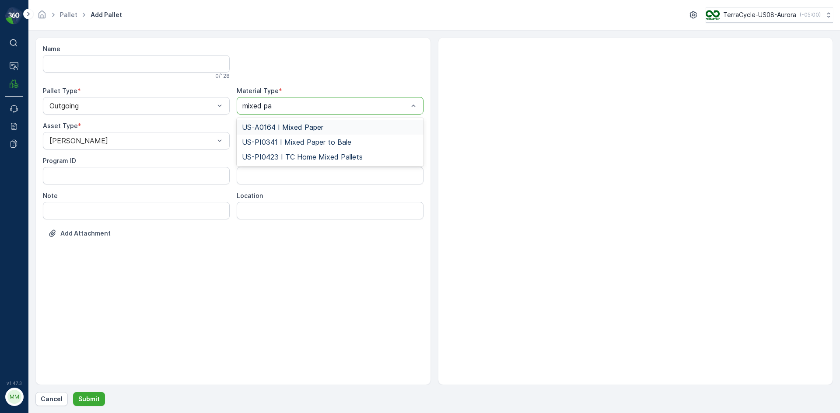
type input "mixed pap"
click at [265, 127] on span "US-A0164 I Mixed Paper" at bounding box center [282, 127] width 81 height 8
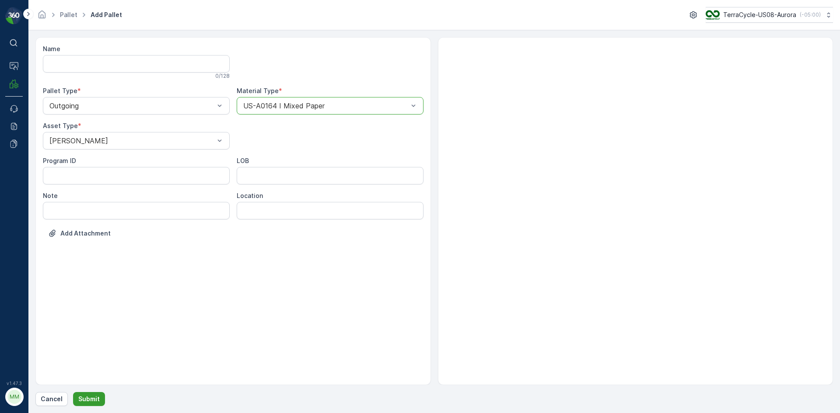
click at [86, 396] on p "Submit" at bounding box center [88, 399] width 21 height 9
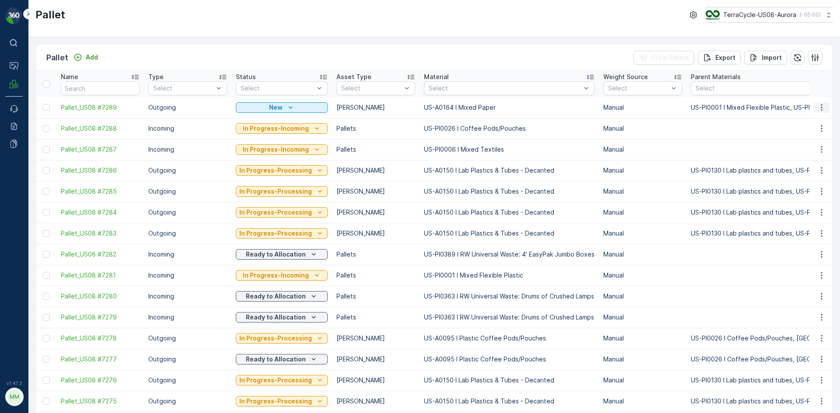
click at [817, 105] on icon "button" at bounding box center [821, 107] width 9 height 9
click at [804, 171] on span "Print QR" at bounding box center [797, 169] width 24 height 9
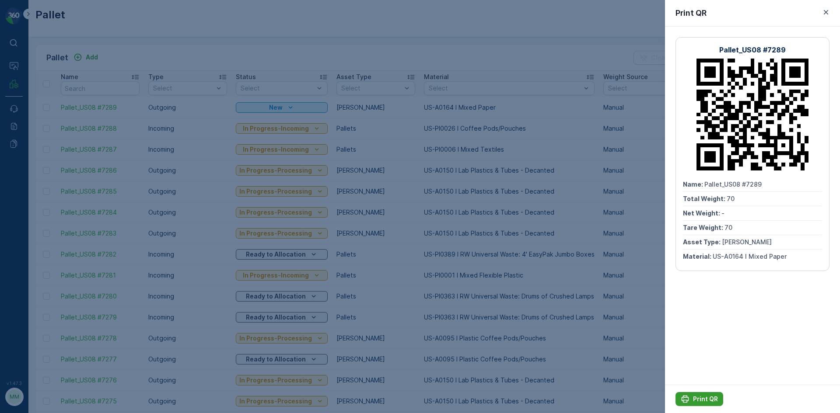
click at [704, 403] on p "Print QR" at bounding box center [705, 399] width 25 height 9
click at [824, 14] on icon "button" at bounding box center [826, 12] width 4 height 4
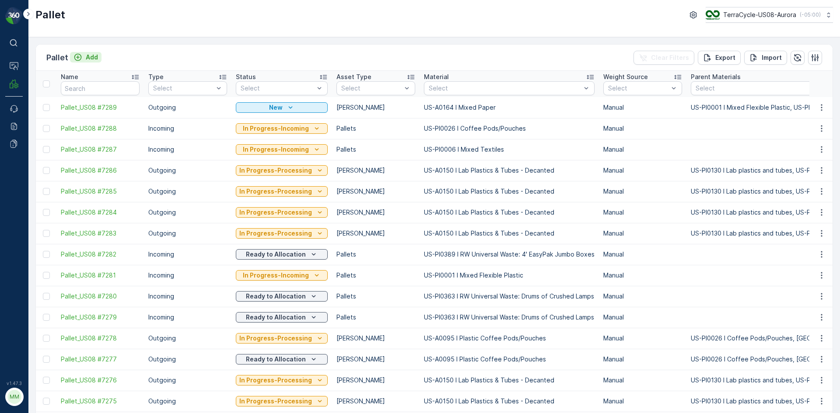
click at [77, 55] on icon "Add" at bounding box center [77, 57] width 9 height 9
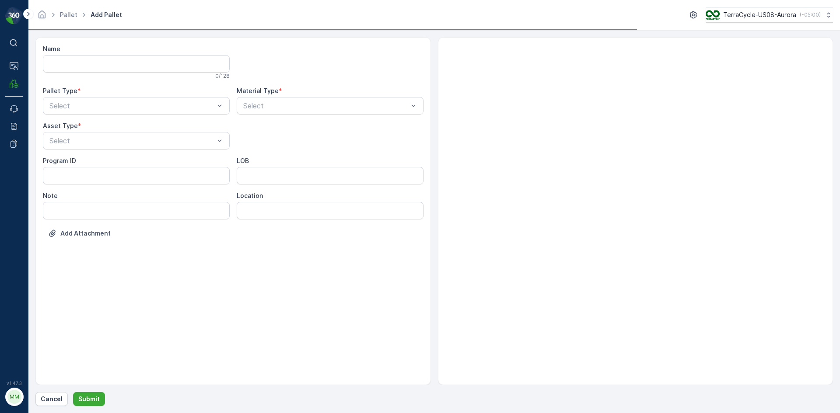
click at [137, 92] on div "Pallet Type *" at bounding box center [136, 91] width 187 height 9
click at [129, 98] on div "Select" at bounding box center [136, 105] width 187 height 17
click at [101, 145] on div "Outgoing" at bounding box center [136, 142] width 176 height 8
click at [91, 160] on div "[PERSON_NAME]" at bounding box center [136, 162] width 176 height 8
click at [254, 105] on div at bounding box center [325, 106] width 167 height 8
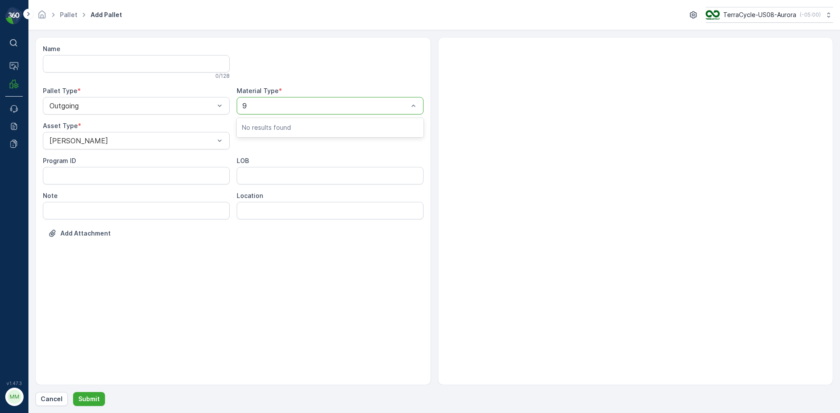
type input "95"
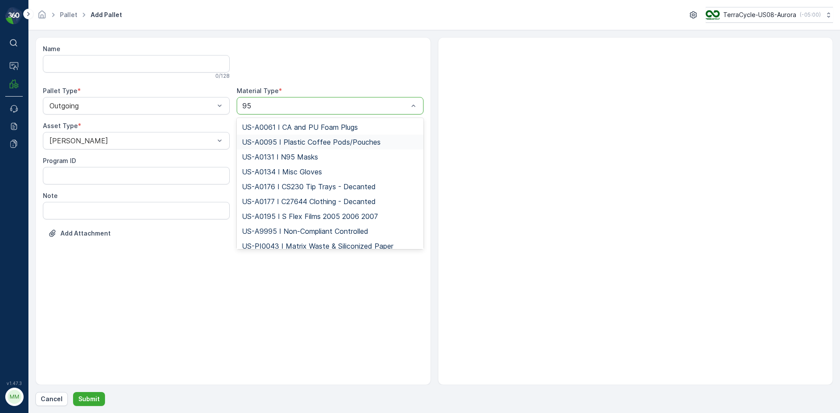
click at [332, 142] on span "US-A0095 I Plastic Coffee Pods/Pouches" at bounding box center [311, 142] width 139 height 8
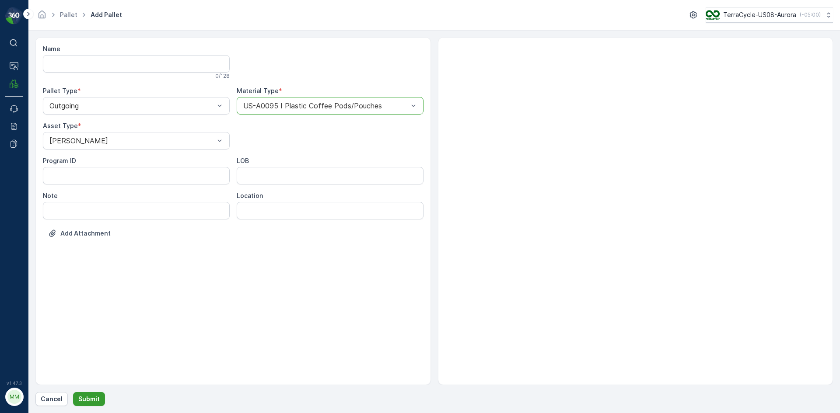
click at [89, 396] on p "Submit" at bounding box center [88, 399] width 21 height 9
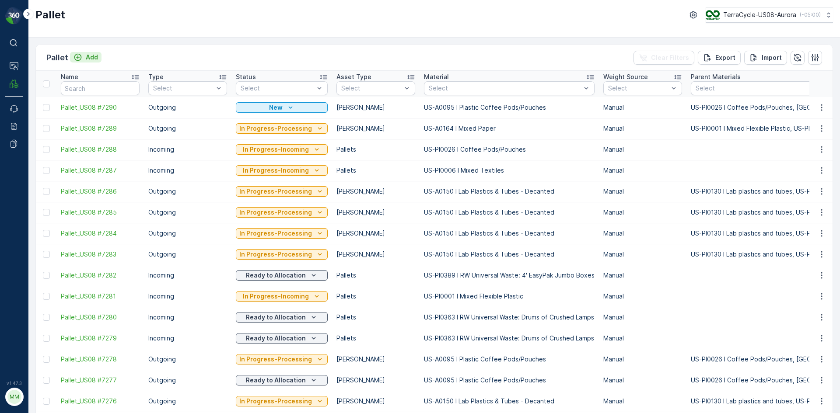
click at [91, 59] on p "Add" at bounding box center [92, 57] width 12 height 9
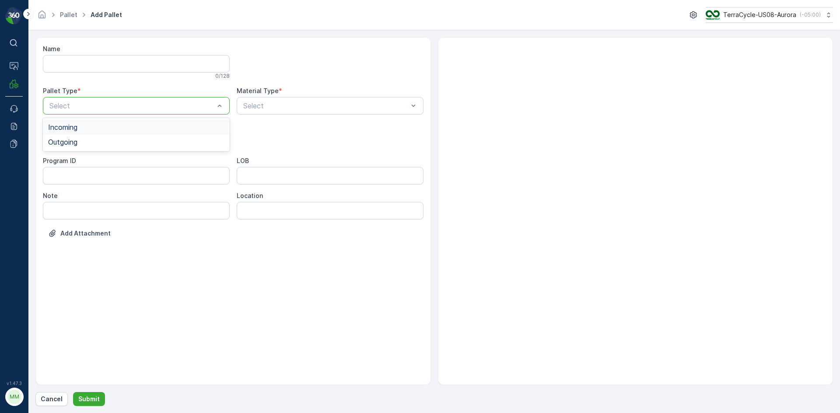
click at [151, 105] on div at bounding box center [132, 106] width 167 height 8
click at [129, 138] on div "Outgoing" at bounding box center [136, 142] width 187 height 15
click at [129, 138] on div at bounding box center [132, 141] width 167 height 8
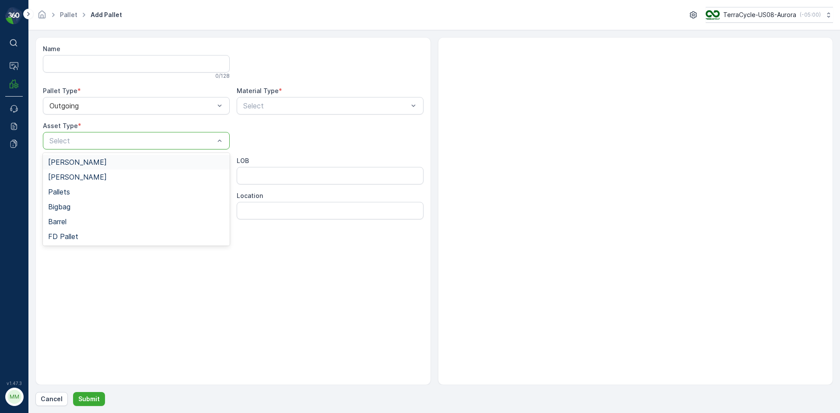
click at [110, 160] on div "[PERSON_NAME]" at bounding box center [136, 162] width 176 height 8
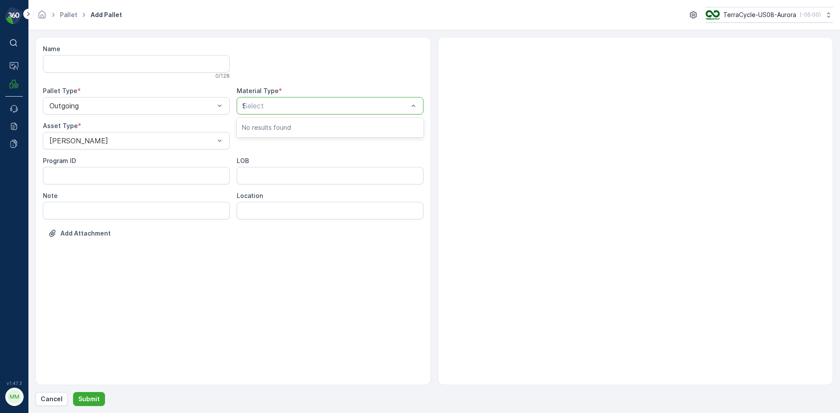
type input "95"
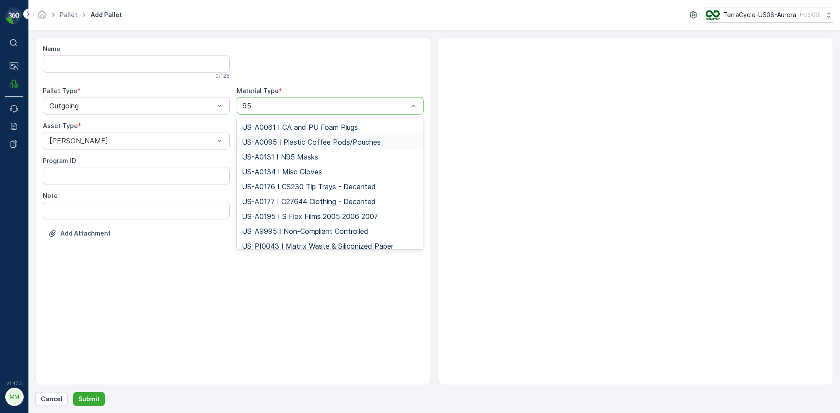
drag, startPoint x: 303, startPoint y: 143, endPoint x: 294, endPoint y: 150, distance: 10.6
click at [302, 143] on span "US-A0095 I Plastic Coffee Pods/Pouches" at bounding box center [311, 142] width 139 height 8
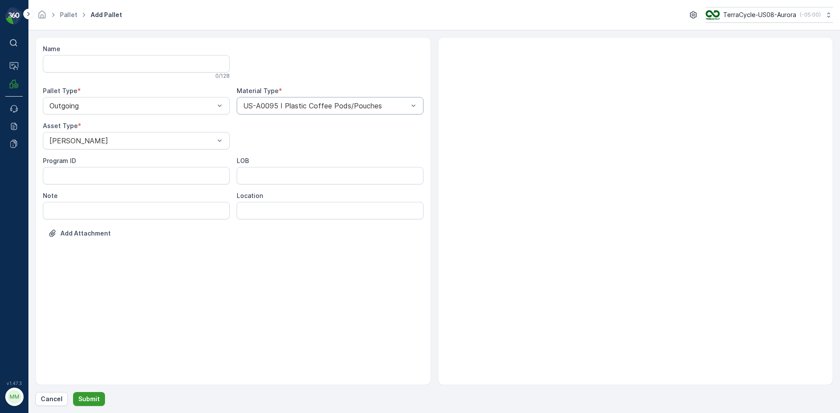
click at [91, 401] on p "Submit" at bounding box center [88, 399] width 21 height 9
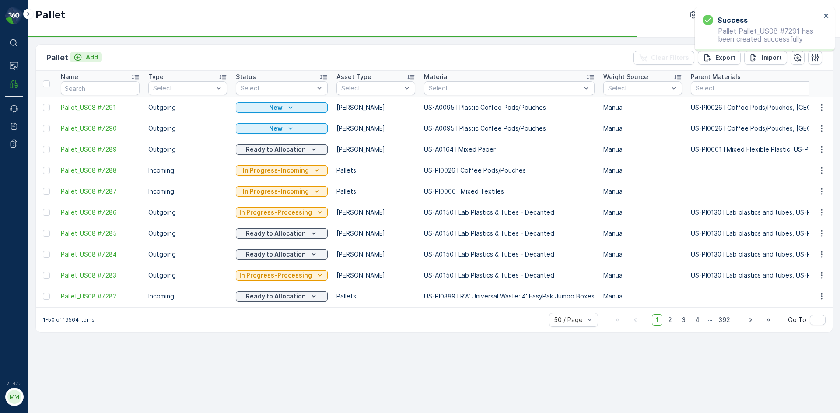
click at [77, 54] on icon "Add" at bounding box center [77, 57] width 7 height 7
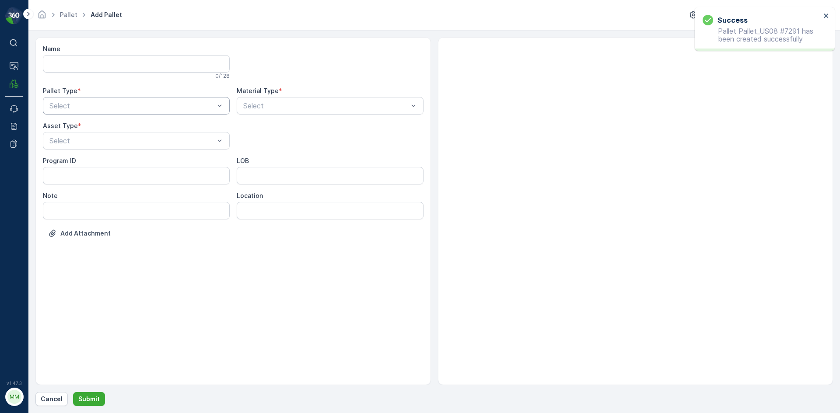
click at [73, 113] on div "Select" at bounding box center [136, 105] width 187 height 17
click at [66, 136] on div "Outgoing" at bounding box center [136, 142] width 187 height 15
click at [67, 137] on div at bounding box center [132, 141] width 167 height 8
click at [62, 161] on span "[PERSON_NAME]" at bounding box center [77, 162] width 59 height 8
click at [251, 104] on div at bounding box center [325, 106] width 167 height 8
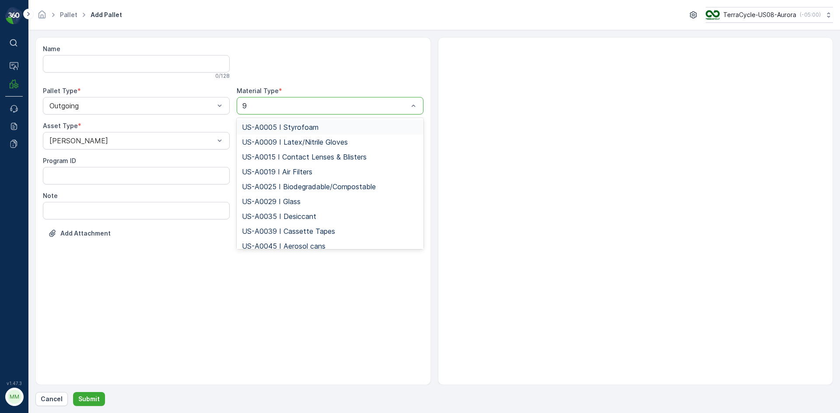
type input "95"
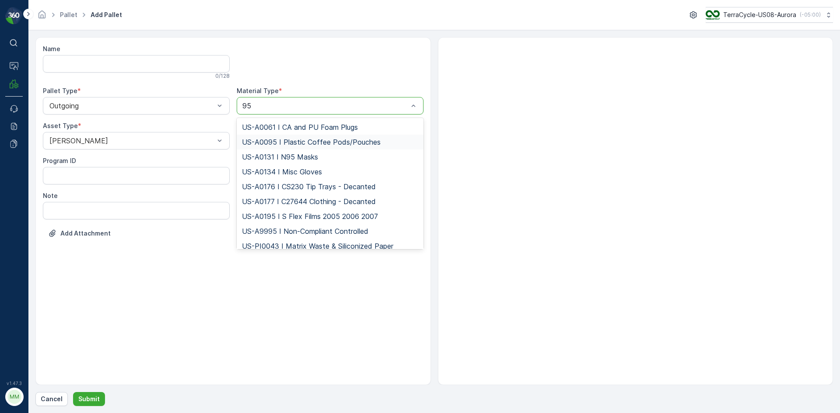
click at [293, 141] on span "US-A0095 I Plastic Coffee Pods/Pouches" at bounding box center [311, 142] width 139 height 8
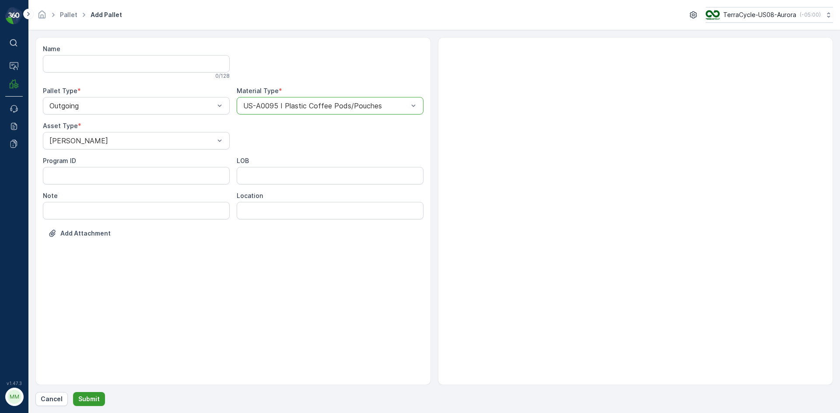
click at [101, 398] on button "Submit" at bounding box center [89, 399] width 32 height 14
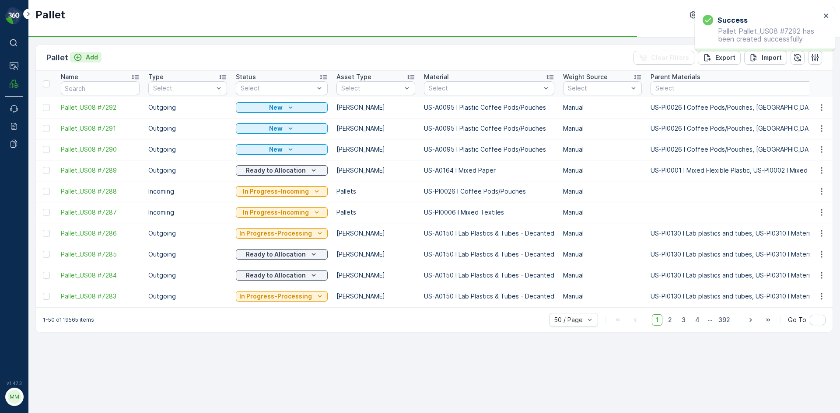
click at [88, 59] on p "Add" at bounding box center [92, 57] width 12 height 9
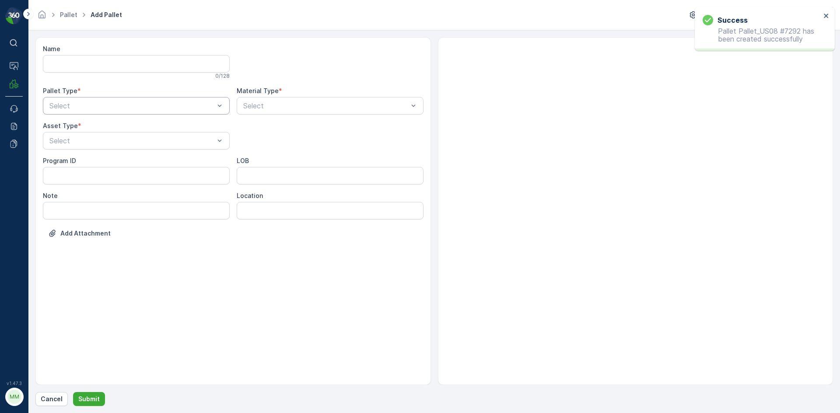
click at [95, 113] on div "Select" at bounding box center [136, 105] width 187 height 17
click at [73, 150] on div "Incoming Outgoing" at bounding box center [136, 134] width 187 height 33
click at [74, 143] on span "Outgoing" at bounding box center [62, 142] width 29 height 8
click at [74, 143] on div at bounding box center [132, 141] width 167 height 8
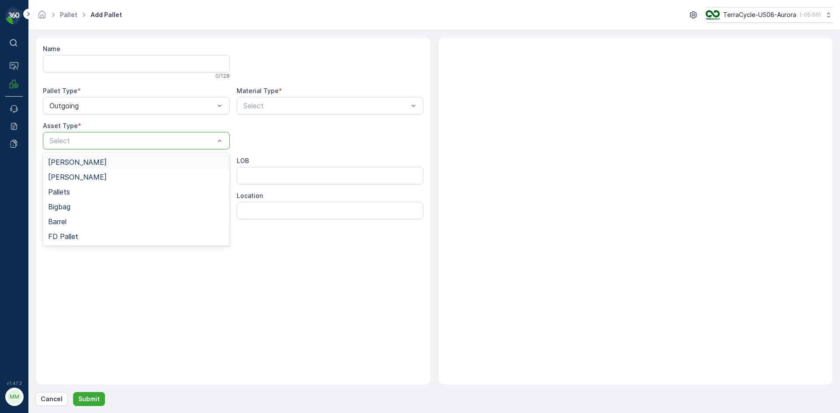
click at [70, 163] on span "[PERSON_NAME]" at bounding box center [77, 162] width 59 height 8
click at [236, 108] on div "Name 0 / 128 Pallet Type * Outgoing Material Type * Select Asset Type * option …" at bounding box center [233, 148] width 381 height 206
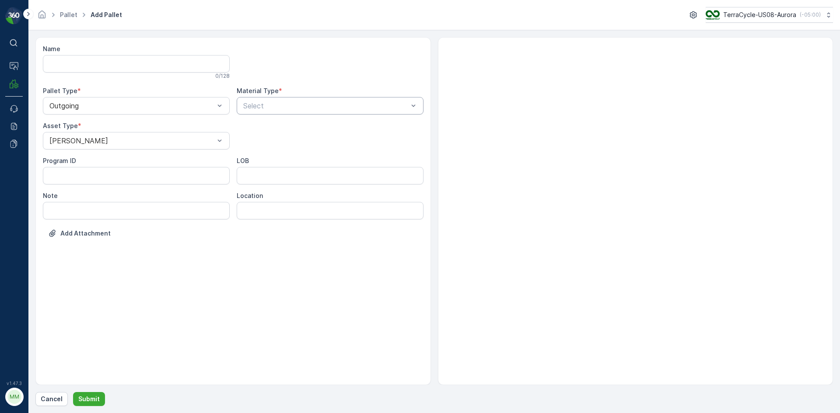
click at [241, 108] on div "Select" at bounding box center [330, 105] width 187 height 17
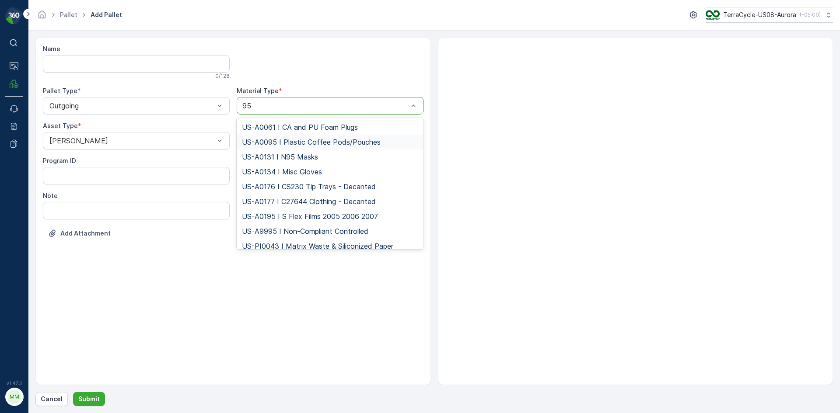
click at [344, 146] on span "US-A0095 I Plastic Coffee Pods/Pouches" at bounding box center [311, 142] width 139 height 8
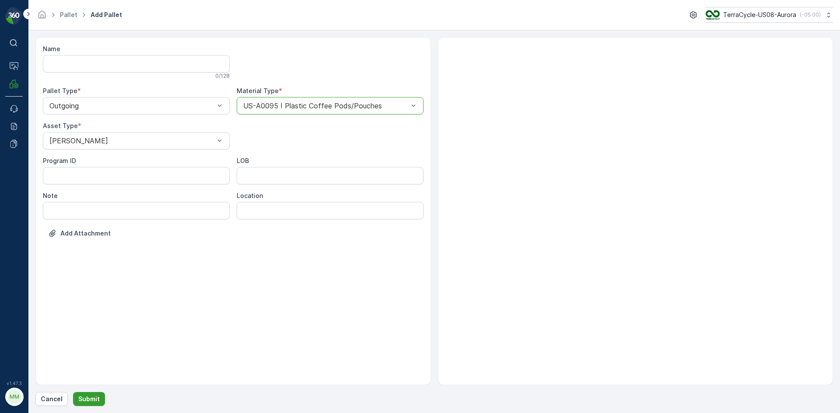
click at [93, 396] on p "Submit" at bounding box center [88, 399] width 21 height 9
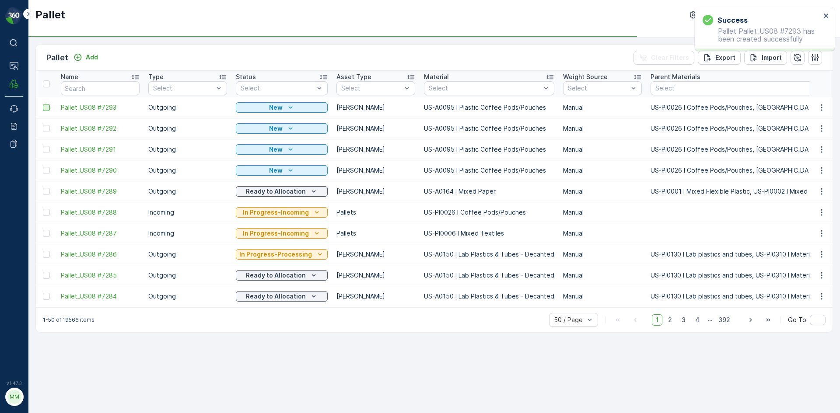
click at [46, 109] on div at bounding box center [46, 107] width 7 height 7
click at [43, 104] on input "checkbox" at bounding box center [43, 104] width 0 height 0
click at [45, 128] on div at bounding box center [46, 128] width 7 height 7
click at [43, 125] on input "checkbox" at bounding box center [43, 125] width 0 height 0
click at [43, 150] on div at bounding box center [46, 149] width 7 height 7
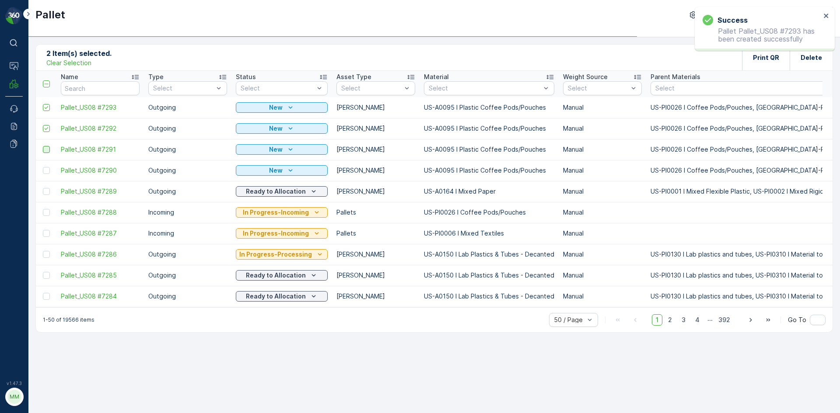
click at [43, 146] on input "checkbox" at bounding box center [43, 146] width 0 height 0
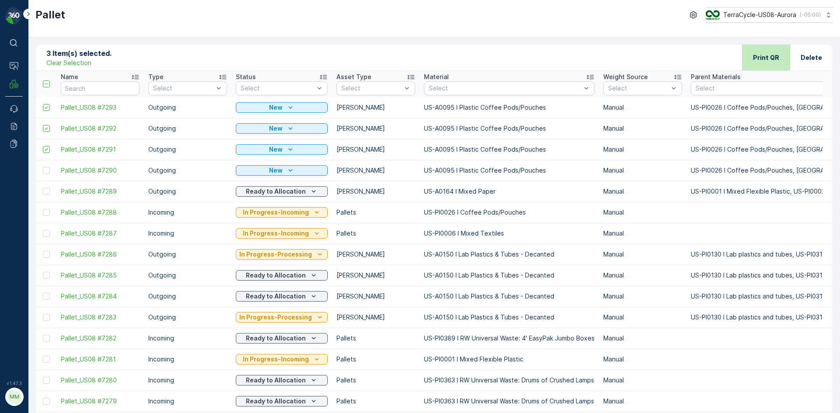
click at [770, 56] on p "Print QR" at bounding box center [766, 57] width 26 height 9
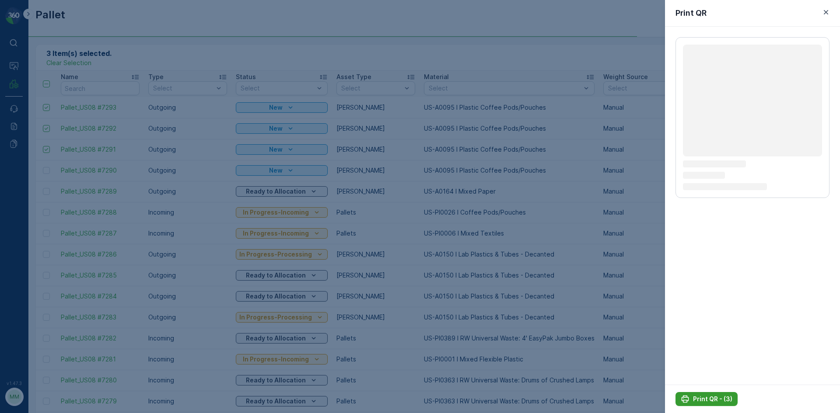
click at [705, 402] on p "Print QR - (3)" at bounding box center [712, 399] width 39 height 9
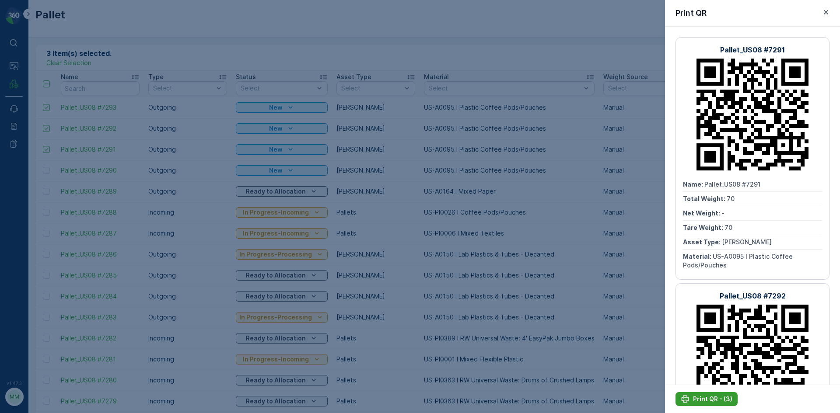
click at [709, 394] on button "Print QR - (3)" at bounding box center [706, 399] width 62 height 14
